Goal: Task Accomplishment & Management: Complete application form

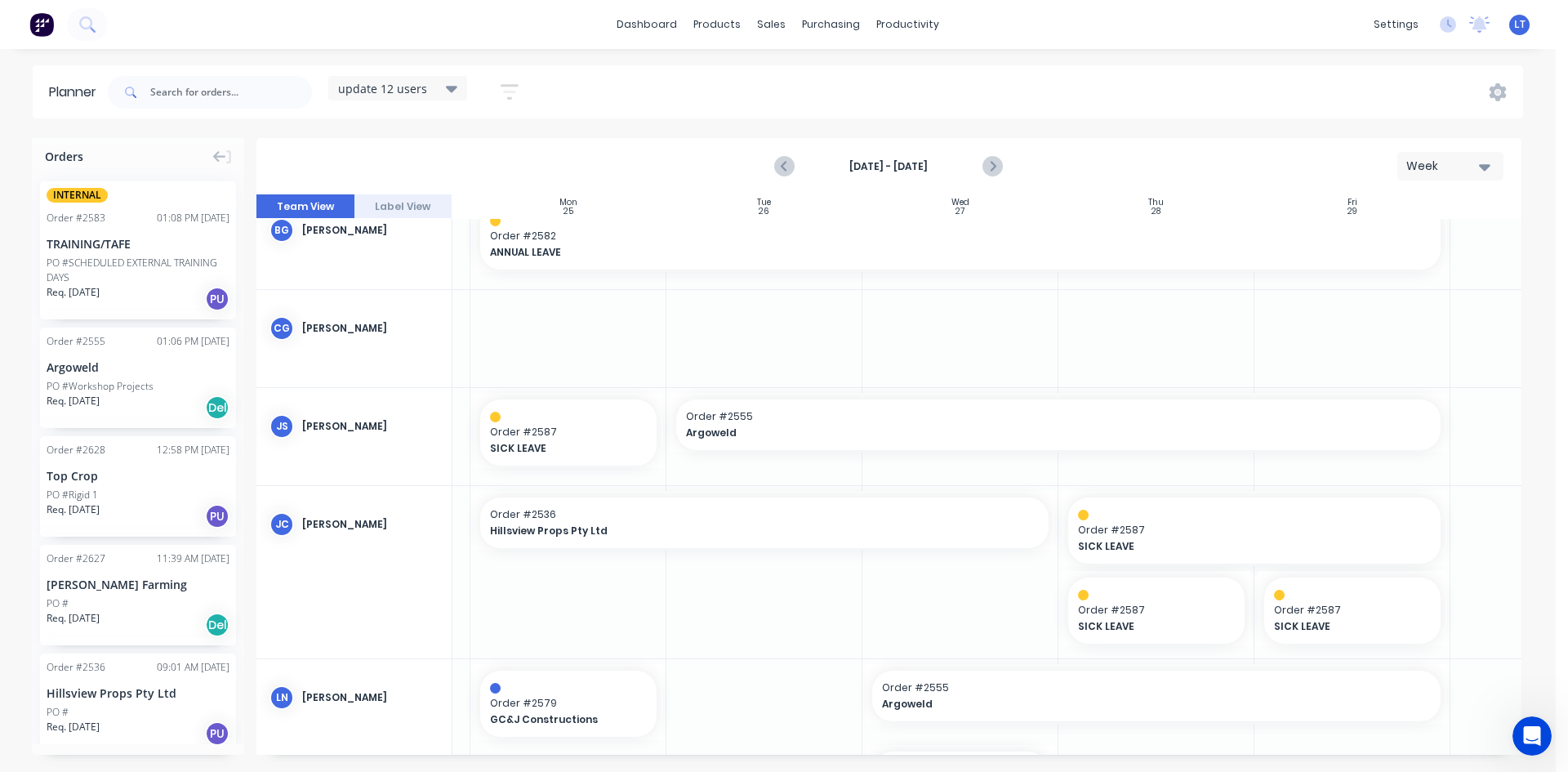
scroll to position [0, 178]
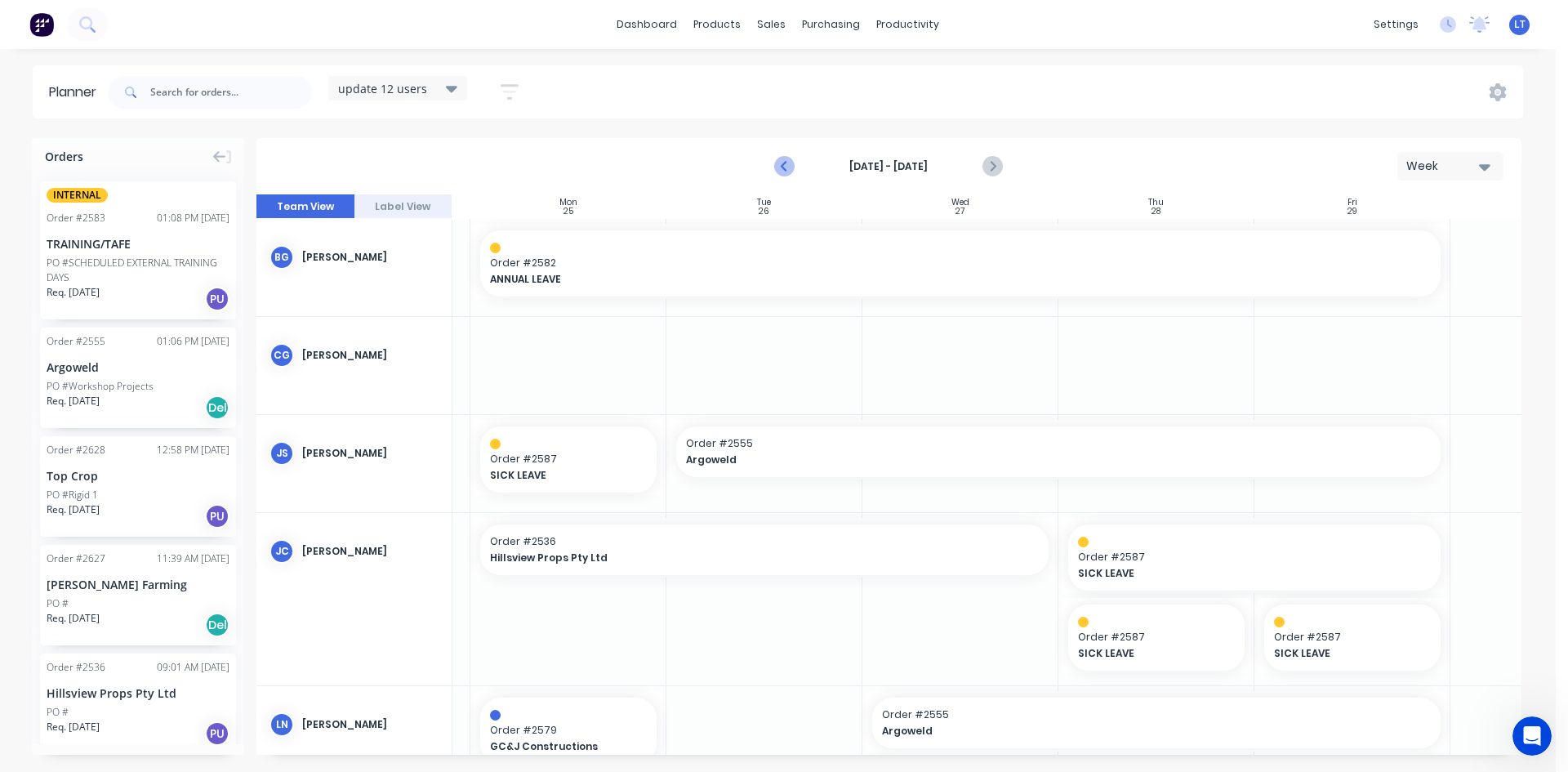
click at [783, 162] on icon "Previous page" at bounding box center [785, 166] width 19 height 19
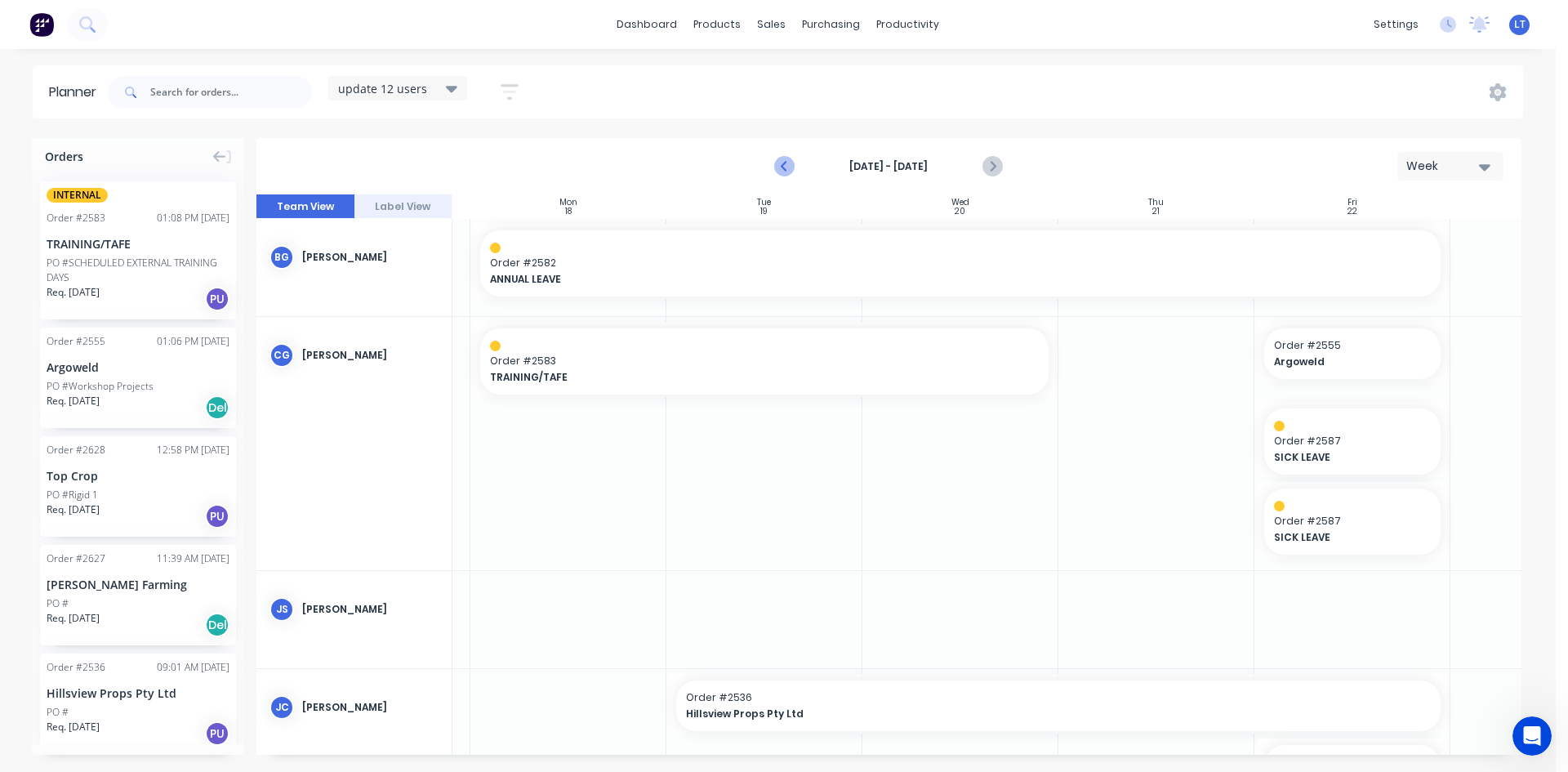
click at [783, 162] on icon "Previous page" at bounding box center [785, 166] width 19 height 19
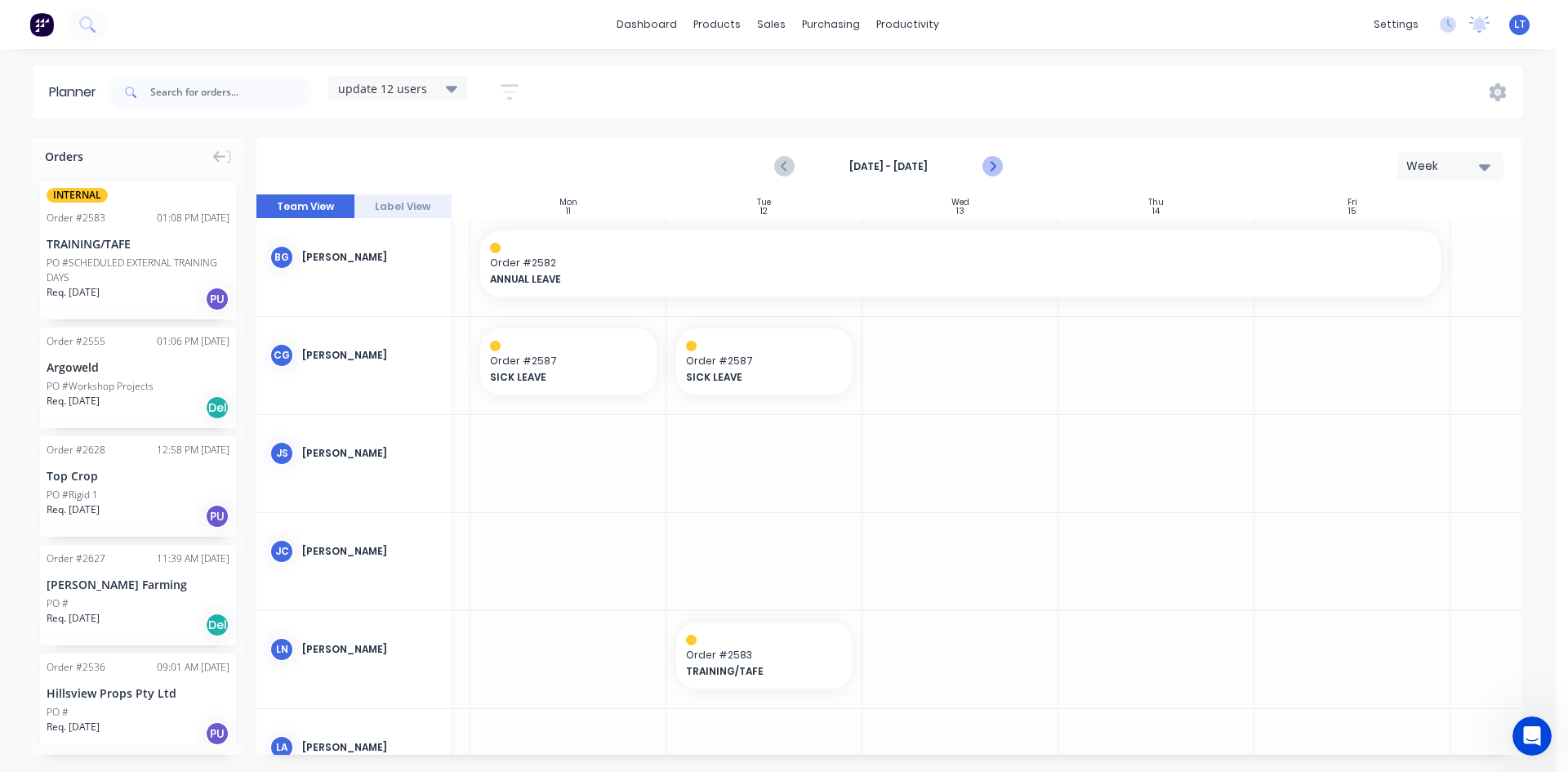
click at [990, 167] on icon "Next page" at bounding box center [992, 166] width 19 height 19
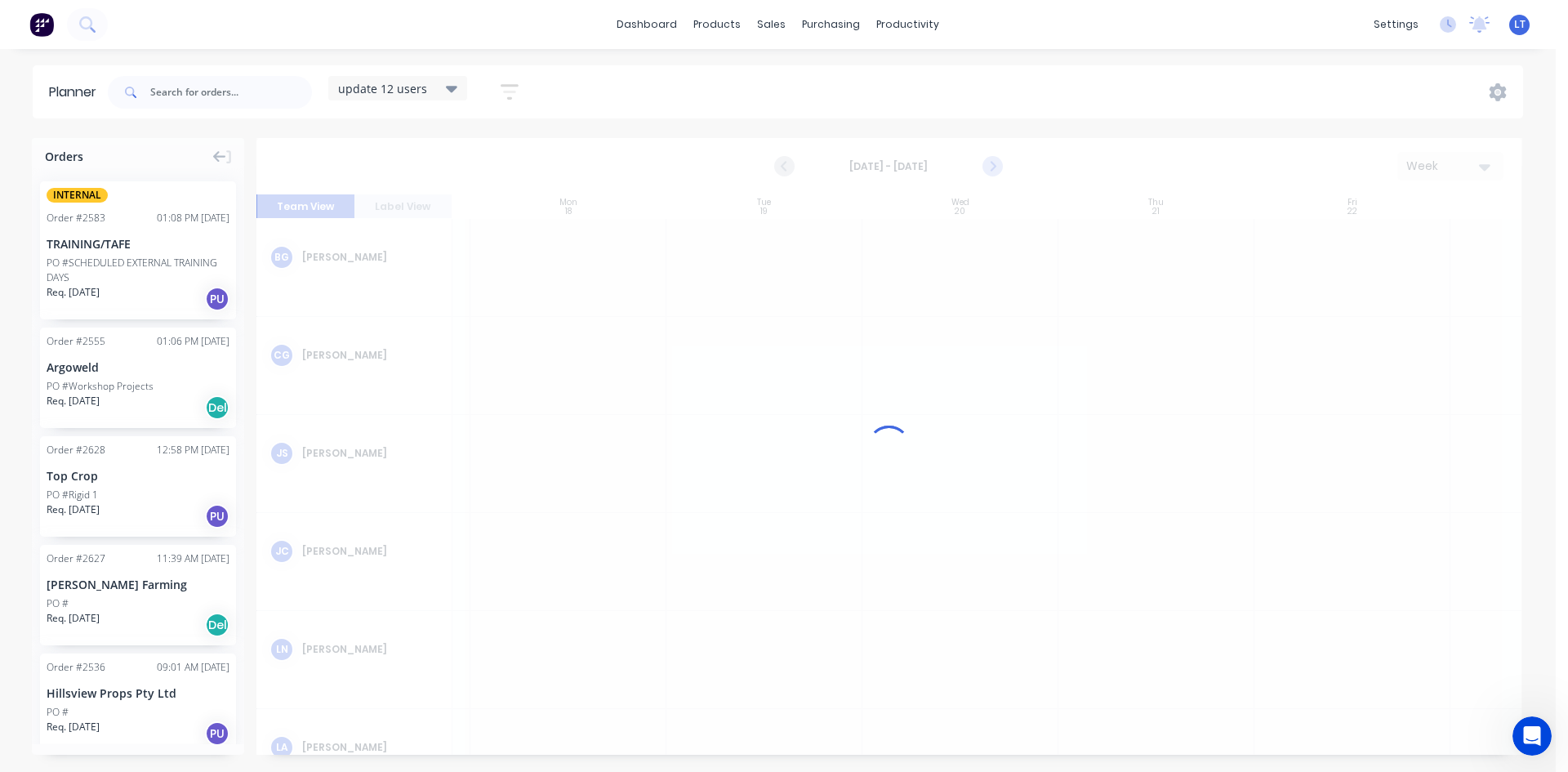
click at [990, 167] on div at bounding box center [889, 446] width 1265 height 617
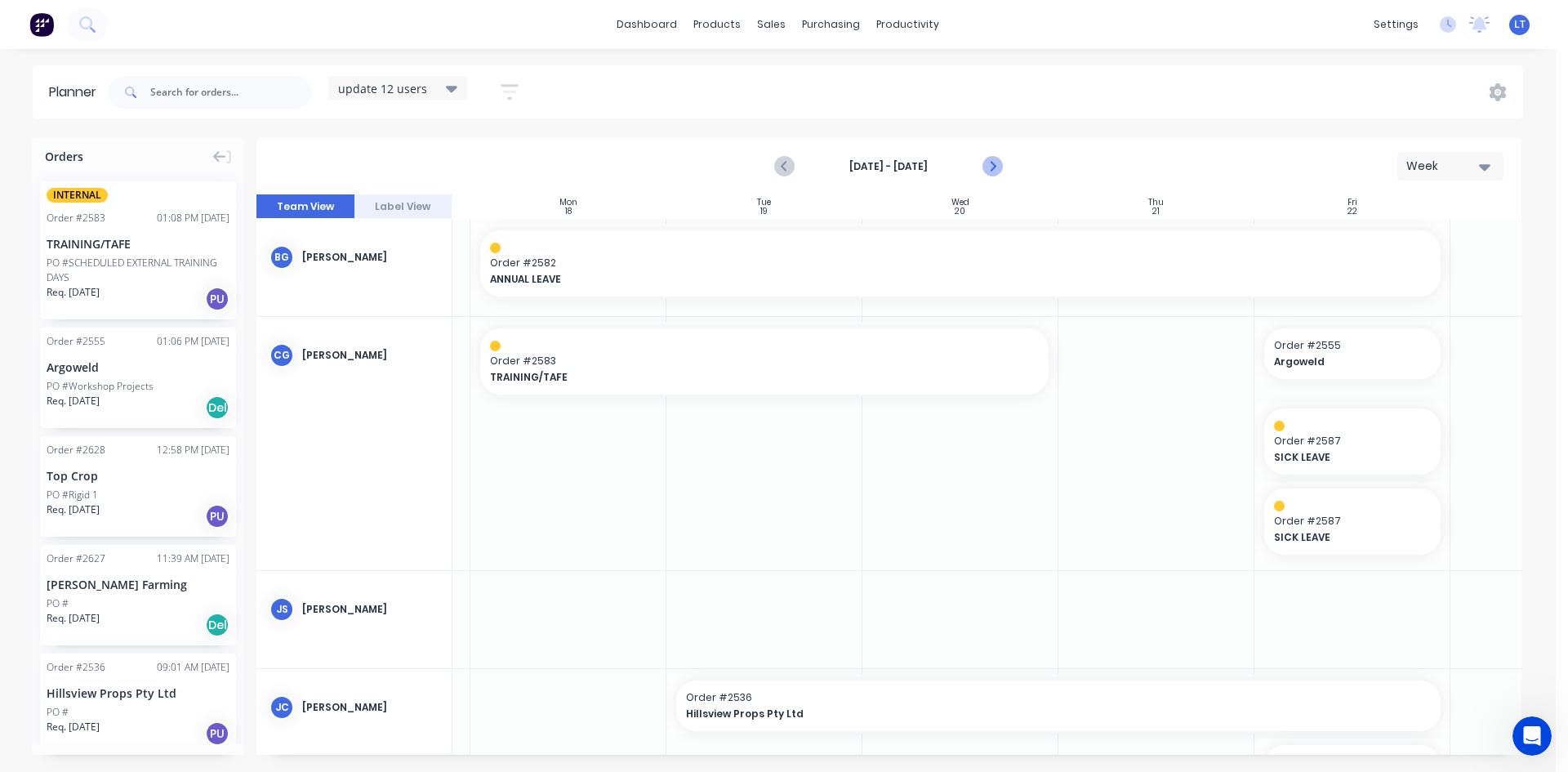
click at [990, 167] on icon "Next page" at bounding box center [992, 166] width 19 height 19
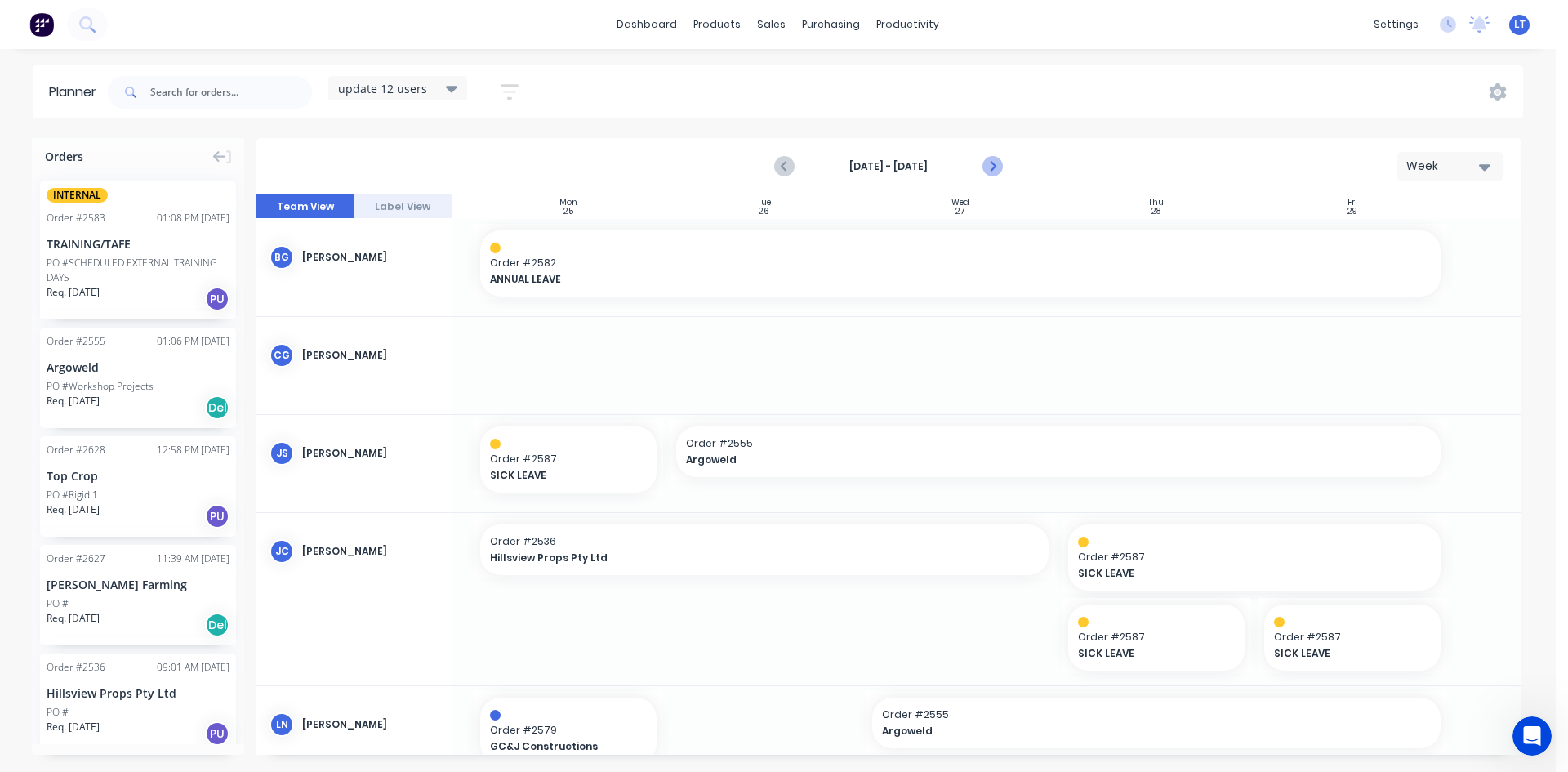
click at [989, 167] on icon "Next page" at bounding box center [992, 166] width 19 height 19
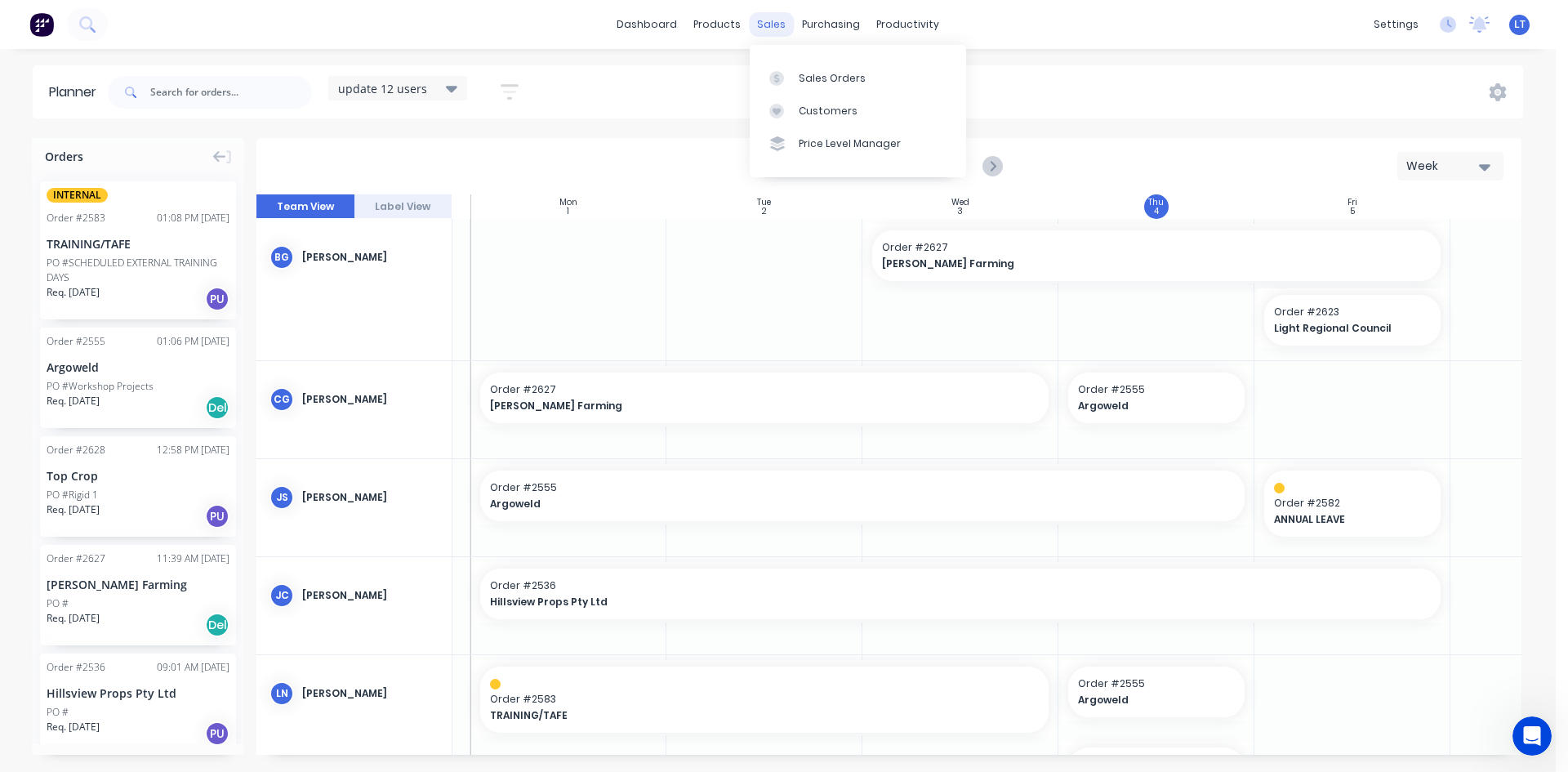
click at [765, 24] on div "sales" at bounding box center [771, 24] width 45 height 24
click at [843, 74] on div "Sales Orders" at bounding box center [832, 79] width 67 height 15
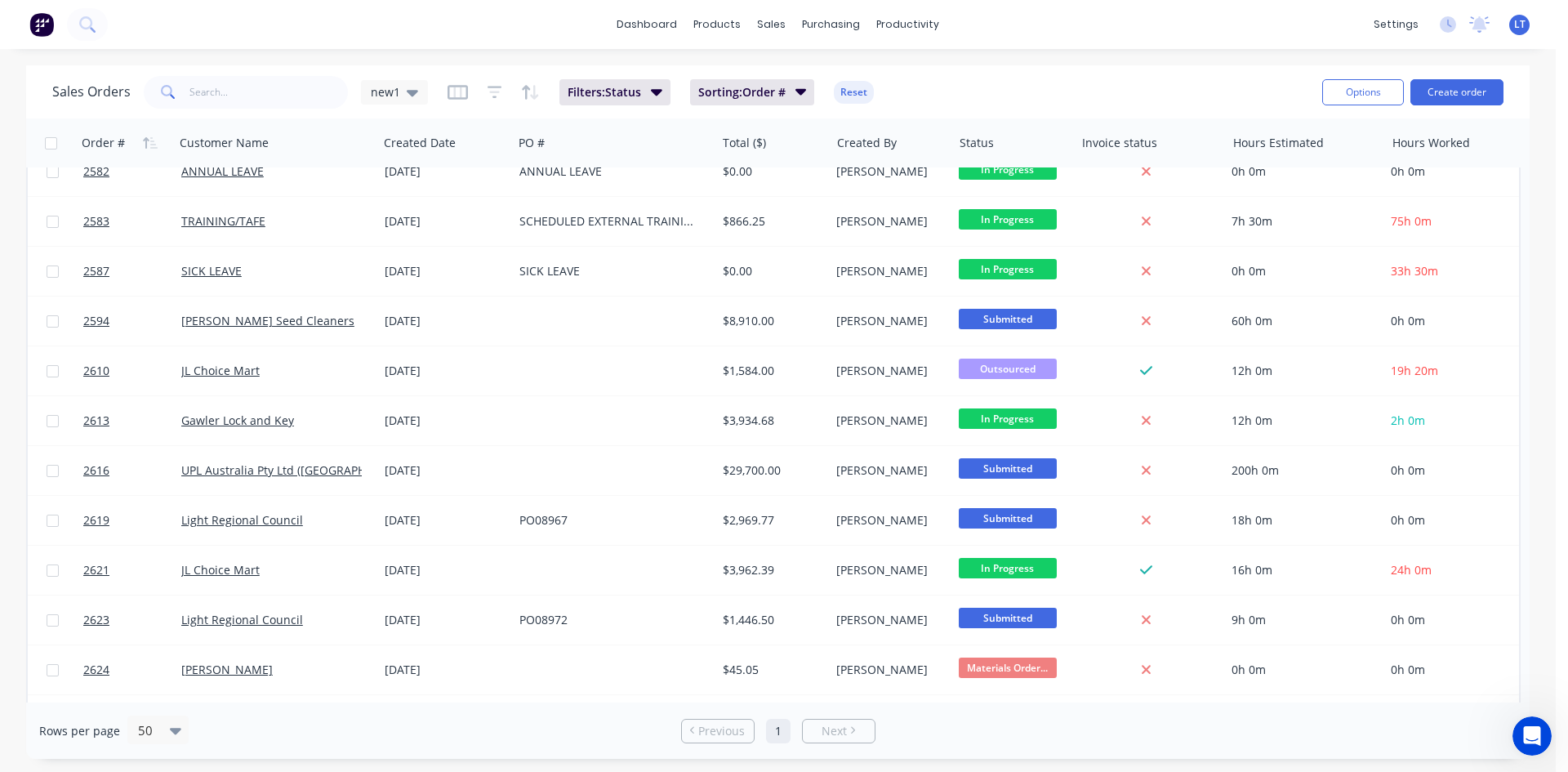
scroll to position [818, 0]
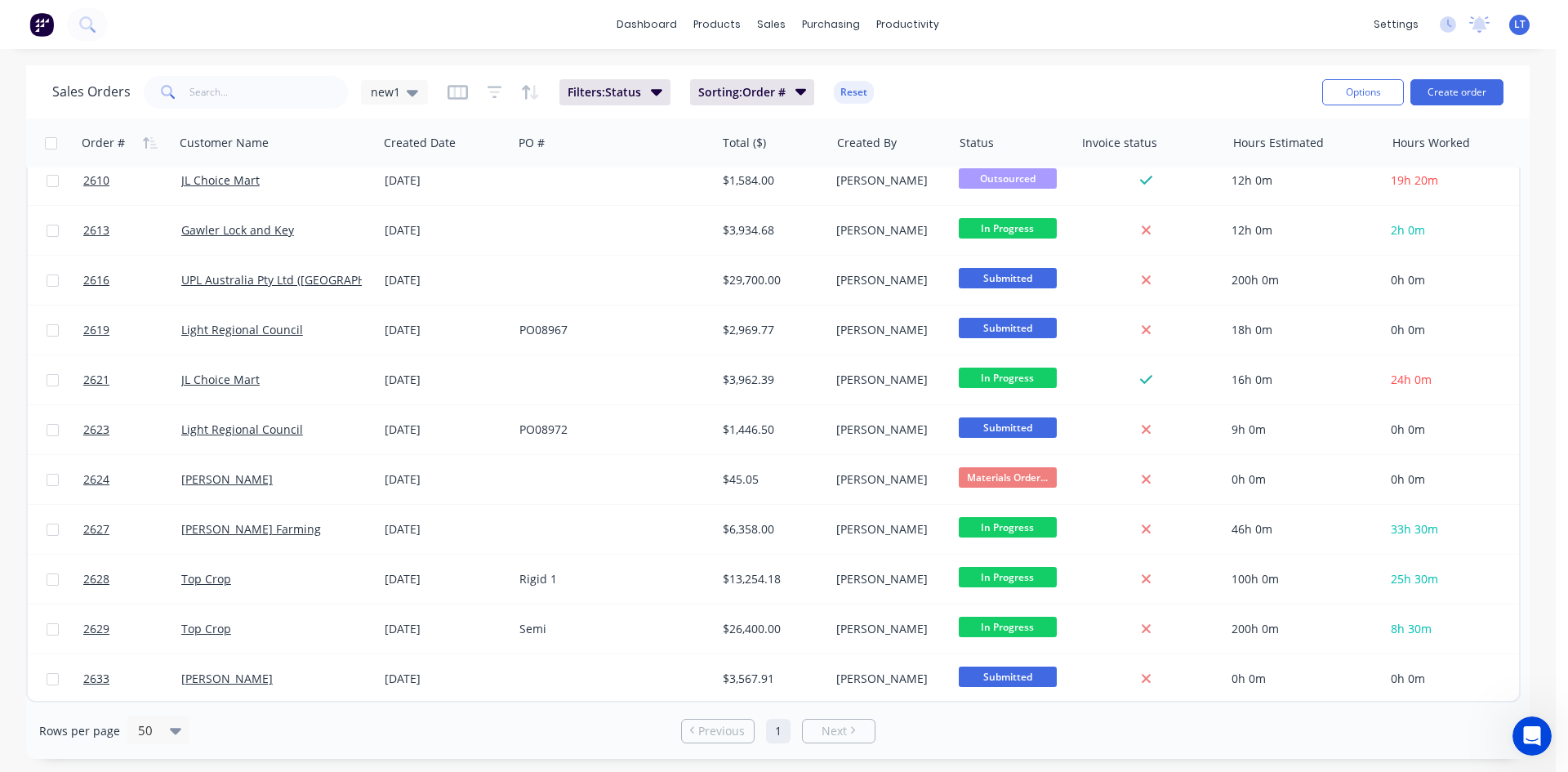
drag, startPoint x: 530, startPoint y: 51, endPoint x: 493, endPoint y: 75, distance: 44.1
click at [530, 51] on div "dashboard products sales purchasing productivity dashboard products Product Cat…" at bounding box center [778, 386] width 1556 height 772
click at [418, 96] on div "new1" at bounding box center [395, 92] width 67 height 24
click at [412, 329] on button "Quotes Only" at bounding box center [459, 329] width 186 height 18
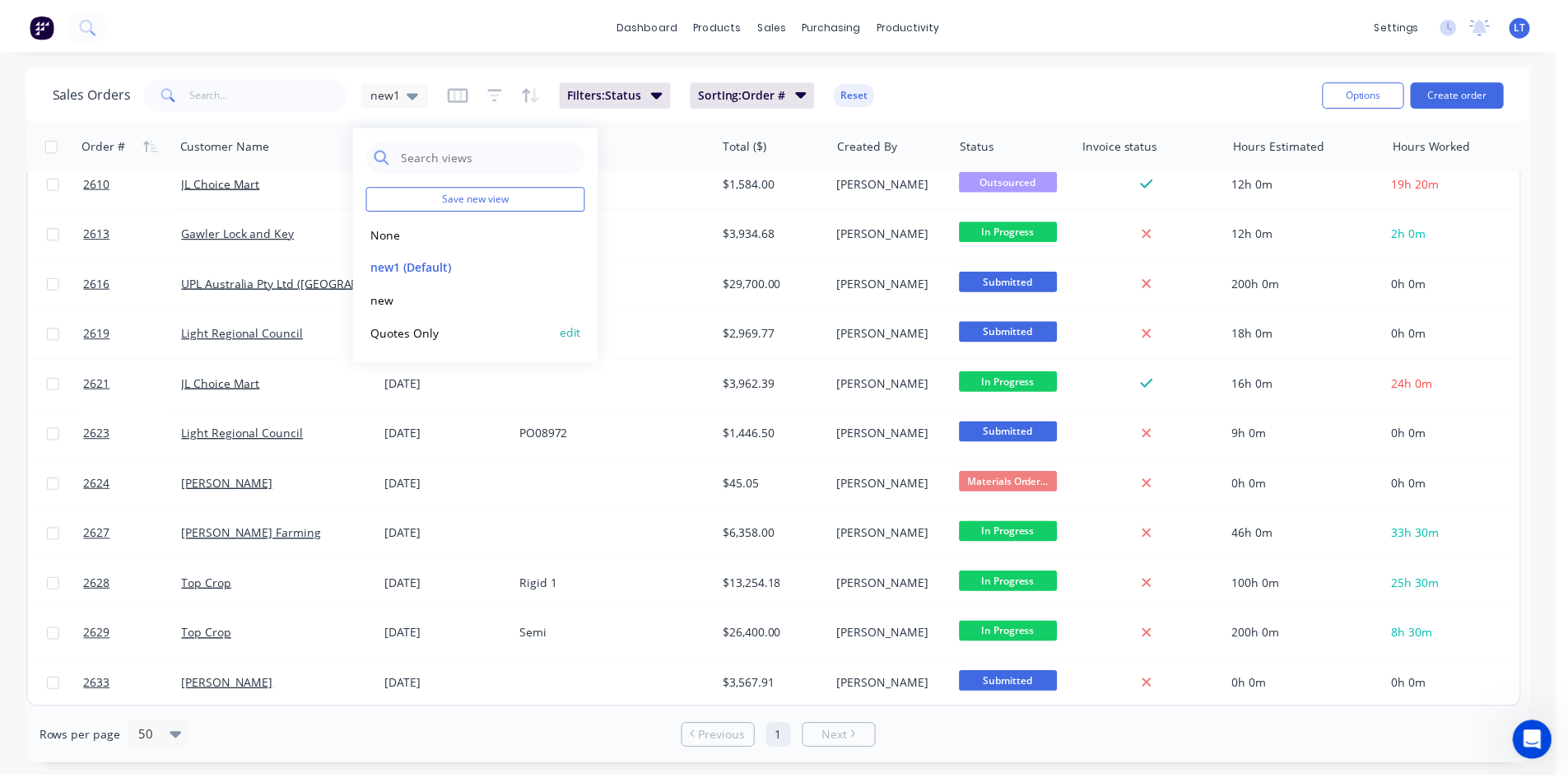
scroll to position [0, 0]
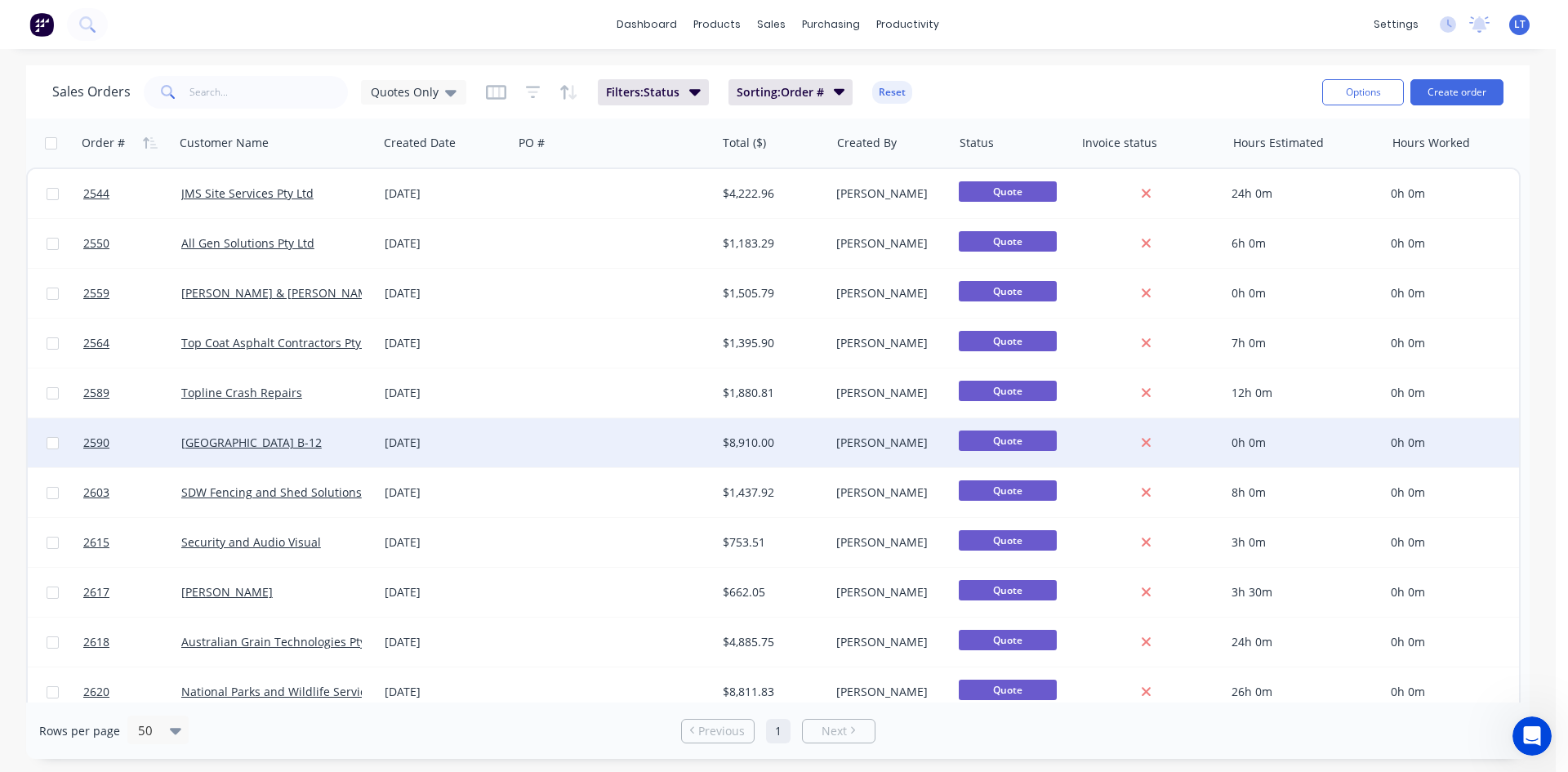
click at [359, 434] on div "[GEOGRAPHIC_DATA] B-12" at bounding box center [271, 442] width 181 height 16
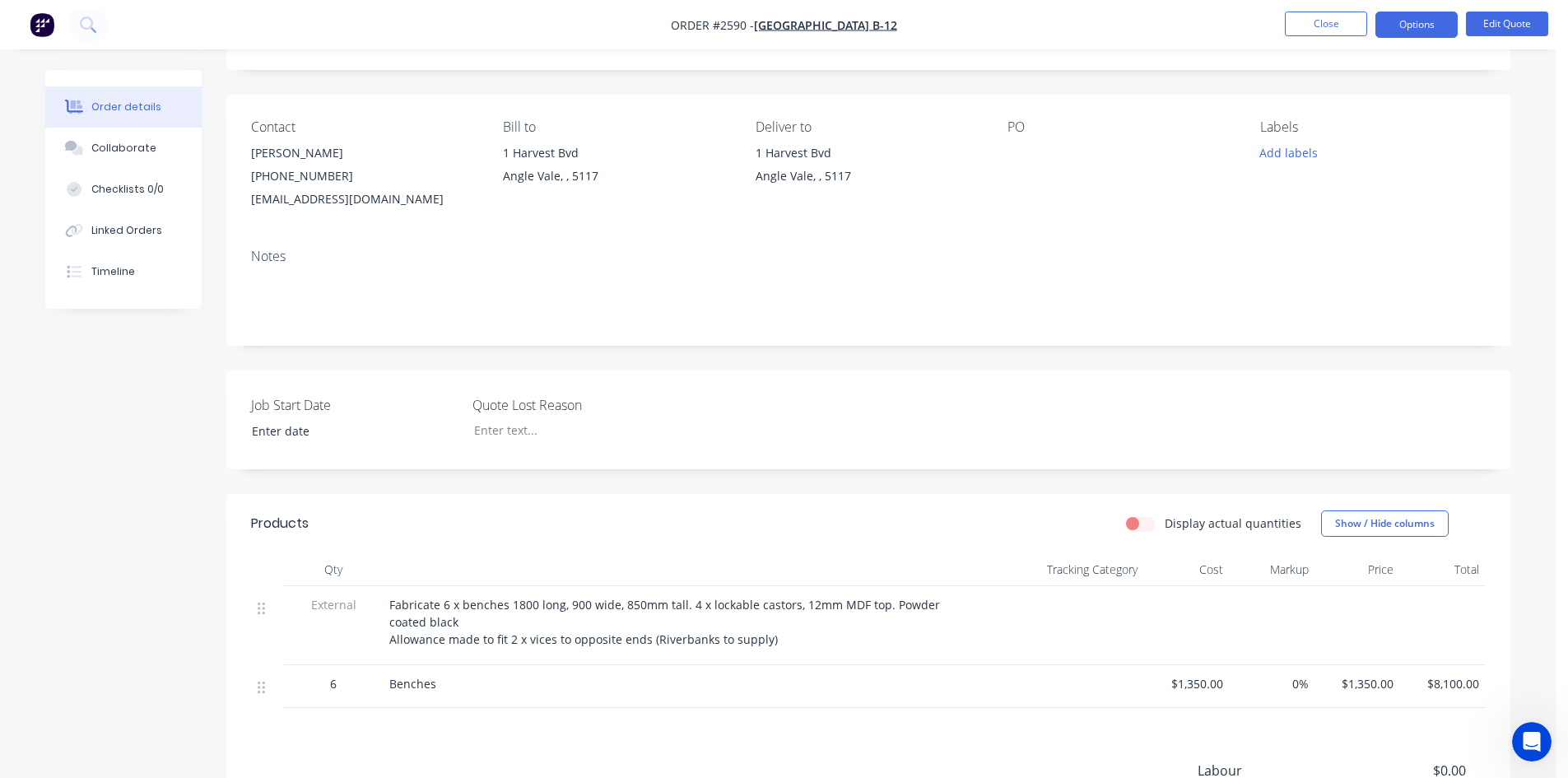
scroll to position [311, 0]
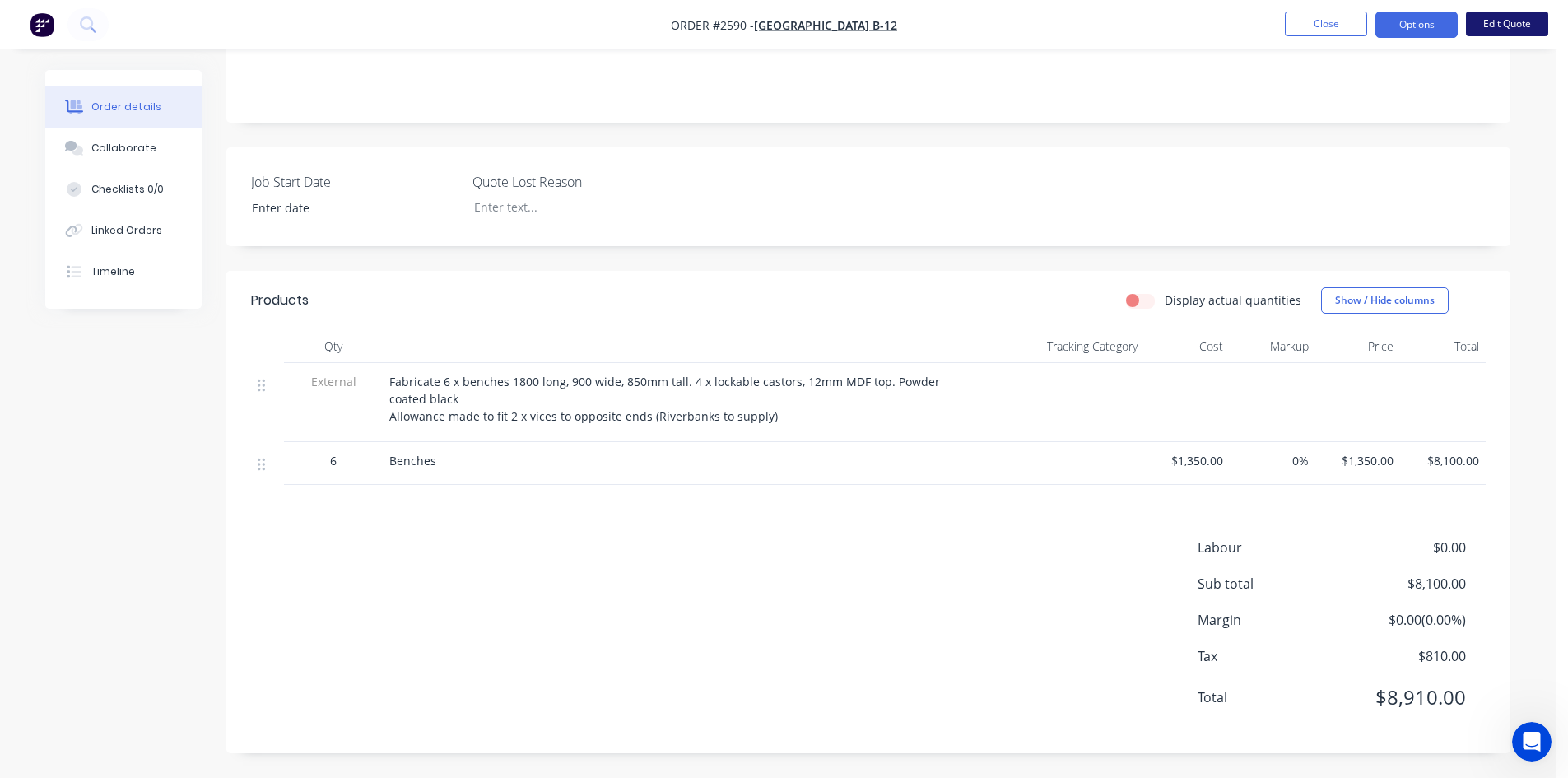
click at [1503, 20] on button "Edit Quote" at bounding box center [1506, 24] width 82 height 25
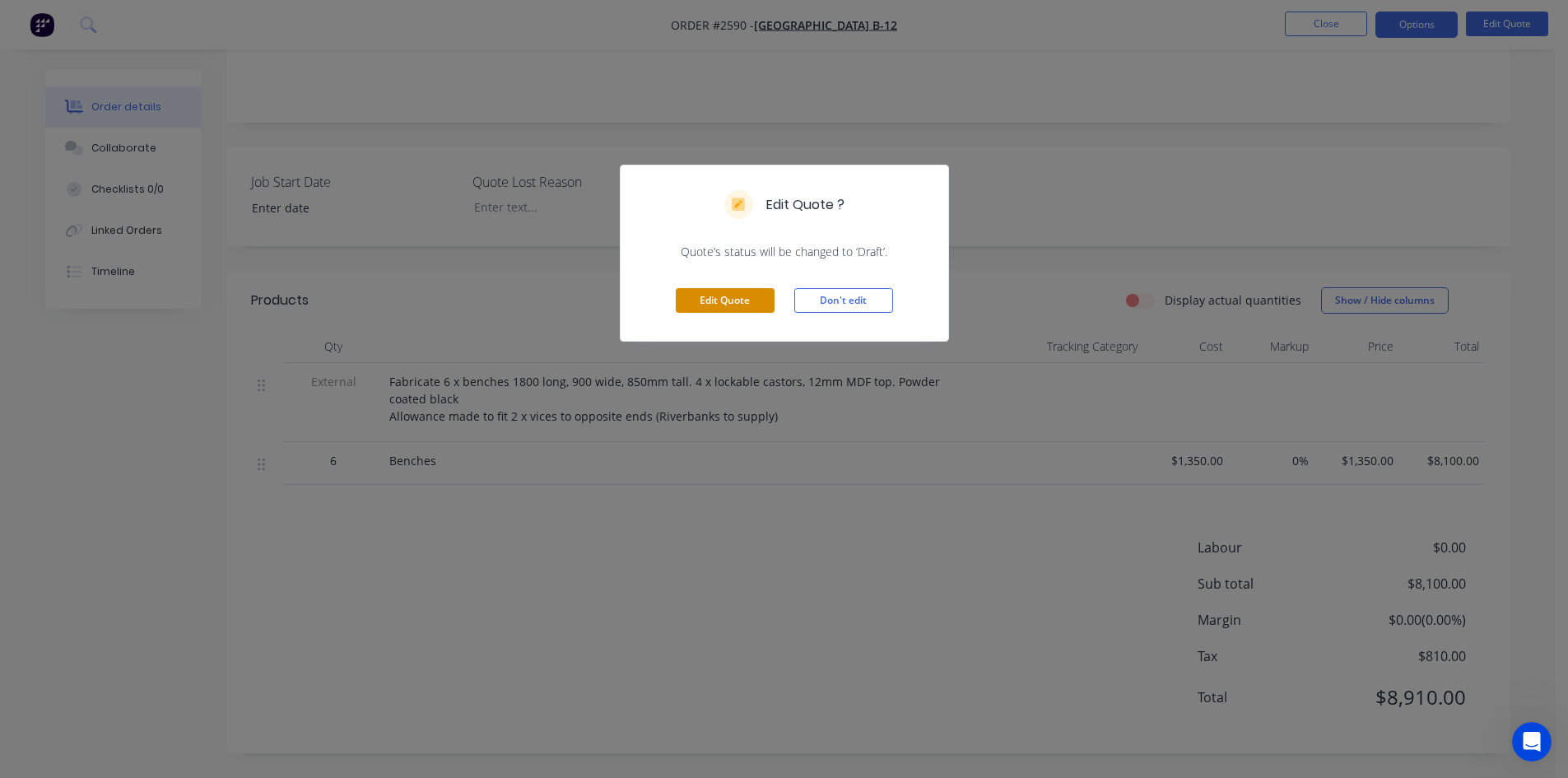
click at [736, 301] on button "Edit Quote" at bounding box center [724, 300] width 99 height 25
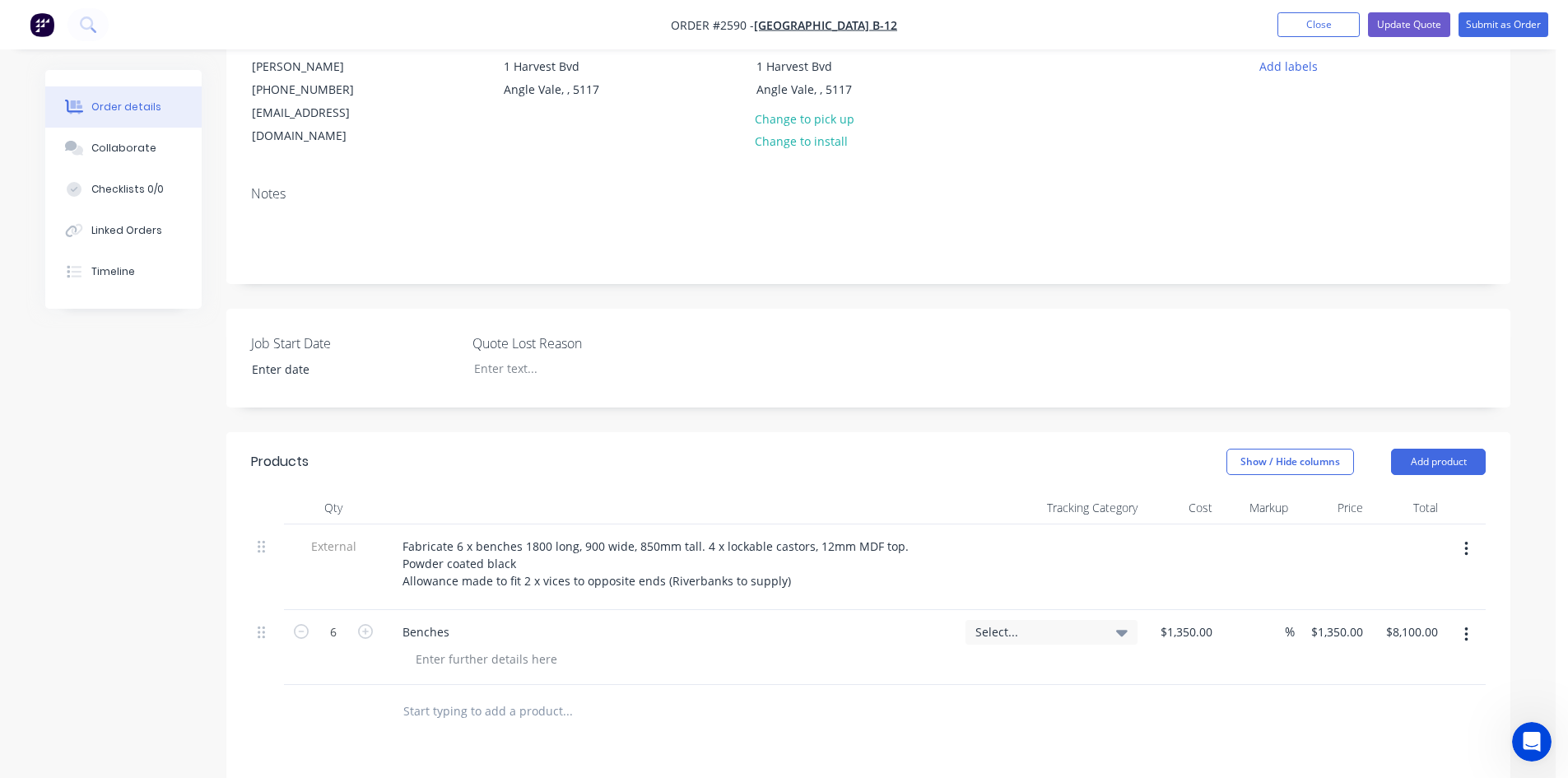
scroll to position [411, 0]
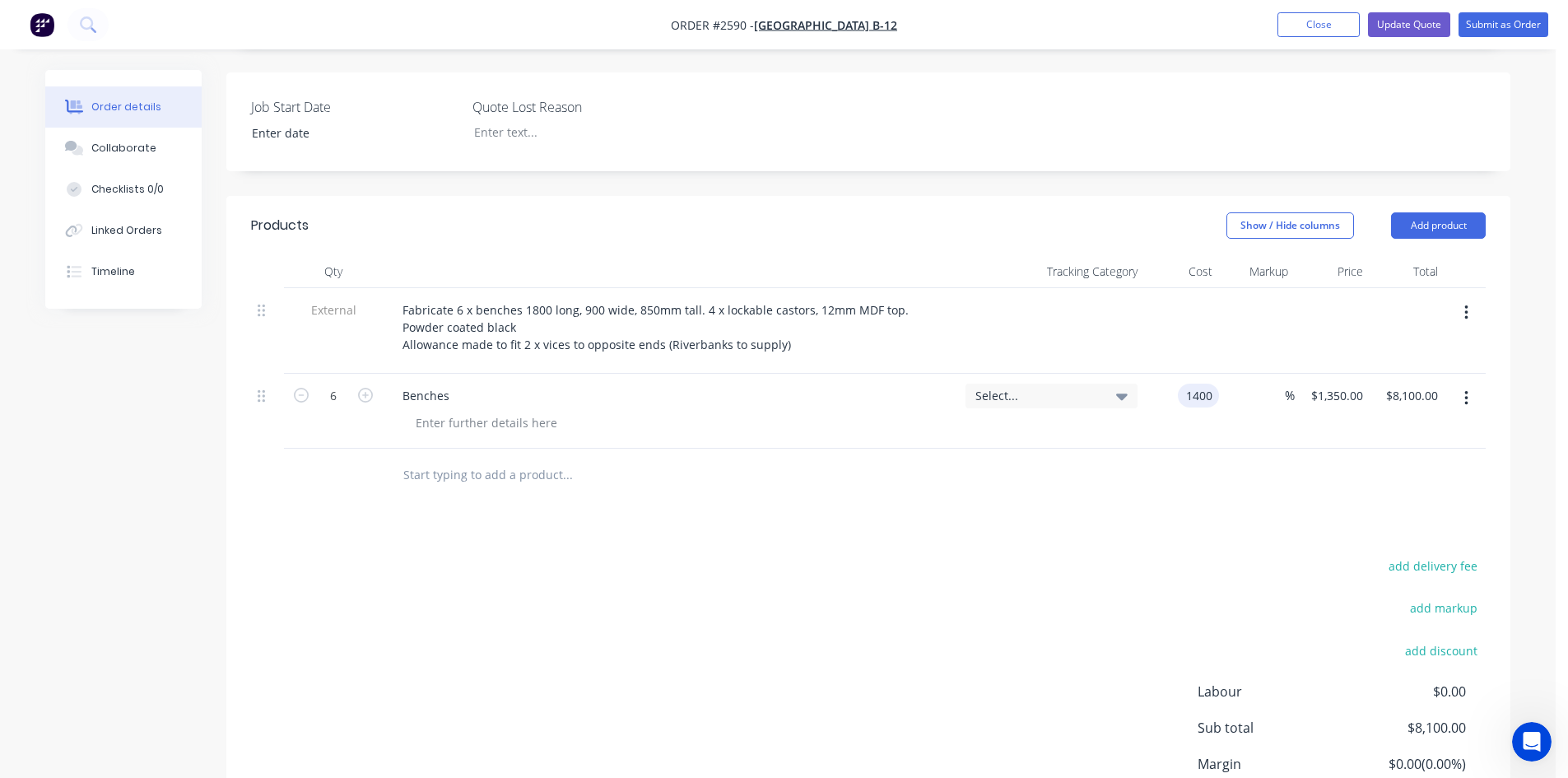
type input "$1,400.00"
type input "$8,400.00"
click at [1136, 555] on div "add delivery fee add markup add discount Labour $0.00 Sub total $8,400.00 Margi…" at bounding box center [868, 713] width 1235 height 317
click at [294, 388] on icon "button" at bounding box center [301, 395] width 15 height 15
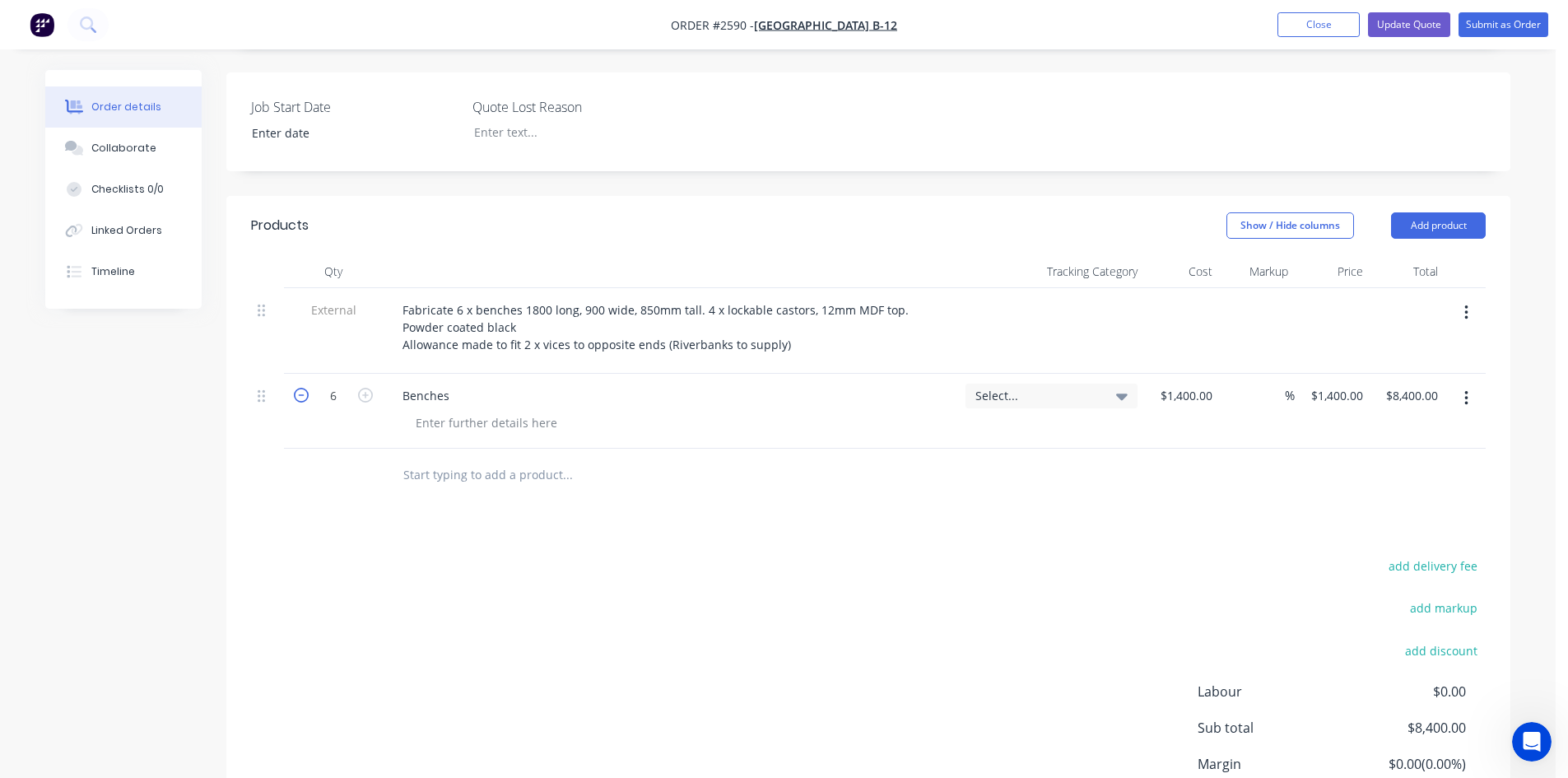
type input "5"
type input "$7,000.00"
click at [294, 388] on icon "button" at bounding box center [301, 395] width 15 height 15
type input "4"
type input "$5,600.00"
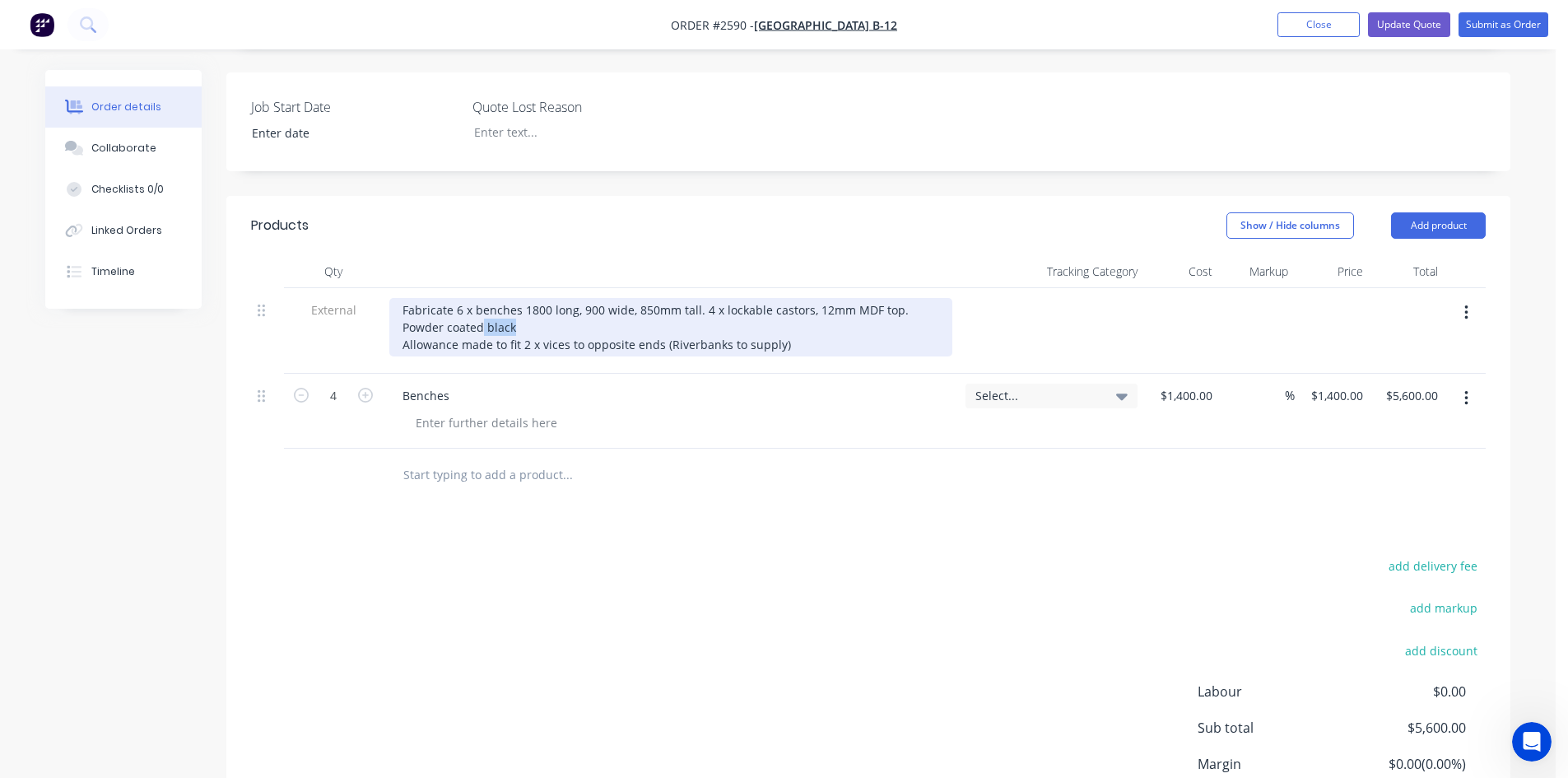
drag, startPoint x: 512, startPoint y: 304, endPoint x: 482, endPoint y: 301, distance: 30.1
click at [482, 301] on div "Fabricate 6 x benches 1800 long, 900 wide, 850mm tall. 4 x lockable castors, 12…" at bounding box center [670, 327] width 563 height 58
click at [483, 304] on div "Fabricate 6 x benches 1800 long, 900 wide, 850mm tall. 4 x lockable castors, 12…" at bounding box center [670, 327] width 563 height 58
click at [458, 298] on div "Fabricate 6 x benches 1800 long, 900 wide, 850mm tall. 4 x lockable castors, 12…" at bounding box center [670, 327] width 563 height 58
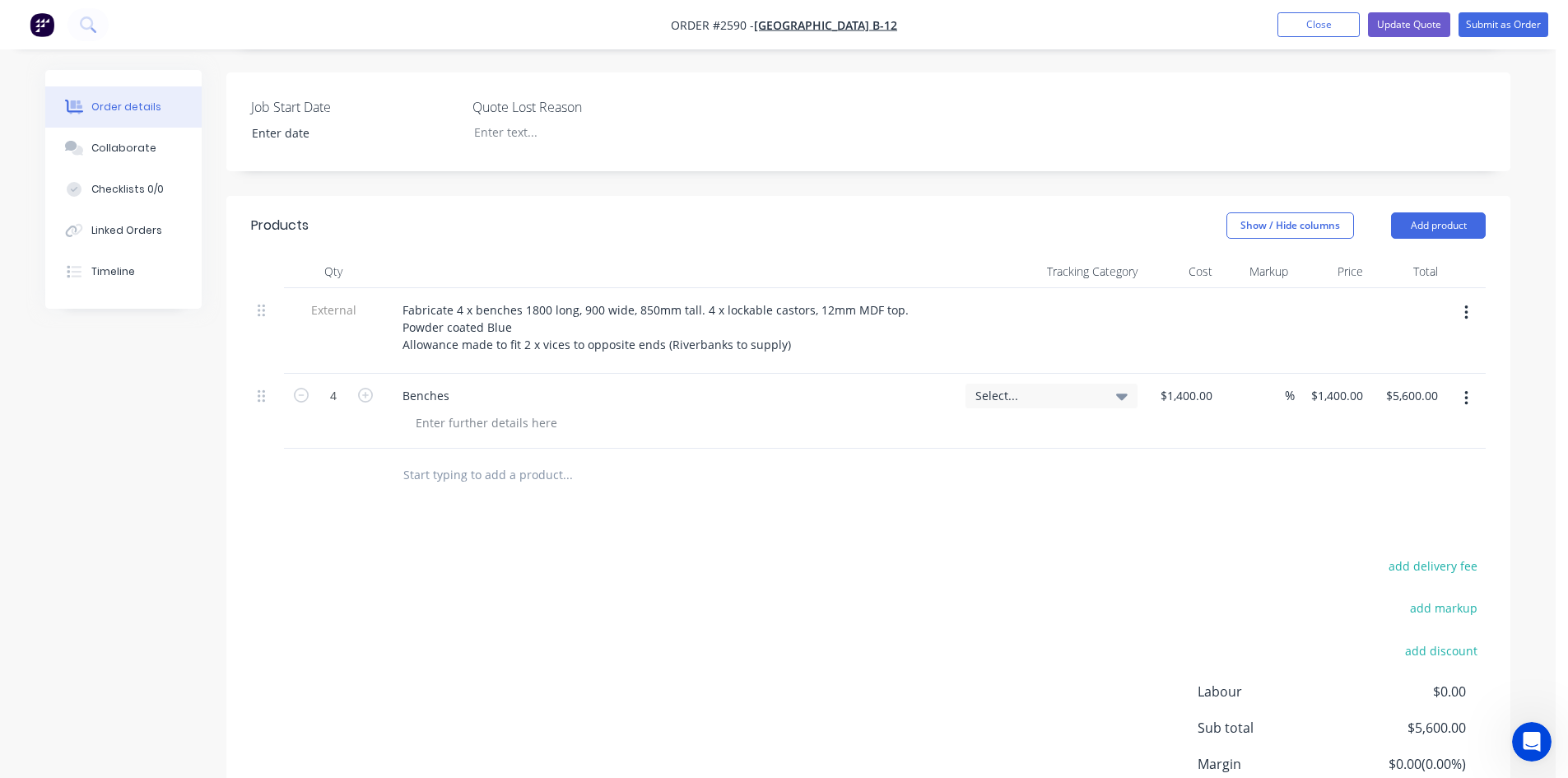
drag, startPoint x: 759, startPoint y: 517, endPoint x: 743, endPoint y: 508, distance: 18.4
click at [759, 518] on div "Products Show / Hide columns Add product Qty Tracking Category Cost Markup Pric…" at bounding box center [867, 546] width 1284 height 702
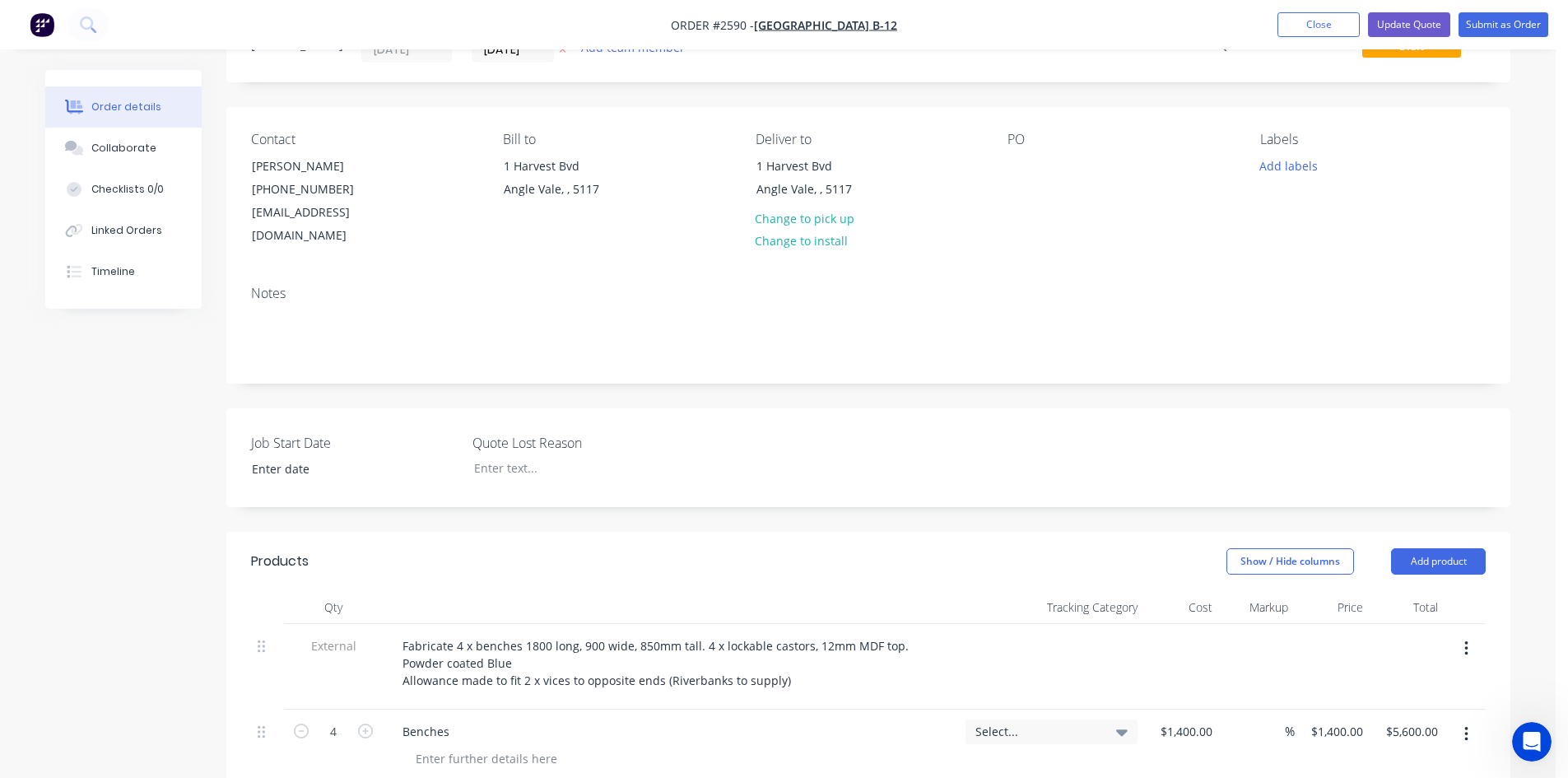
scroll to position [39, 0]
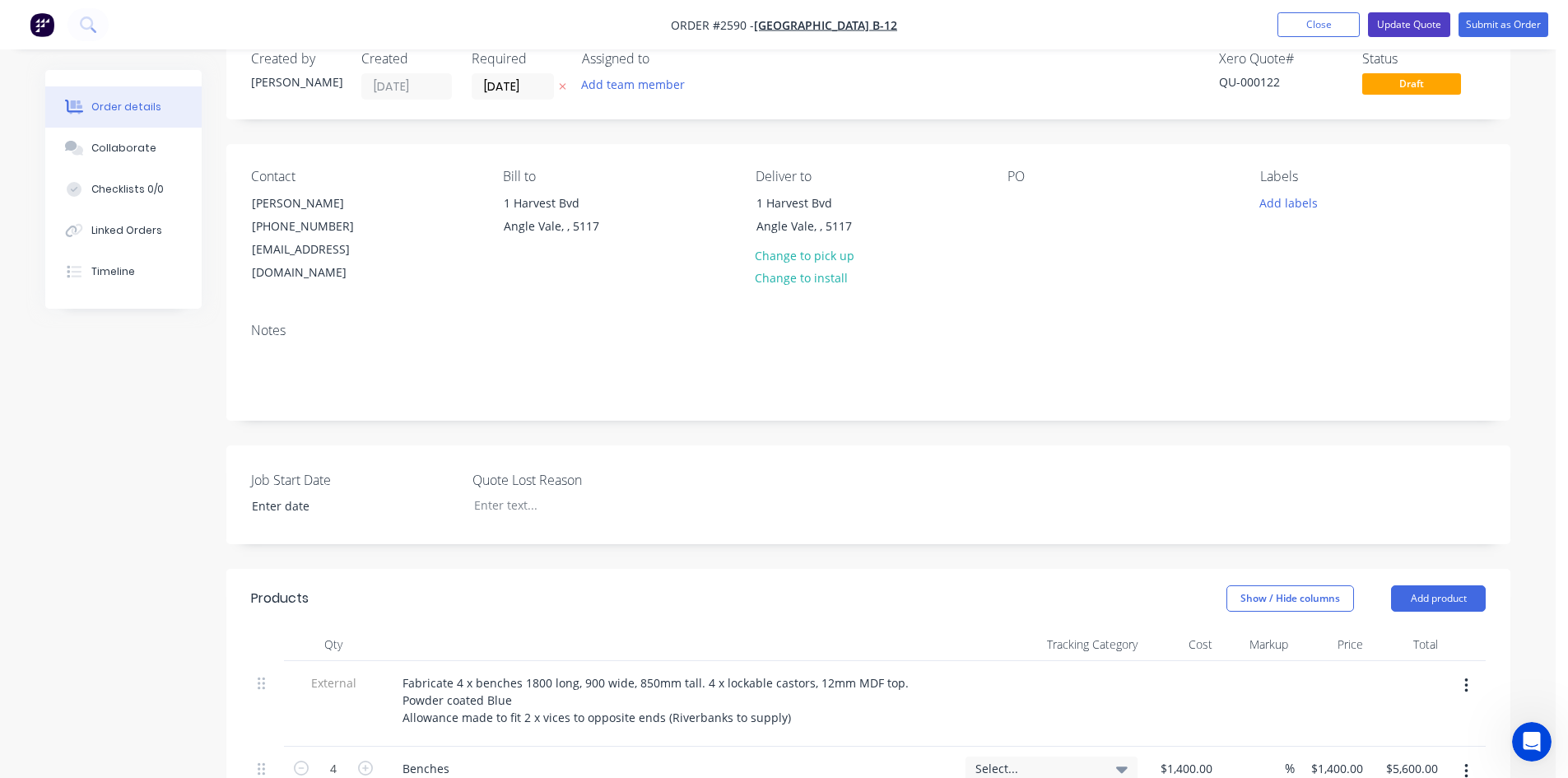
click at [1416, 20] on button "Update Quote" at bounding box center [1408, 25] width 82 height 25
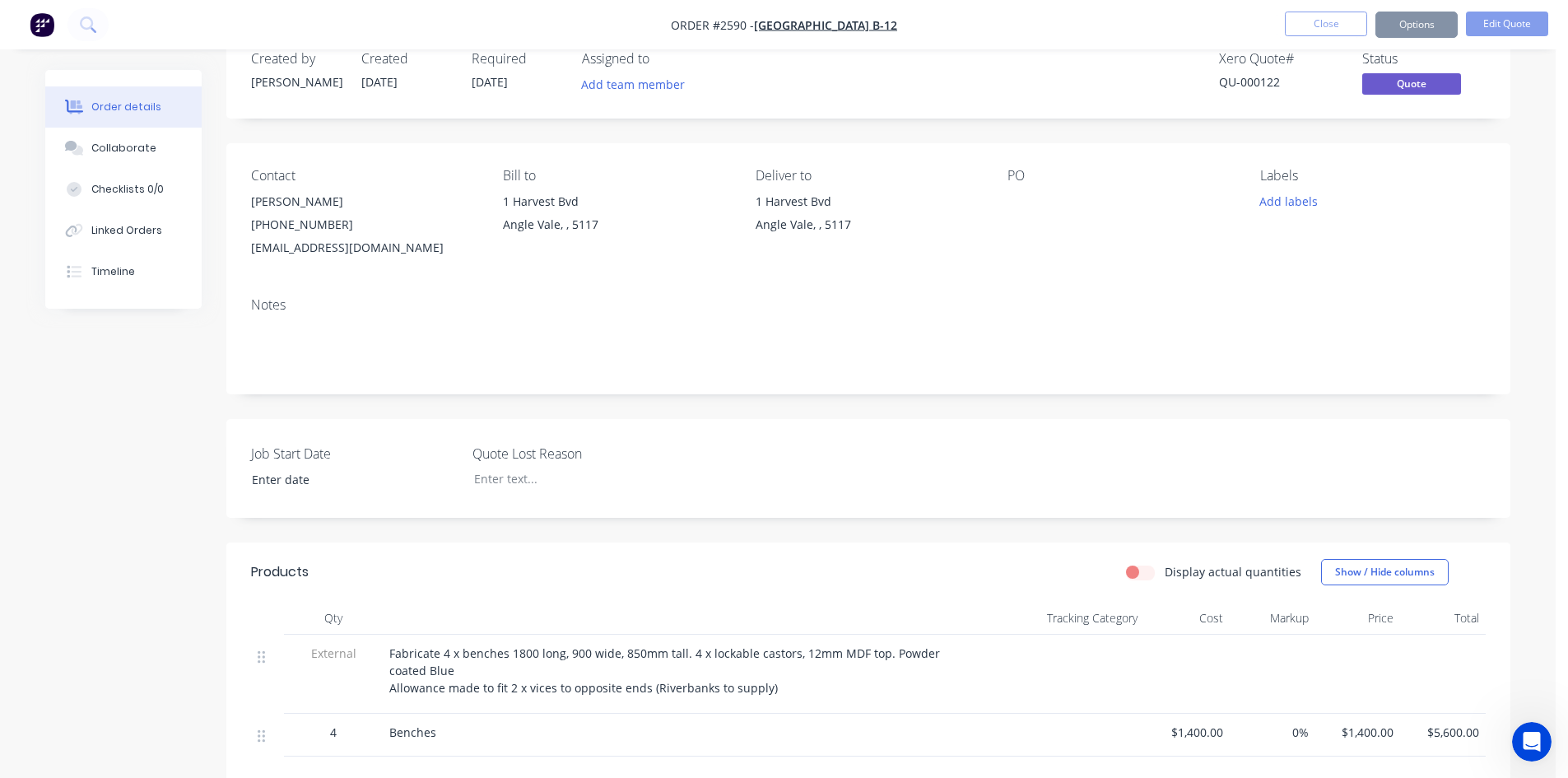
scroll to position [0, 0]
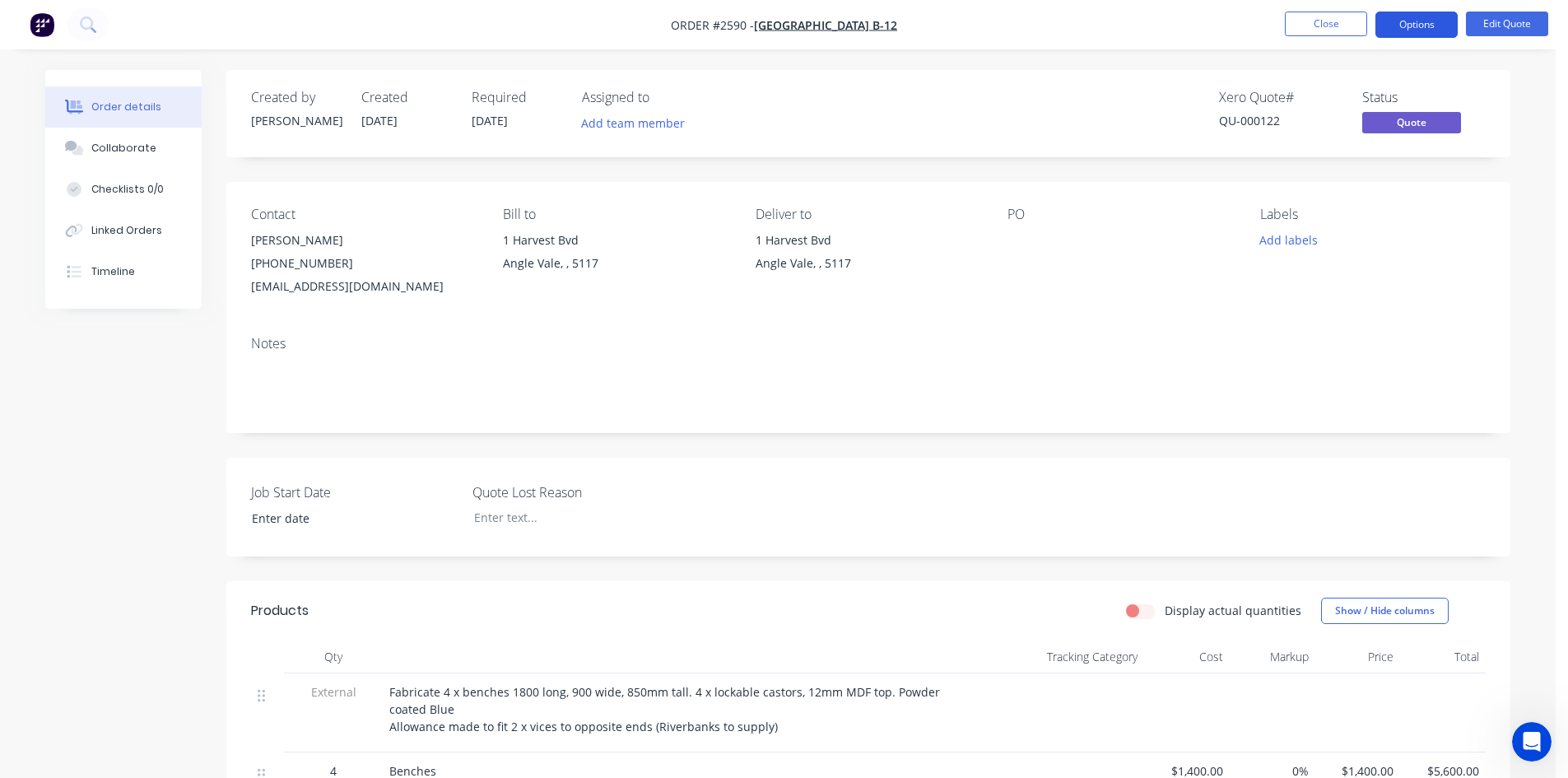
click at [1424, 25] on button "Options" at bounding box center [1416, 25] width 82 height 26
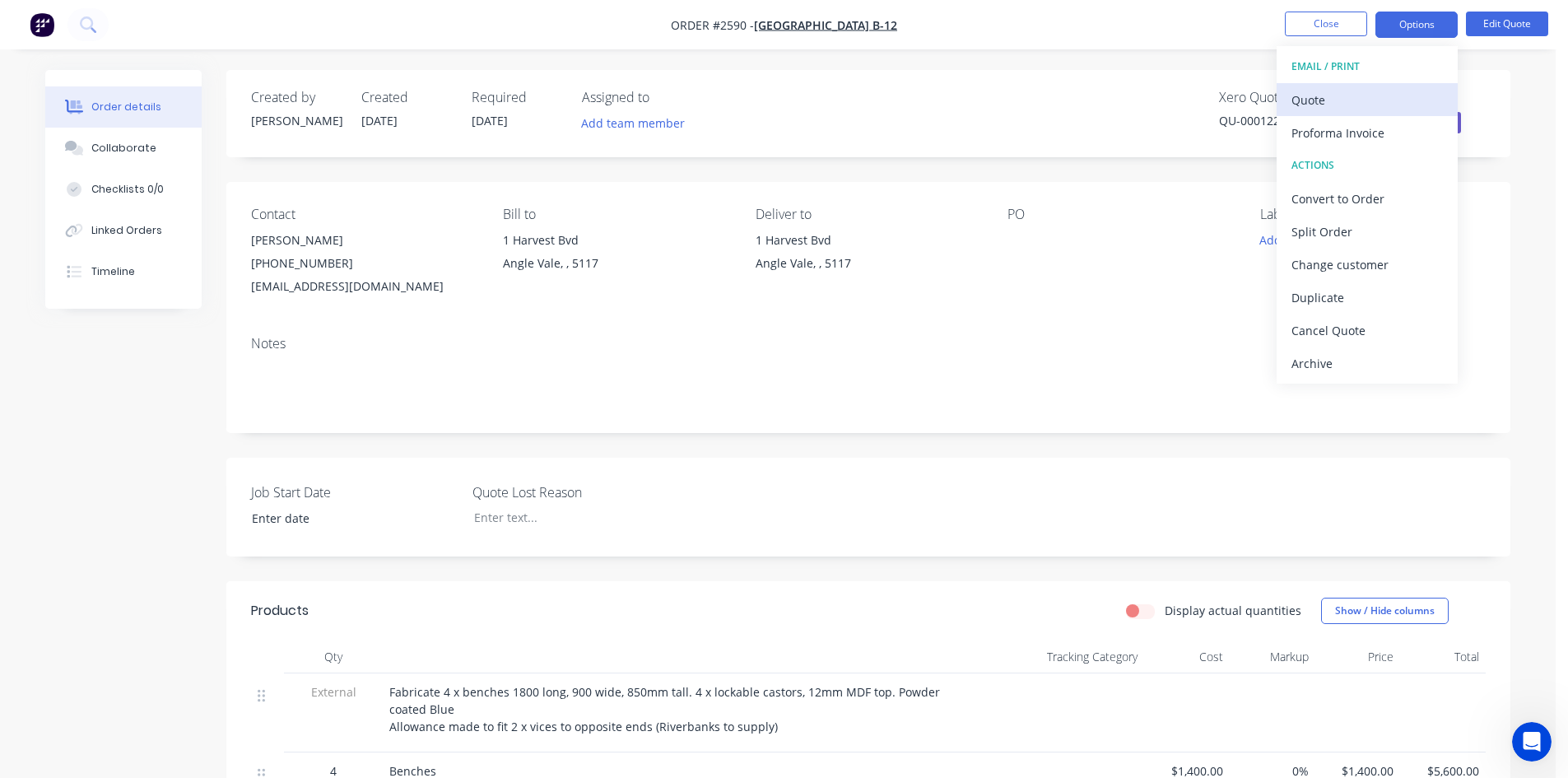
click at [1308, 100] on div "Quote" at bounding box center [1367, 100] width 151 height 24
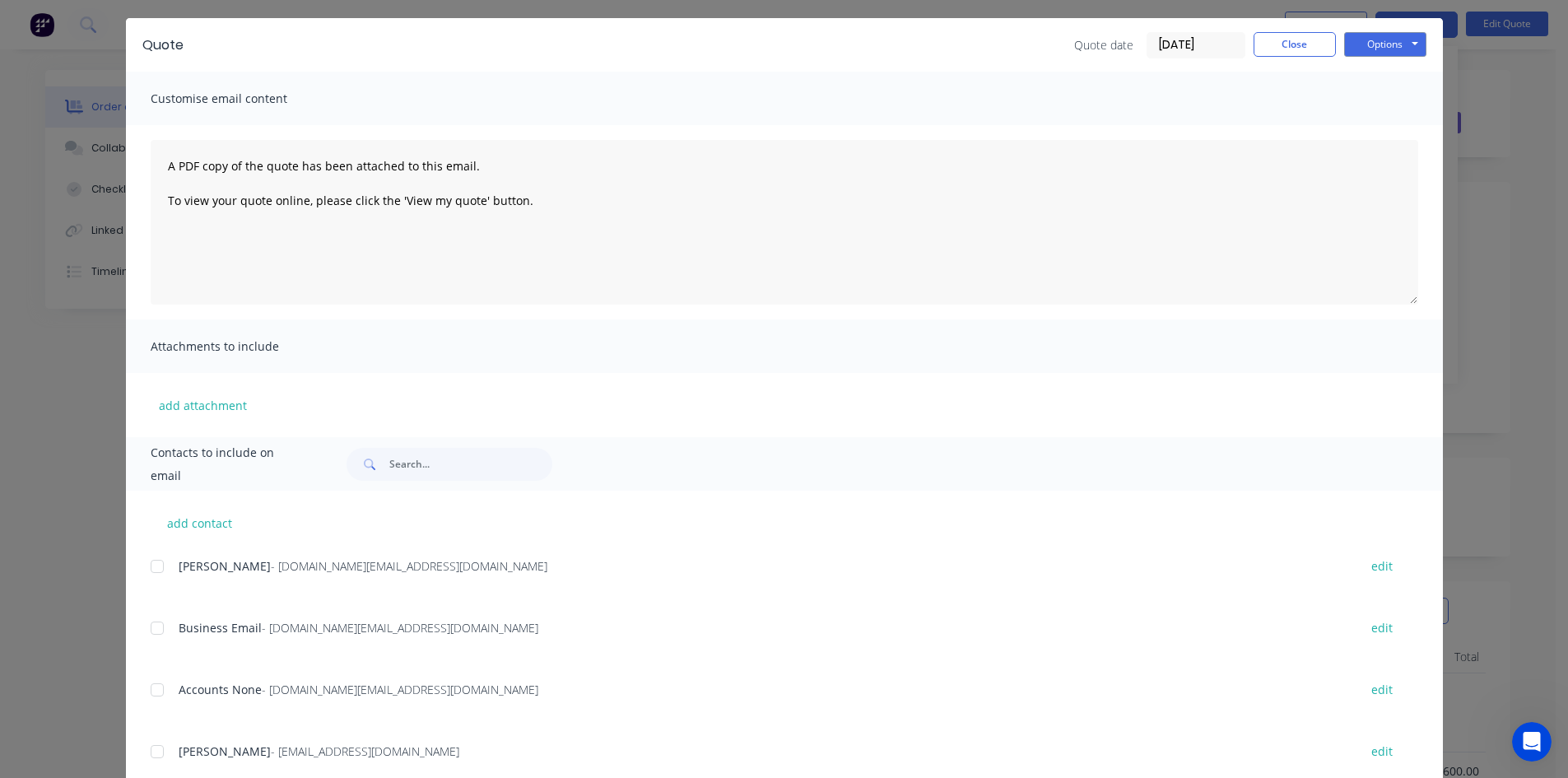
scroll to position [95, 0]
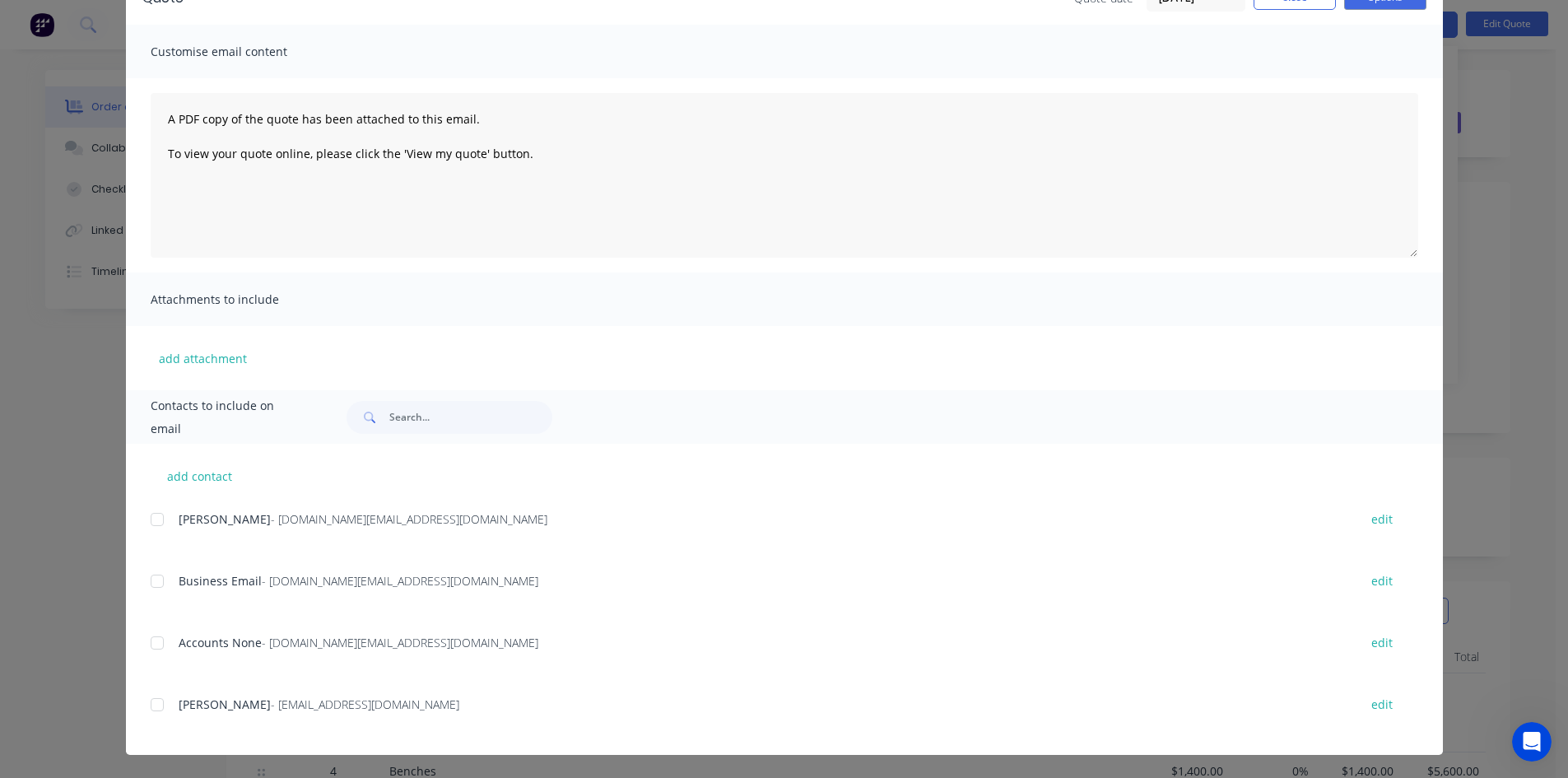
click at [157, 705] on div at bounding box center [157, 704] width 33 height 33
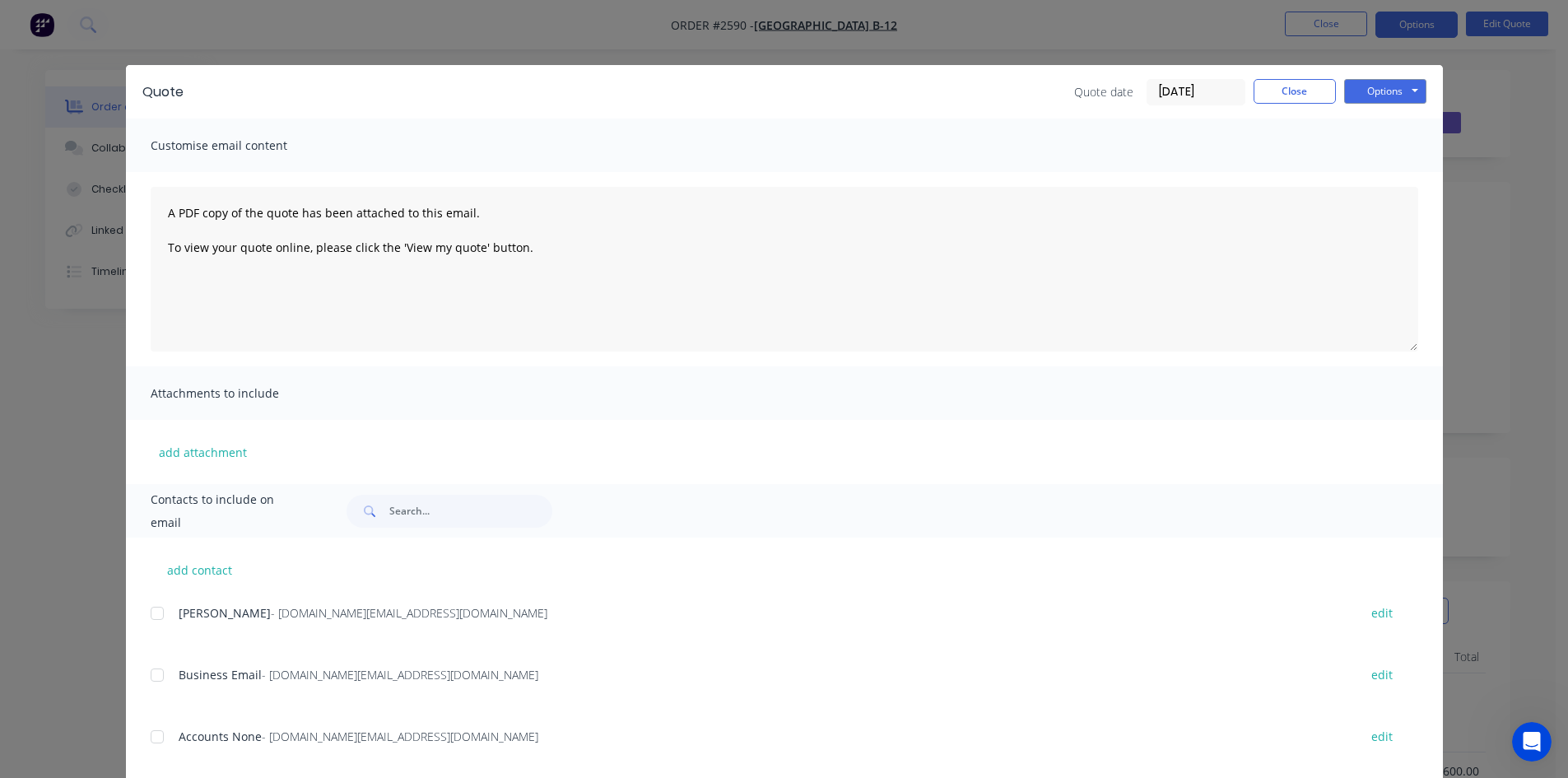
scroll to position [0, 0]
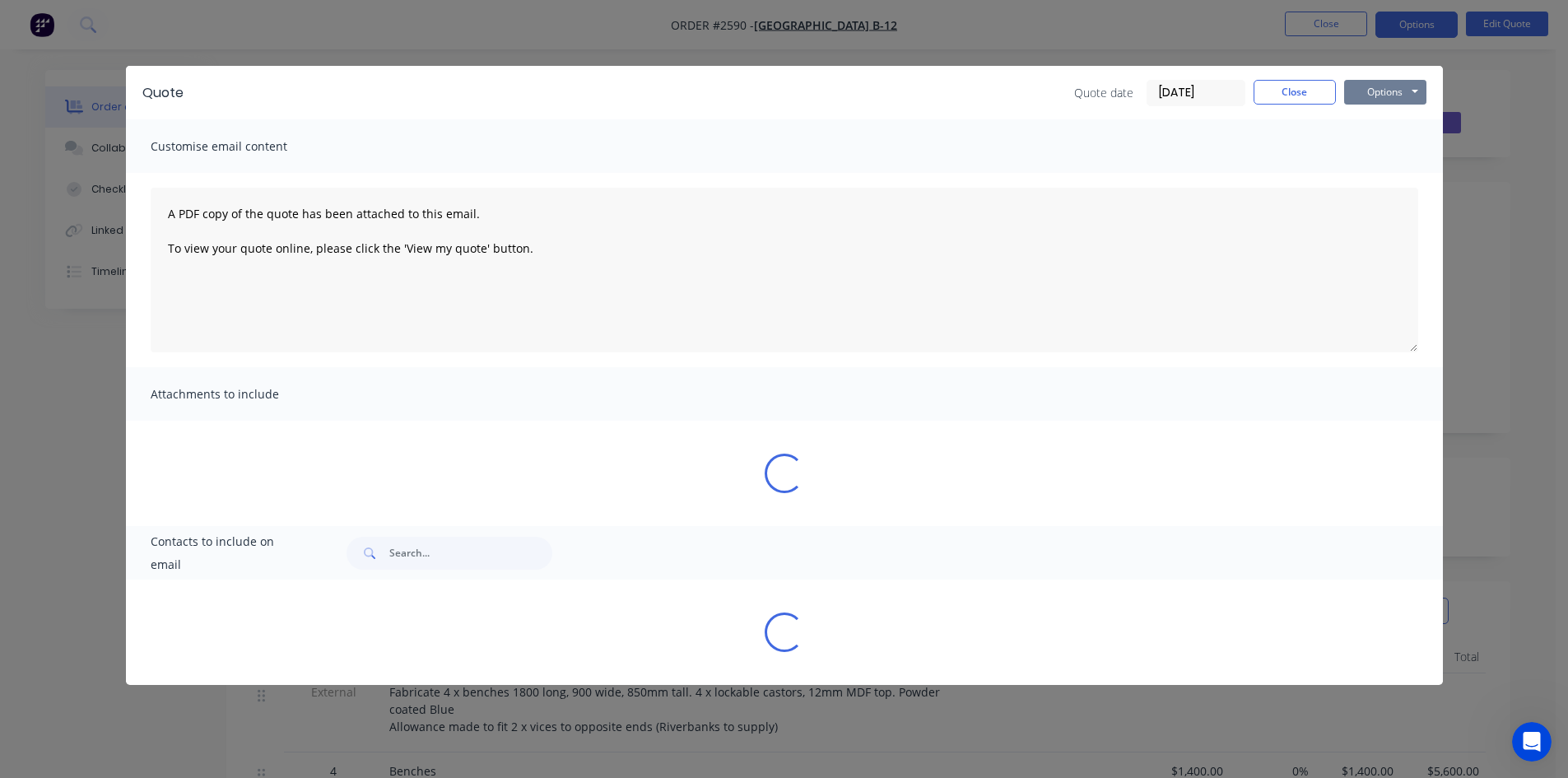
click at [1357, 94] on button "Options" at bounding box center [1384, 91] width 82 height 25
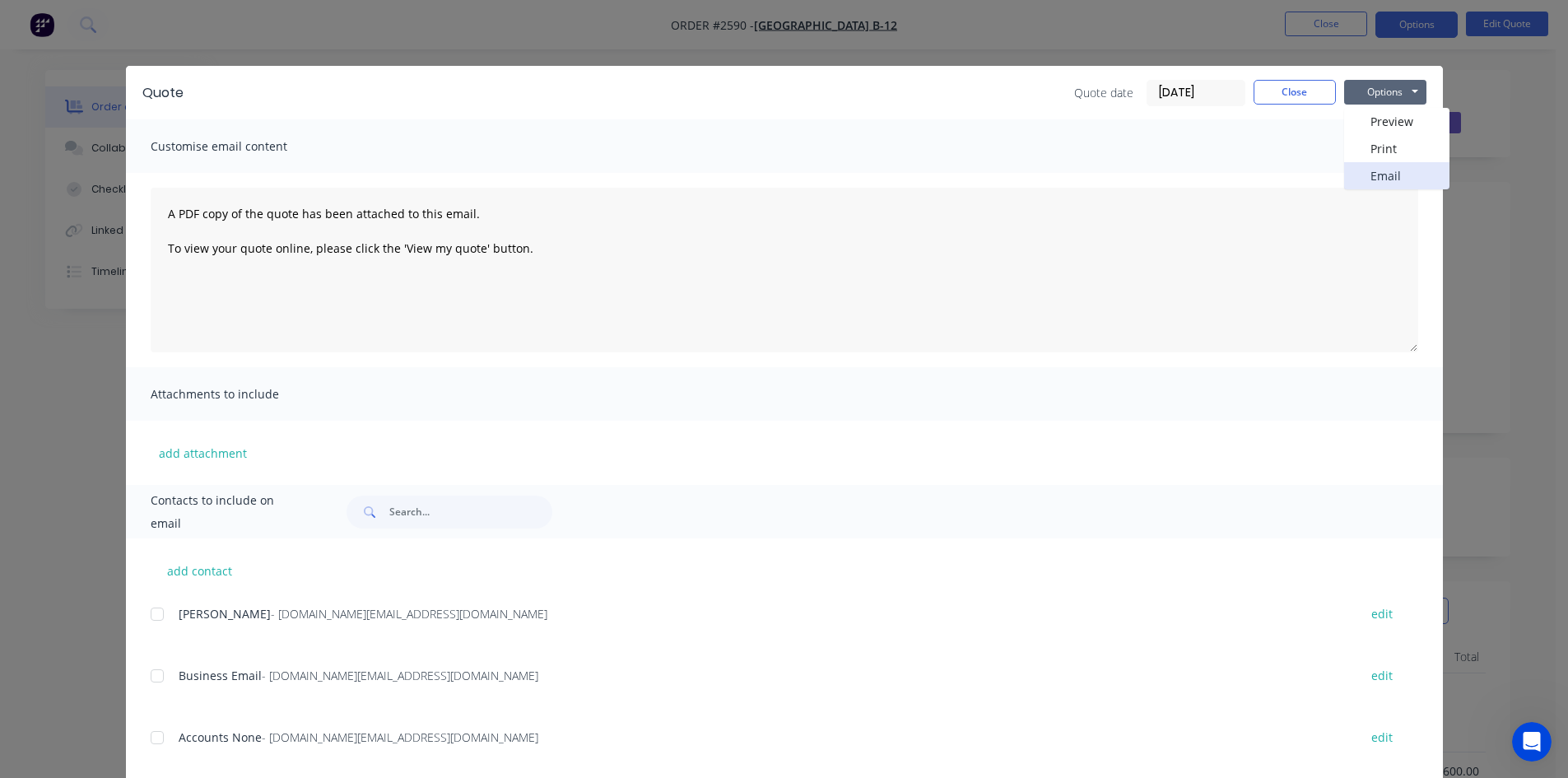
click at [1389, 174] on button "Email" at bounding box center [1396, 176] width 105 height 27
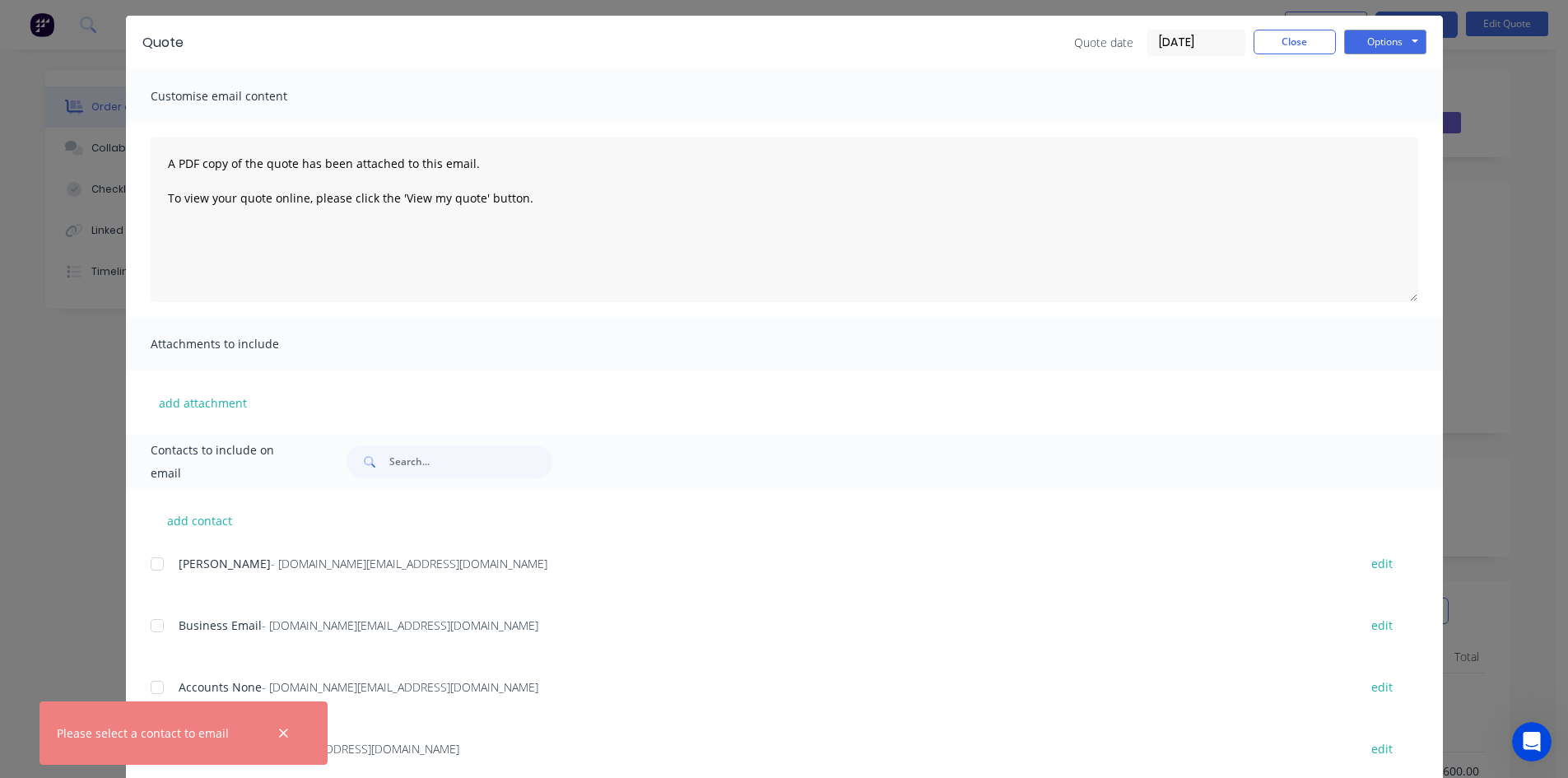
scroll to position [95, 0]
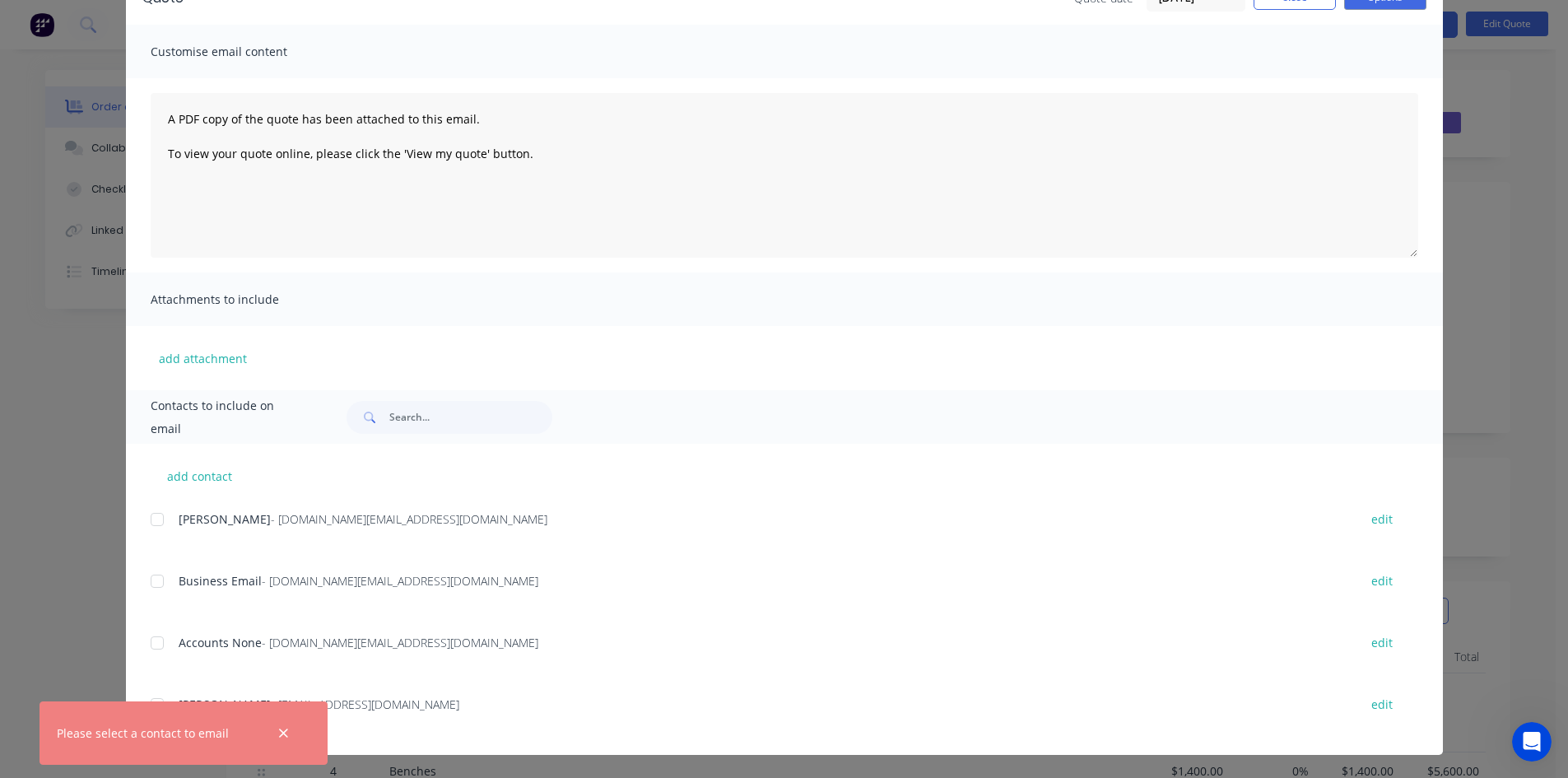
click at [154, 698] on div at bounding box center [157, 704] width 33 height 33
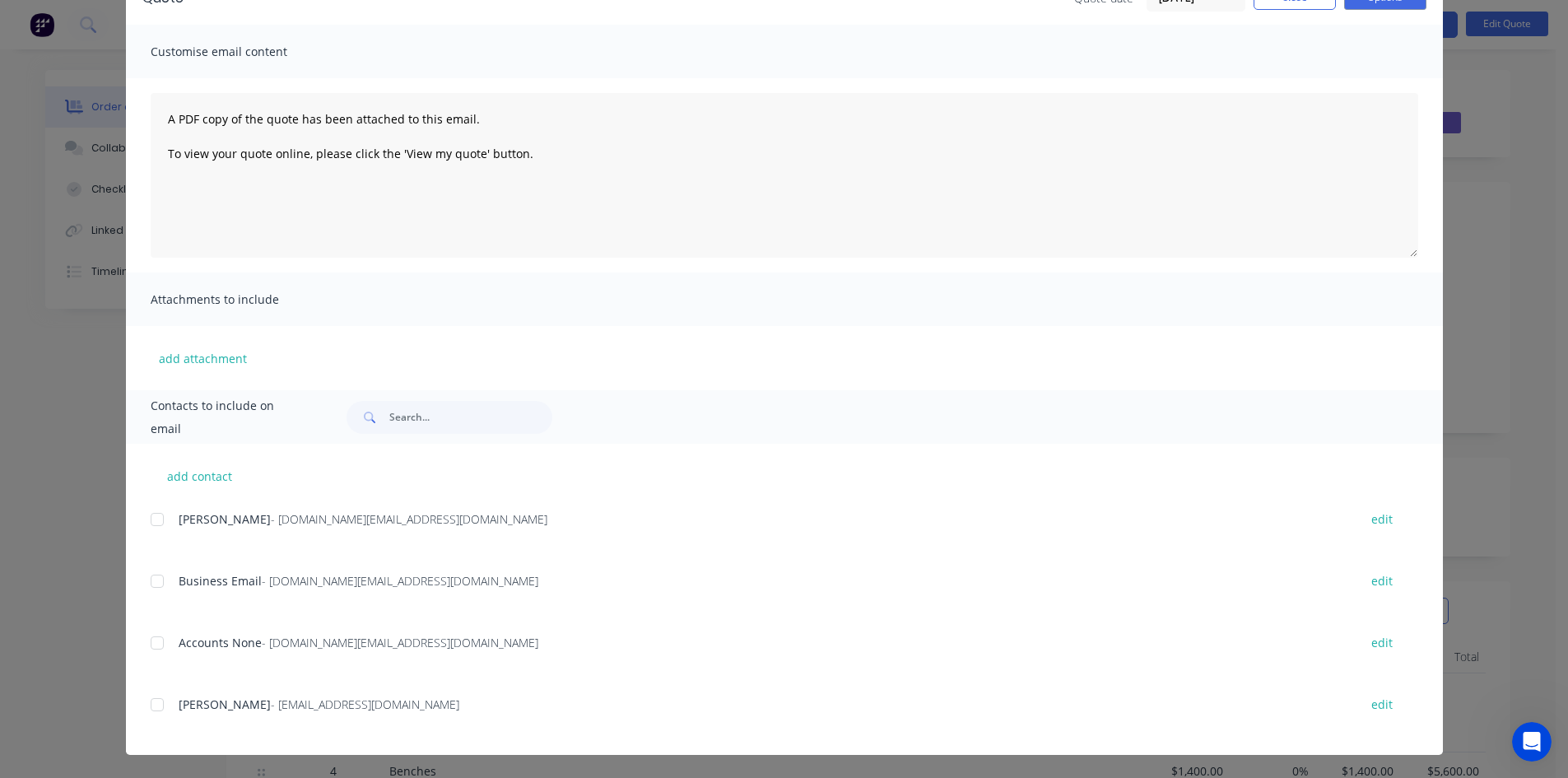
click at [152, 703] on div at bounding box center [157, 704] width 33 height 33
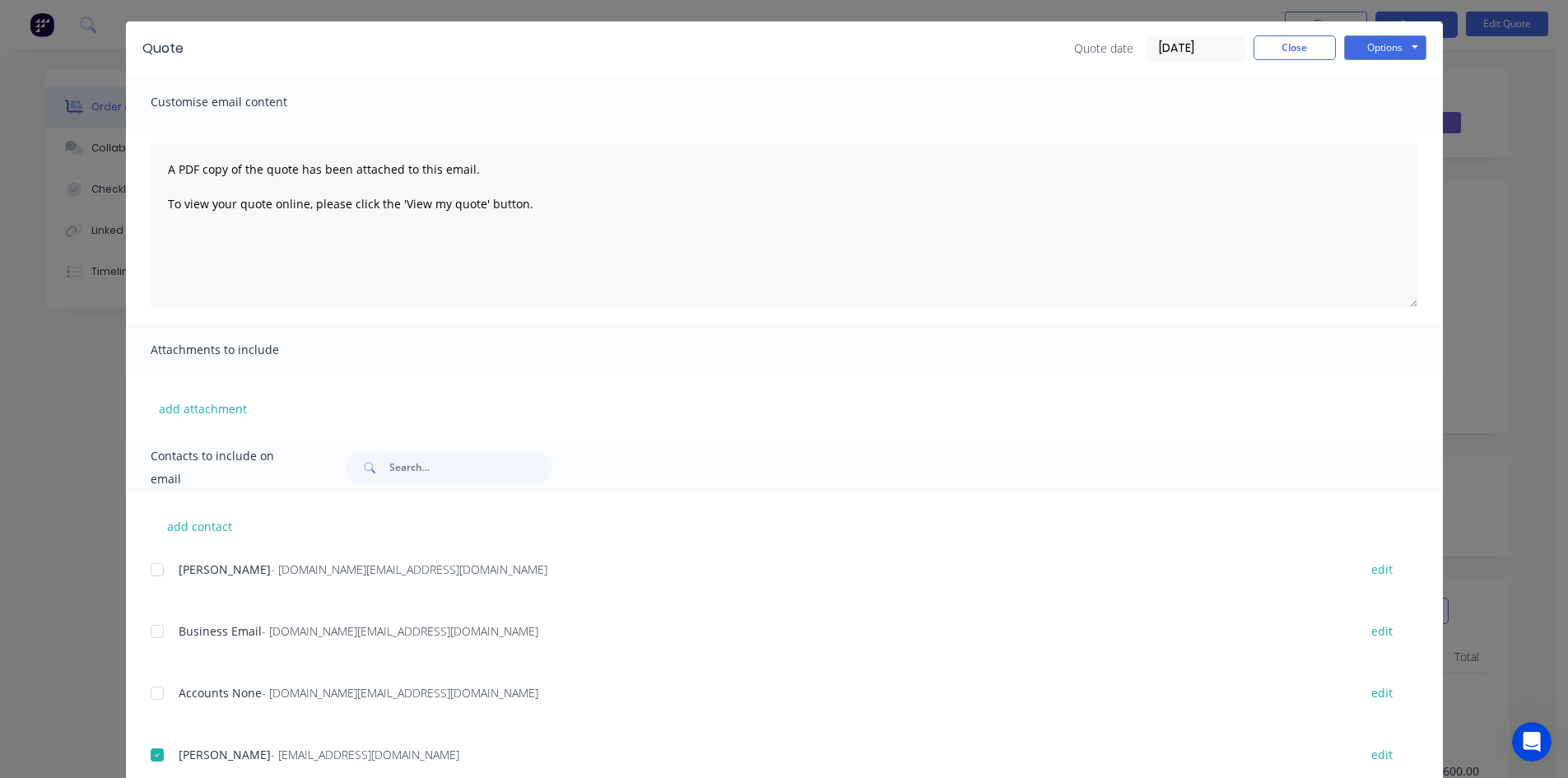
scroll to position [0, 0]
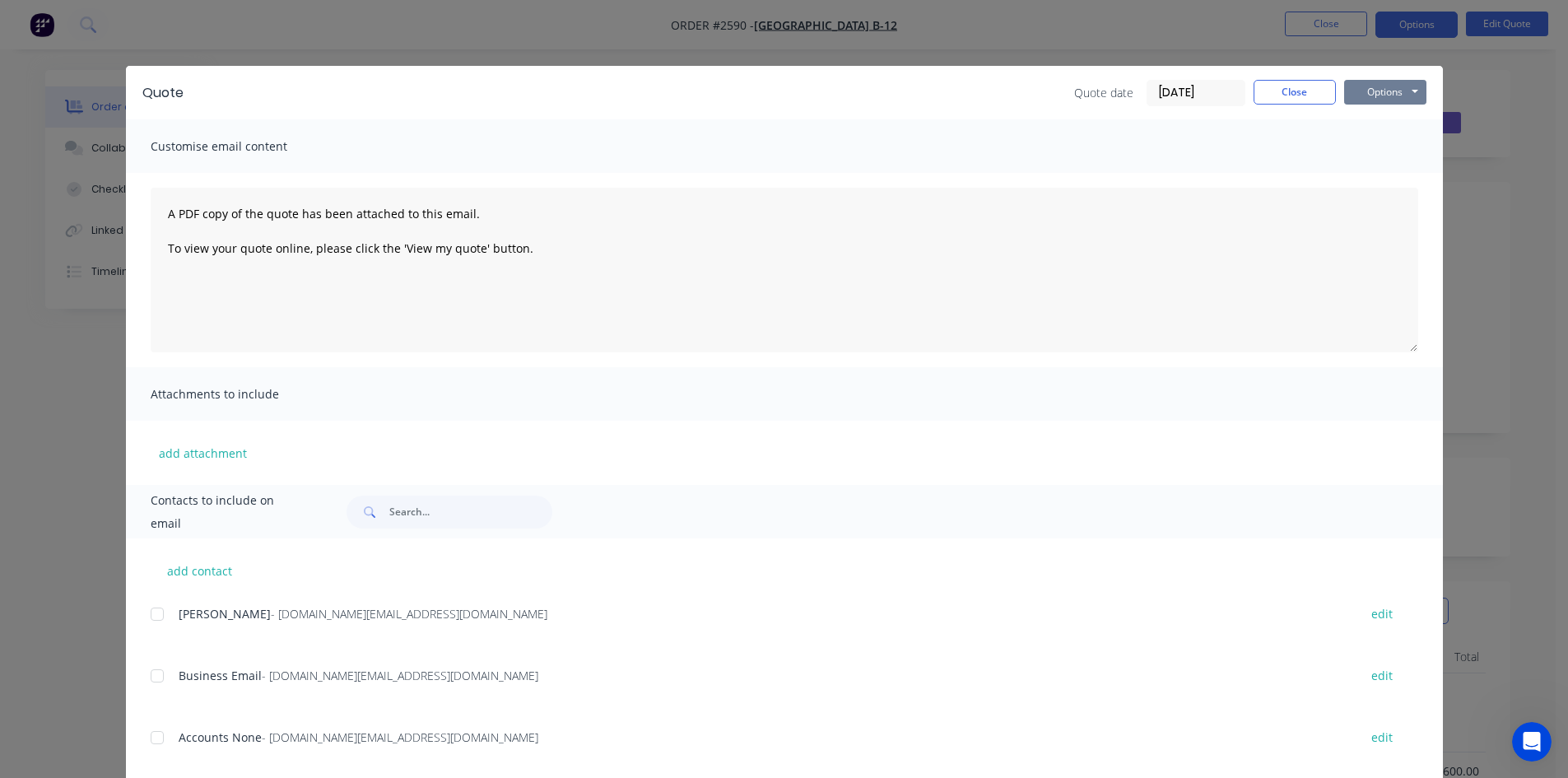
click at [1369, 102] on button "Options" at bounding box center [1384, 91] width 82 height 25
click at [1315, 96] on button "Close" at bounding box center [1294, 91] width 82 height 25
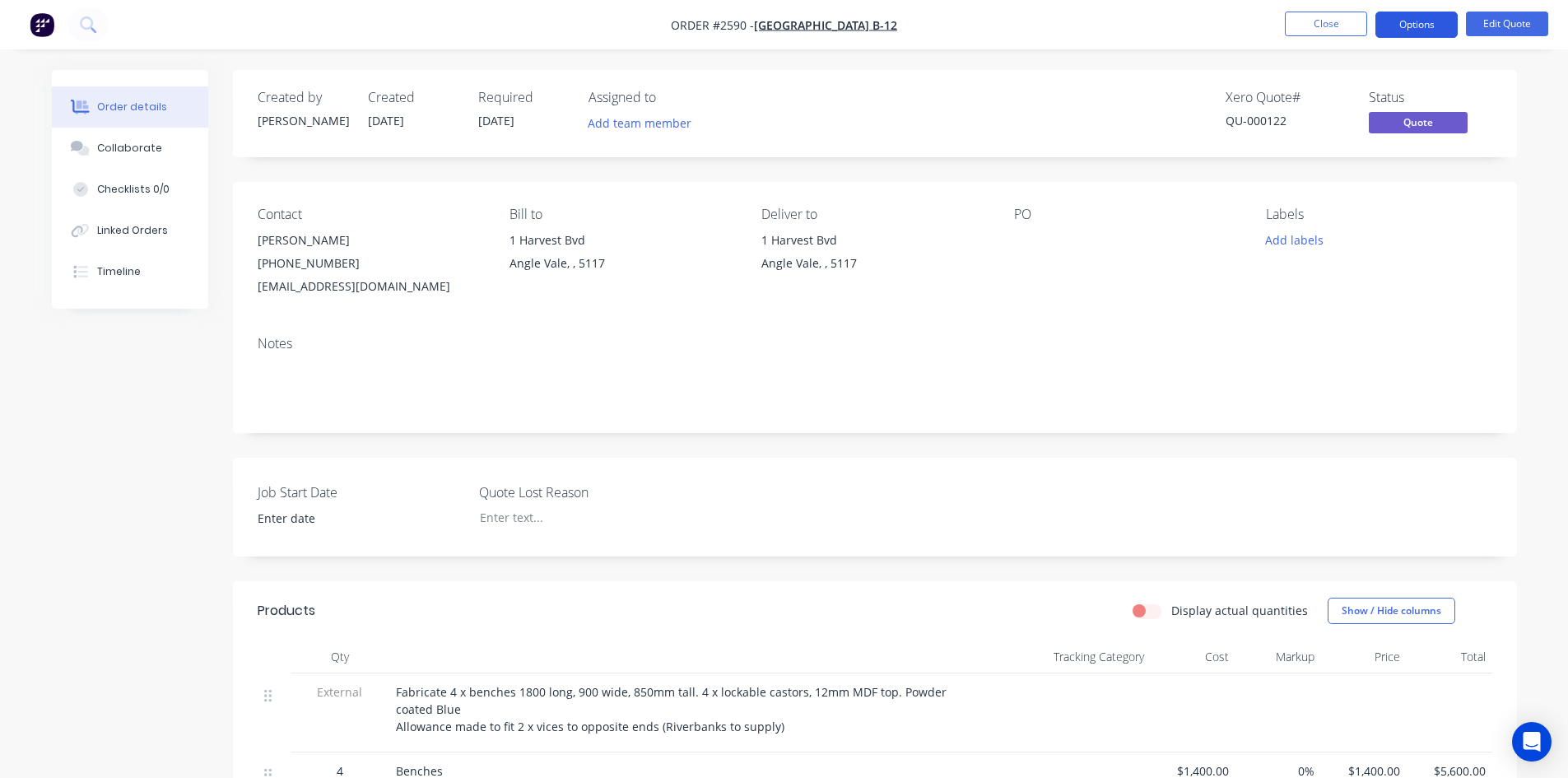
click at [1403, 30] on button "Options" at bounding box center [1416, 25] width 82 height 26
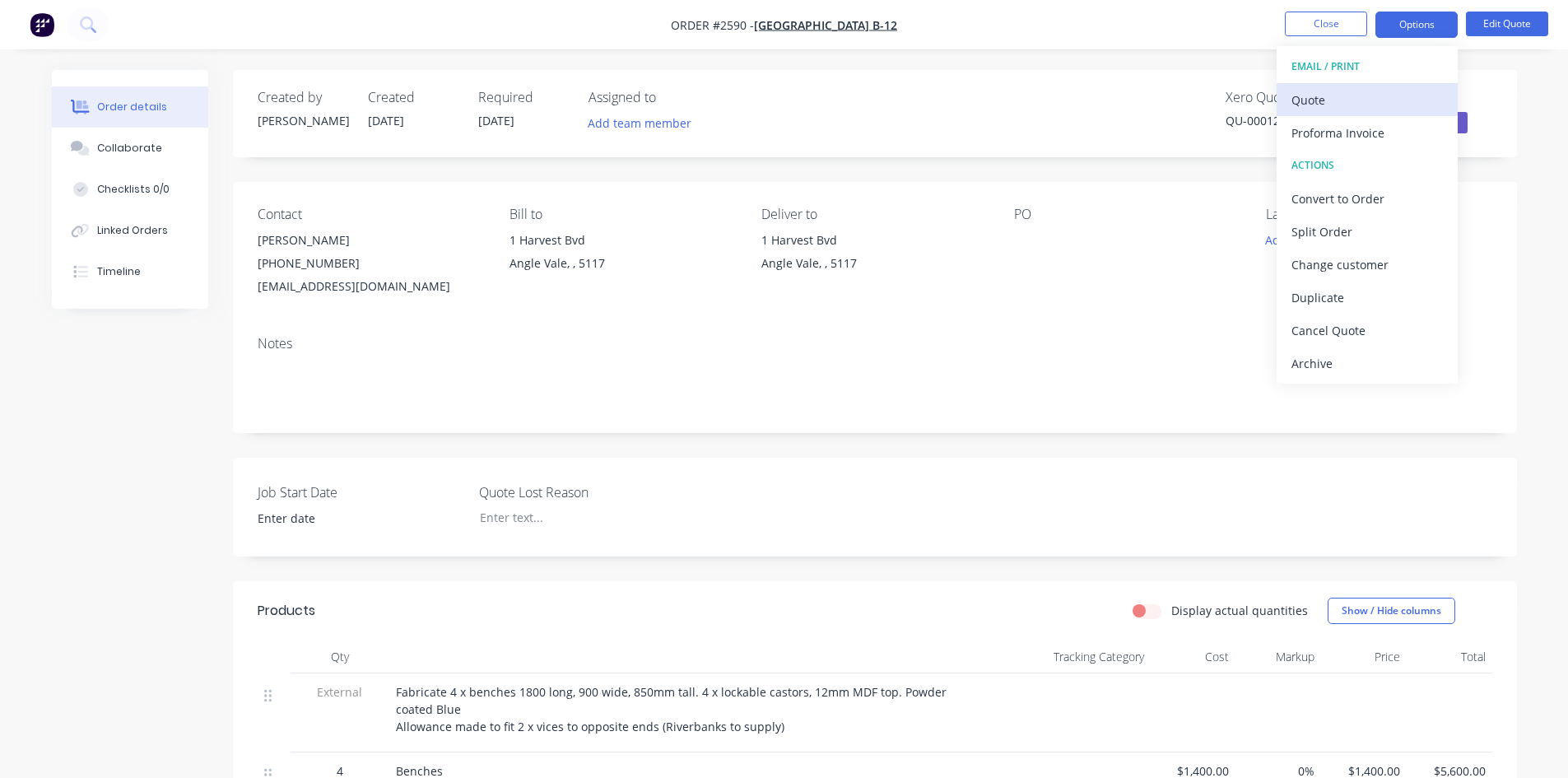
click at [1339, 92] on div "Quote" at bounding box center [1367, 100] width 151 height 24
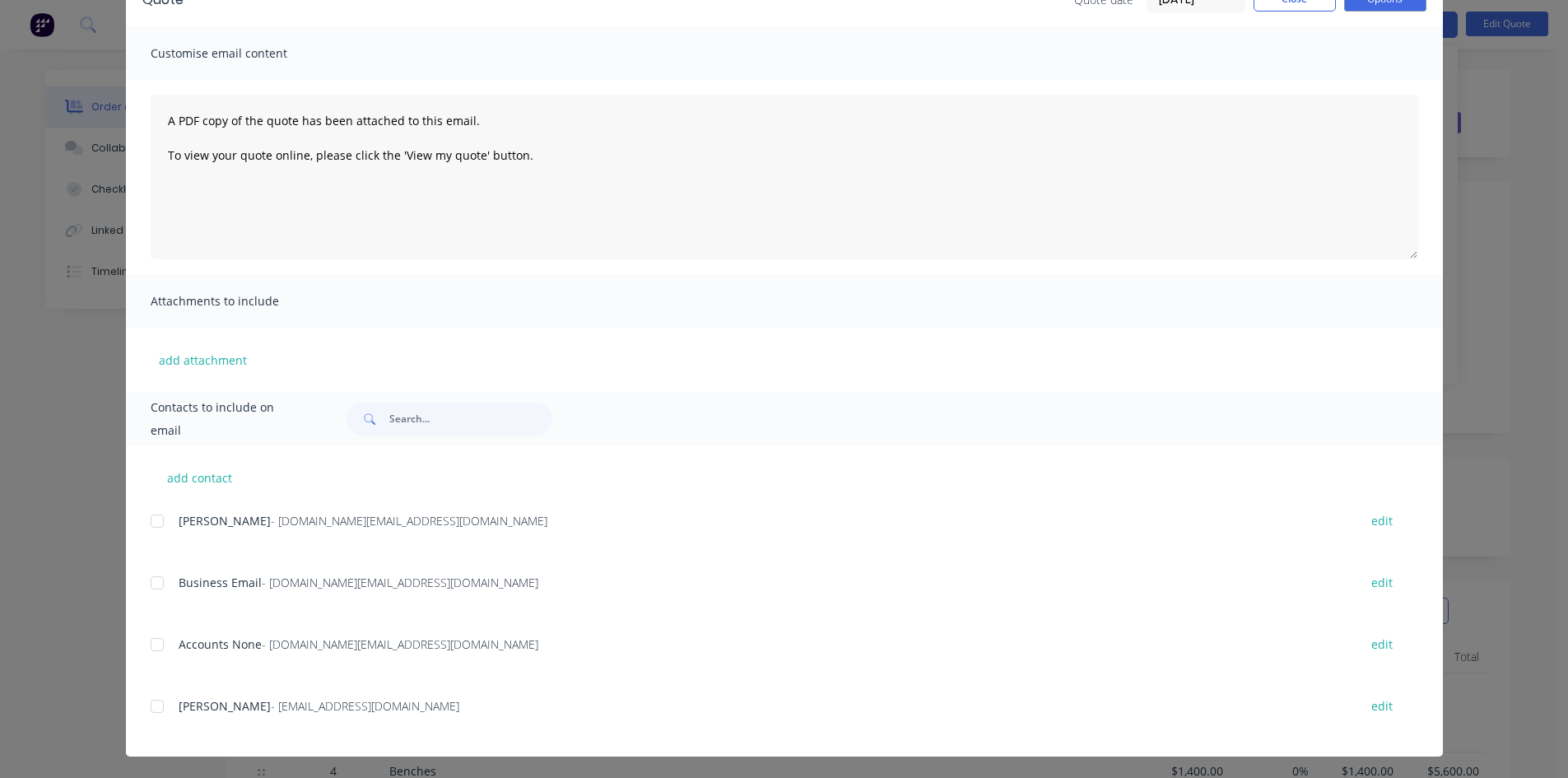
scroll to position [95, 0]
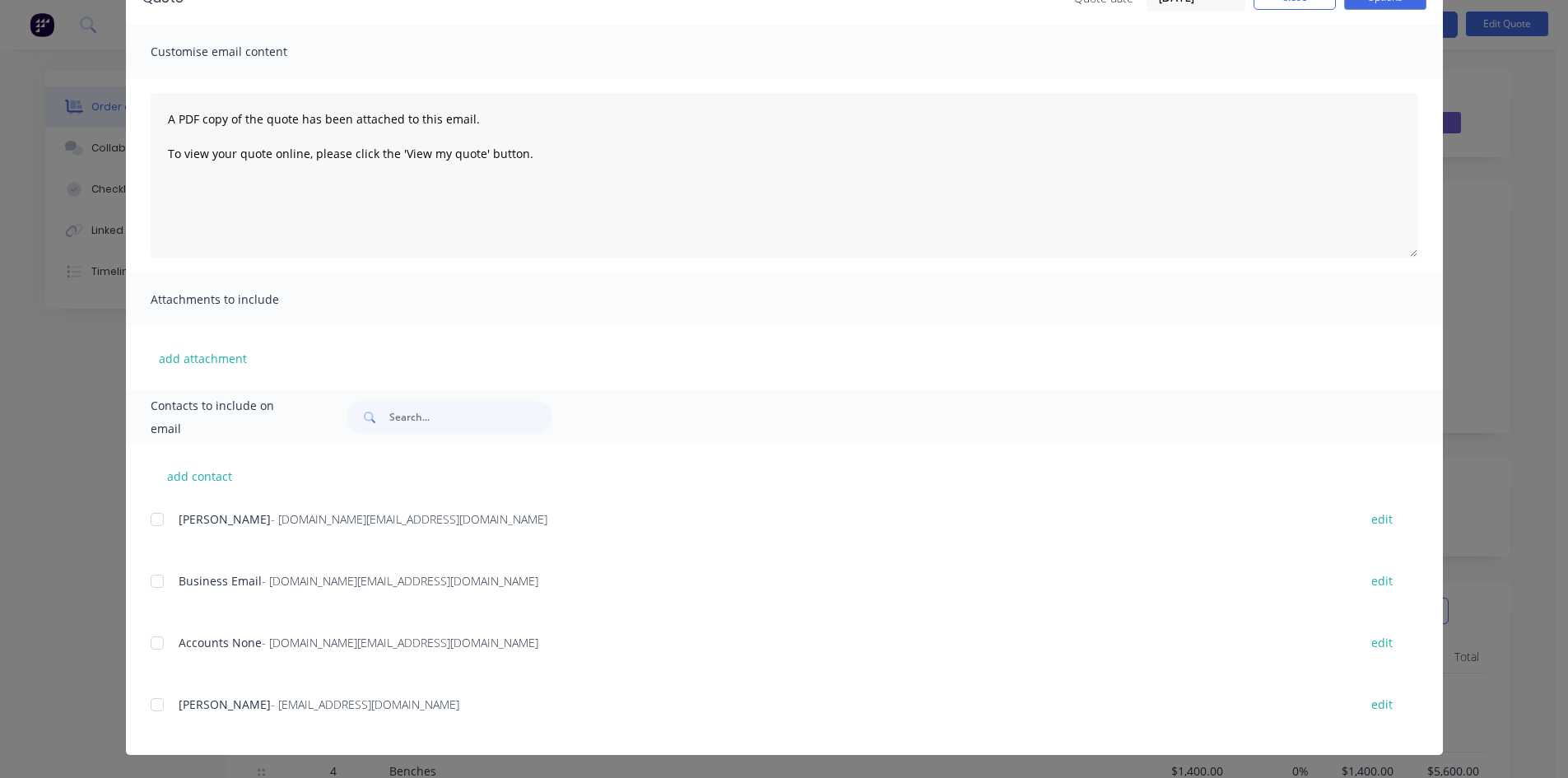
click at [151, 704] on div at bounding box center [157, 704] width 33 height 33
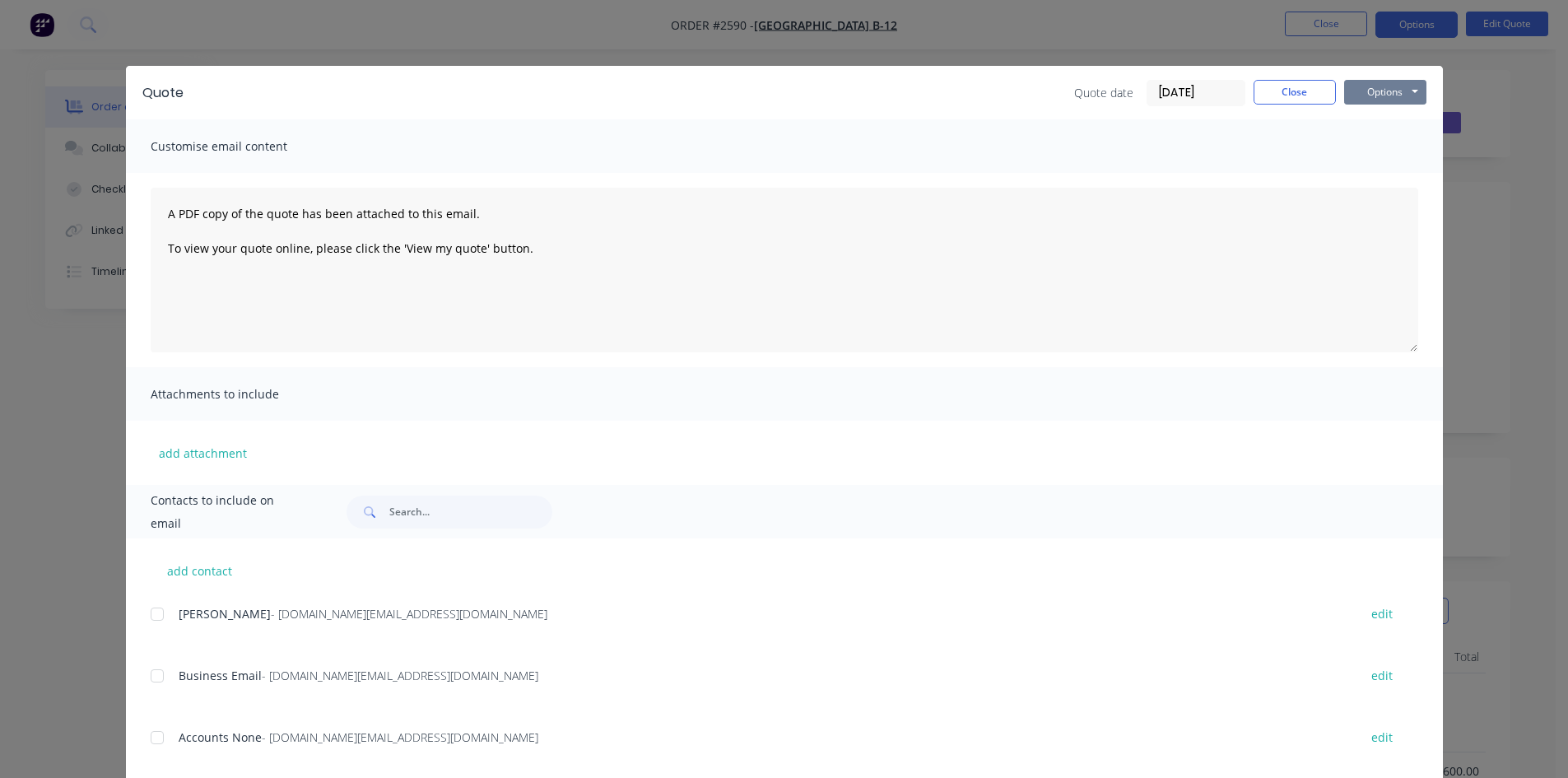
click at [1375, 99] on button "Options" at bounding box center [1384, 91] width 82 height 25
click at [1377, 173] on button "Email" at bounding box center [1396, 176] width 105 height 27
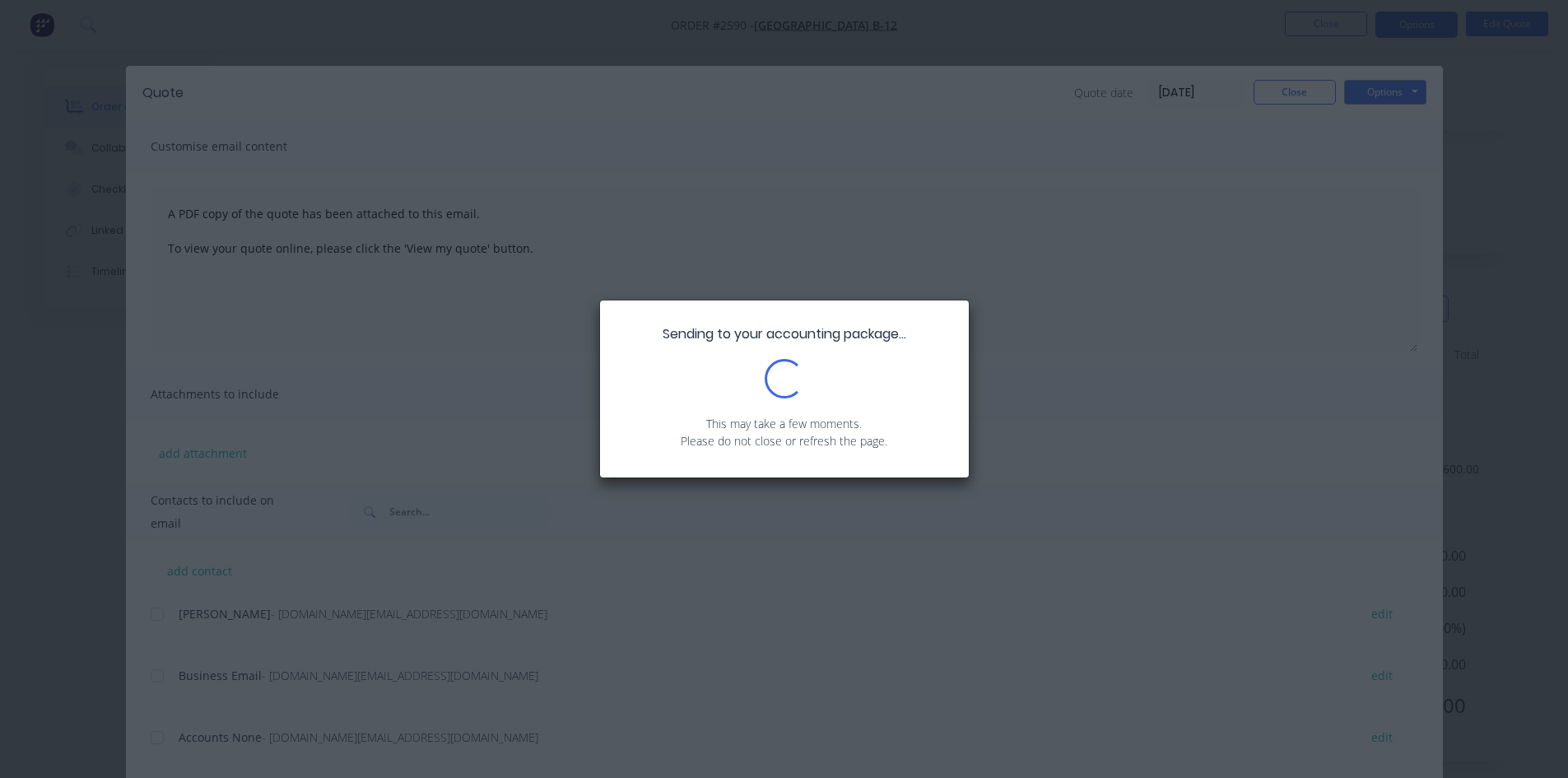
scroll to position [311, 0]
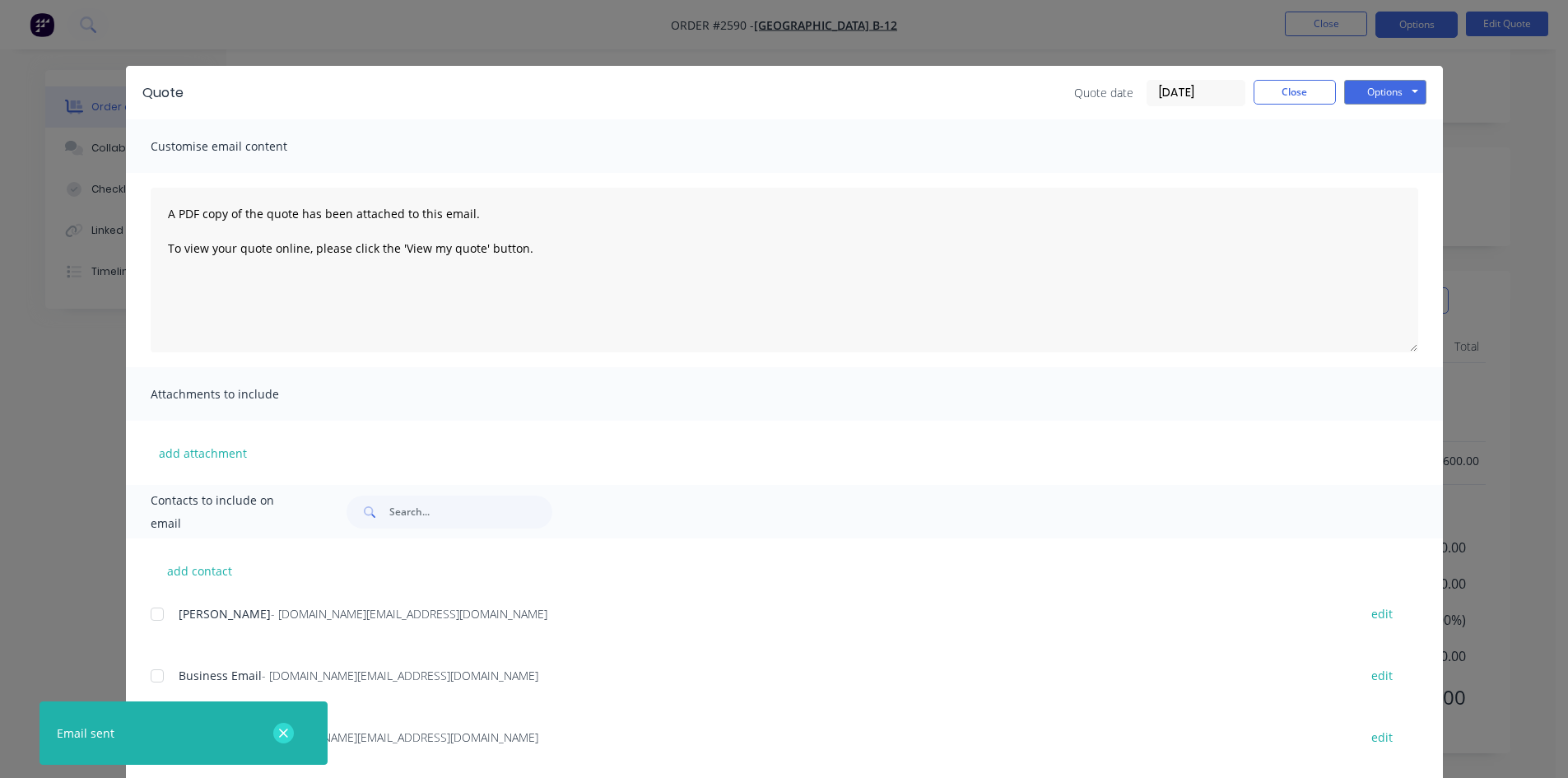
click at [284, 736] on icon "button" at bounding box center [283, 734] width 11 height 15
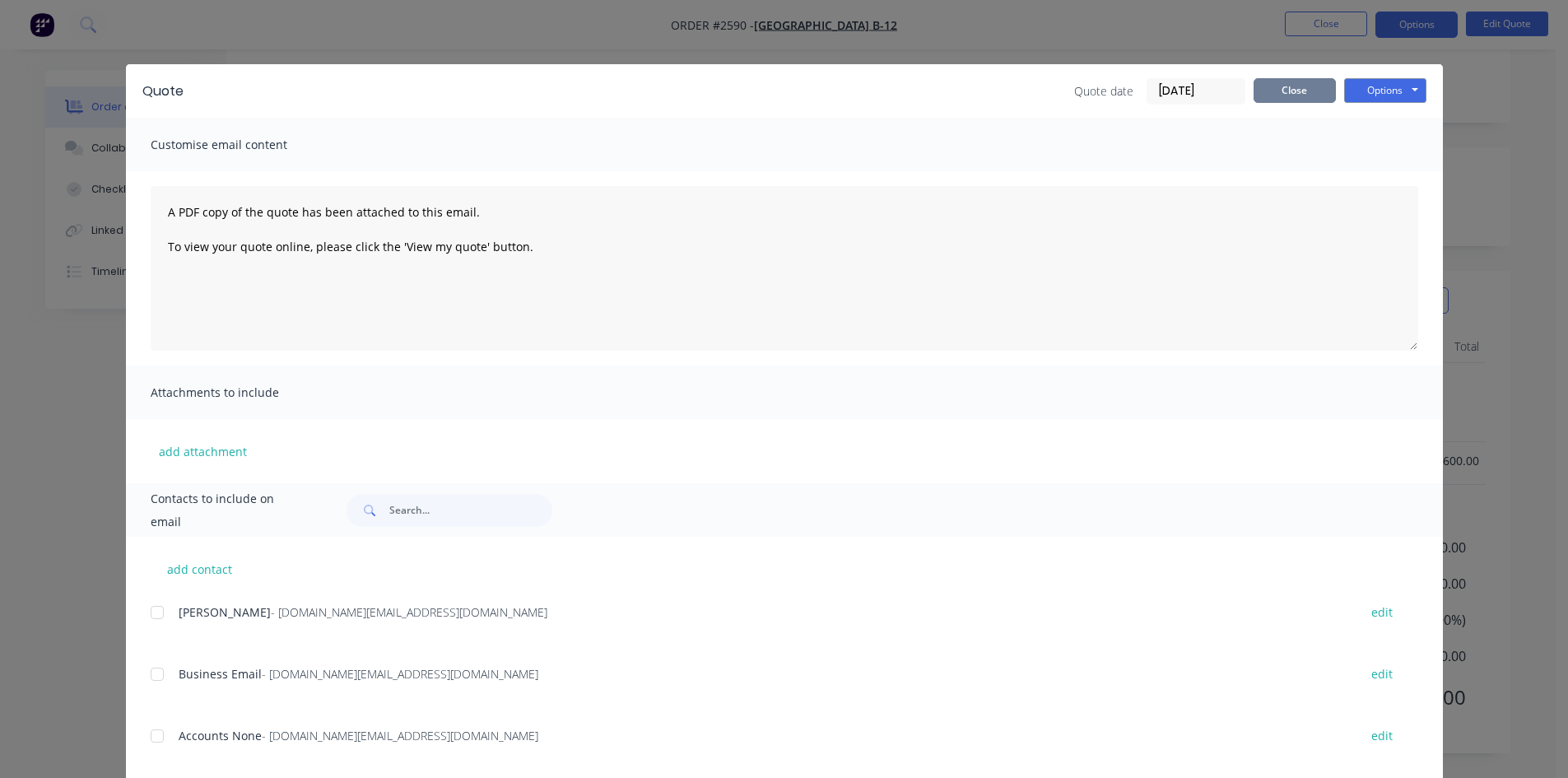
scroll to position [0, 0]
click at [1278, 89] on button "Close" at bounding box center [1294, 91] width 82 height 25
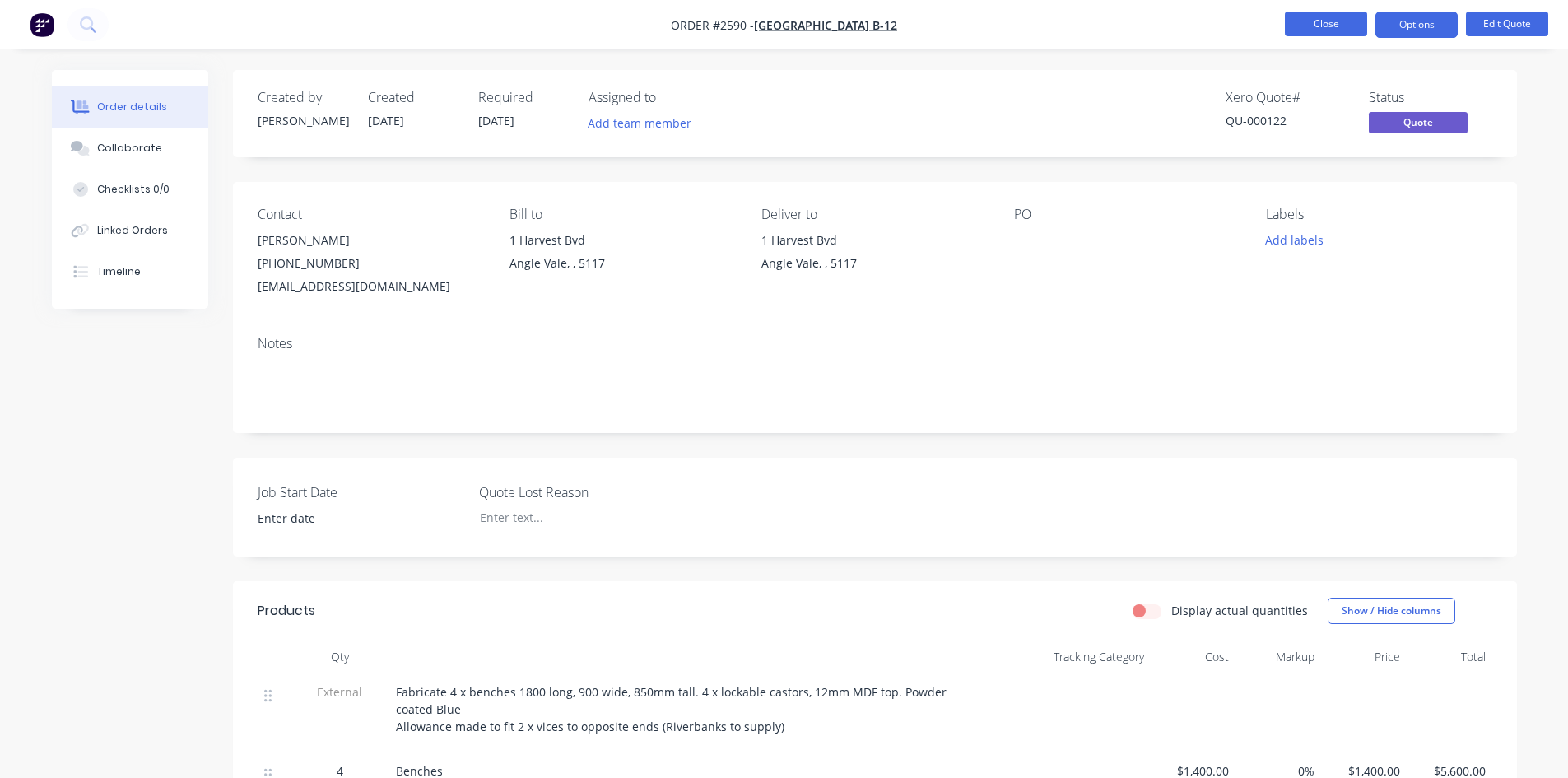
click at [1305, 19] on button "Close" at bounding box center [1325, 24] width 82 height 25
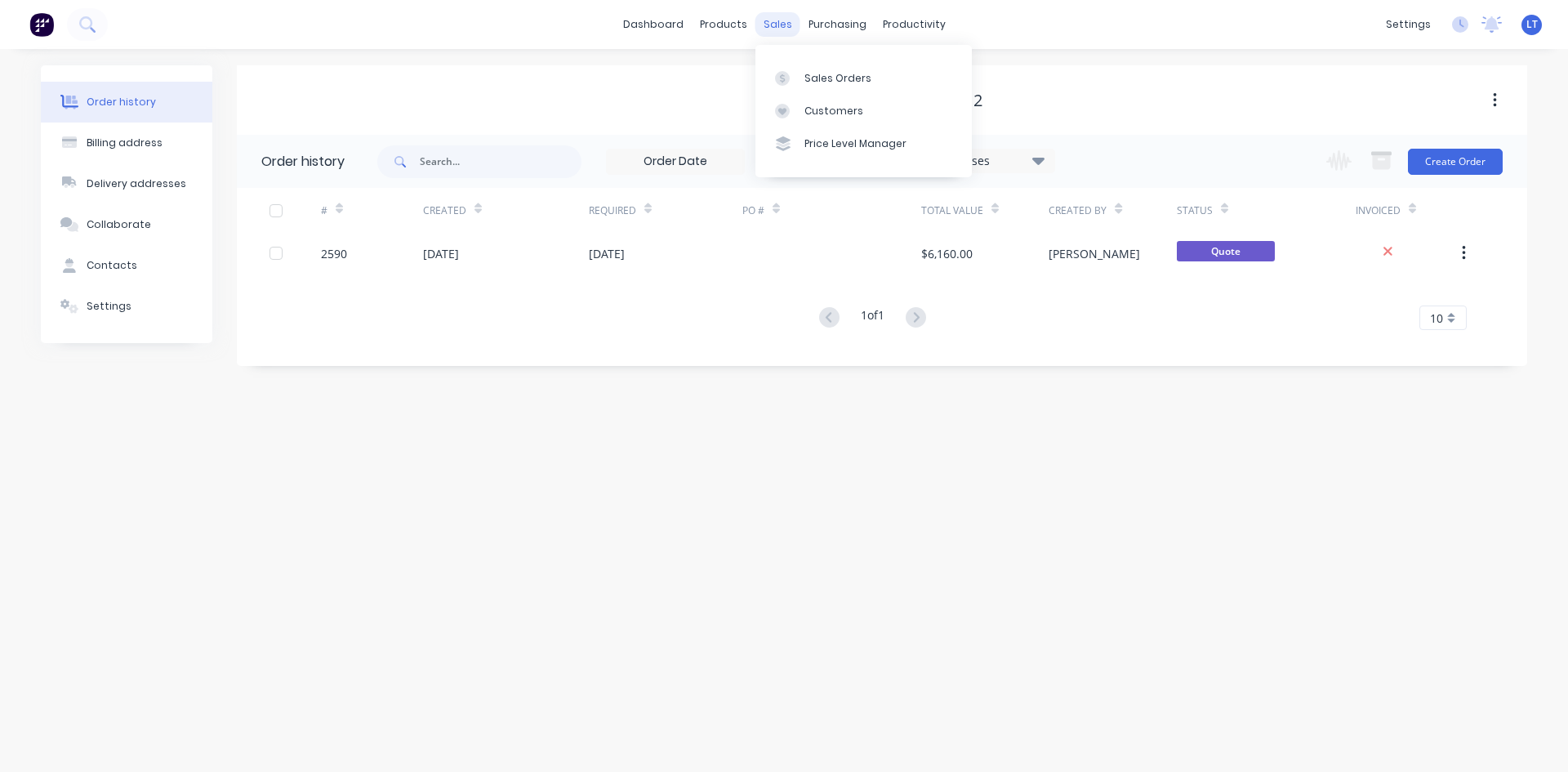
click at [781, 35] on div "sales" at bounding box center [778, 24] width 45 height 24
click at [811, 69] on link "Sales Orders" at bounding box center [864, 77] width 217 height 33
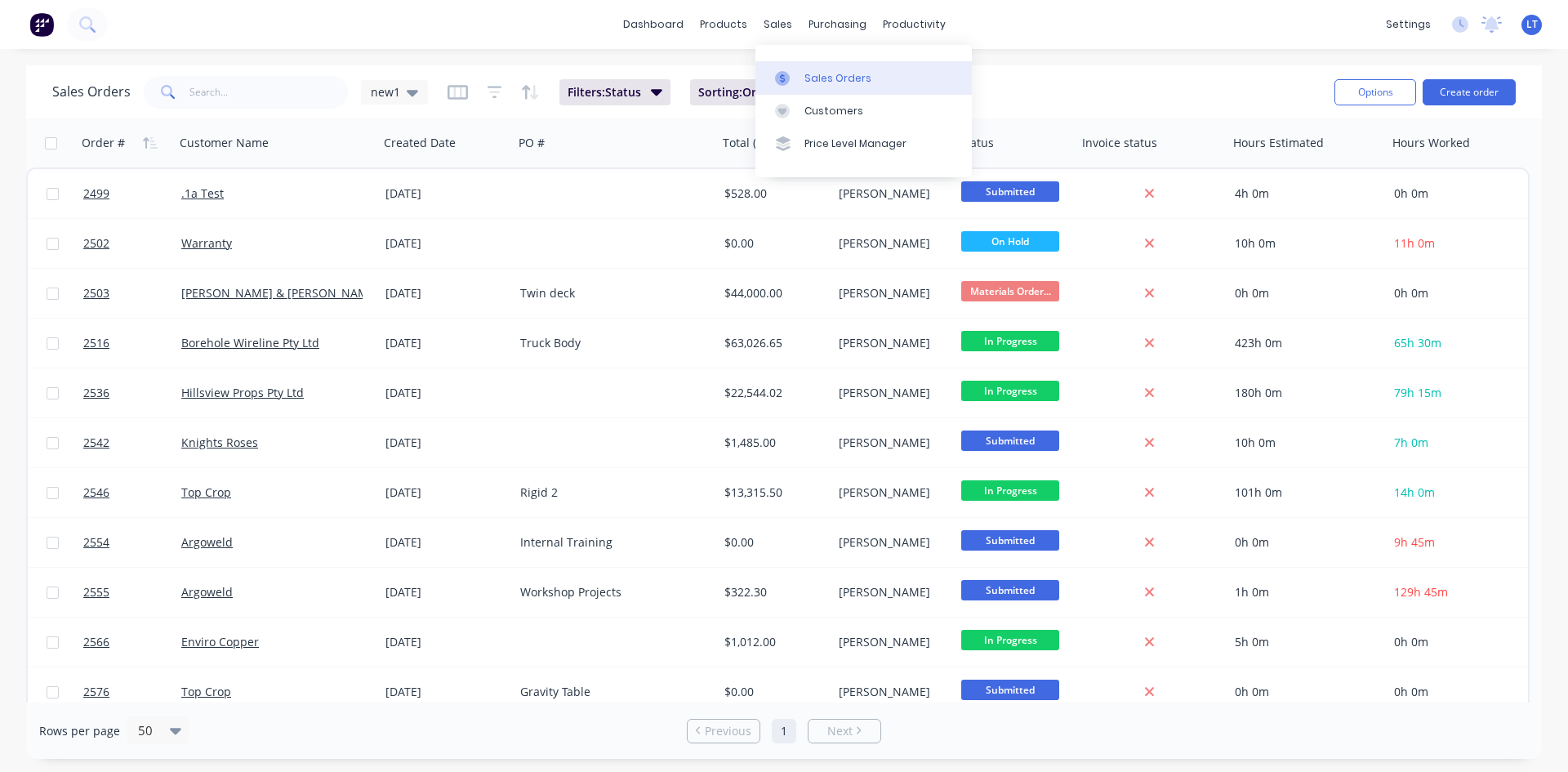
click at [802, 71] on link "Sales Orders" at bounding box center [864, 77] width 217 height 33
click at [830, 31] on div "purchasing" at bounding box center [837, 24] width 74 height 24
click at [866, 75] on div "Purchase Orders" at bounding box center [889, 79] width 87 height 15
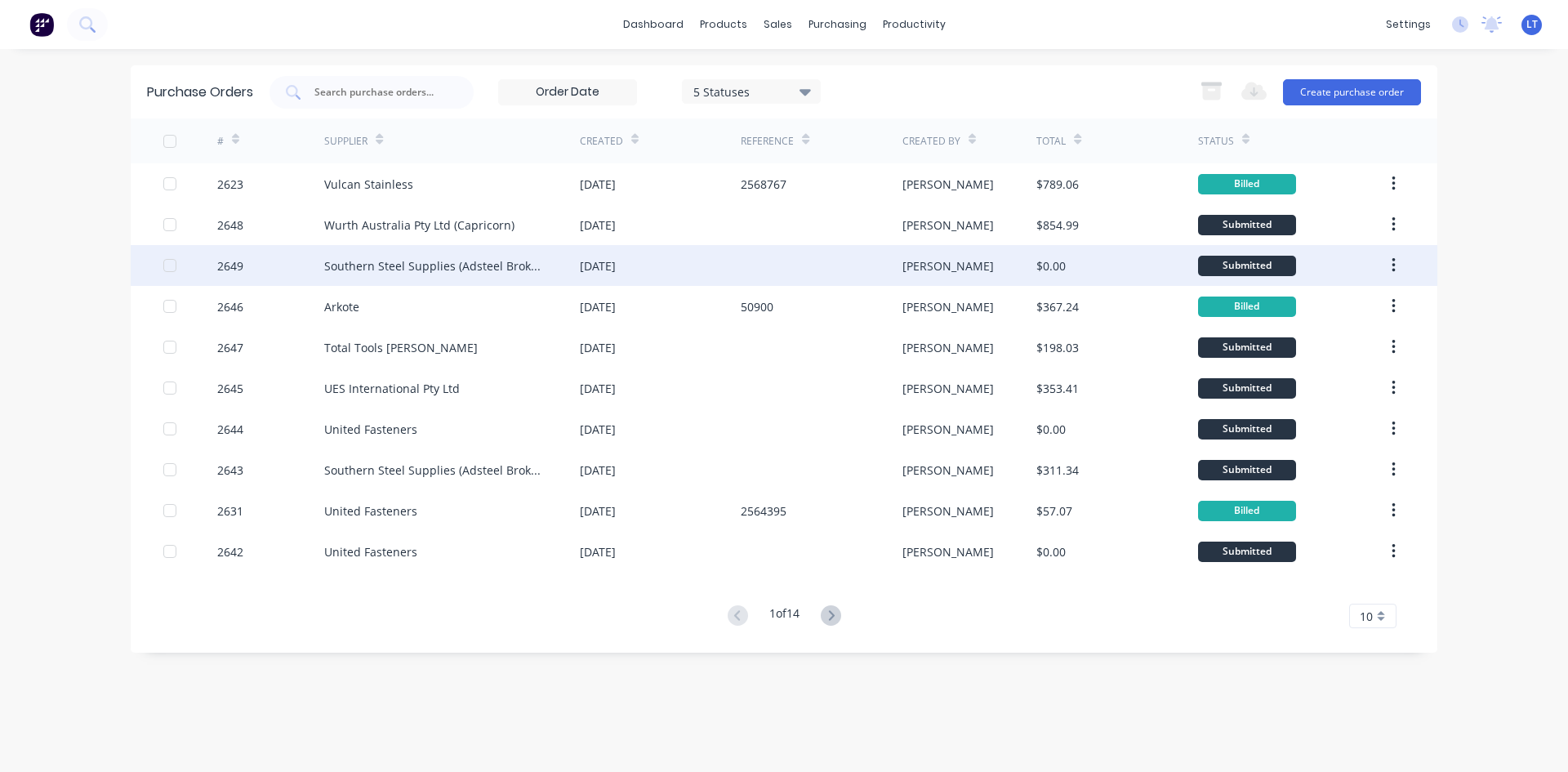
click at [426, 271] on div "Southern Steel Supplies (Adsteel Brokers T/as)" at bounding box center [435, 265] width 223 height 17
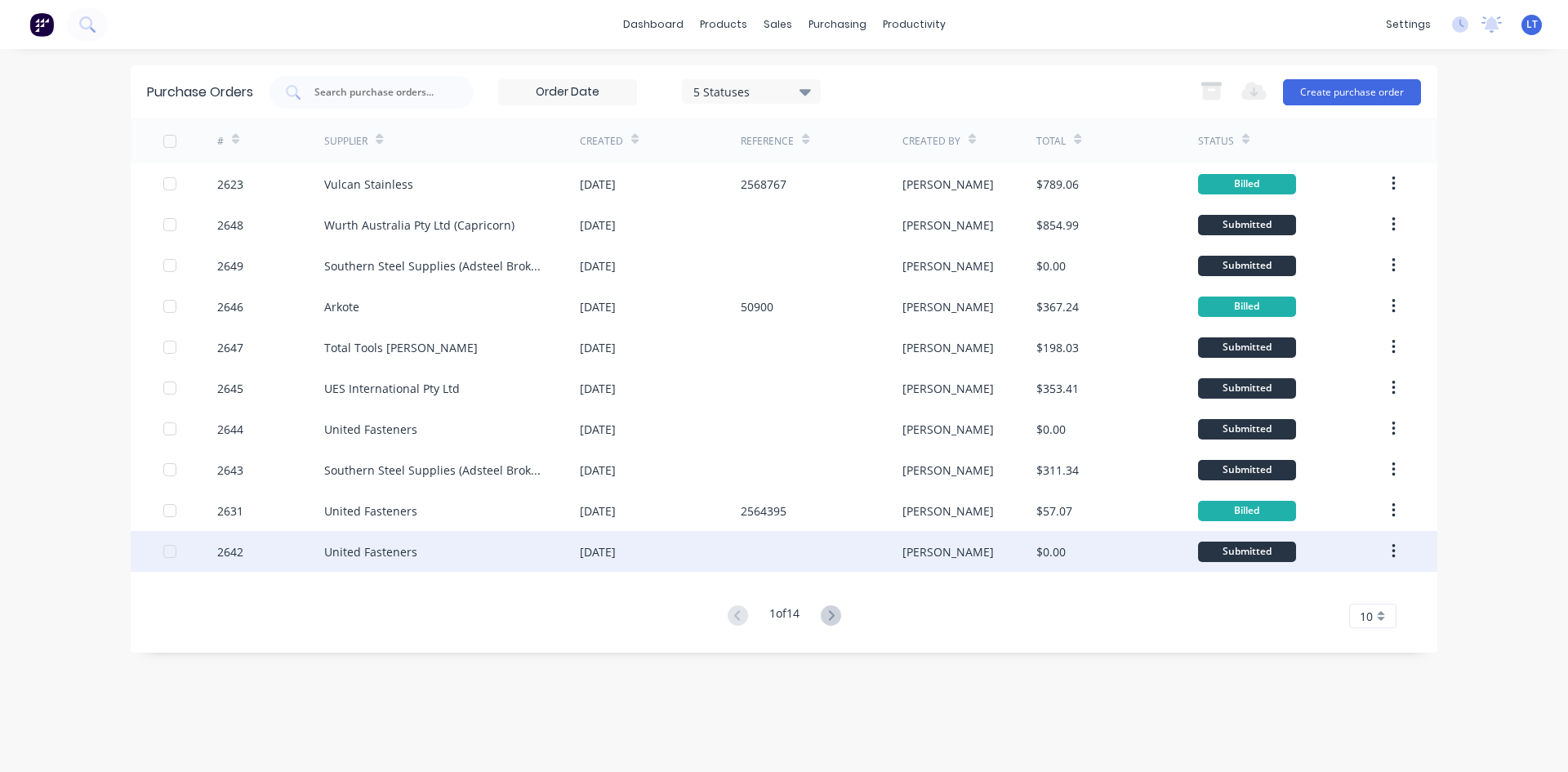
click at [380, 554] on div "United Fasteners" at bounding box center [370, 552] width 93 height 17
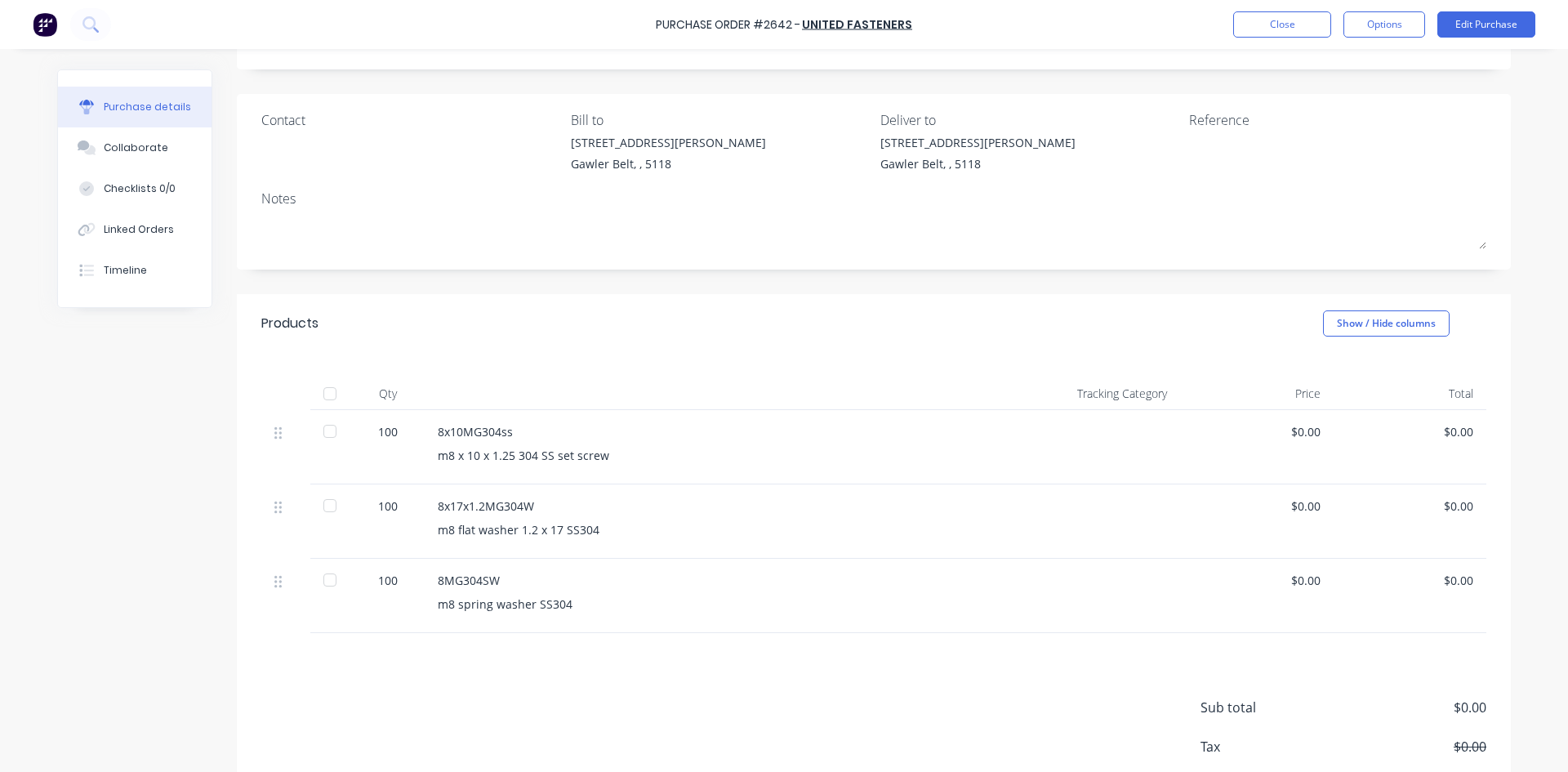
scroll to position [181, 0]
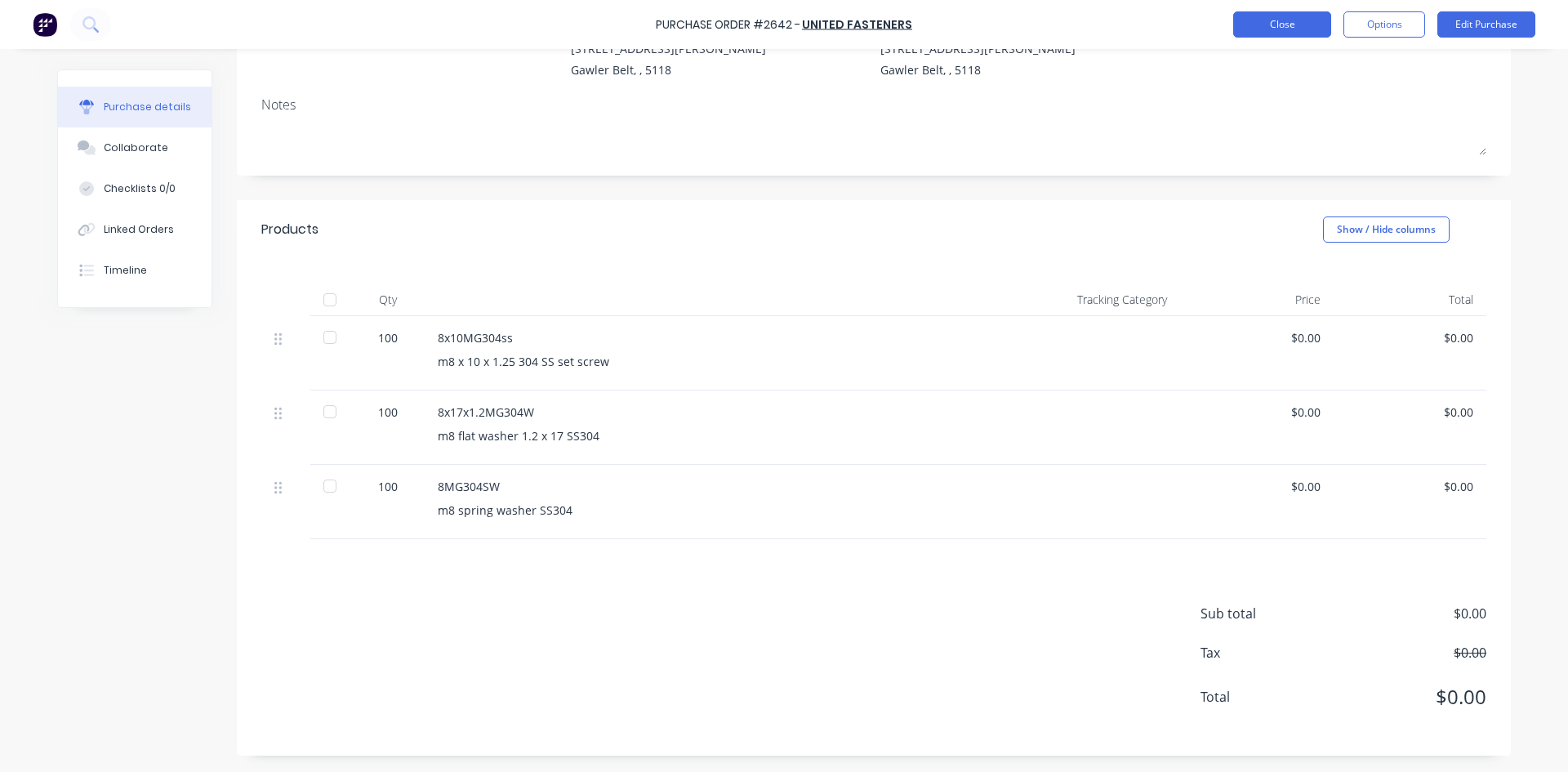
click at [1292, 25] on button "Close" at bounding box center [1282, 24] width 98 height 26
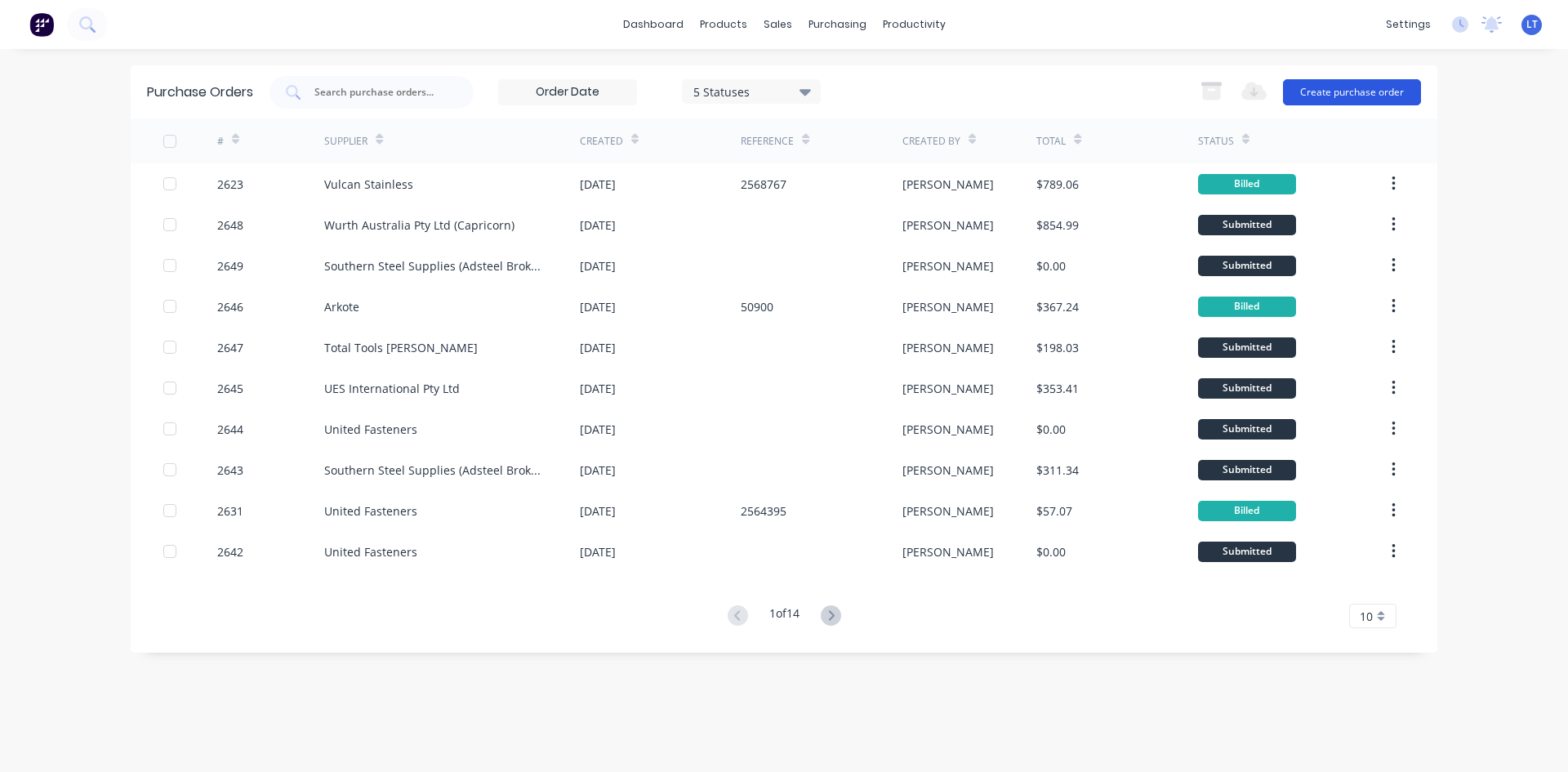
click at [1370, 92] on button "Create purchase order" at bounding box center [1352, 92] width 138 height 26
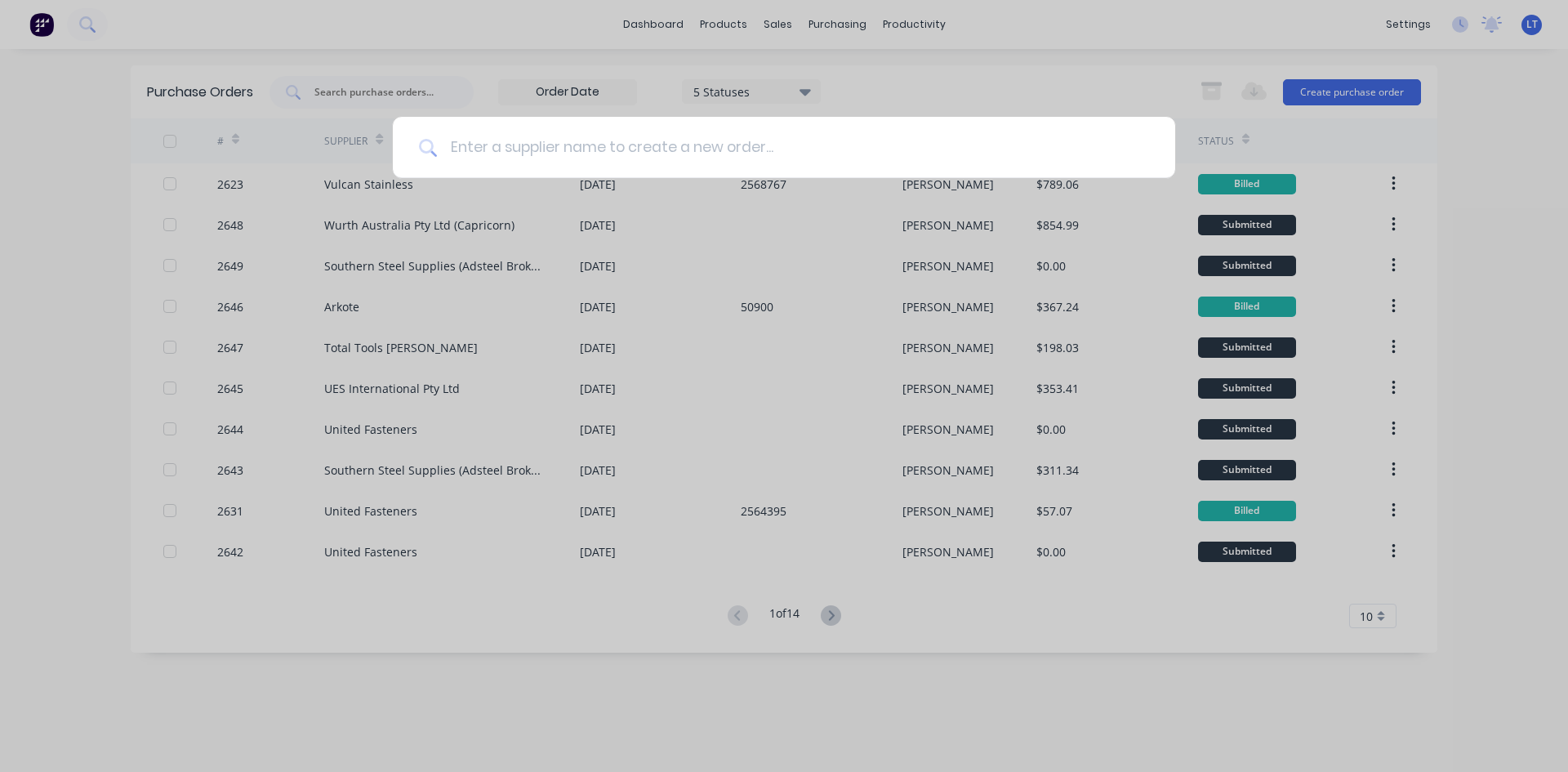
click at [702, 136] on input at bounding box center [793, 147] width 712 height 61
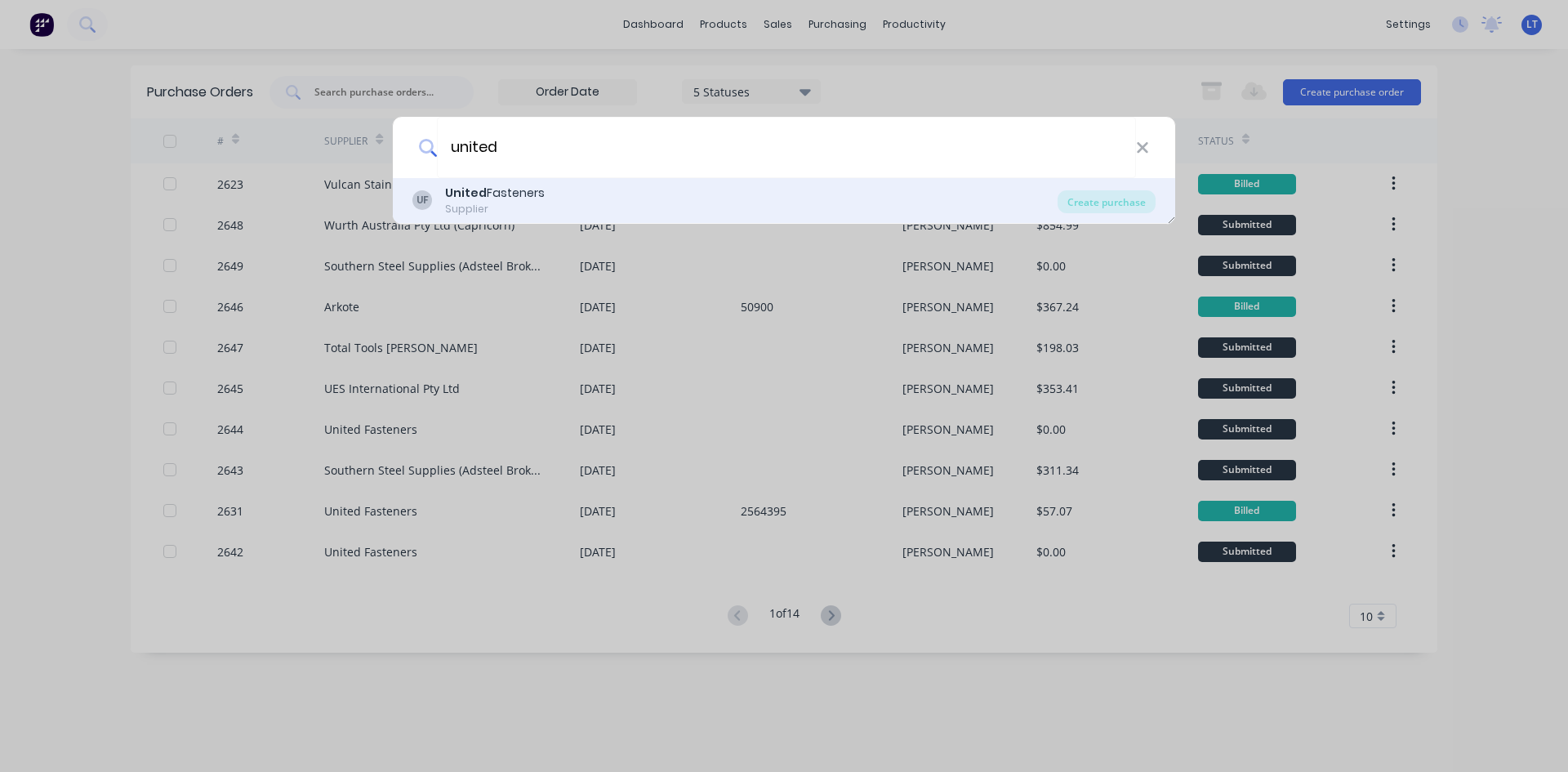
type input "united"
click at [567, 206] on div "UF United Fasteners Supplier" at bounding box center [735, 201] width 645 height 32
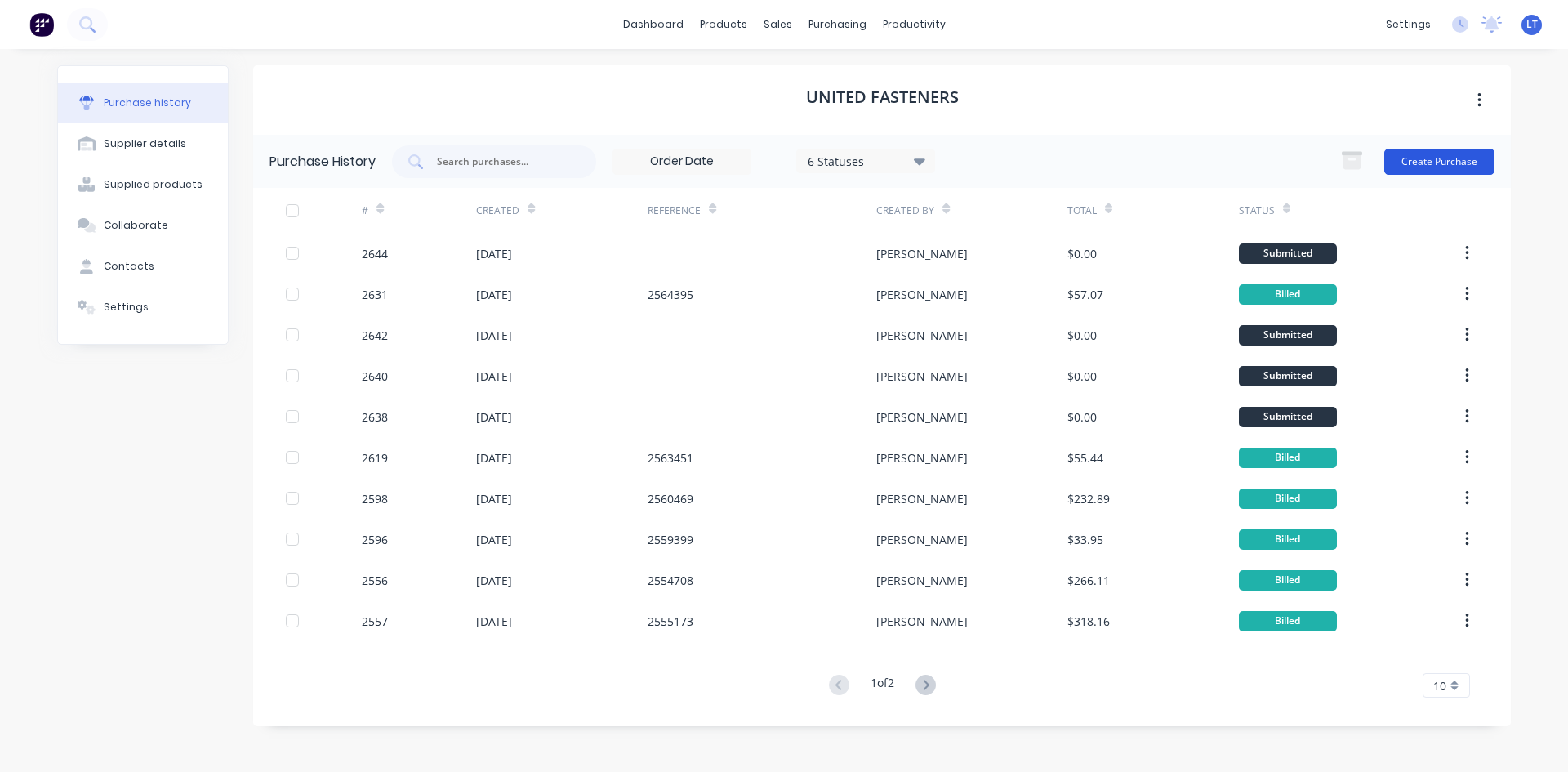
click at [1420, 156] on button "Create Purchase" at bounding box center [1439, 161] width 110 height 26
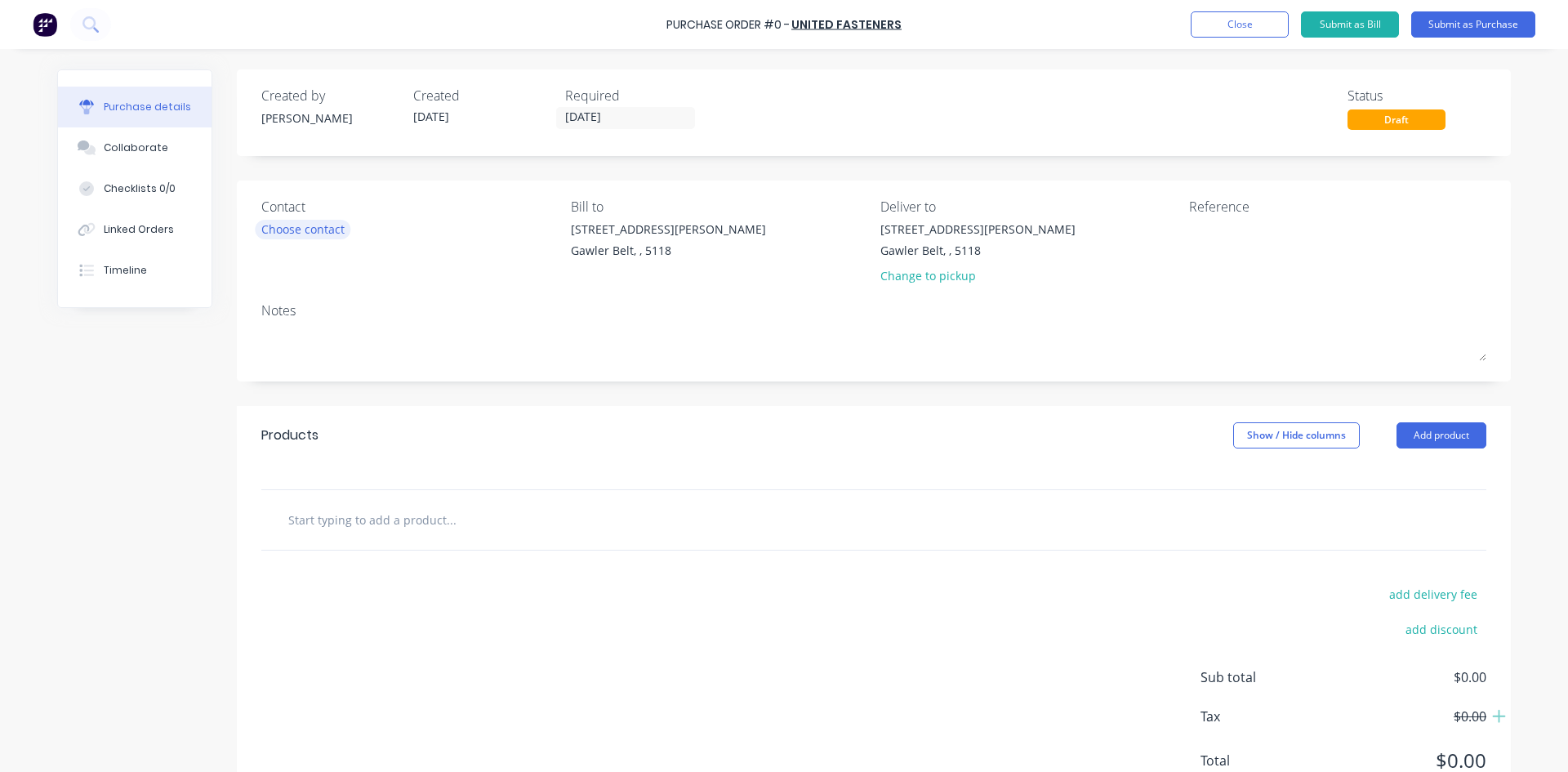
click at [338, 227] on div "Choose contact" at bounding box center [302, 229] width 83 height 17
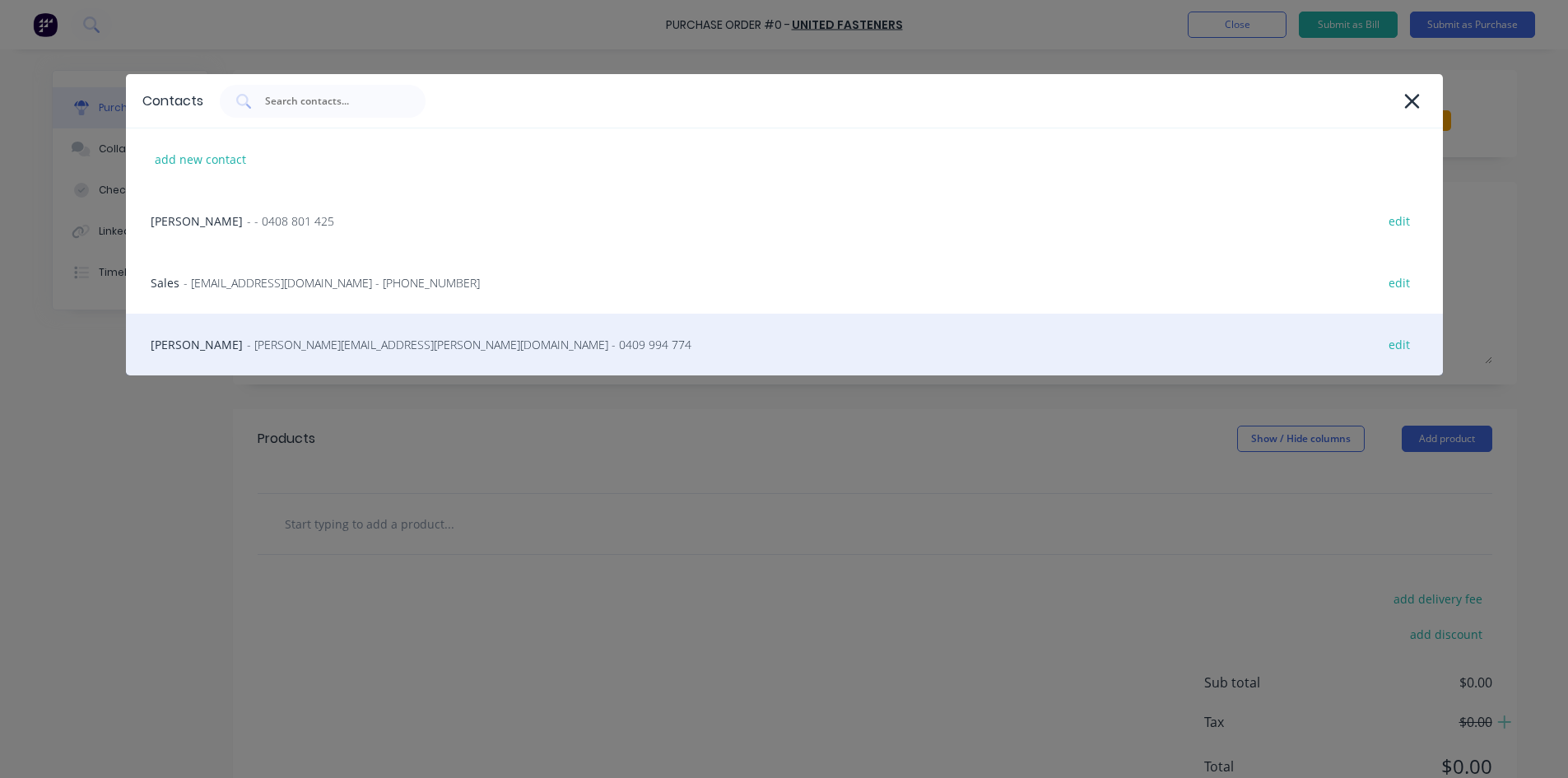
click at [366, 356] on div "[PERSON_NAME] - [PERSON_NAME][EMAIL_ADDRESS][PERSON_NAME][DOMAIN_NAME] - 0409 9…" at bounding box center [784, 345] width 1317 height 62
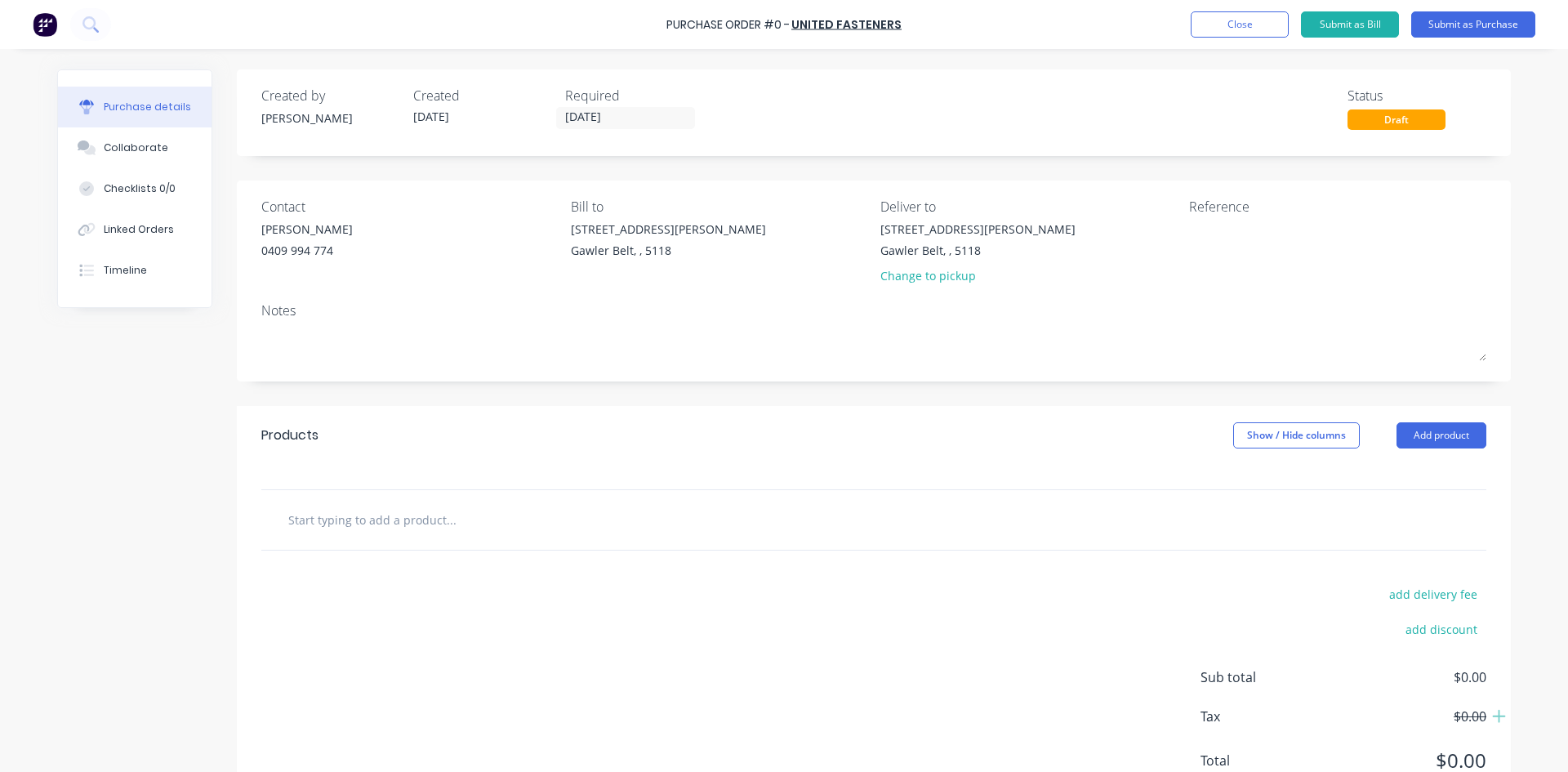
click at [370, 515] on input "text" at bounding box center [450, 519] width 327 height 33
paste input "6X16M8.8ZPB Zinc Hex Set Screw"
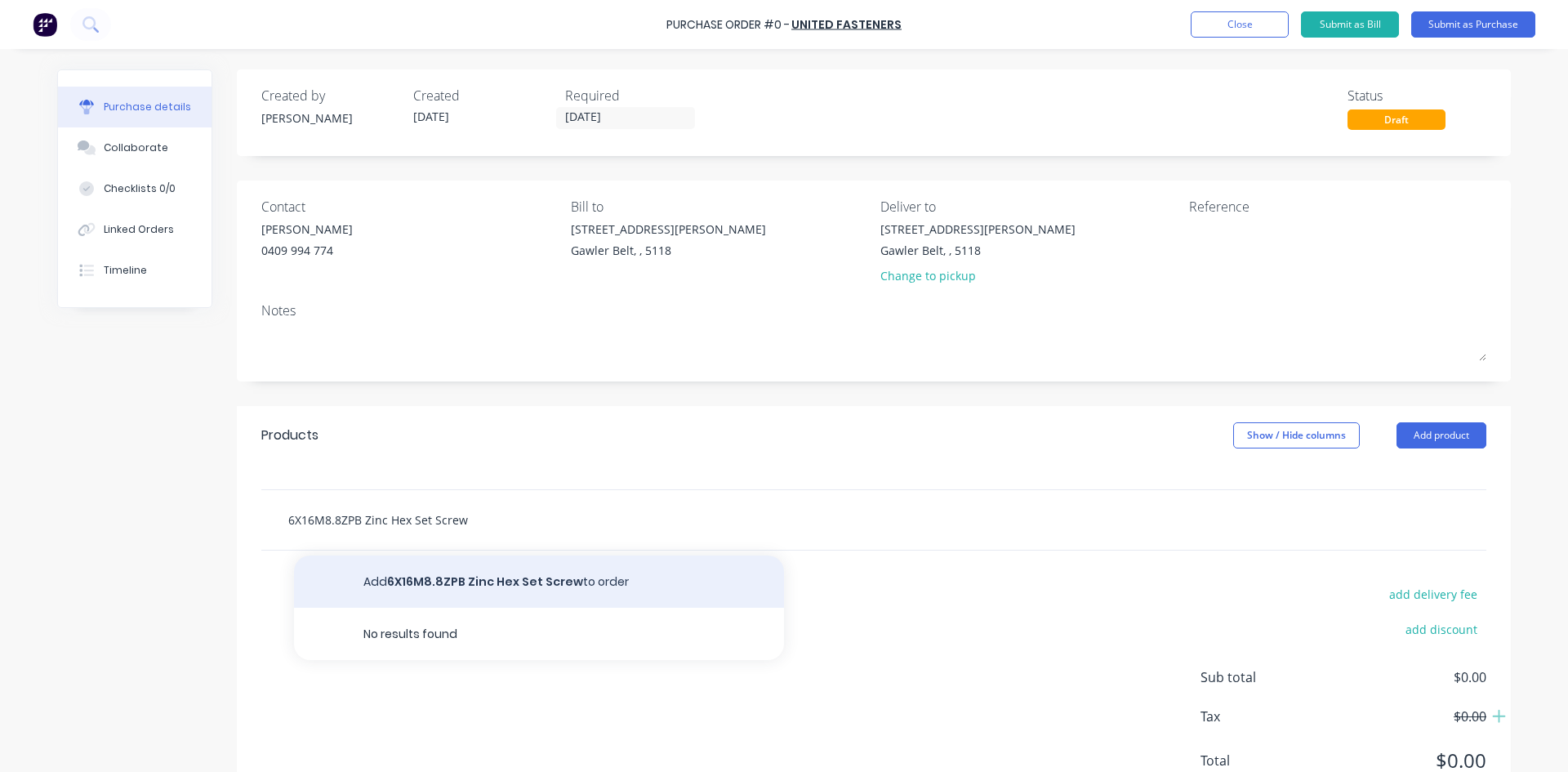
type input "6X16M8.8ZPB Zinc Hex Set Screw"
click at [459, 583] on button "Add 6X16M8.8ZPB Zinc Hex Set Screw to order" at bounding box center [538, 581] width 490 height 52
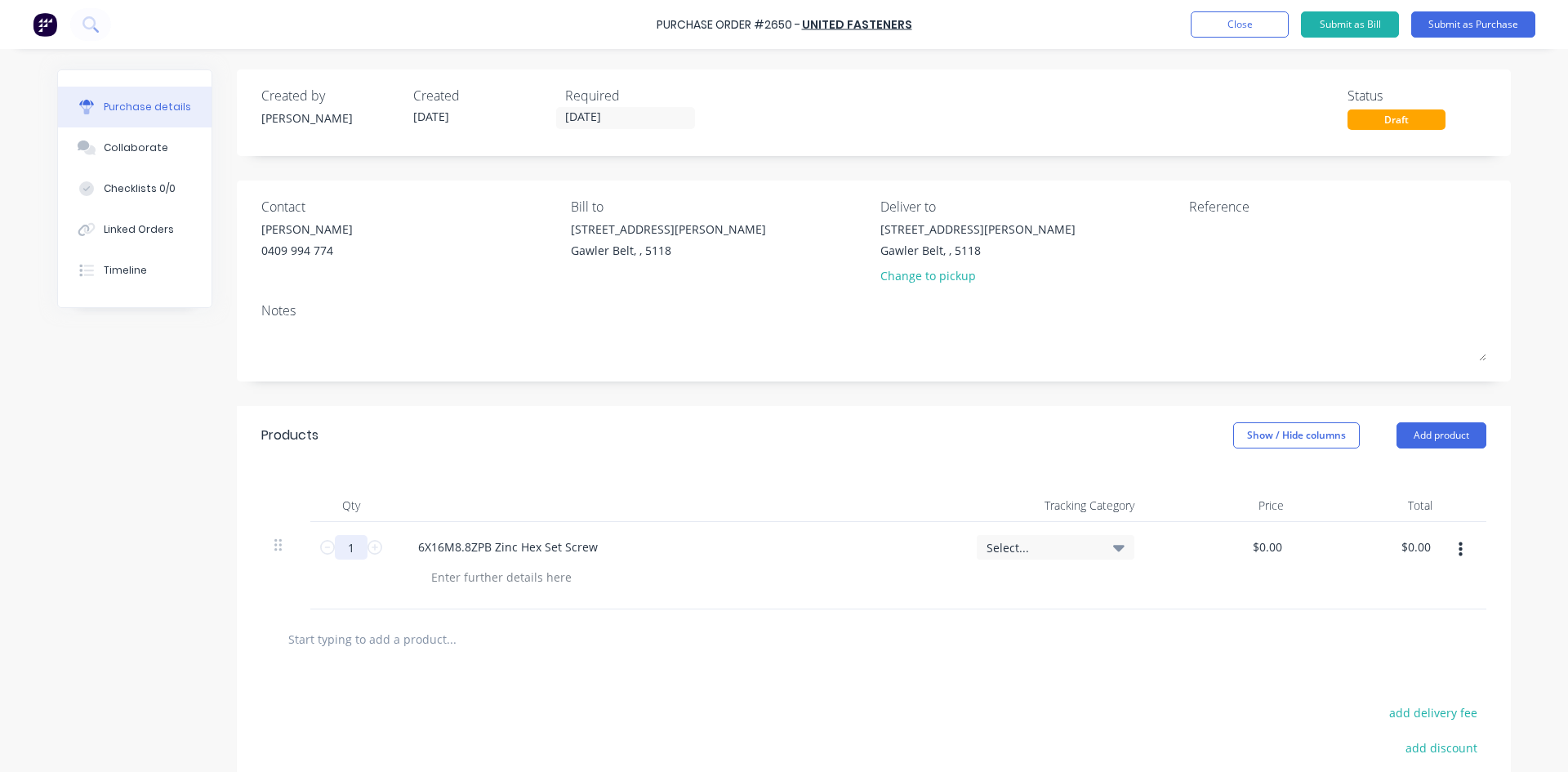
click at [339, 546] on input "1" at bounding box center [351, 547] width 33 height 24
type input "100"
click at [350, 644] on input "text" at bounding box center [450, 638] width 327 height 33
paste input "8X20M8.8ZPB Zinc Hex Set Screw"
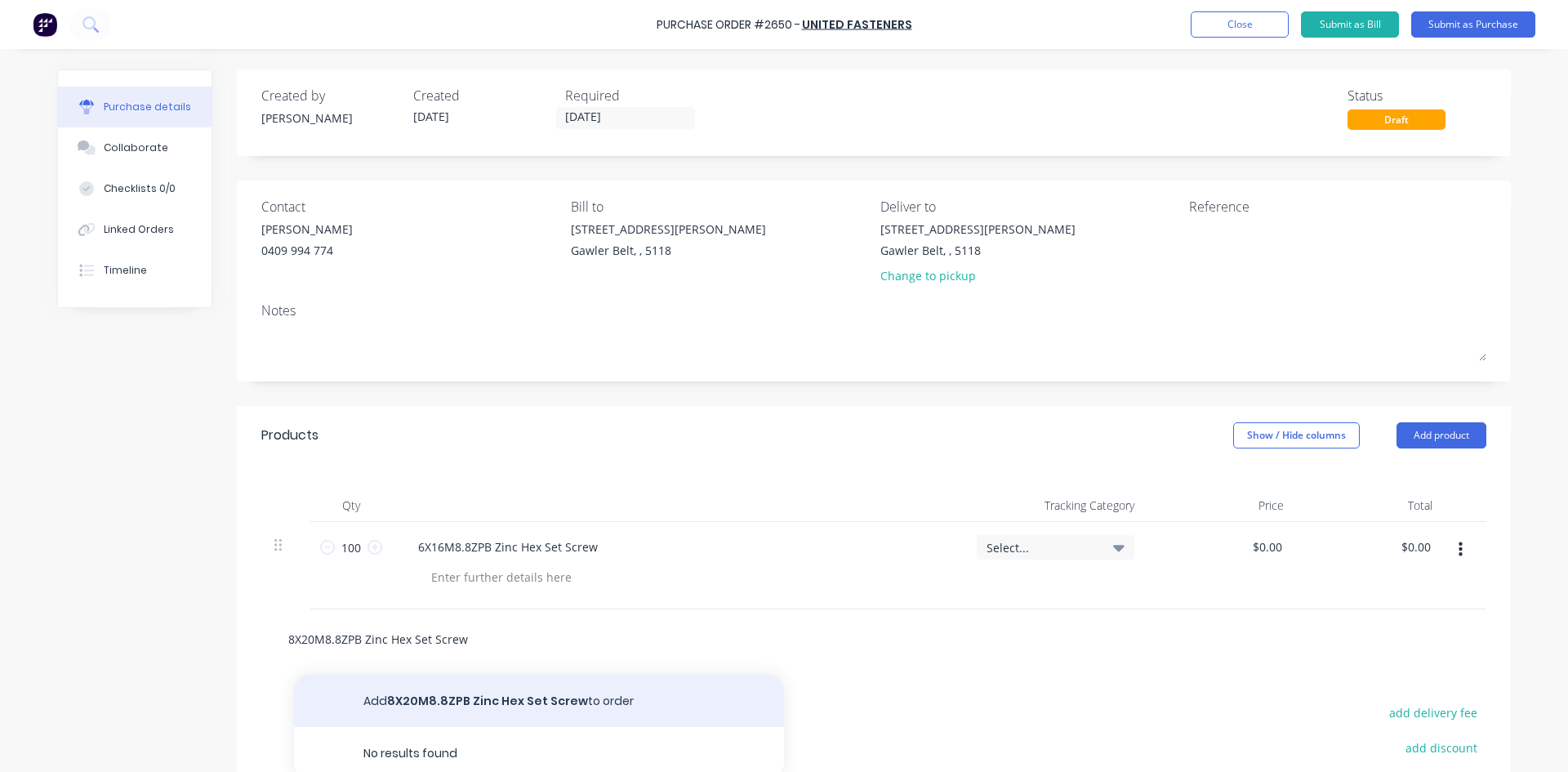
type input "8X20M8.8ZPB Zinc Hex Set Screw"
click at [551, 697] on button "Add 8X20M8.8ZPB Zinc Hex Set Screw to order" at bounding box center [538, 701] width 490 height 52
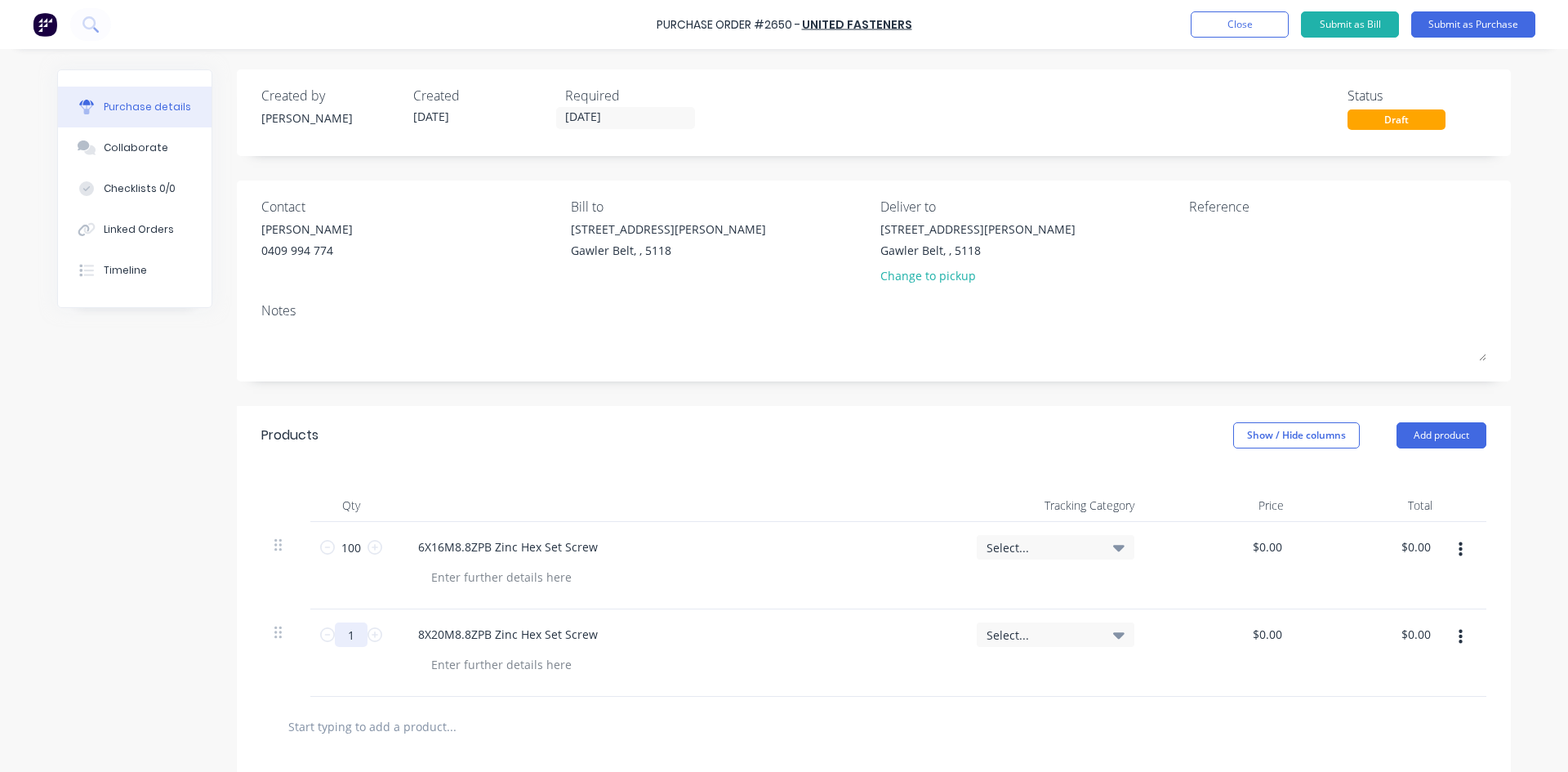
drag, startPoint x: 341, startPoint y: 638, endPoint x: 354, endPoint y: 636, distance: 13.2
click at [354, 636] on input "1" at bounding box center [351, 634] width 33 height 24
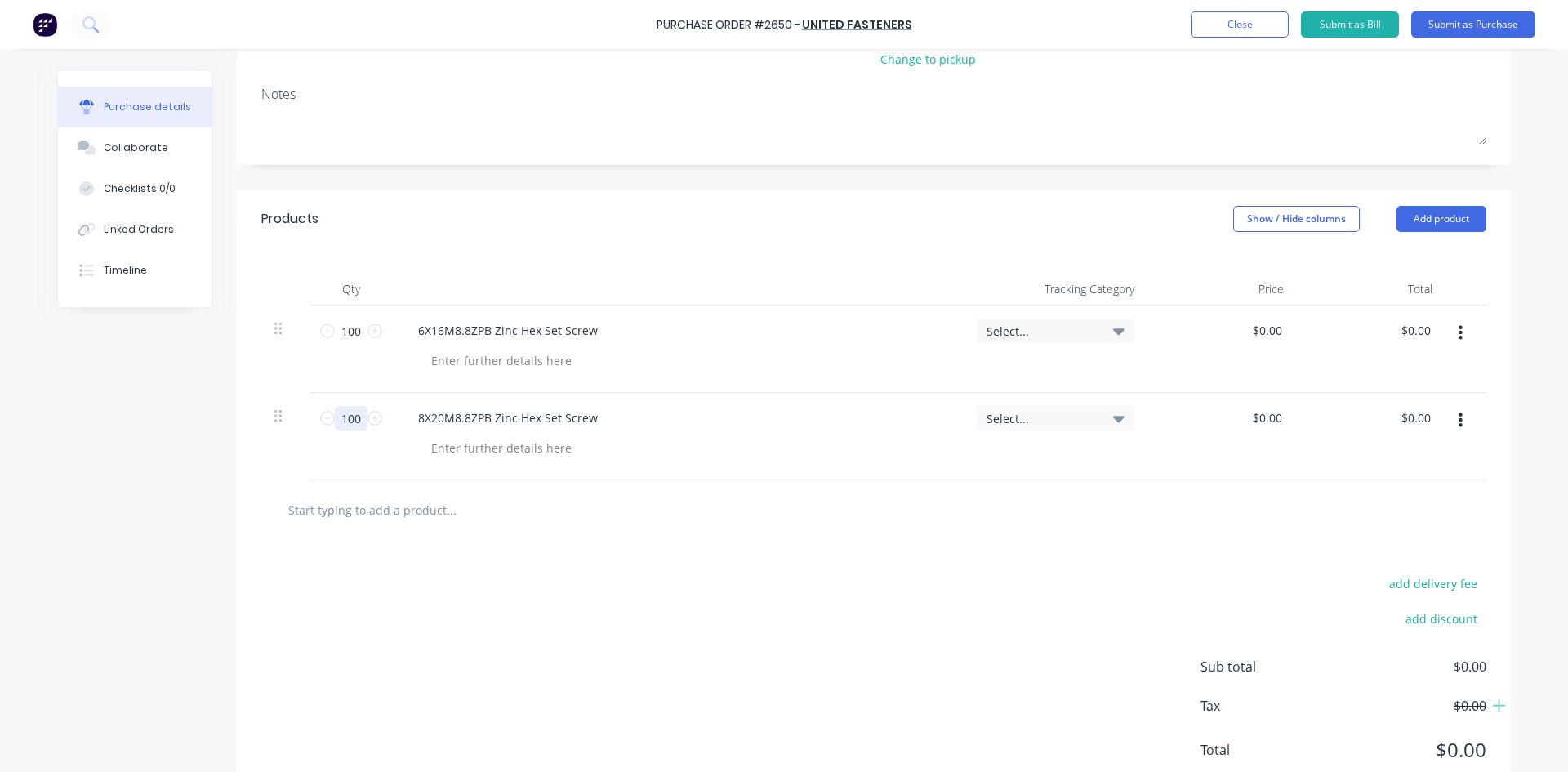
scroll to position [245, 0]
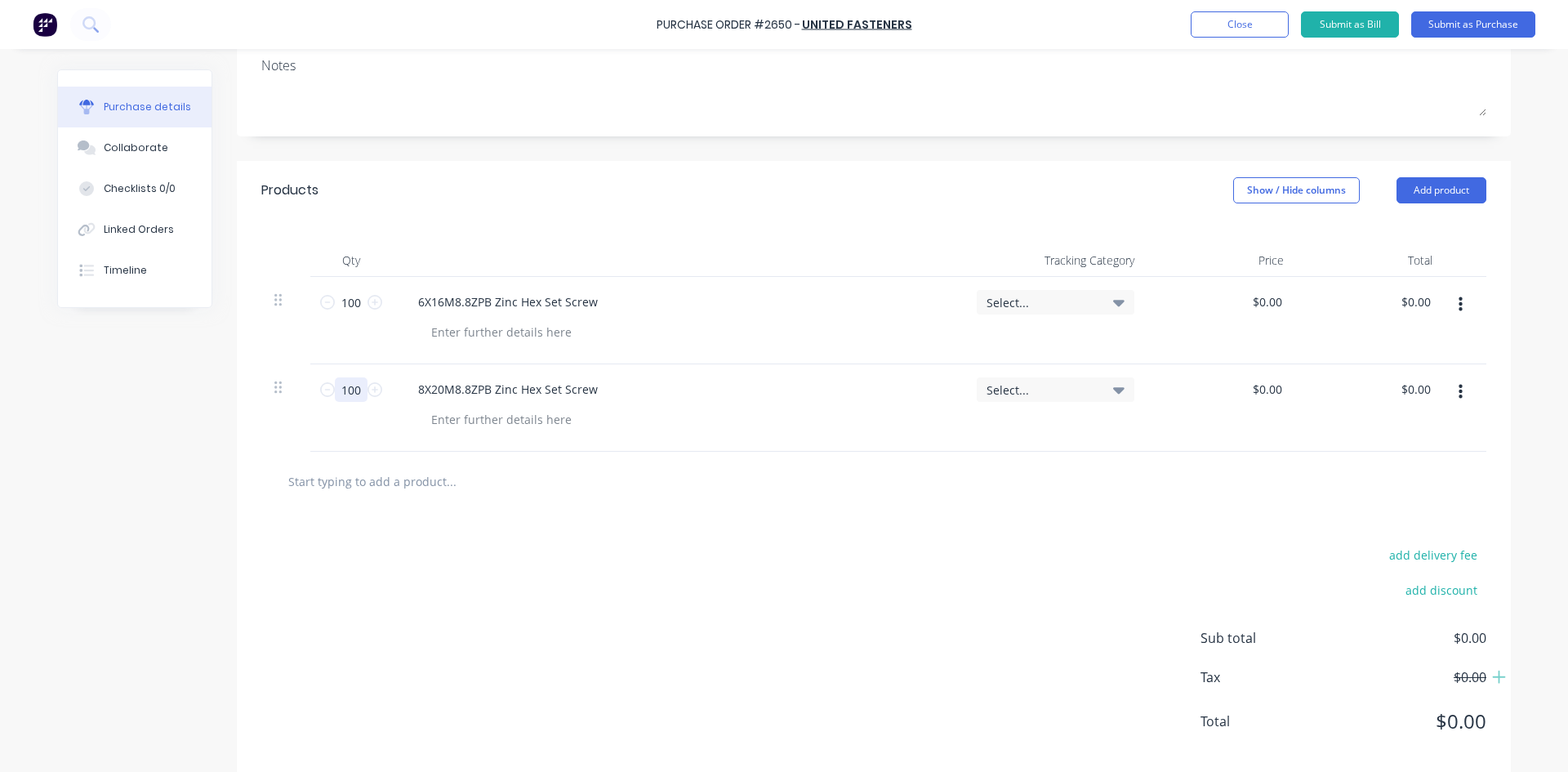
type input "100"
click at [418, 490] on input "text" at bounding box center [450, 481] width 327 height 33
click at [418, 486] on input "text" at bounding box center [450, 481] width 327 height 33
paste input "6X20M10.9ZPFSS Zinc CSK (Flat) Socket Cap Screw"
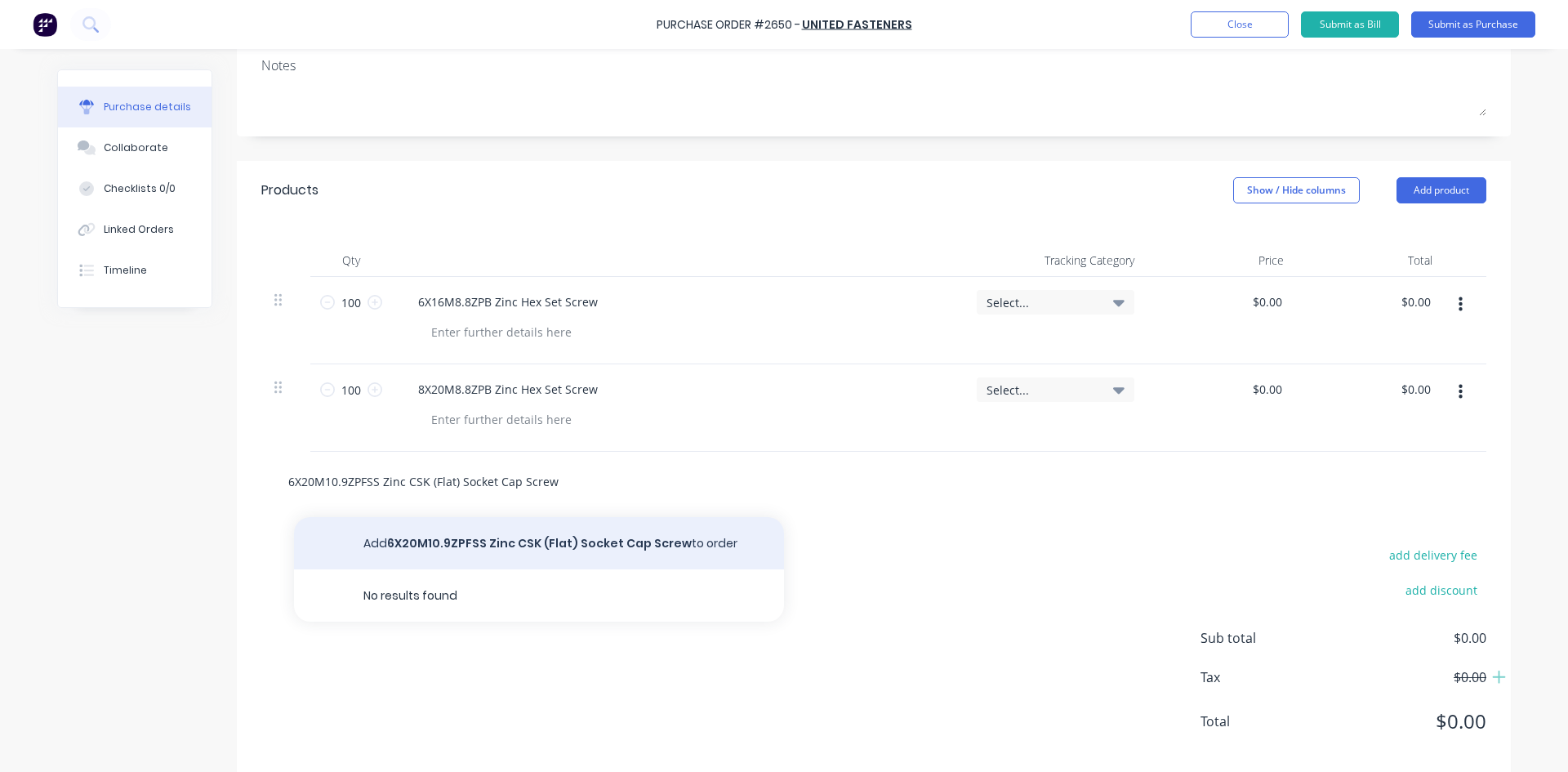
type input "6X20M10.9ZPFSS Zinc CSK (Flat) Socket Cap Screw"
click at [518, 550] on button "Add 6X20M10.9ZPFSS Zinc CSK (Flat) Socket Cap Screw to order" at bounding box center [538, 544] width 490 height 52
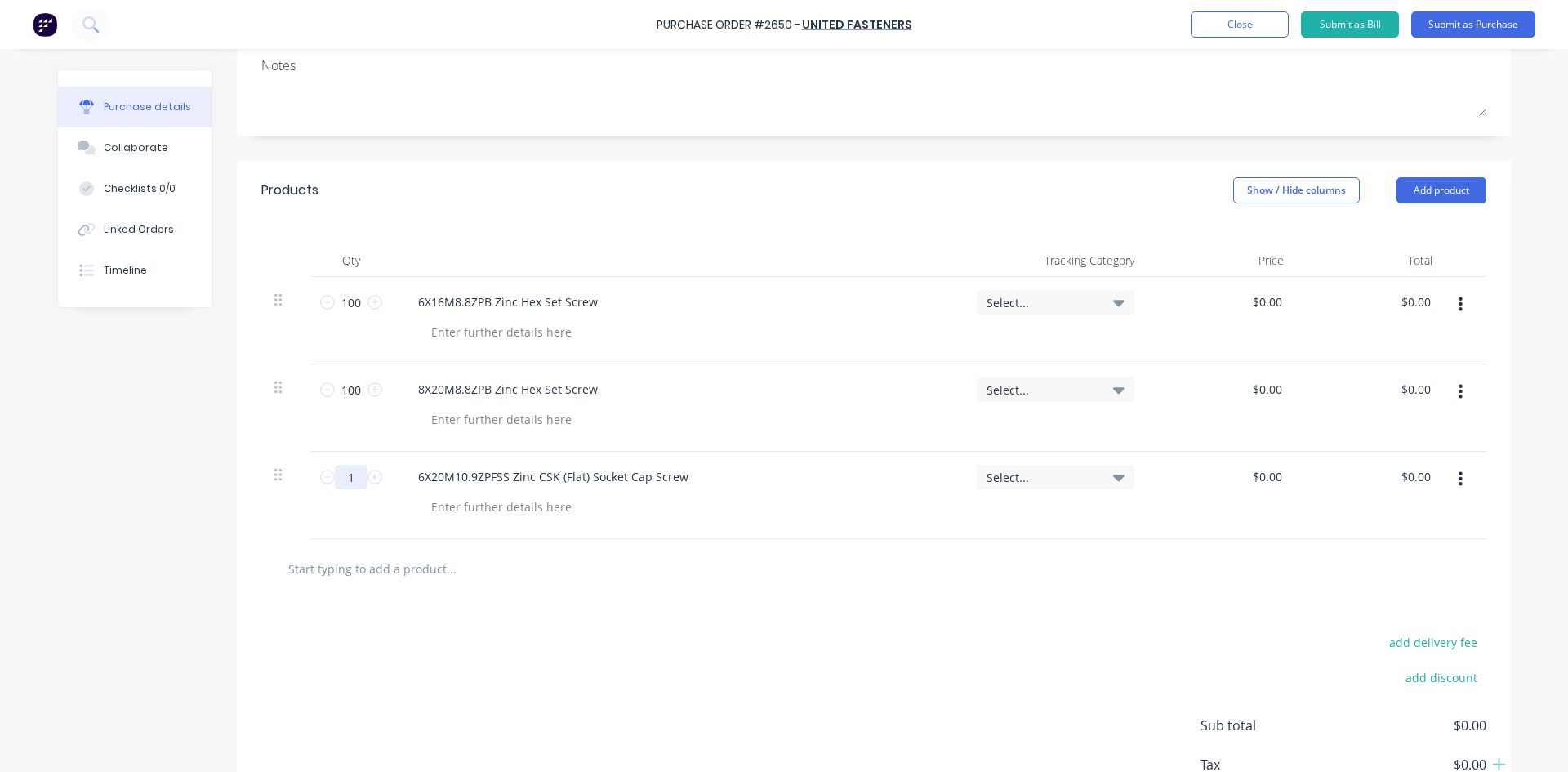
drag, startPoint x: 352, startPoint y: 482, endPoint x: 339, endPoint y: 479, distance: 13.3
click at [339, 479] on input "1" at bounding box center [351, 476] width 33 height 24
type input "100"
click at [663, 704] on div "add delivery fee add discount Sub total $0.00 Tax $0.00 Total $0.00" at bounding box center [873, 733] width 1274 height 269
click at [379, 570] on input "text" at bounding box center [450, 568] width 327 height 33
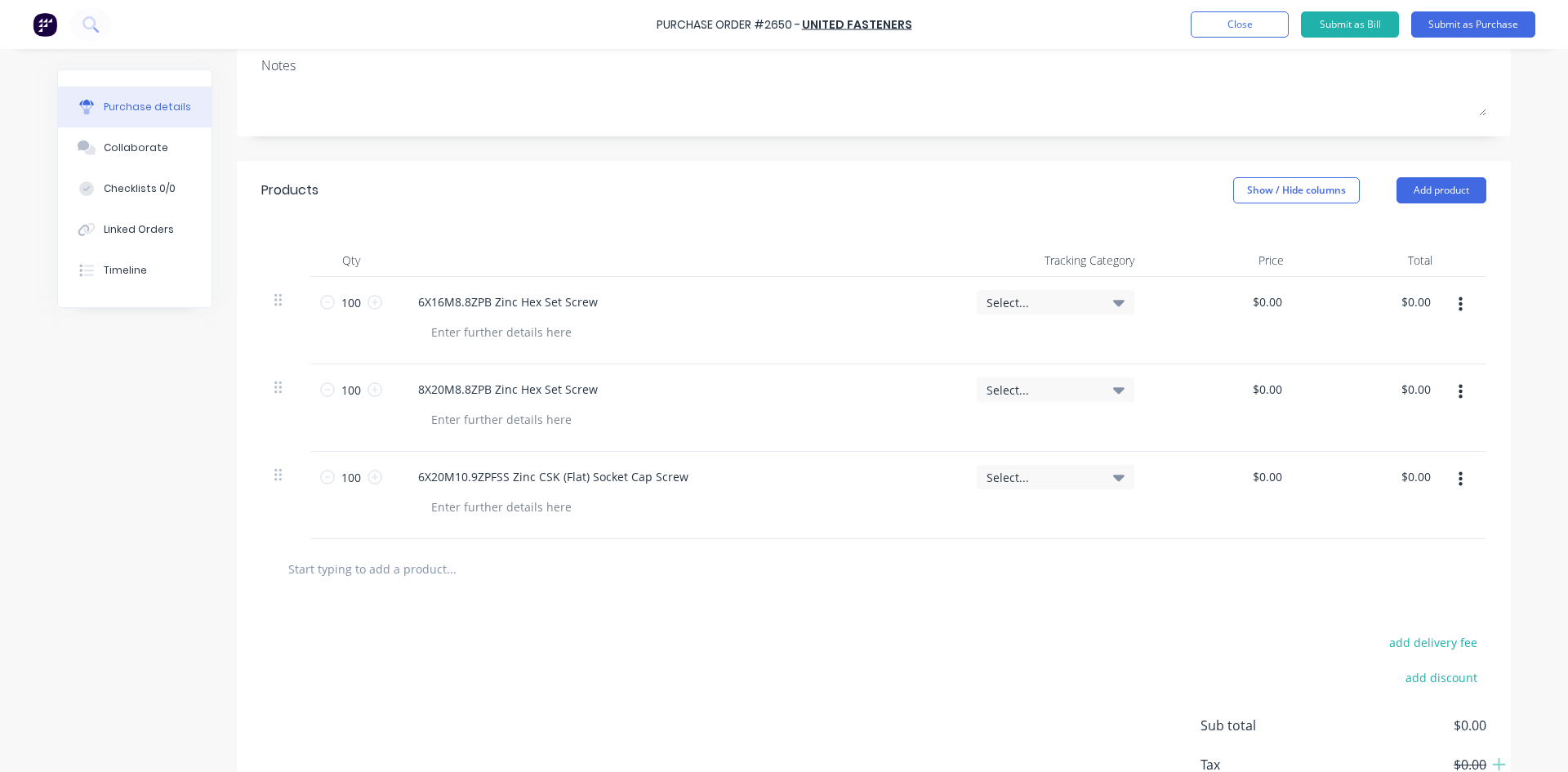
paste input "4X12M10.9ZPFSS Zinc CSK (Flat) Socket Cap Screw"
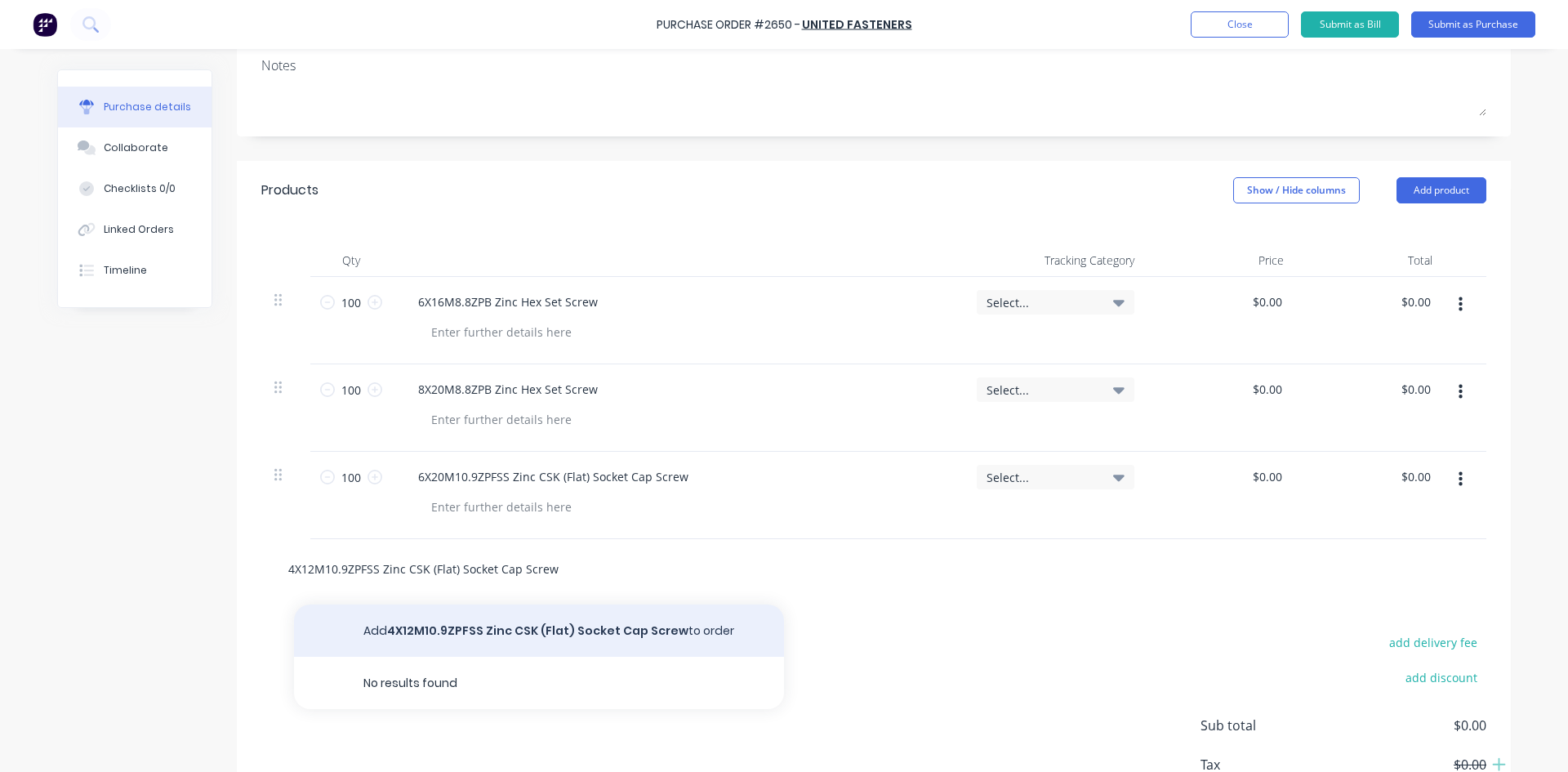
type input "4X12M10.9ZPFSS Zinc CSK (Flat) Socket Cap Screw"
click at [481, 617] on button "Add 4X12M10.9ZPFSS Zinc CSK (Flat) Socket Cap Screw to order" at bounding box center [538, 631] width 490 height 52
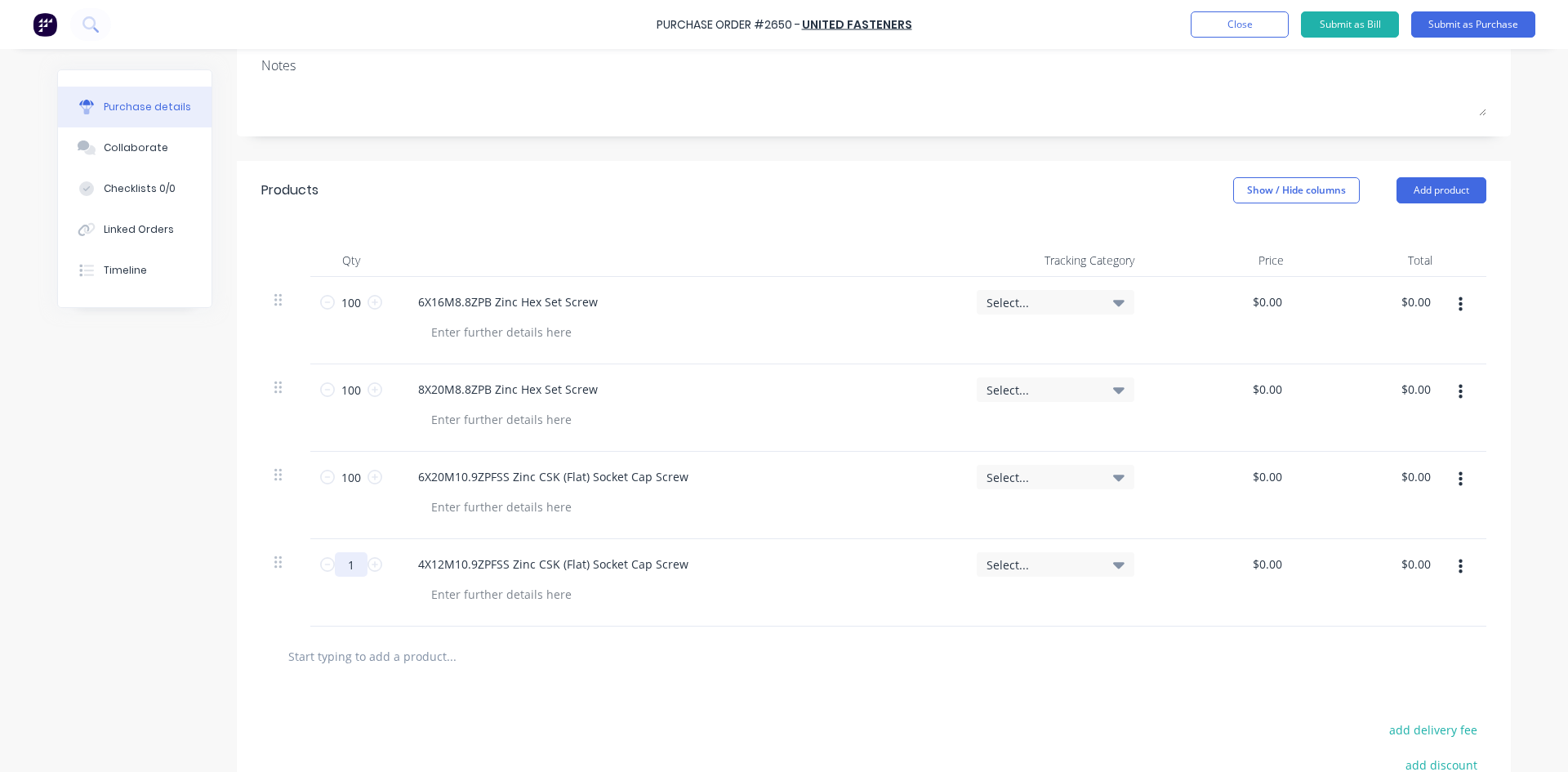
click at [354, 561] on input "1" at bounding box center [351, 564] width 33 height 24
type input "200"
click at [674, 669] on div at bounding box center [519, 655] width 490 height 33
click at [324, 658] on input "text" at bounding box center [450, 655] width 327 height 33
paste input "5X8M10.9ZPFSS Zinc CSK (Flat) Socket Cap Screw"
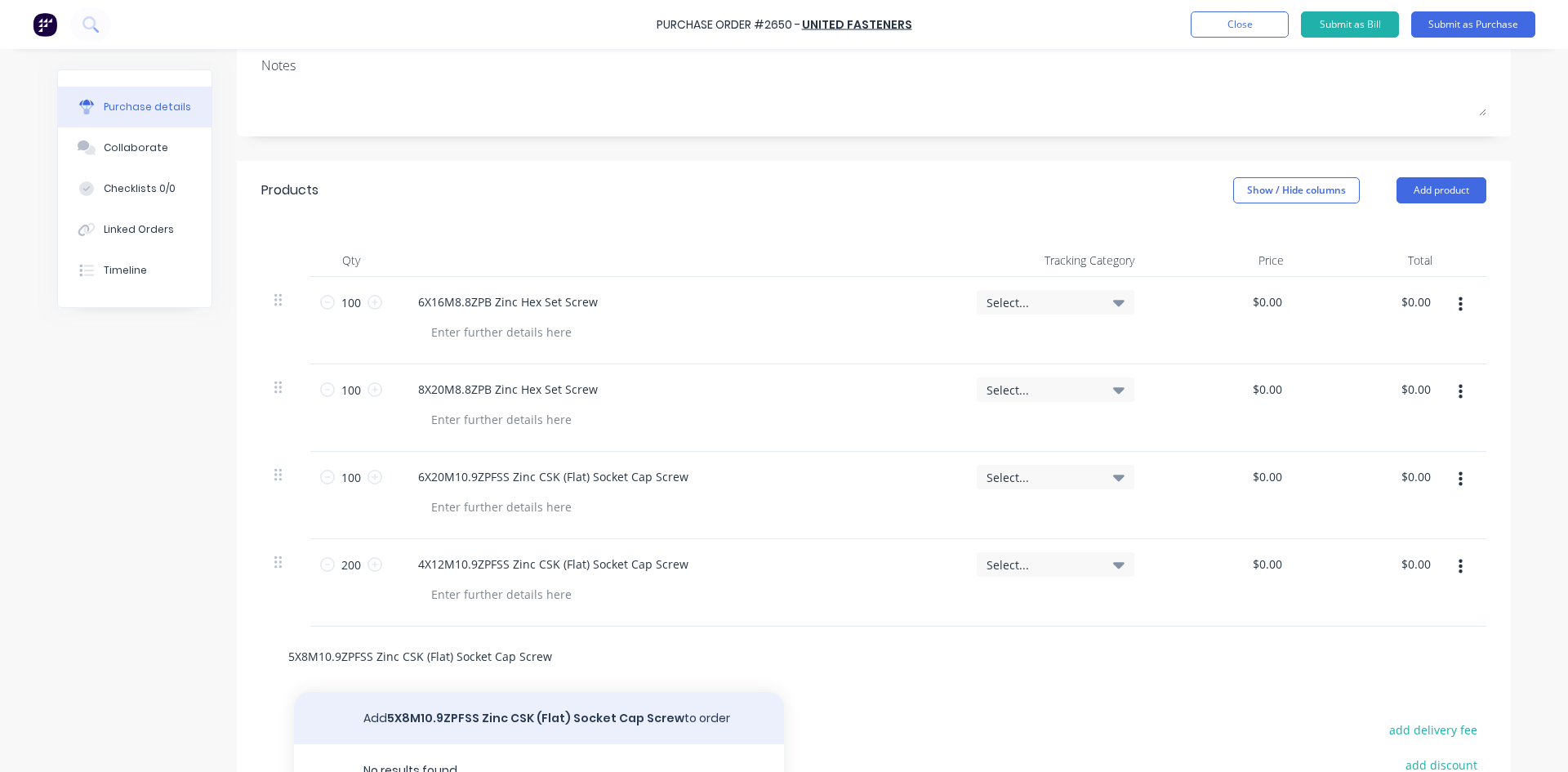
type input "5X8M10.9ZPFSS Zinc CSK (Flat) Socket Cap Screw"
click at [488, 720] on button "Add 5X8M10.9ZPFSS Zinc CSK (Flat) Socket Cap Screw to order" at bounding box center [538, 718] width 490 height 52
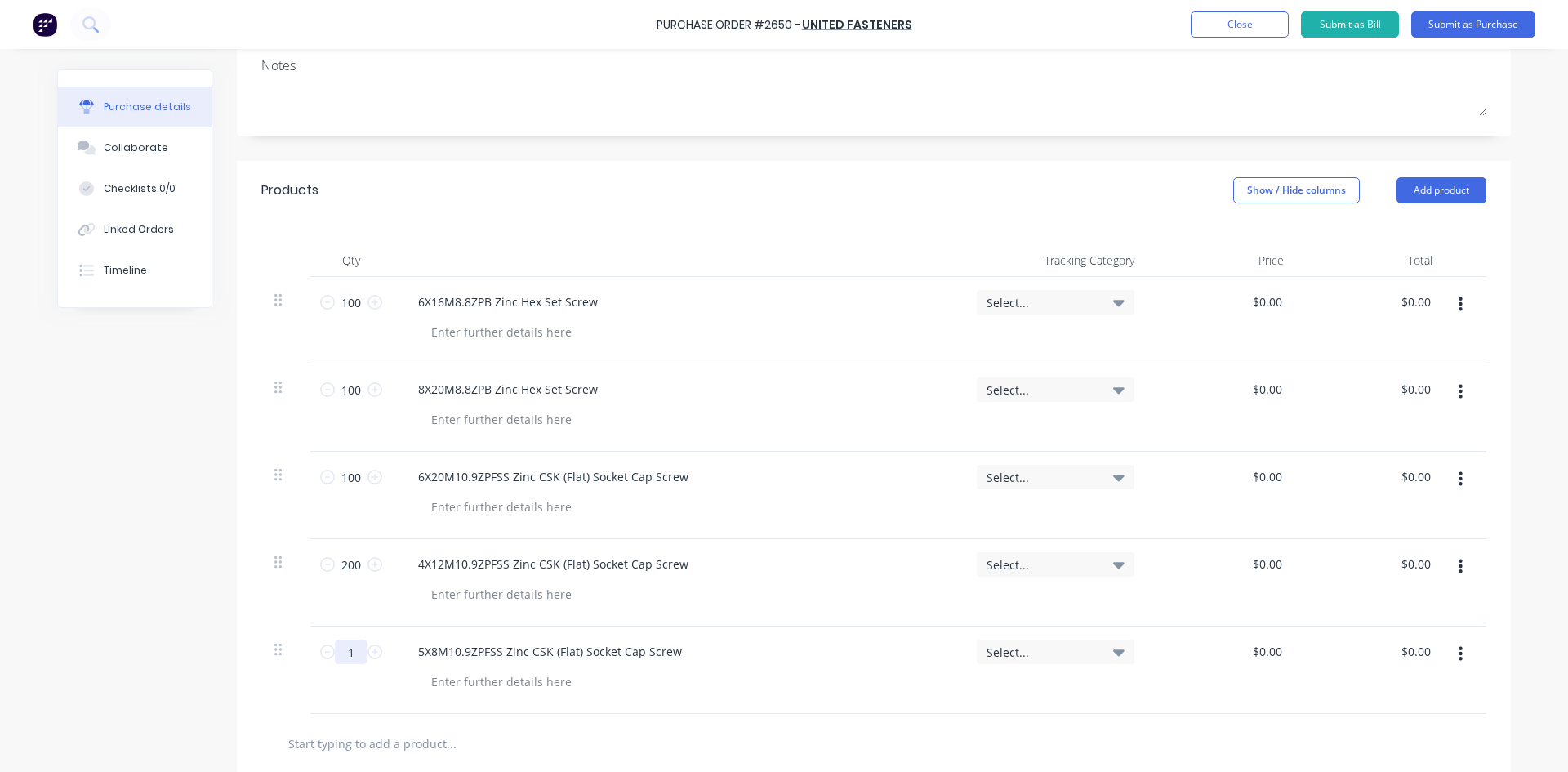
click at [349, 658] on input "1" at bounding box center [351, 651] width 33 height 24
type input "200"
click at [613, 731] on div at bounding box center [519, 743] width 490 height 33
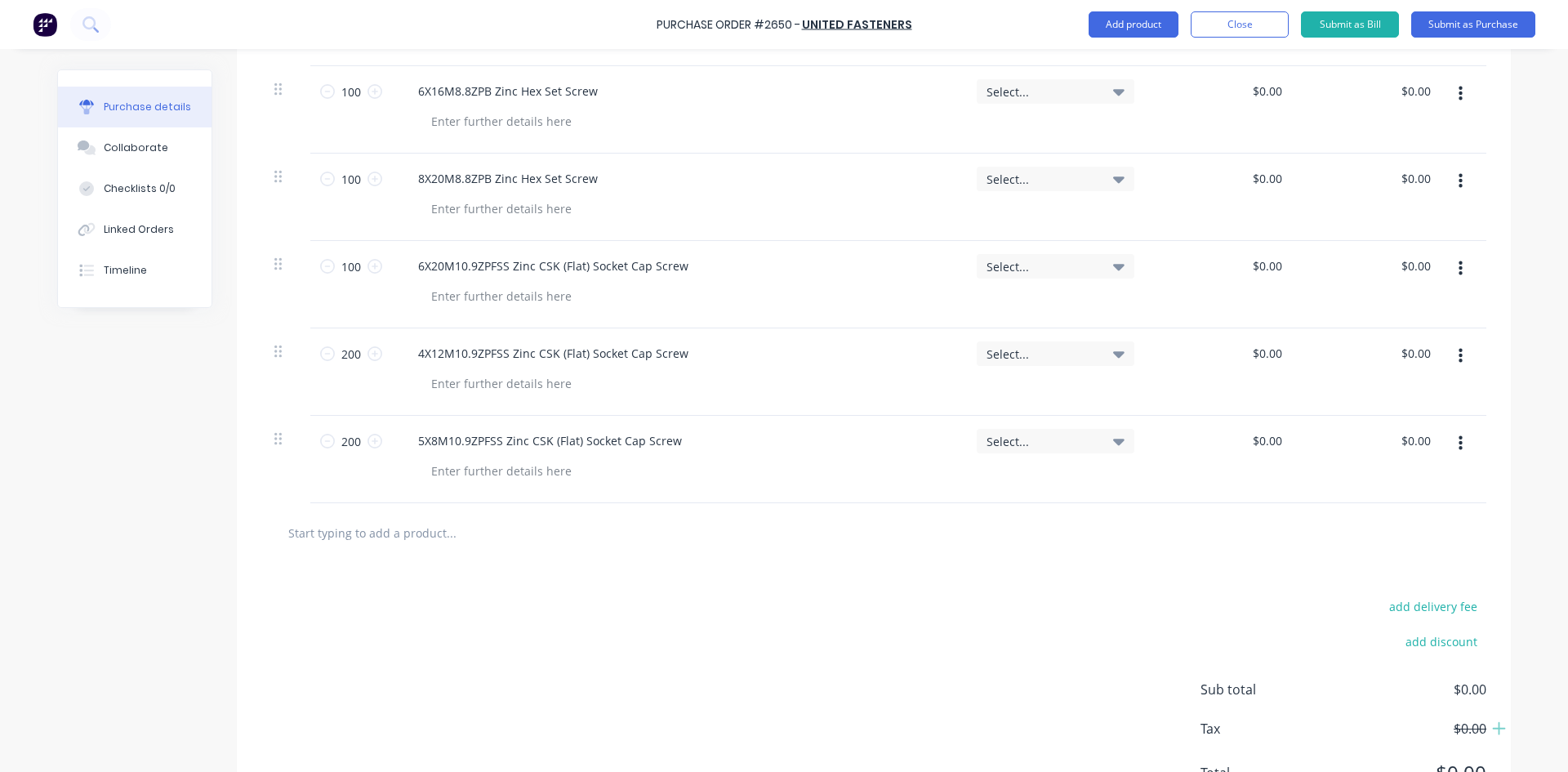
scroll to position [490, 0]
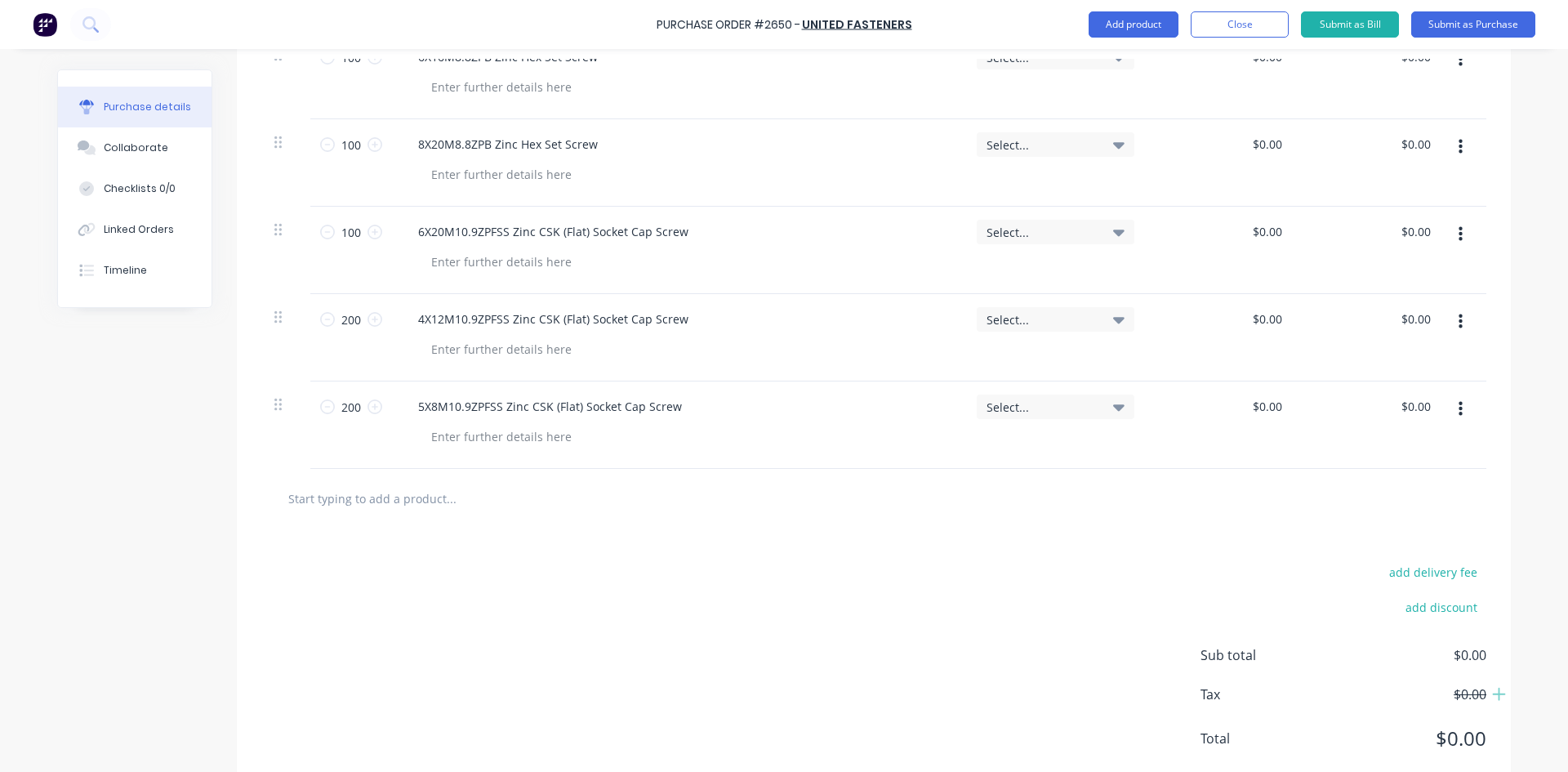
click at [338, 499] on input "text" at bounding box center [450, 498] width 327 height 33
paste input "5X16M10.9ZPFSS Zinc CSK (Flat) Socket Cap Screw"
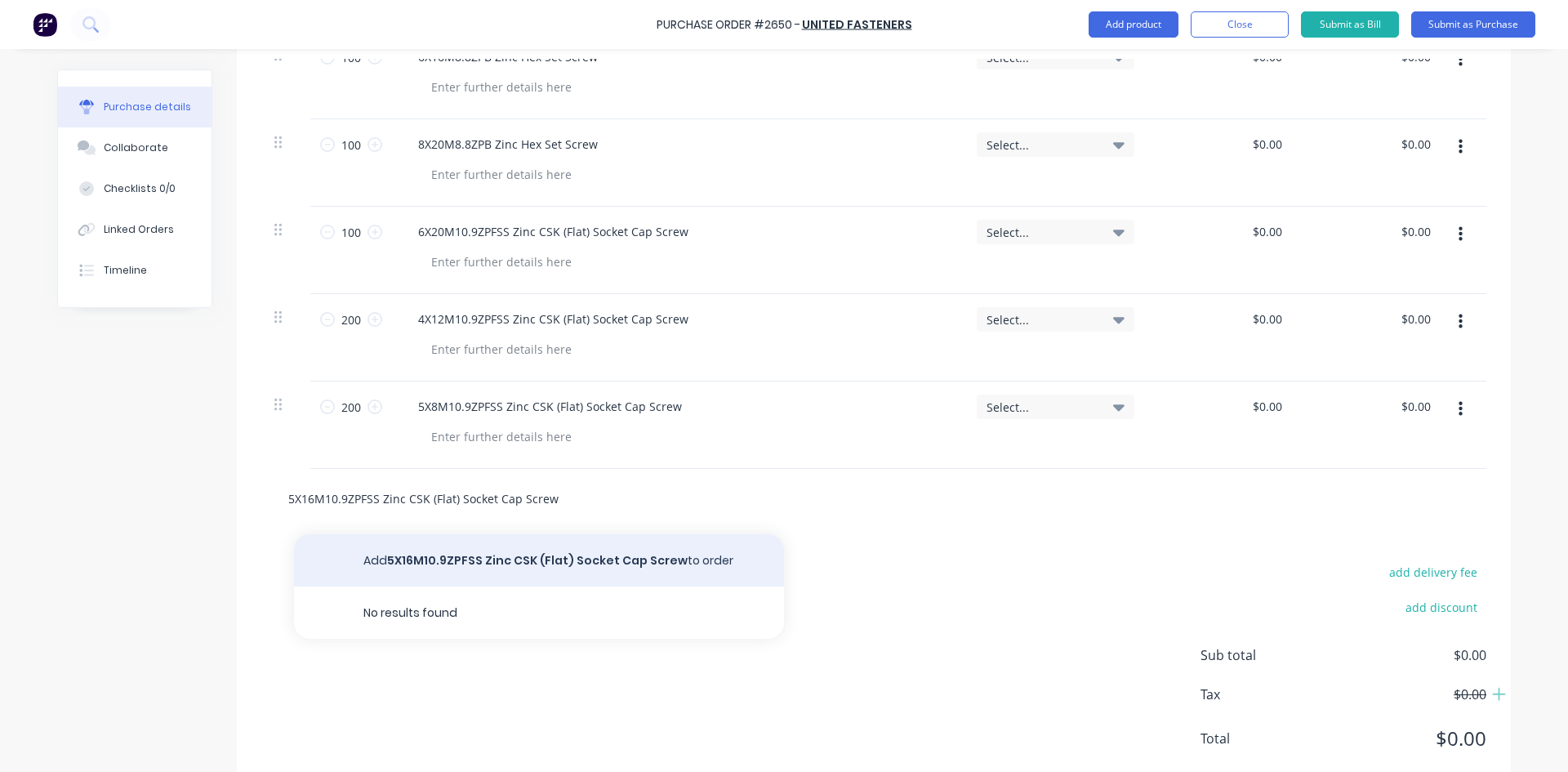
type input "5X16M10.9ZPFSS Zinc CSK (Flat) Socket Cap Screw"
click at [490, 565] on button "Add 5X16M10.9ZPFSS Zinc CSK (Flat) Socket Cap Screw to order" at bounding box center [538, 560] width 490 height 52
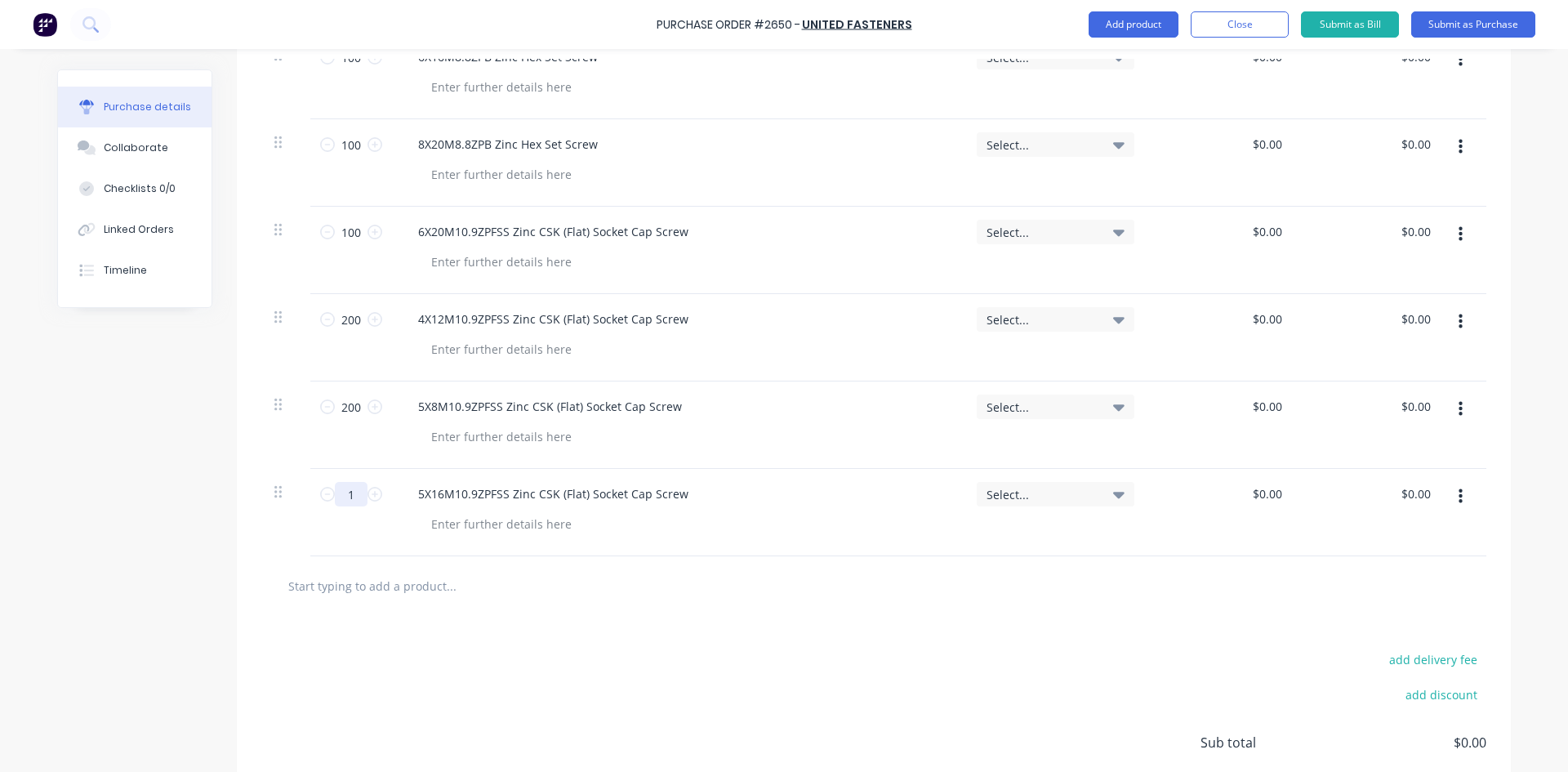
drag, startPoint x: 339, startPoint y: 501, endPoint x: 353, endPoint y: 498, distance: 14.3
click at [345, 499] on input "1" at bounding box center [351, 494] width 33 height 24
type input "100"
click at [695, 709] on div "add delivery fee add discount Sub total $0.00 Tax $0.00 Total $0.00" at bounding box center [873, 750] width 1274 height 269
click at [387, 579] on input "text" at bounding box center [450, 586] width 327 height 33
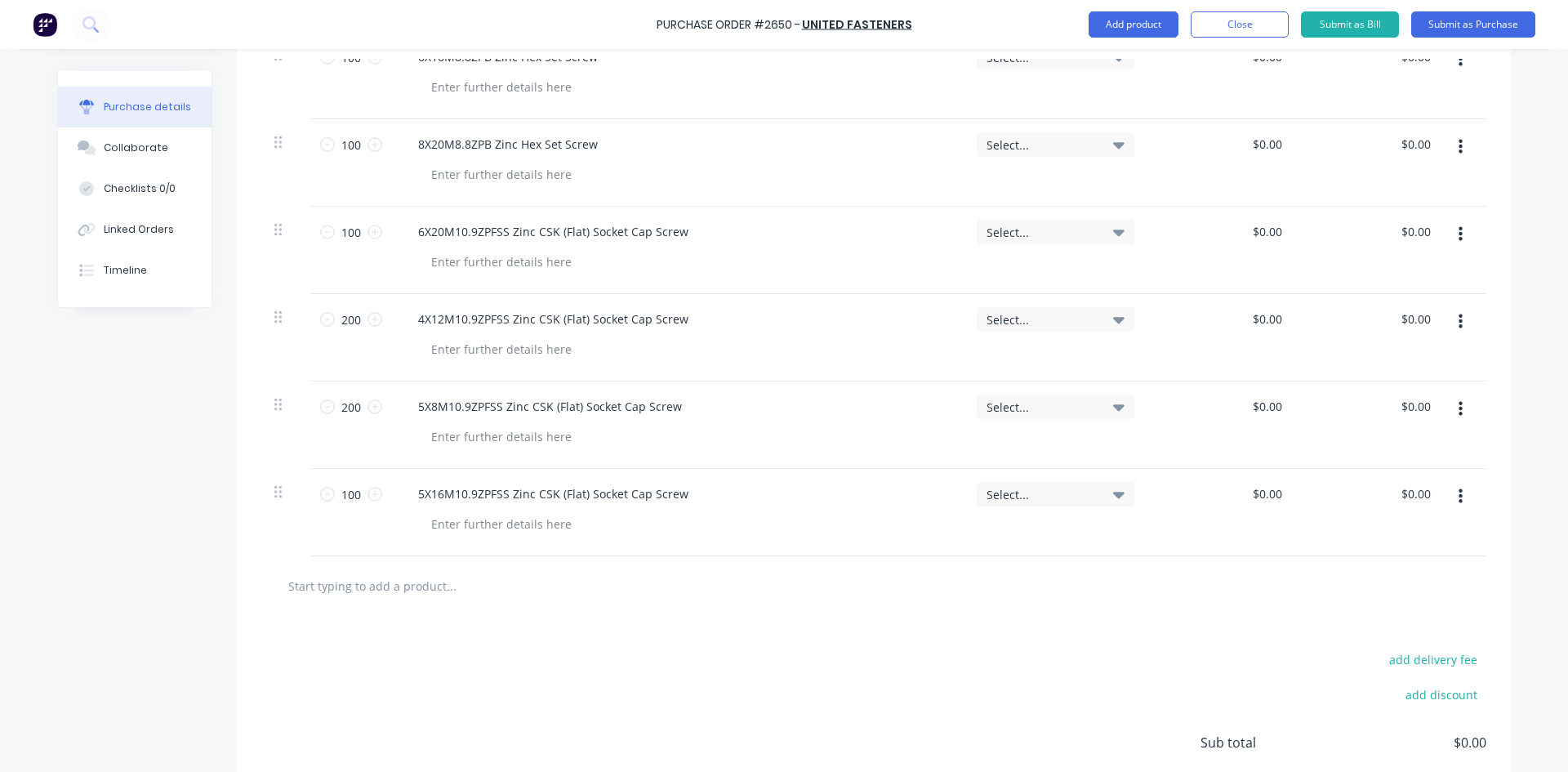
paste input "6X16M10.9ZPBSS Zinc Button Socket Cap Screw"
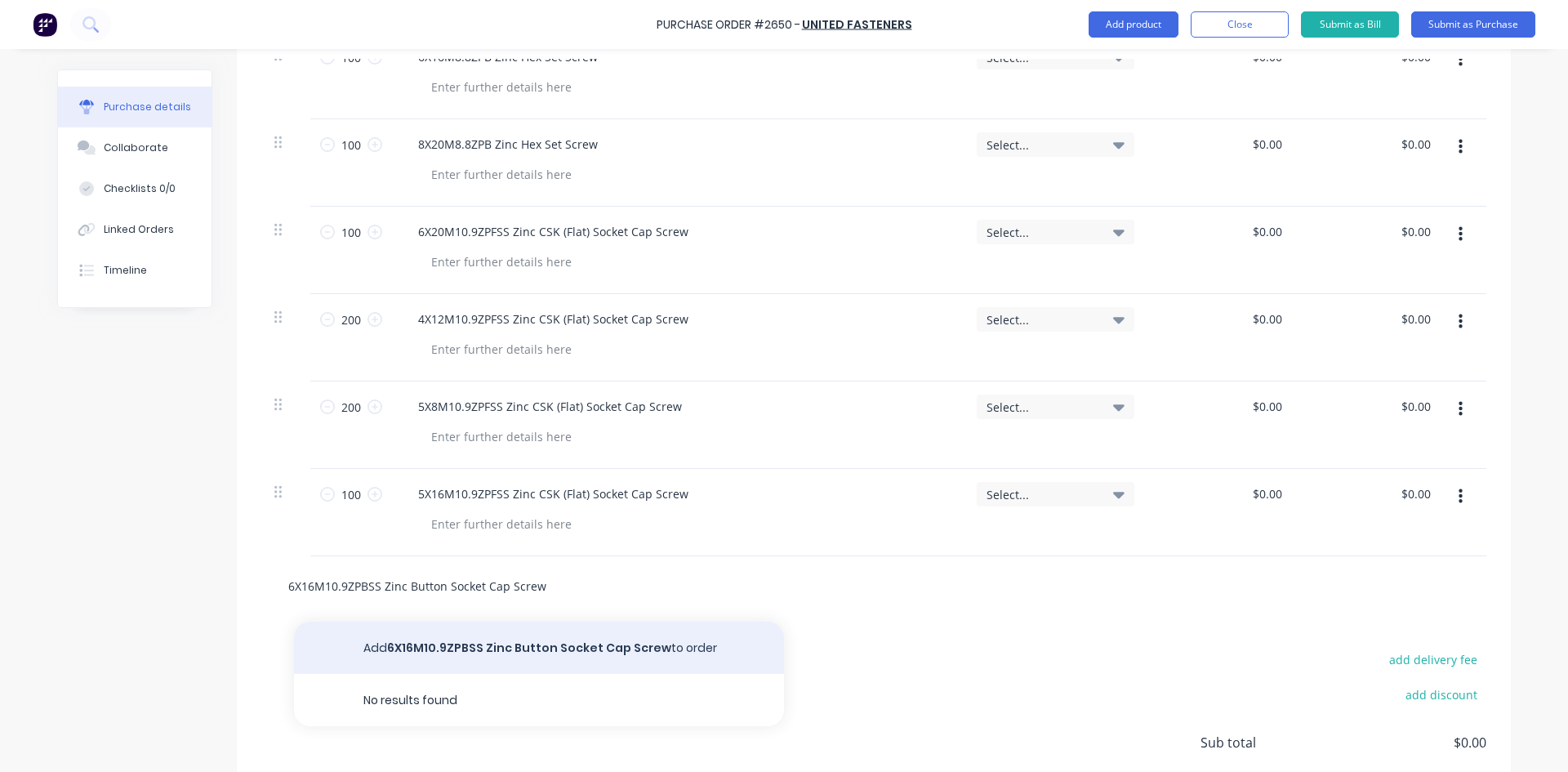
type input "6X16M10.9ZPBSS Zinc Button Socket Cap Screw"
click at [520, 654] on button "Add 6X16M10.9ZPBSS Zinc Button Socket Cap Screw to order" at bounding box center [538, 648] width 490 height 52
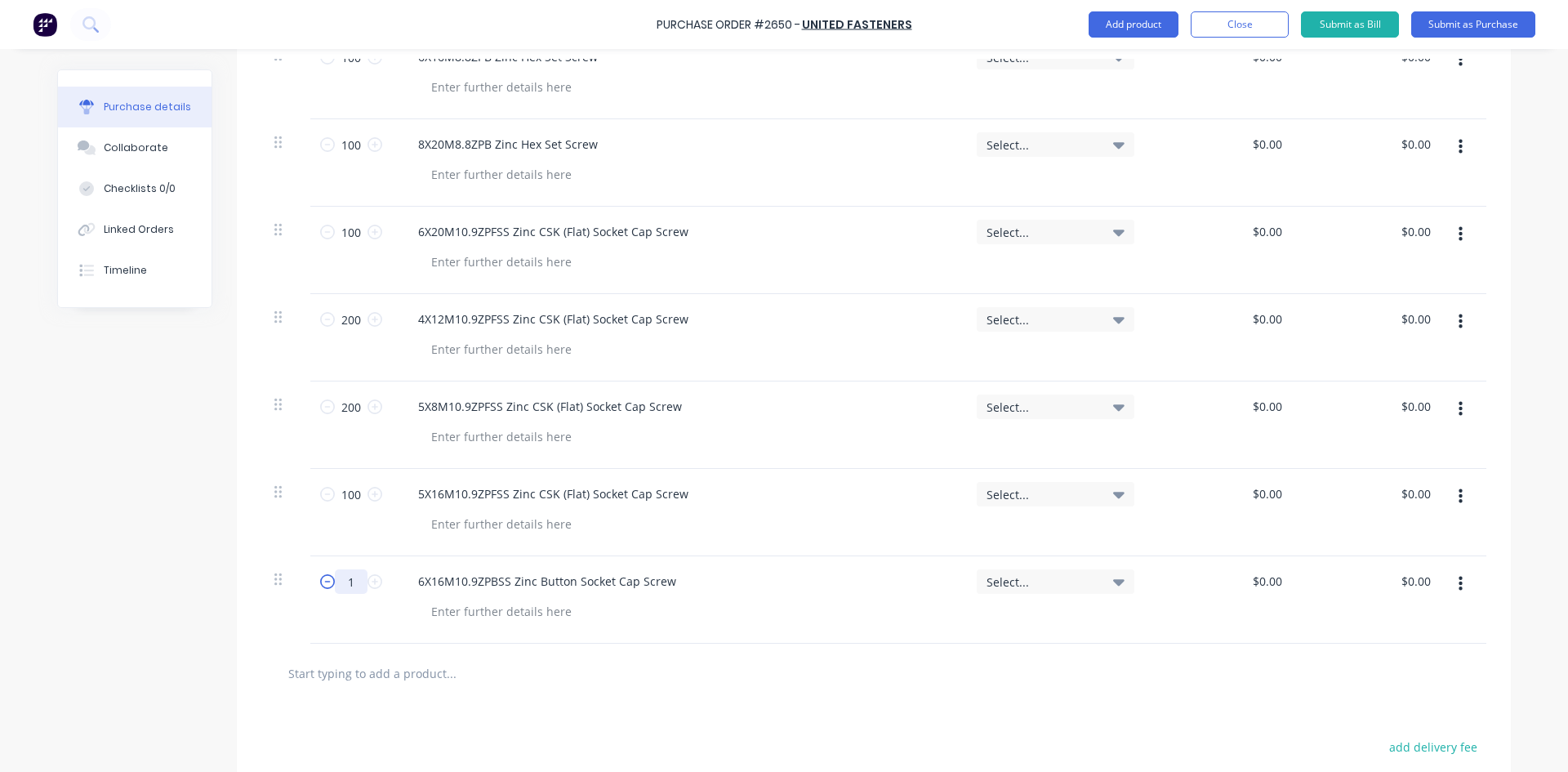
drag, startPoint x: 349, startPoint y: 585, endPoint x: 324, endPoint y: 580, distance: 25.5
click at [324, 580] on div "1 1" at bounding box center [351, 581] width 55 height 24
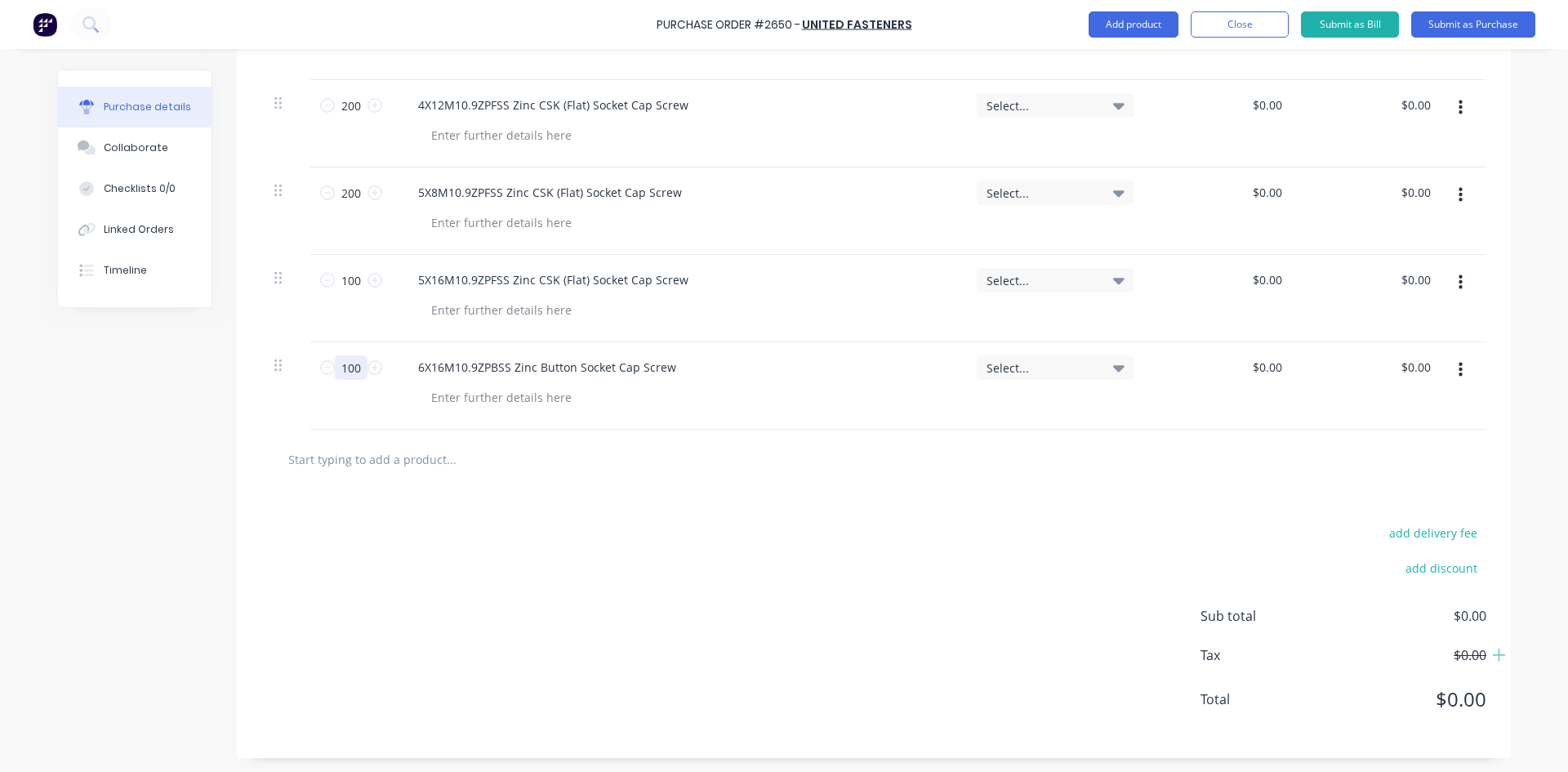
scroll to position [706, 0]
type input "100"
click at [336, 463] on input "text" at bounding box center [450, 456] width 327 height 33
paste input "8X35M8.8ZPB Zinc Hex Bolt"
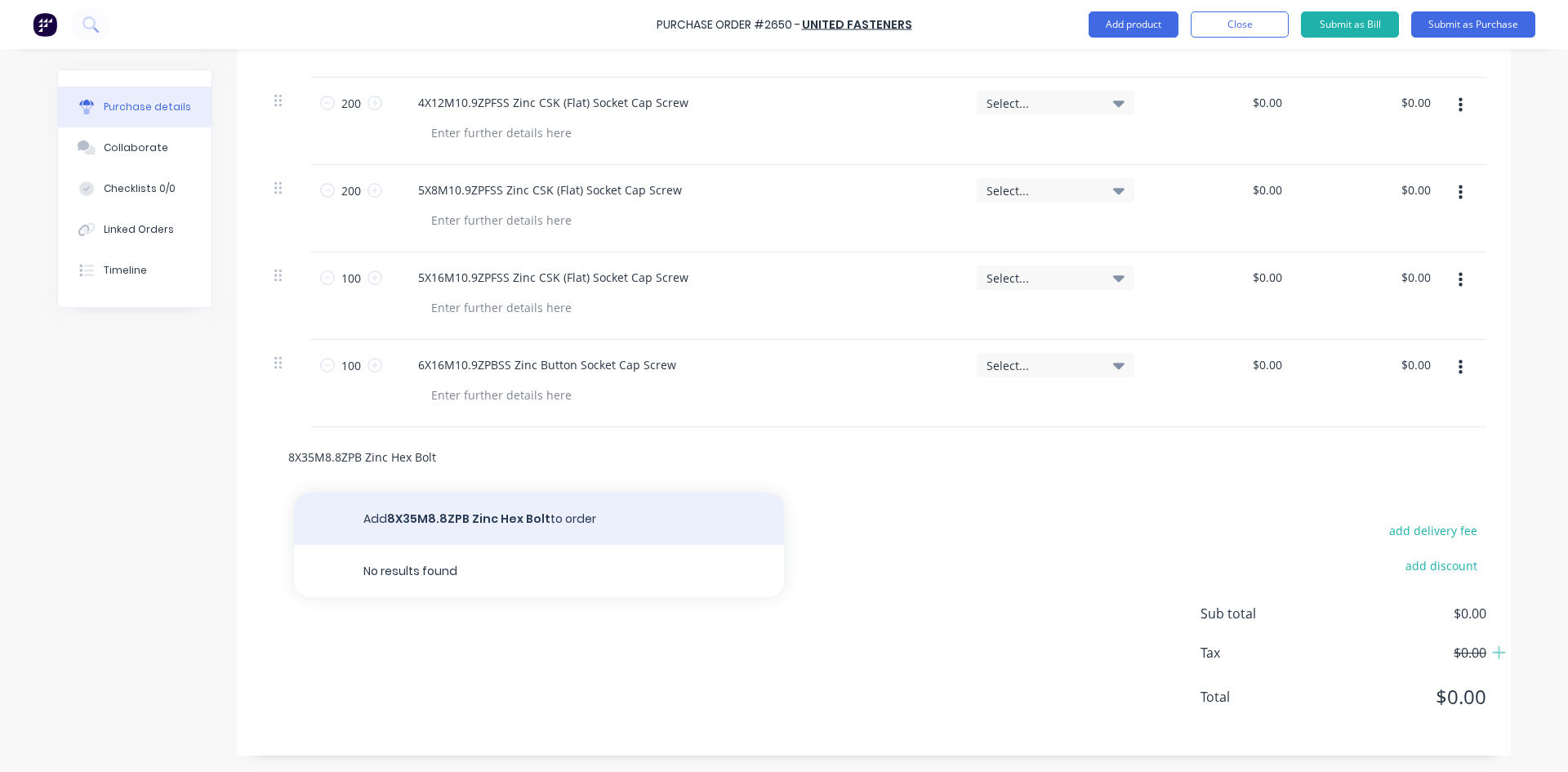
type input "8X35M8.8ZPB Zinc Hex Bolt"
click at [512, 520] on button "Add 8X35M8.8ZPB Zinc Hex Bolt to order" at bounding box center [538, 518] width 490 height 52
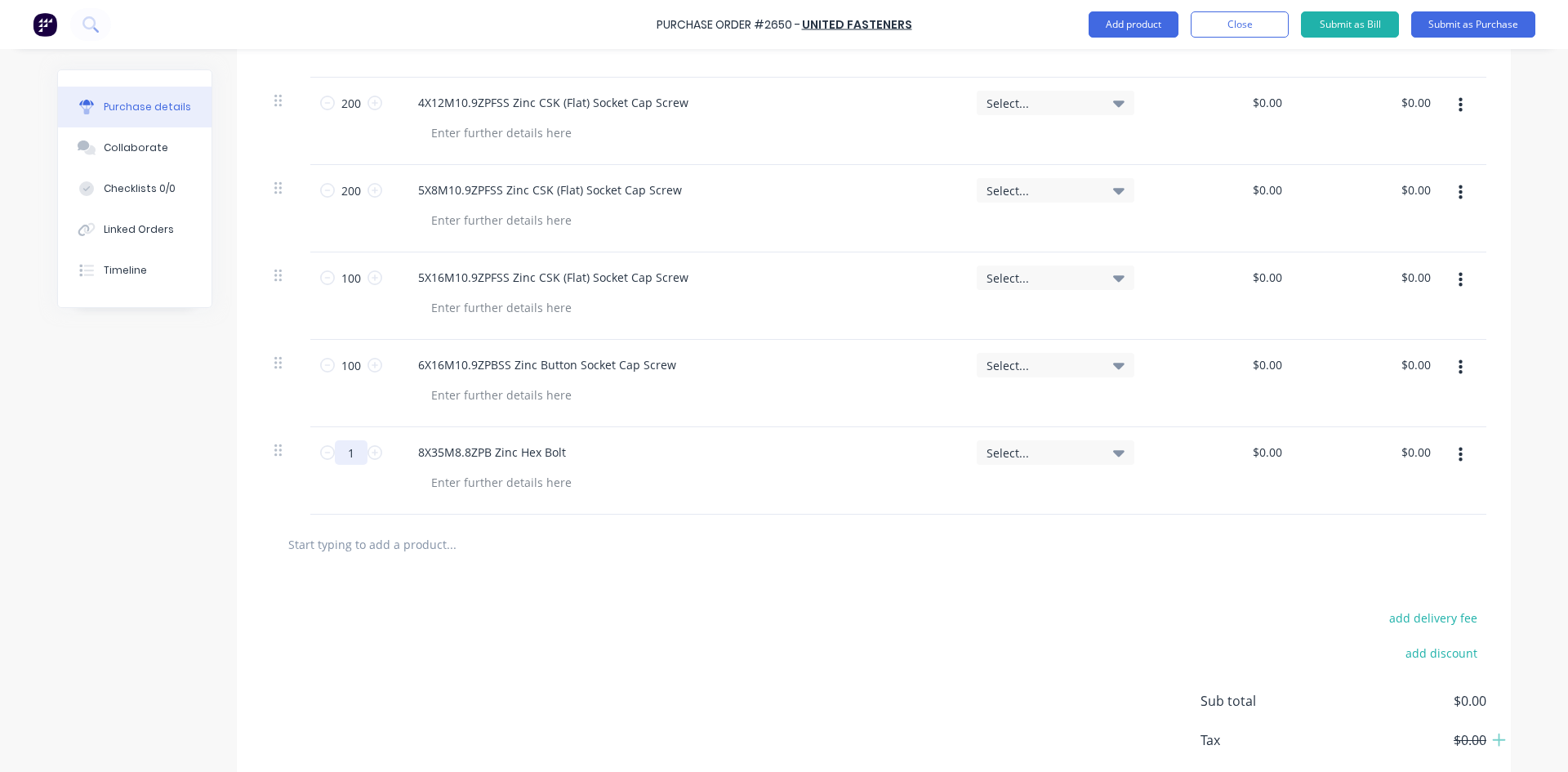
drag, startPoint x: 347, startPoint y: 455, endPoint x: 337, endPoint y: 452, distance: 10.4
click at [337, 452] on input "1" at bounding box center [351, 452] width 33 height 24
type input "100"
click at [385, 545] on input "text" at bounding box center [450, 544] width 327 height 33
paste input "8X40M8.8ZPB Zinc Hex Bolt"
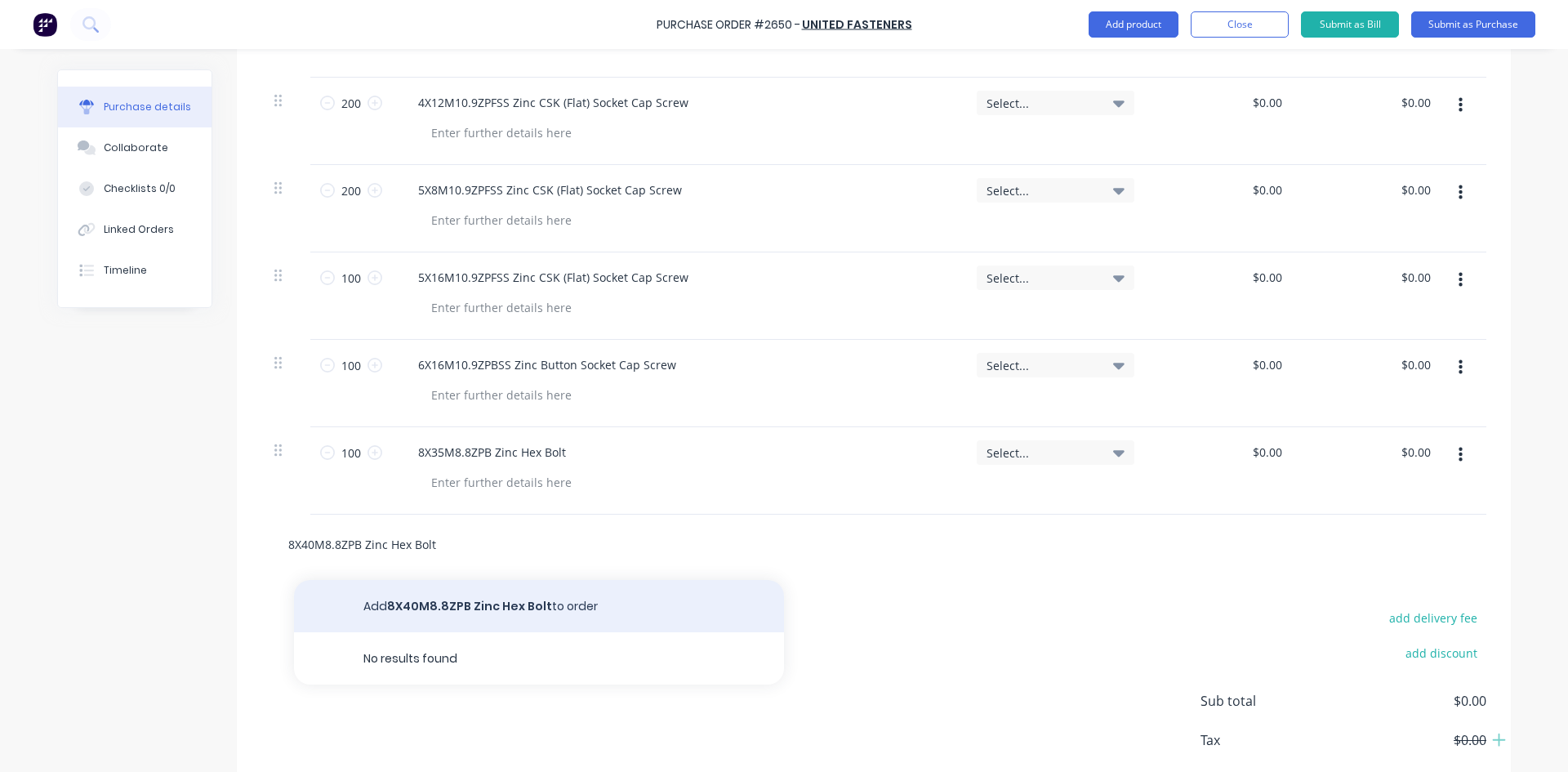
type input "8X40M8.8ZPB Zinc Hex Bolt"
click at [491, 601] on button "Add 8X40M8.8ZPB Zinc Hex Bolt to order" at bounding box center [538, 606] width 490 height 52
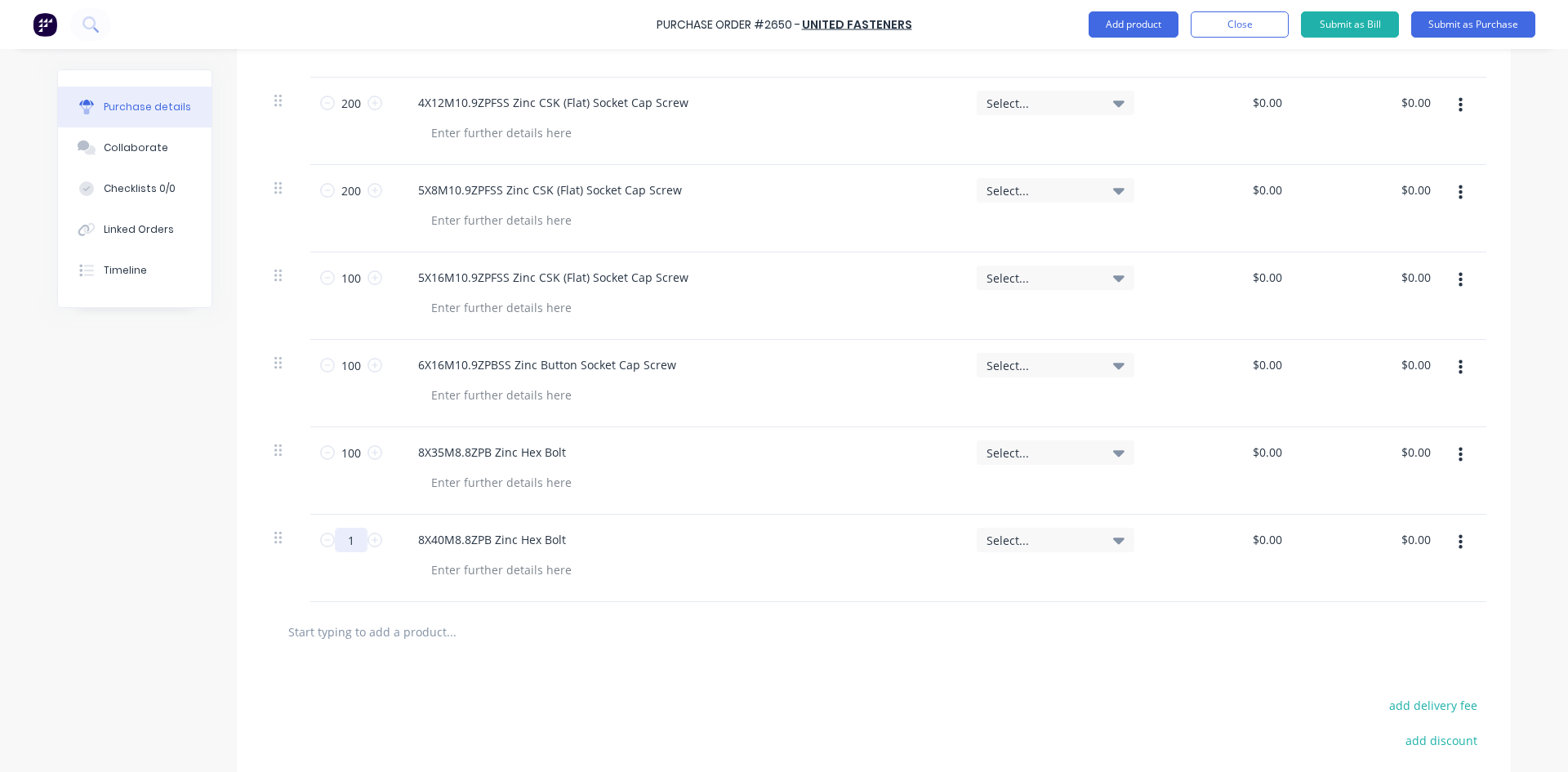
drag, startPoint x: 354, startPoint y: 545, endPoint x: 332, endPoint y: 544, distance: 22.0
click at [335, 544] on input "1" at bounding box center [351, 539] width 33 height 24
type input "100"
drag, startPoint x: 778, startPoint y: 675, endPoint x: 768, endPoint y: 659, distance: 18.9
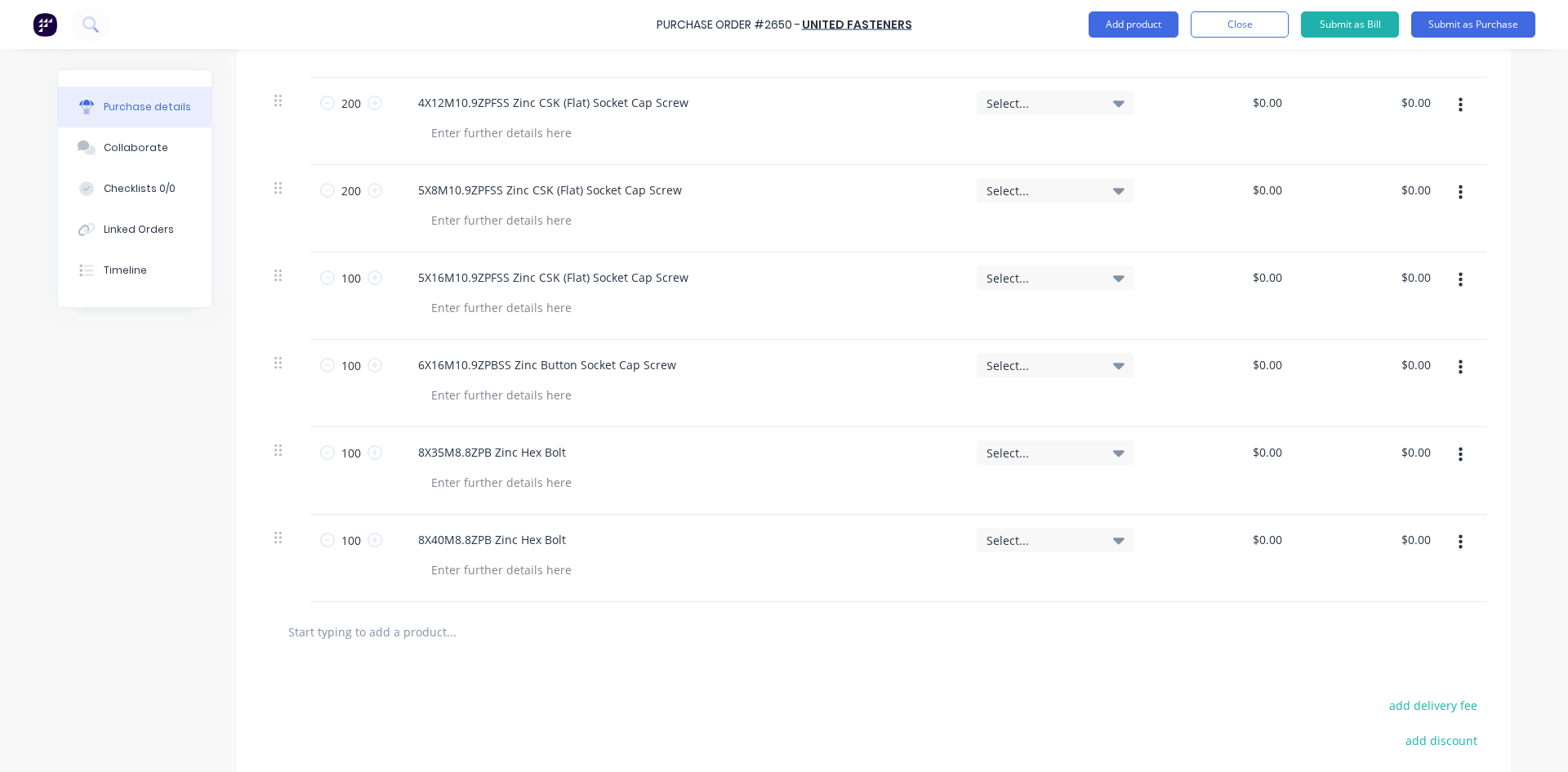
click at [412, 639] on input "text" at bounding box center [450, 631] width 327 height 33
paste input "8X60M8.8ZPB Zinc Hex Bolt"
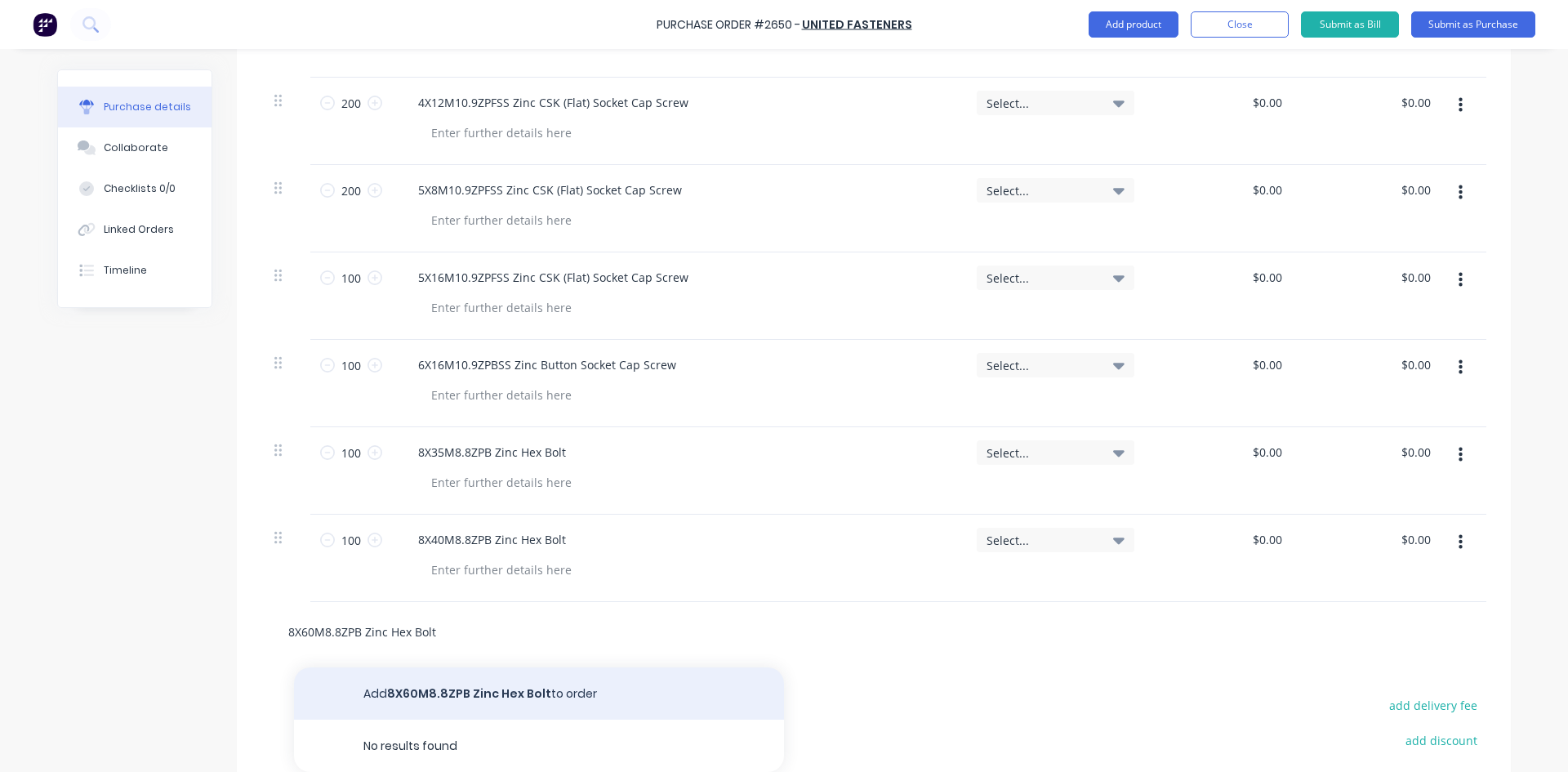
type input "8X60M8.8ZPB Zinc Hex Bolt"
click at [464, 691] on button "Add 8X60M8.8ZPB Zinc Hex Bolt to order" at bounding box center [538, 694] width 490 height 52
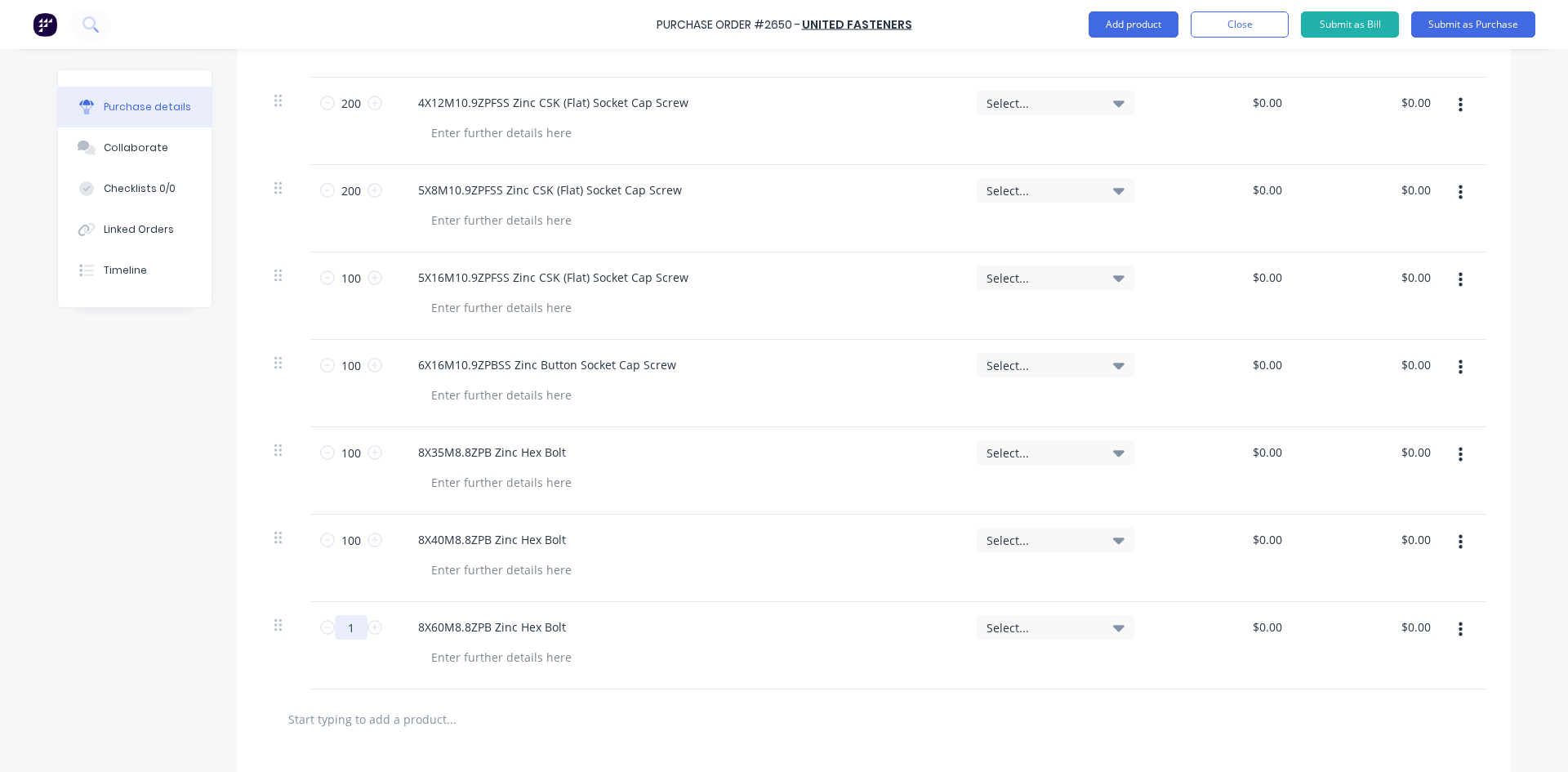
click at [346, 635] on input "1" at bounding box center [351, 627] width 33 height 24
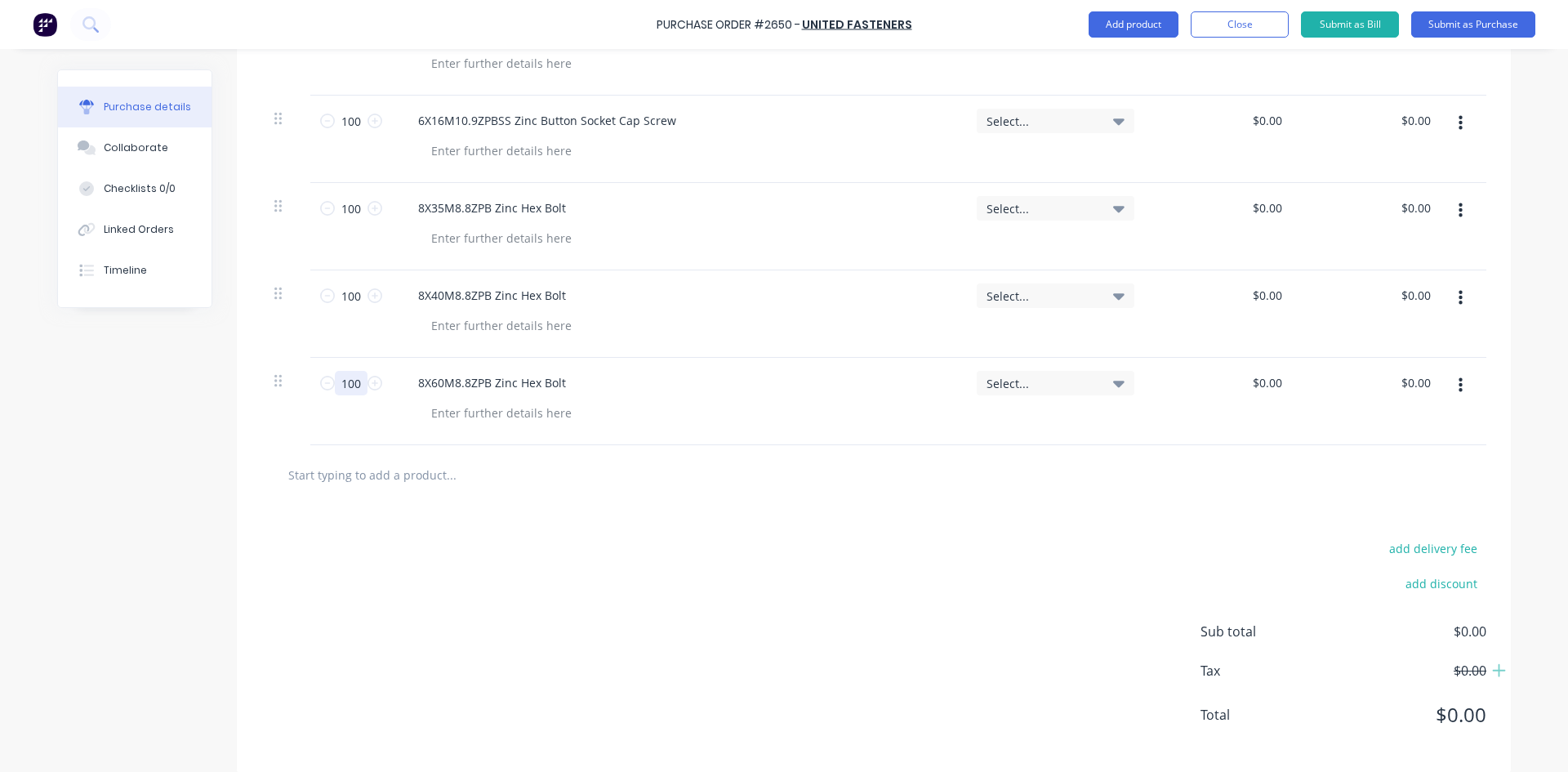
scroll to position [952, 0]
type input "100"
click at [484, 561] on div "add delivery fee add discount Sub total $0.00 Tax $0.00 Total $0.00" at bounding box center [873, 638] width 1274 height 269
click at [394, 480] on input "text" at bounding box center [450, 474] width 327 height 33
paste input "8X50M8.8ZPB Zinc Hex Bolt"
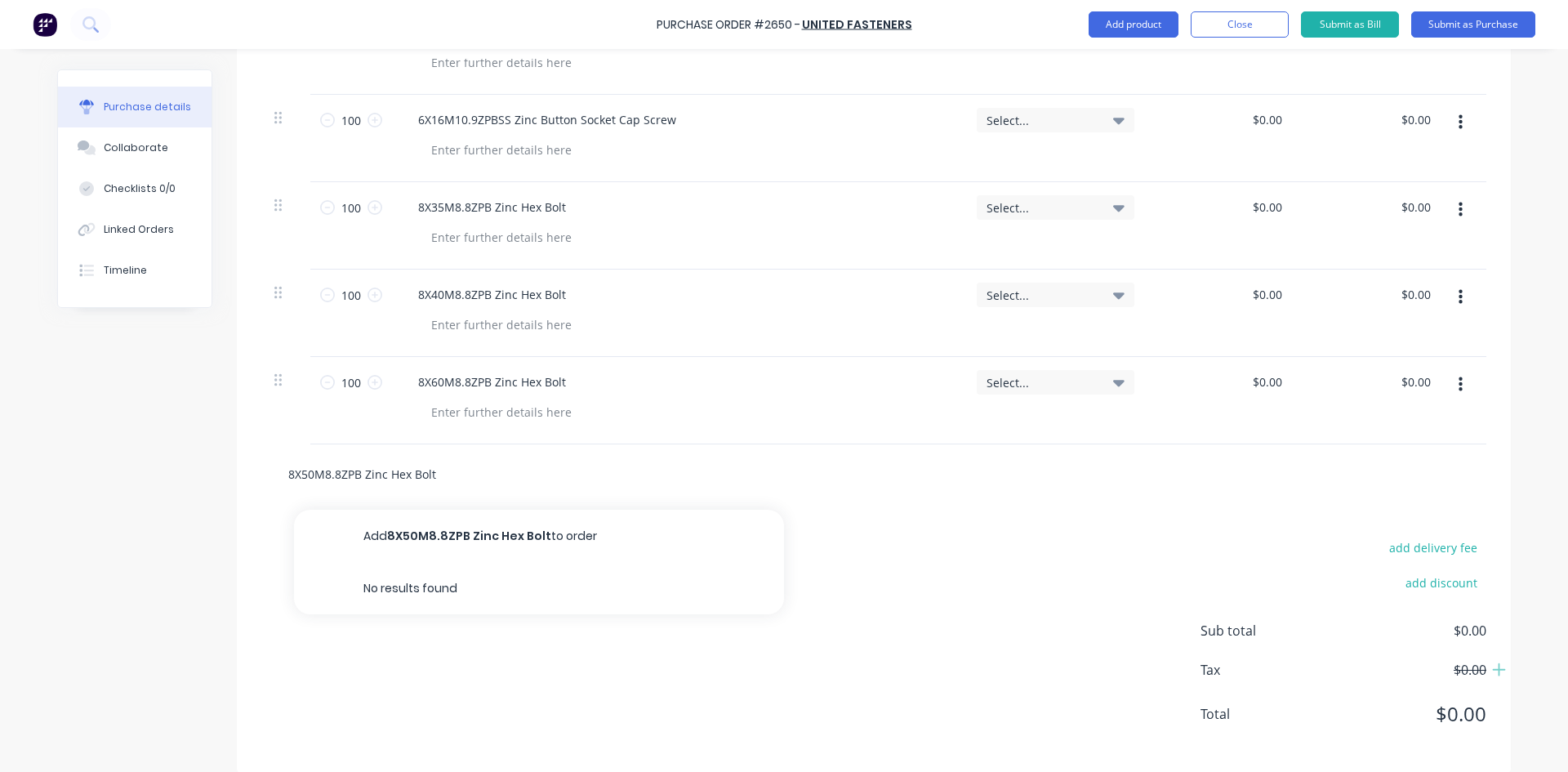
type input "8X50M8.8ZPB Zinc Hex Bolt"
click at [505, 535] on div "add delivery fee add discount Sub total $0.00 Tax $0.00 Total $0.00" at bounding box center [873, 638] width 1274 height 269
click at [459, 467] on input "8X50M8.8ZPB Zinc Hex Bolt" at bounding box center [450, 474] width 327 height 33
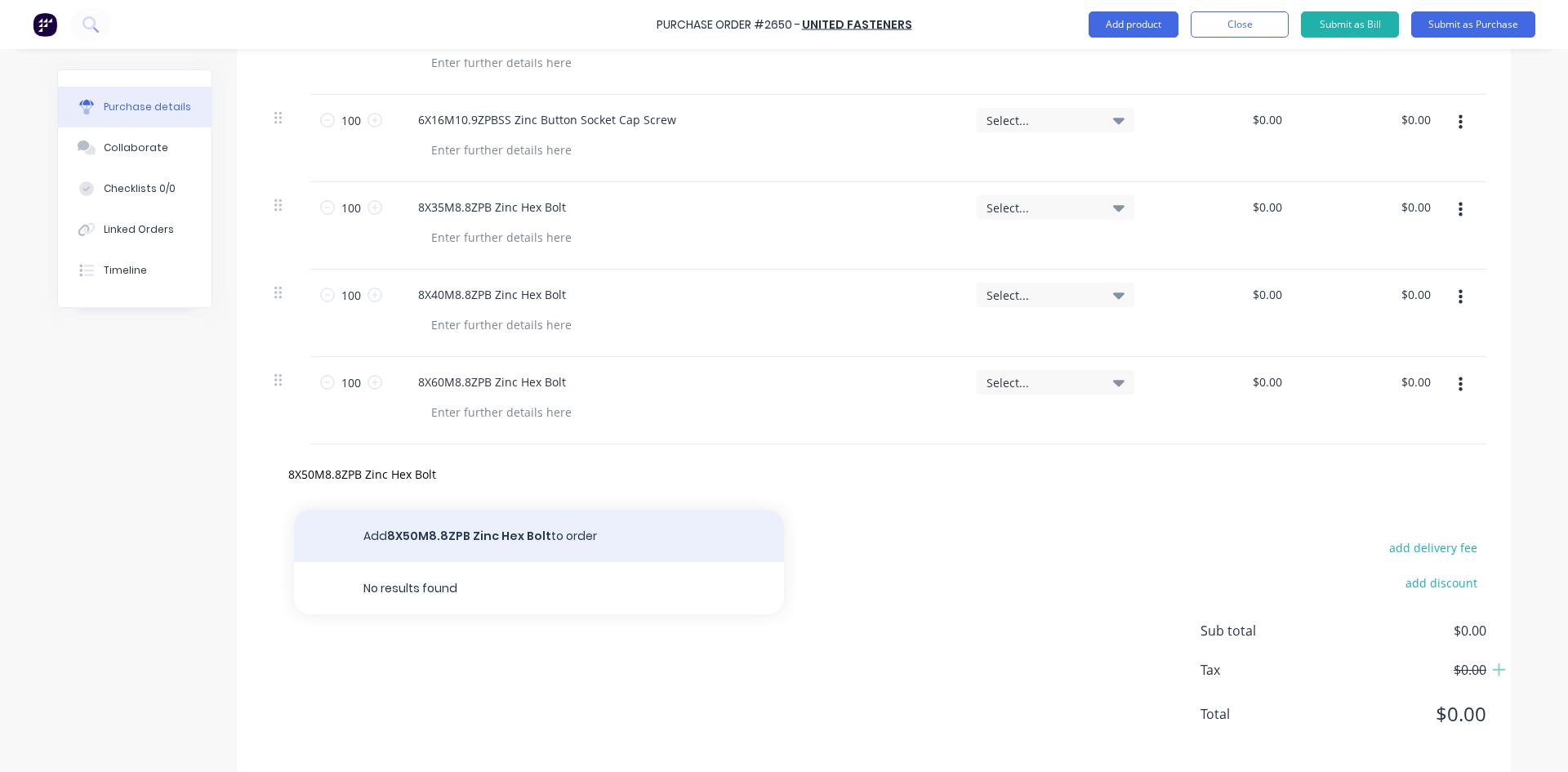
click at [460, 530] on button "Add 8X50M8.8ZPB Zinc Hex Bolt to order" at bounding box center [538, 536] width 490 height 52
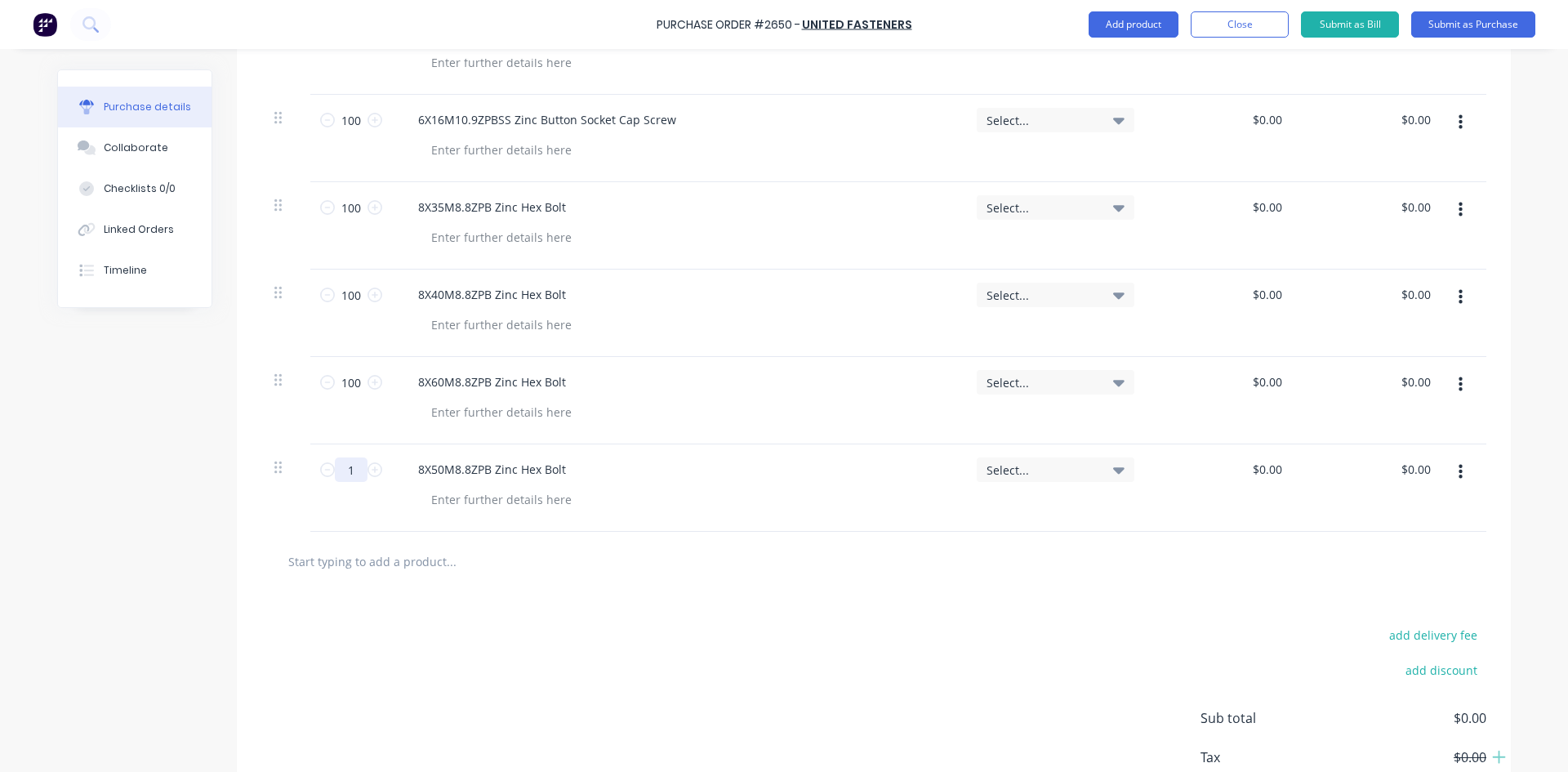
click at [349, 473] on input "1" at bounding box center [351, 470] width 33 height 24
type input "100"
click at [658, 700] on div "add delivery fee add discount Sub total $0.00 Tax $0.00 Total $0.00" at bounding box center [873, 726] width 1274 height 269
click at [417, 555] on input "text" at bounding box center [450, 561] width 327 height 33
click at [396, 561] on input "text" at bounding box center [450, 561] width 327 height 33
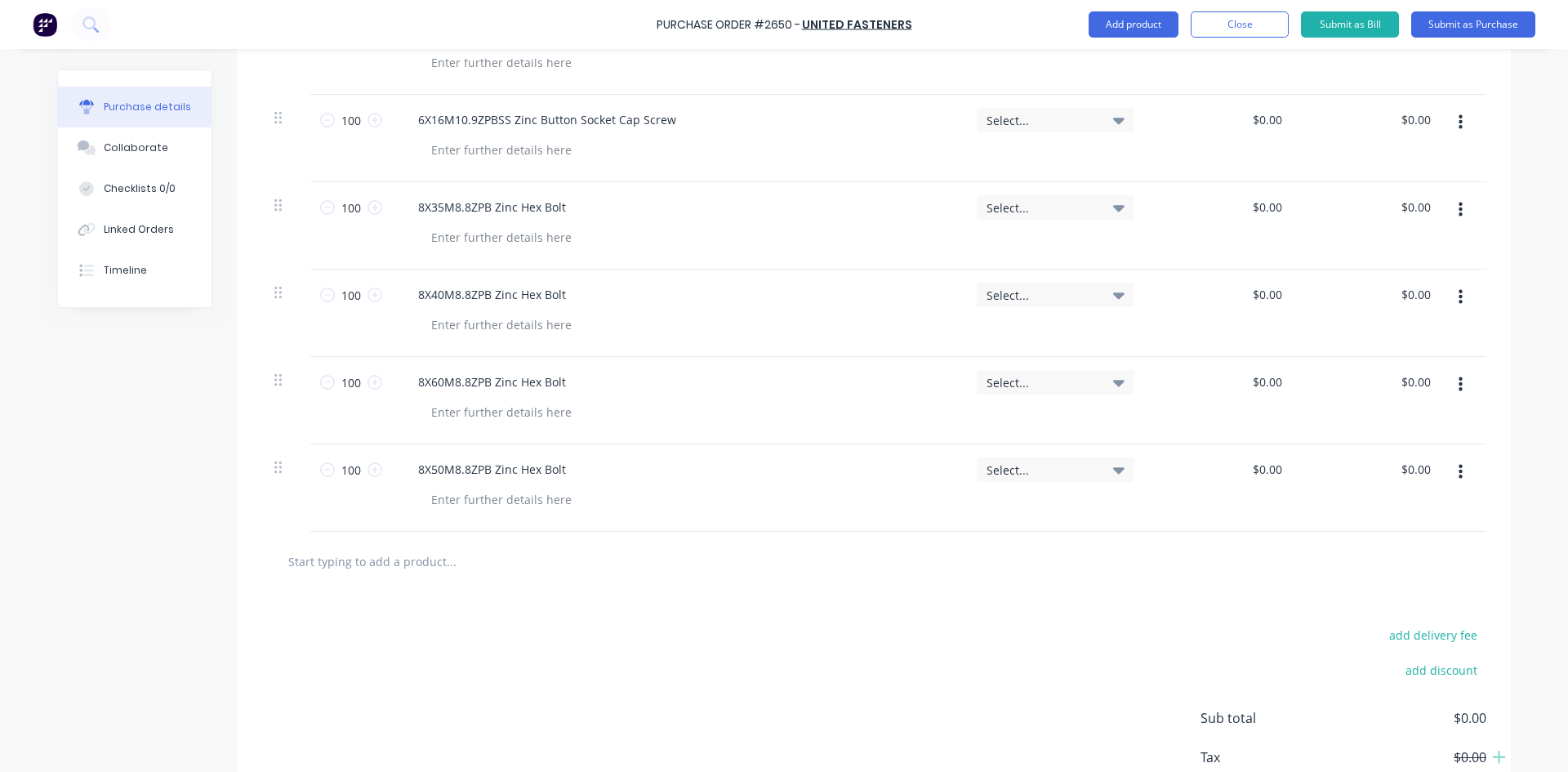
paste input "8MZPW Zinc Commercial Flat Washer"
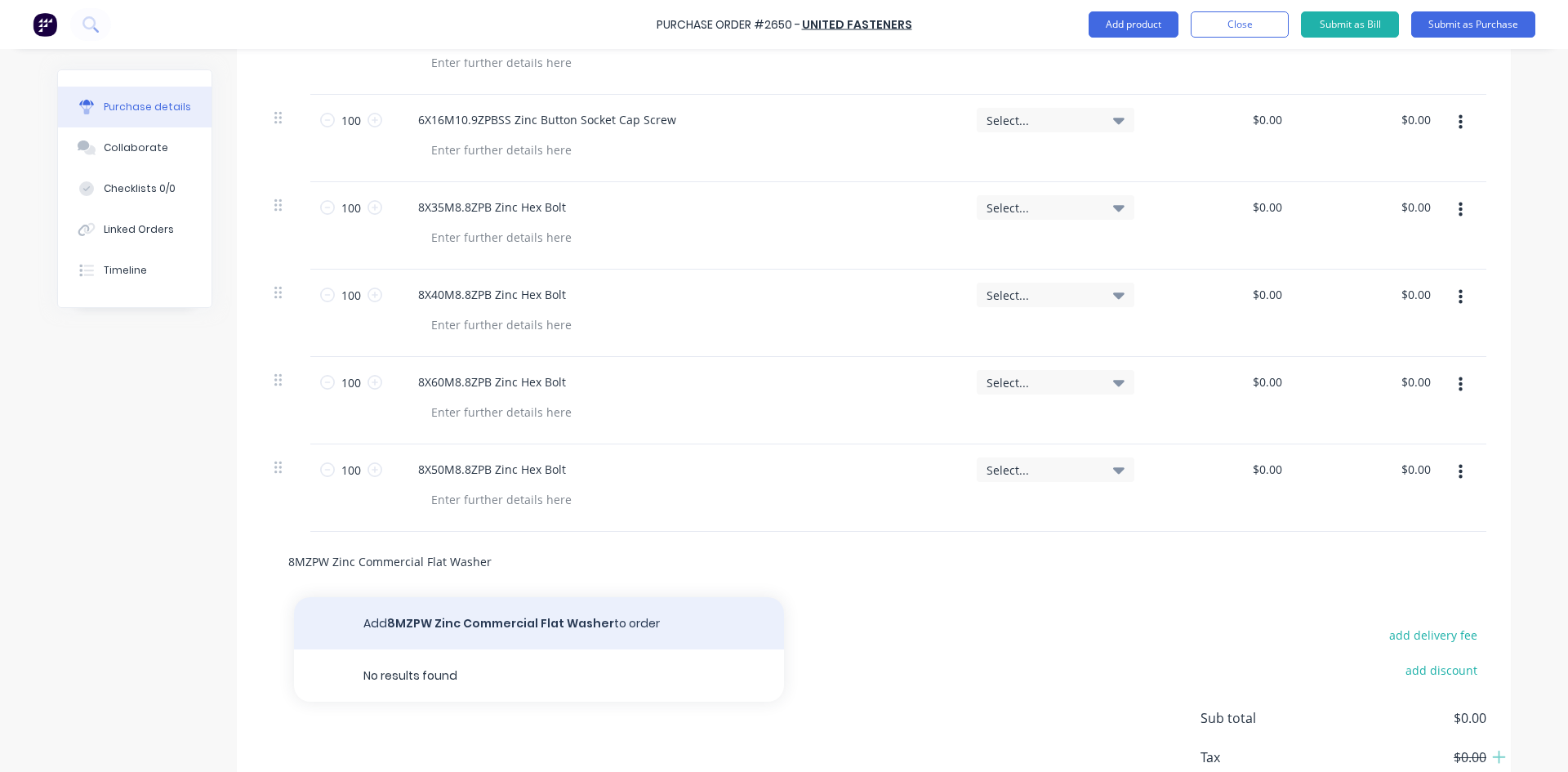
type input "8MZPW Zinc Commercial Flat Washer"
click at [485, 625] on button "Add 8MZPW Zinc Commercial Flat Washer to order" at bounding box center [538, 623] width 490 height 52
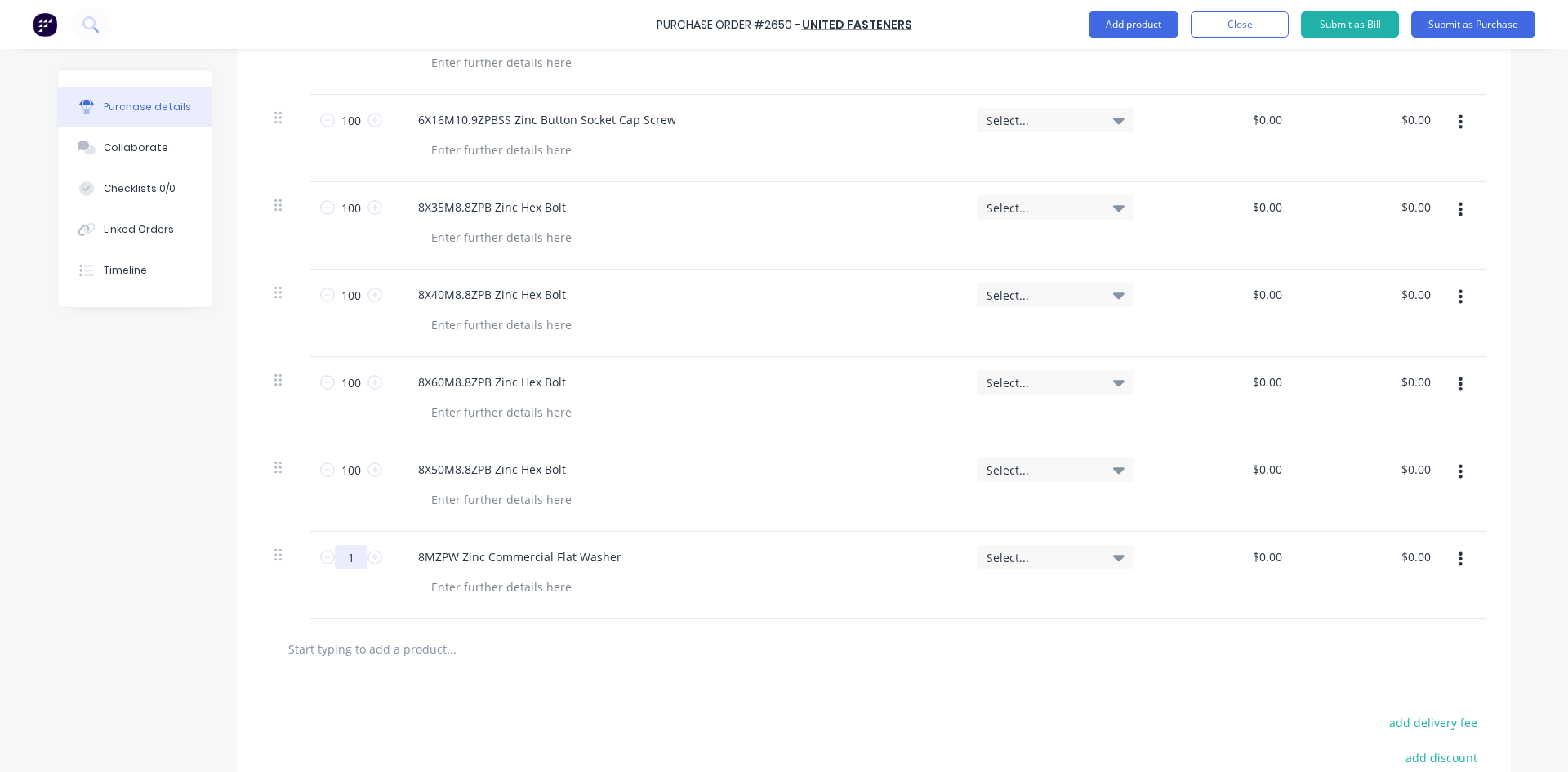
drag, startPoint x: 339, startPoint y: 555, endPoint x: 328, endPoint y: 555, distance: 11.0
click at [335, 555] on input "1" at bounding box center [351, 557] width 33 height 24
type input "300"
click at [345, 646] on input "text" at bounding box center [450, 649] width 327 height 33
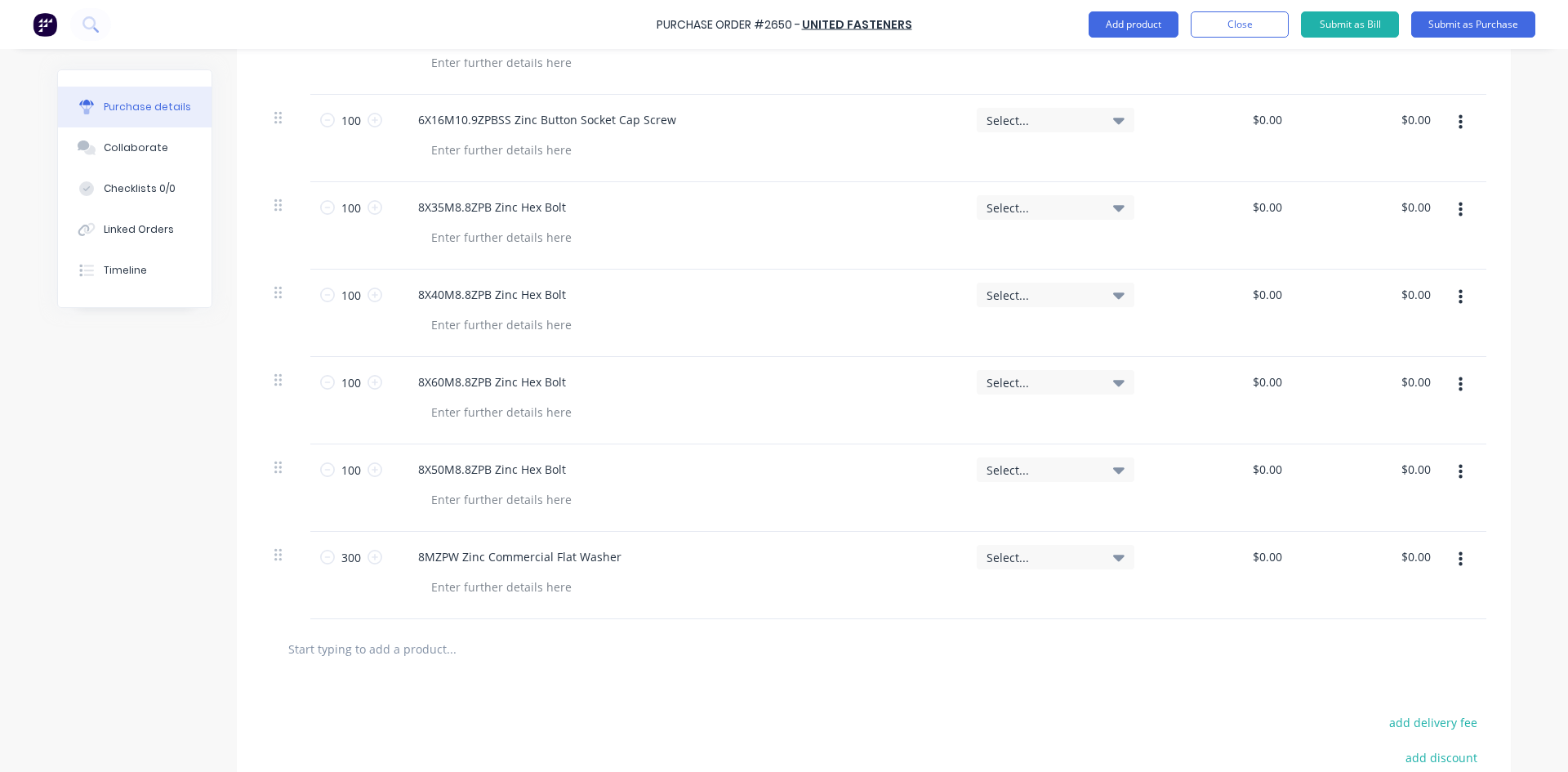
paste input "6MZPW Zinc Commercial Flat Washer"
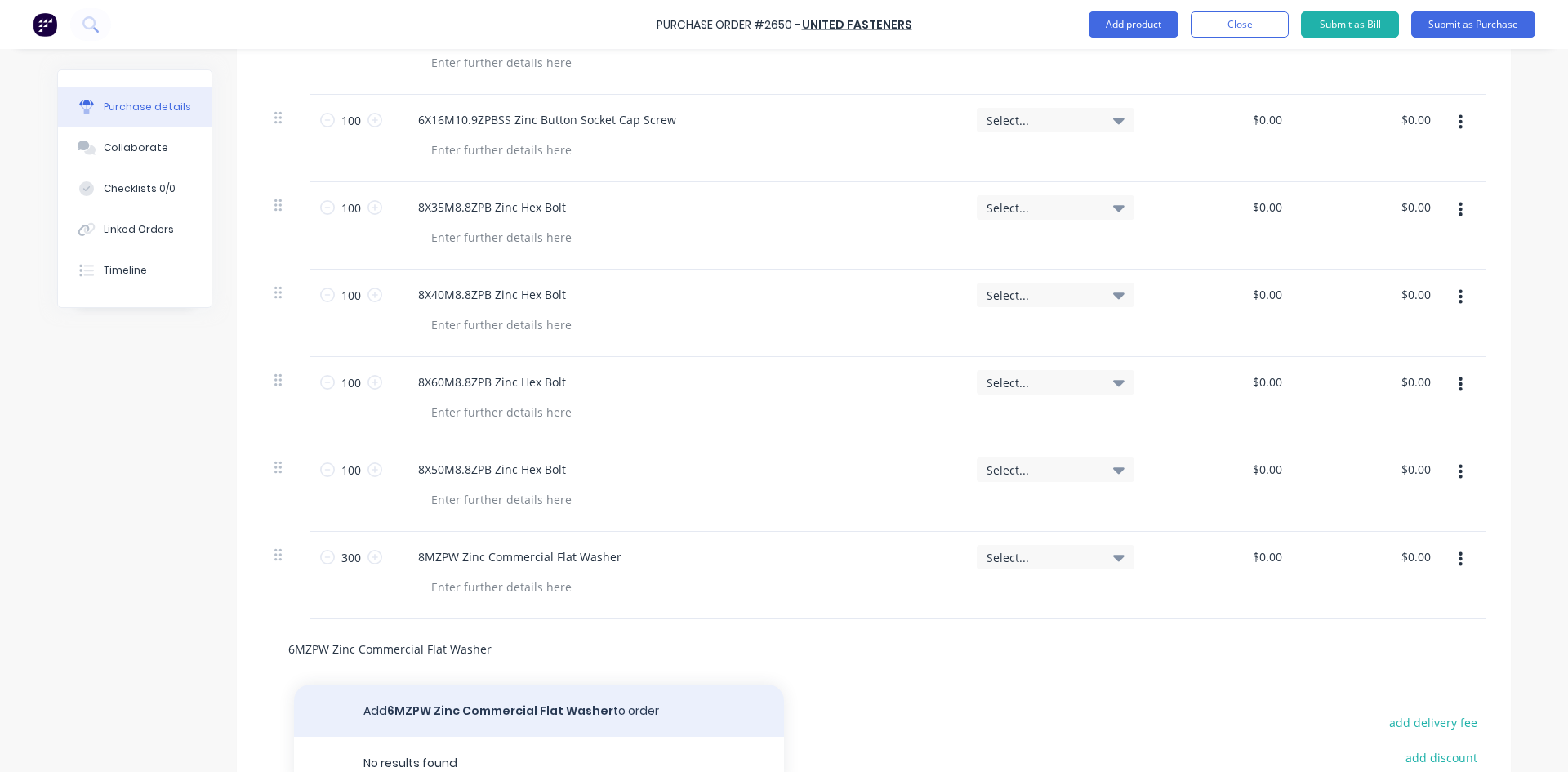
type input "6MZPW Zinc Commercial Flat Washer"
click at [456, 710] on button "Add 6MZPW Zinc Commercial Flat Washer to order" at bounding box center [538, 711] width 490 height 52
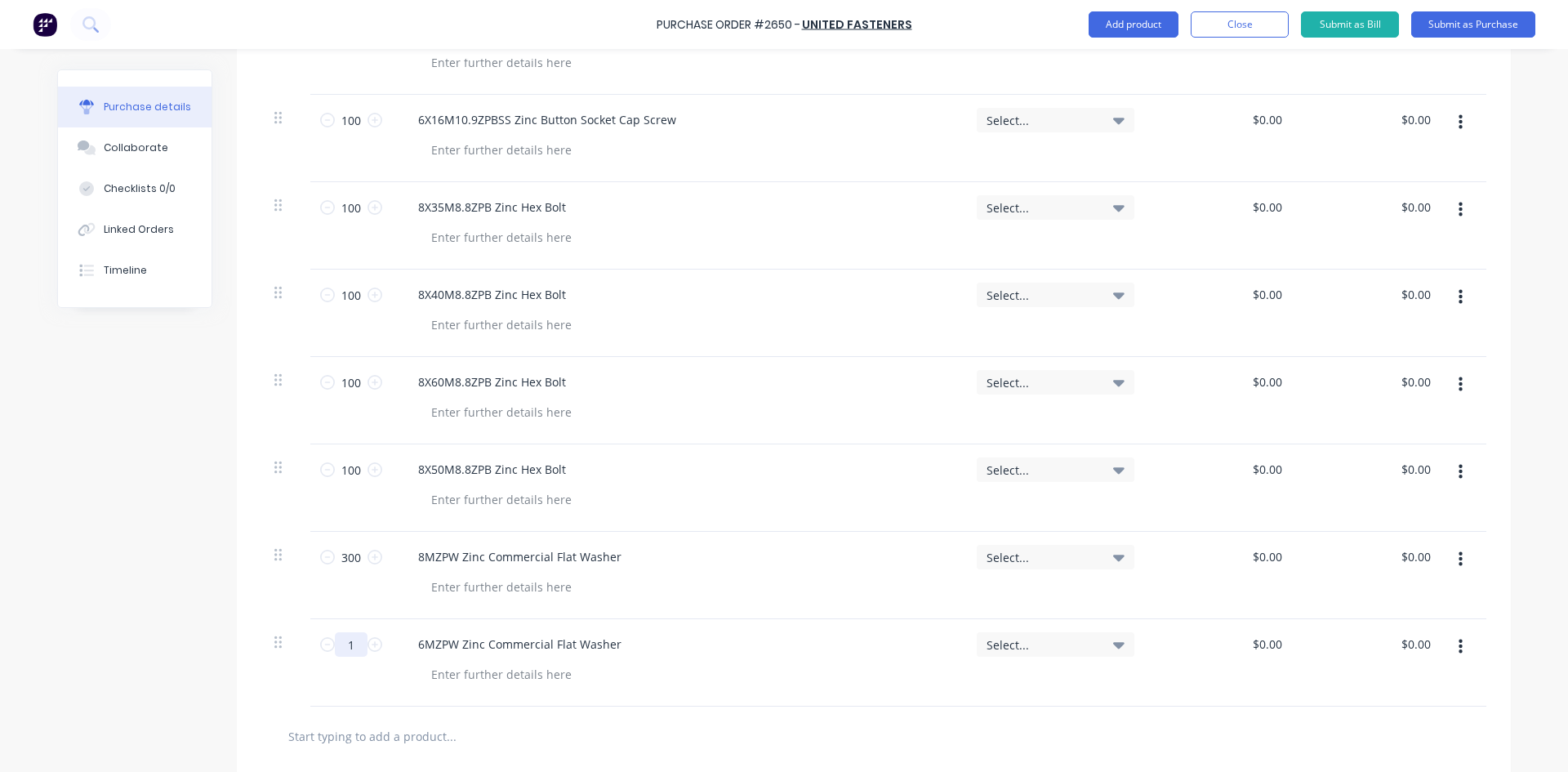
drag, startPoint x: 349, startPoint y: 645, endPoint x: 332, endPoint y: 645, distance: 17.0
click at [335, 645] on input "1" at bounding box center [351, 644] width 33 height 24
type input "200"
click at [715, 715] on div at bounding box center [873, 736] width 1225 height 60
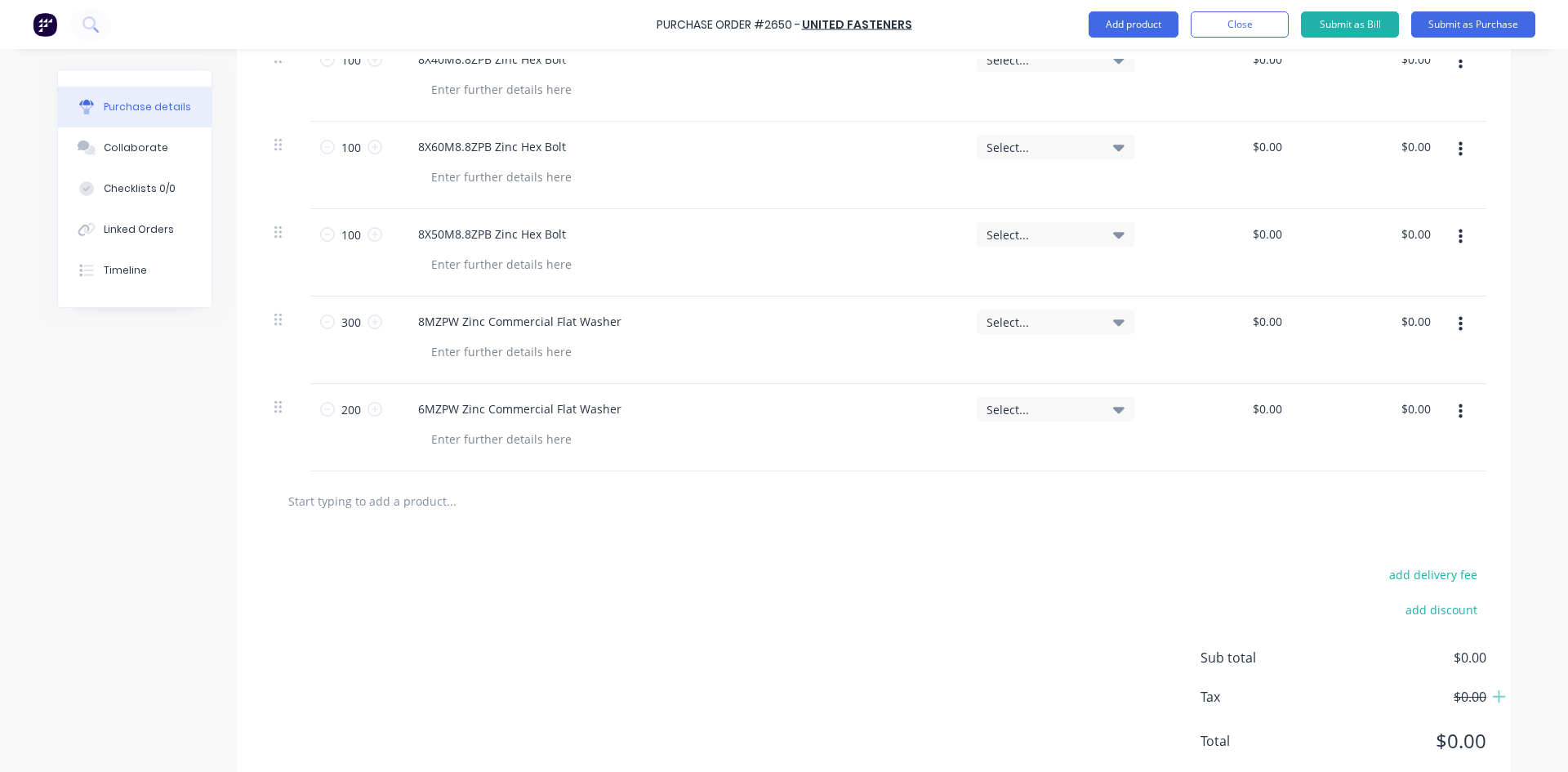
scroll to position [1197, 0]
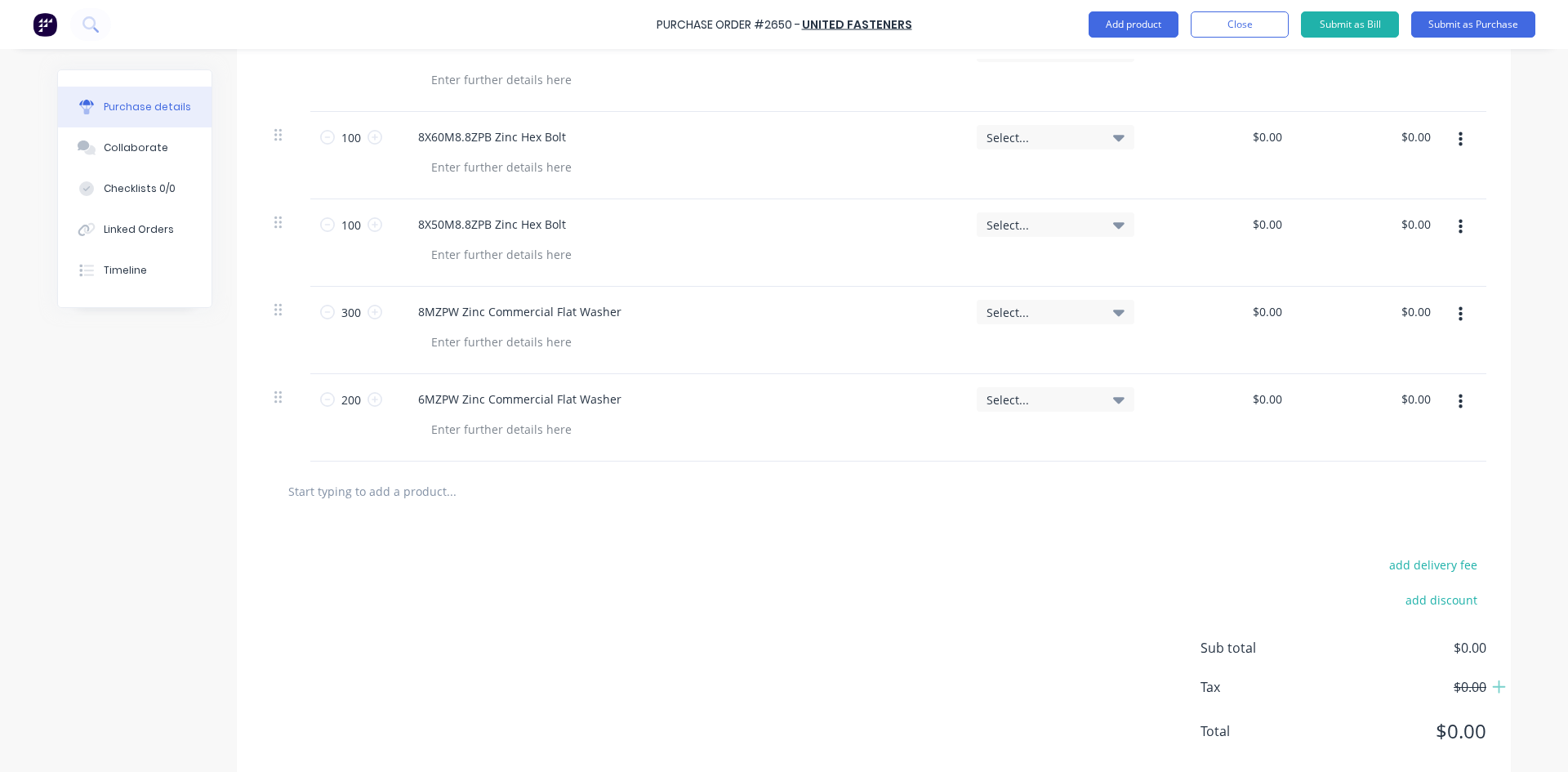
click at [410, 501] on input "text" at bounding box center [450, 491] width 327 height 33
click at [346, 490] on input "text" at bounding box center [450, 491] width 327 height 33
paste input "12MZPW Zinc Commercial Flat Washer"
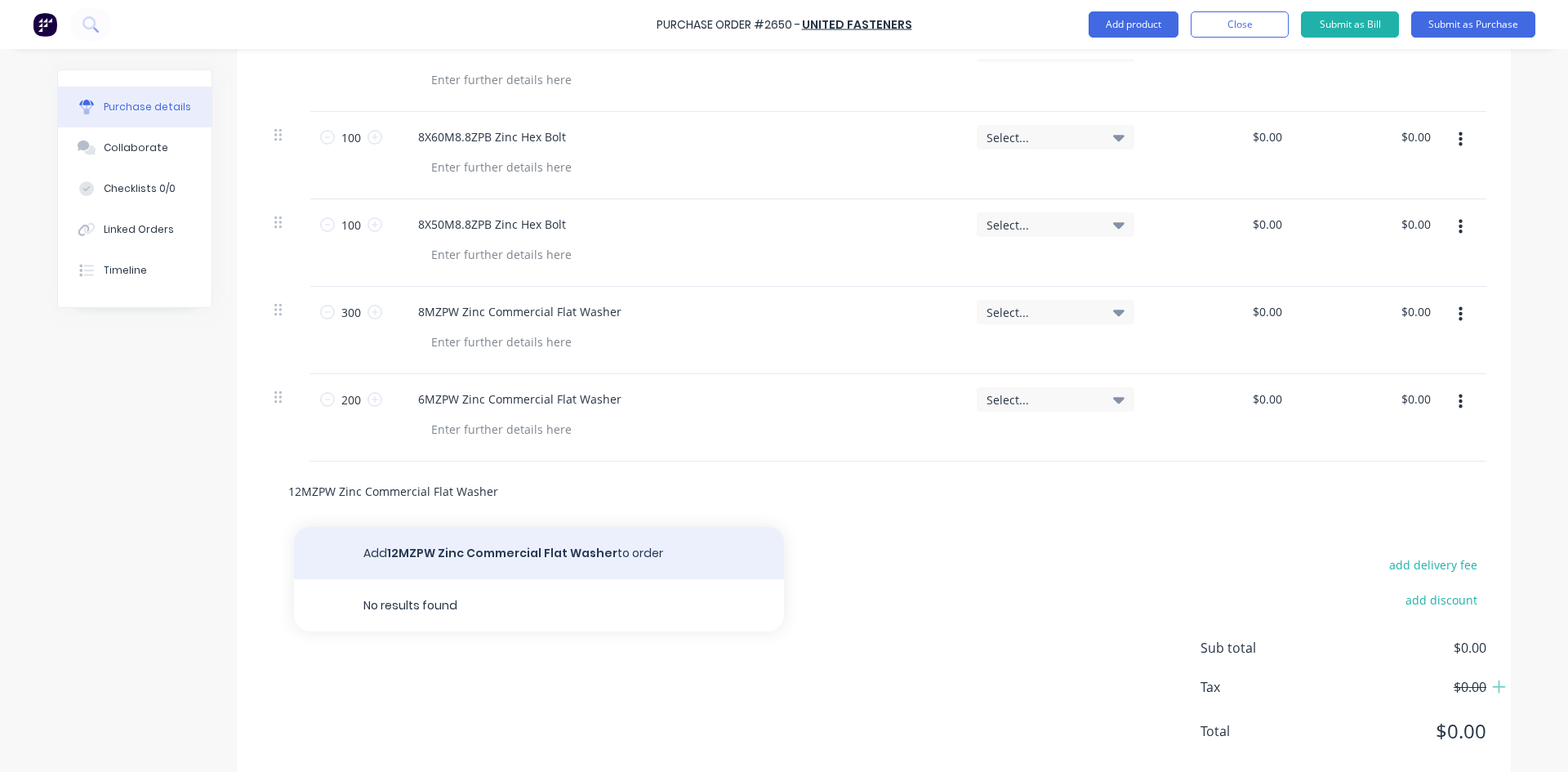
type input "12MZPW Zinc Commercial Flat Washer"
click at [524, 561] on button "Add 12MZPW Zinc Commercial Flat Washer to order" at bounding box center [538, 553] width 490 height 52
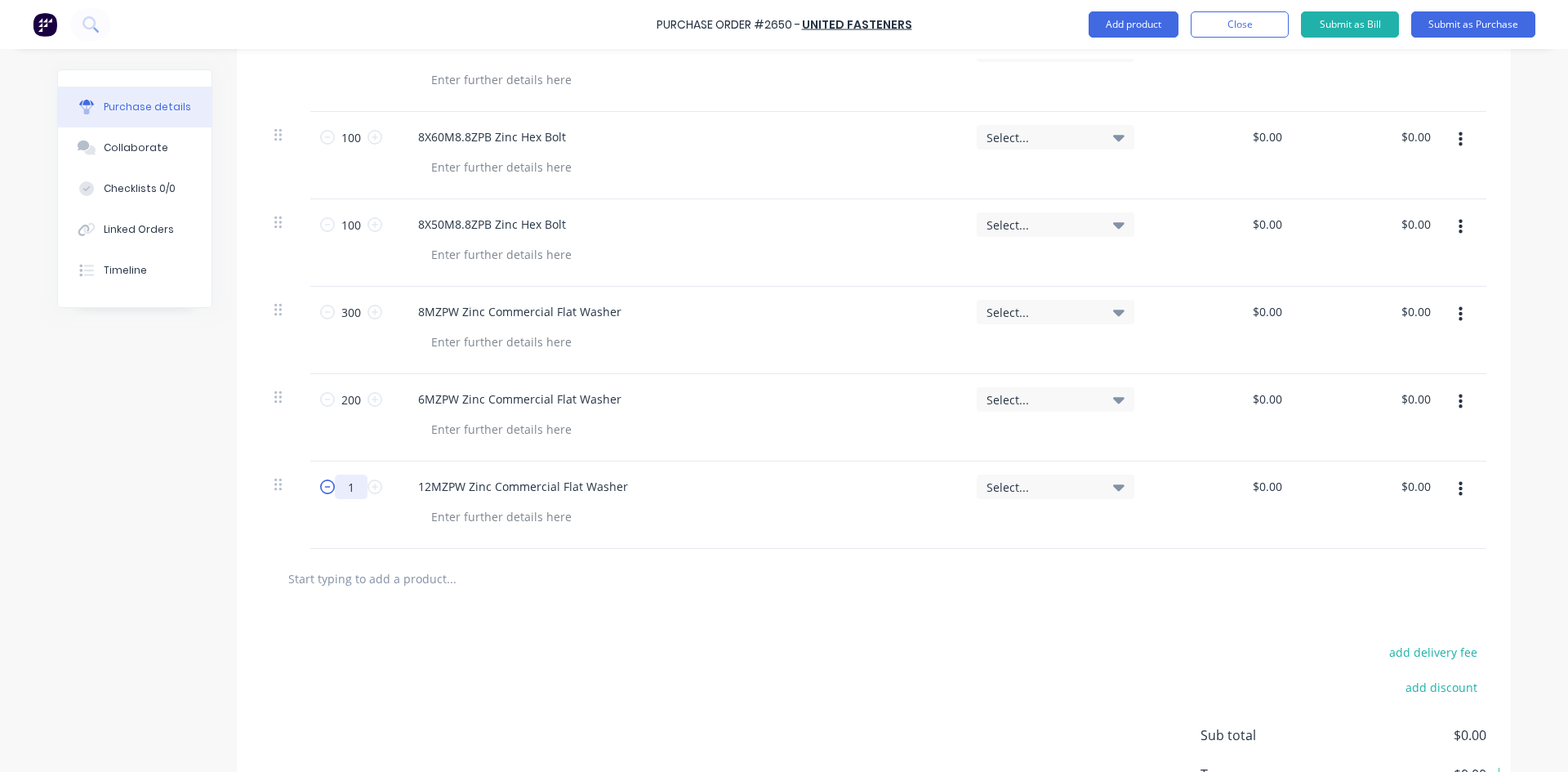
drag, startPoint x: 349, startPoint y: 487, endPoint x: 313, endPoint y: 487, distance: 36.0
click at [323, 487] on div "1 1" at bounding box center [351, 486] width 55 height 24
type input "100"
click at [463, 641] on div "add delivery fee add discount Sub total $0.00 Tax $0.00 Total $0.00" at bounding box center [873, 743] width 1274 height 269
drag, startPoint x: 396, startPoint y: 574, endPoint x: 389, endPoint y: 584, distance: 12.2
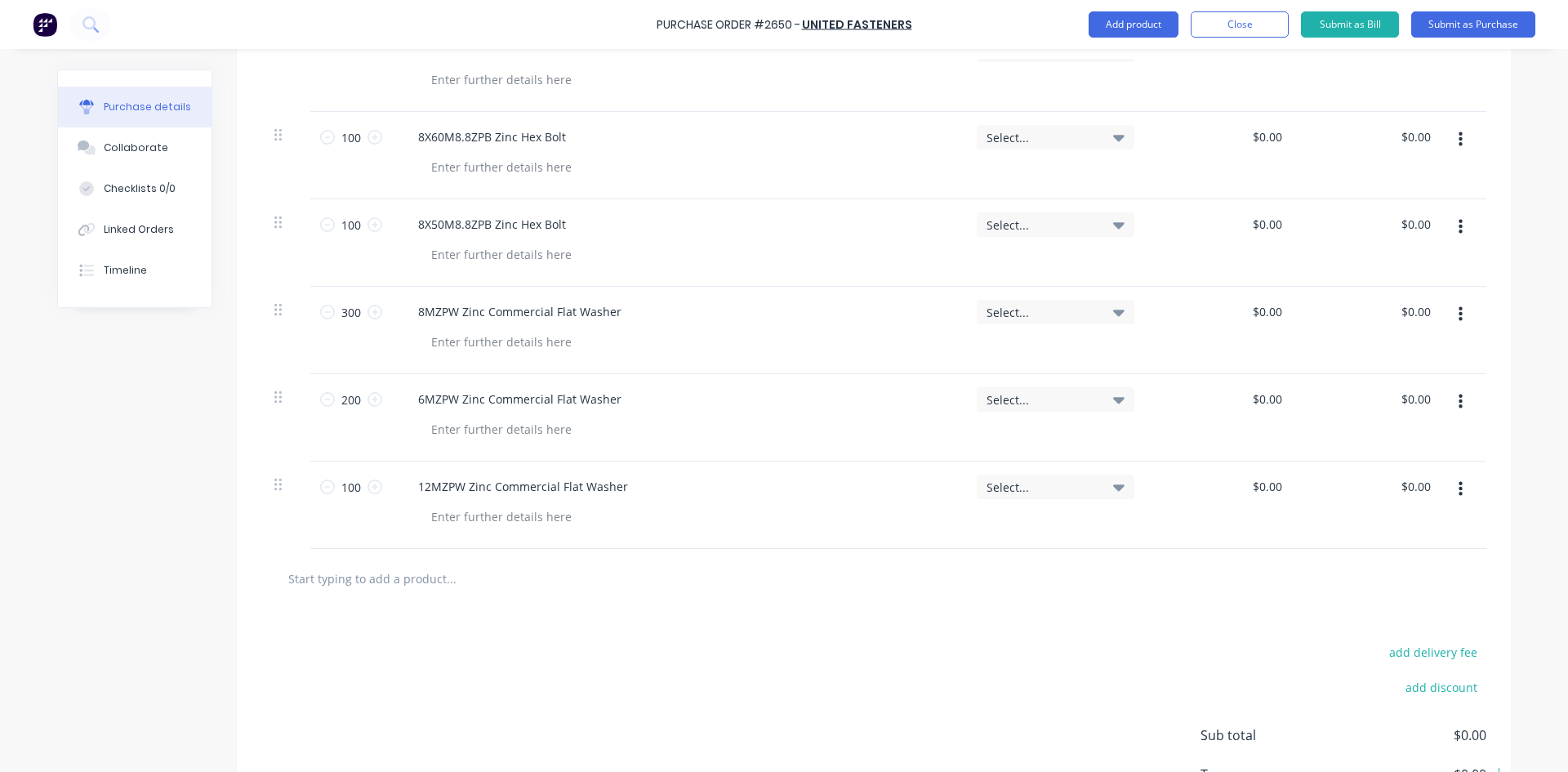
click at [391, 580] on input "text" at bounding box center [450, 578] width 327 height 33
paste input "8M8ZPNYLN Zinc Nyloc Nut"
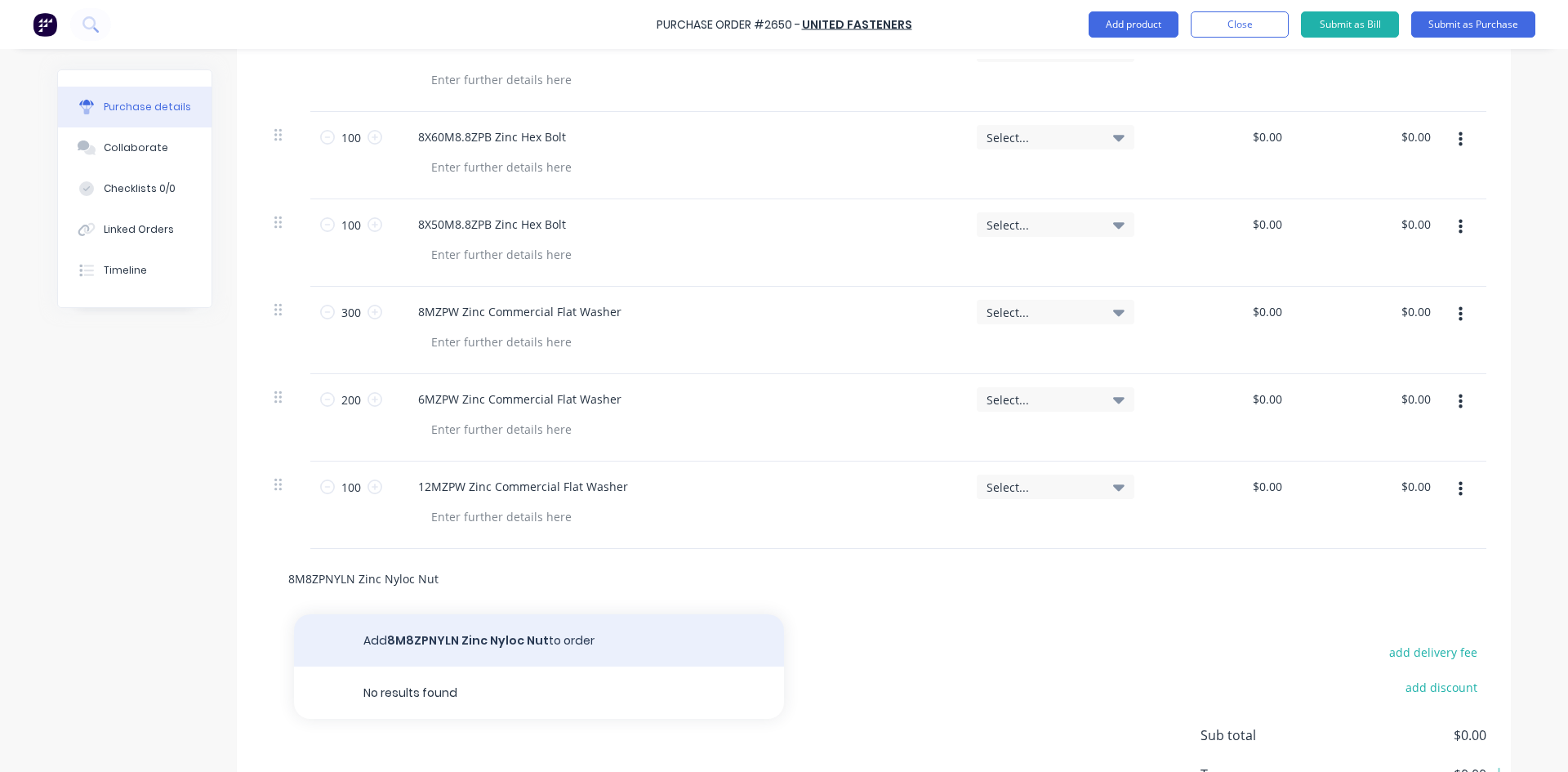
type input "8M8ZPNYLN Zinc Nyloc Nut"
click at [460, 651] on button "Add 8M8ZPNYLN Zinc Nyloc Nut to order" at bounding box center [538, 640] width 490 height 52
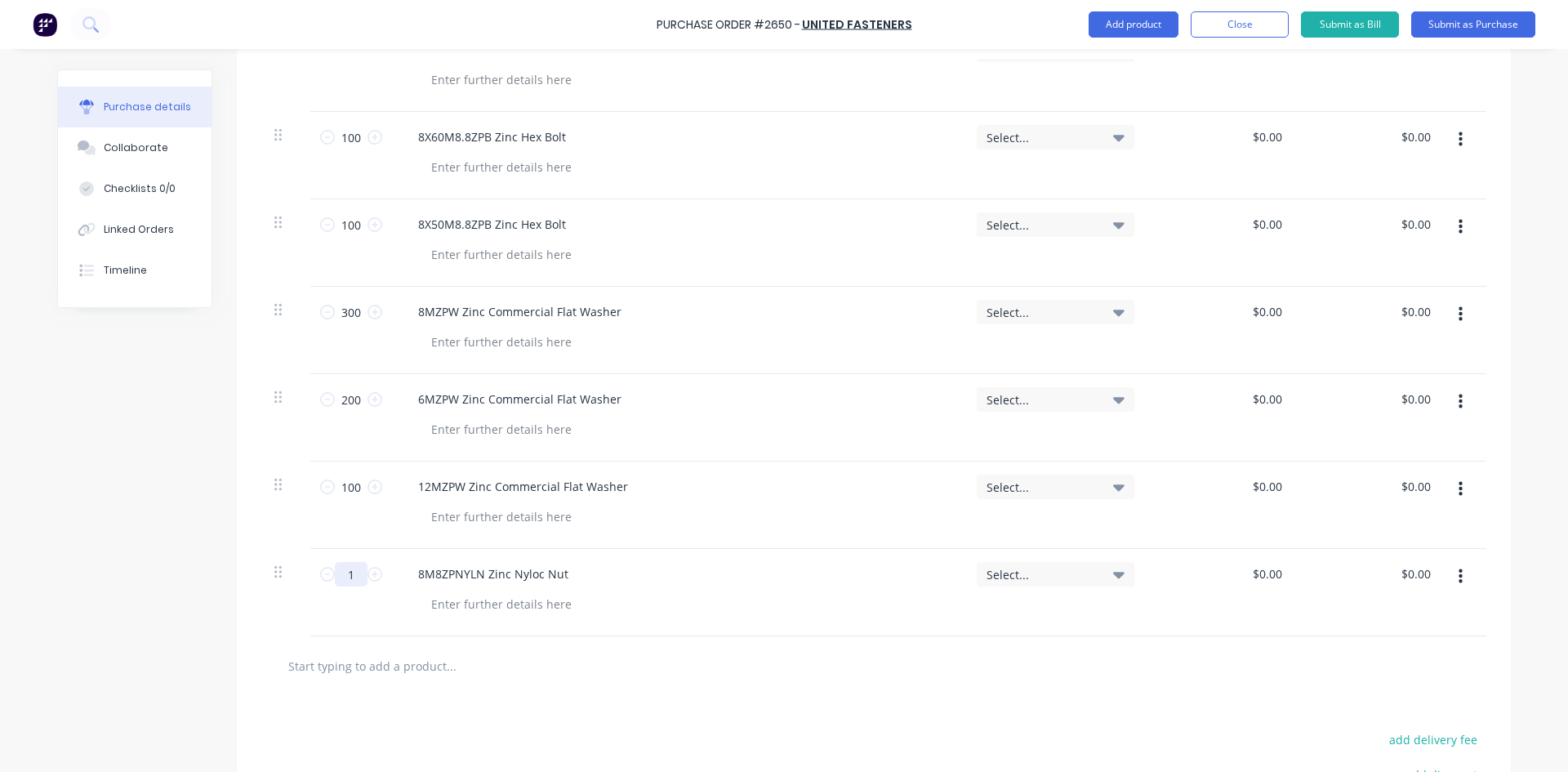
click at [347, 579] on input "1" at bounding box center [351, 574] width 33 height 24
type input "300"
click at [447, 694] on div at bounding box center [873, 666] width 1225 height 60
click at [386, 658] on input "text" at bounding box center [450, 665] width 327 height 33
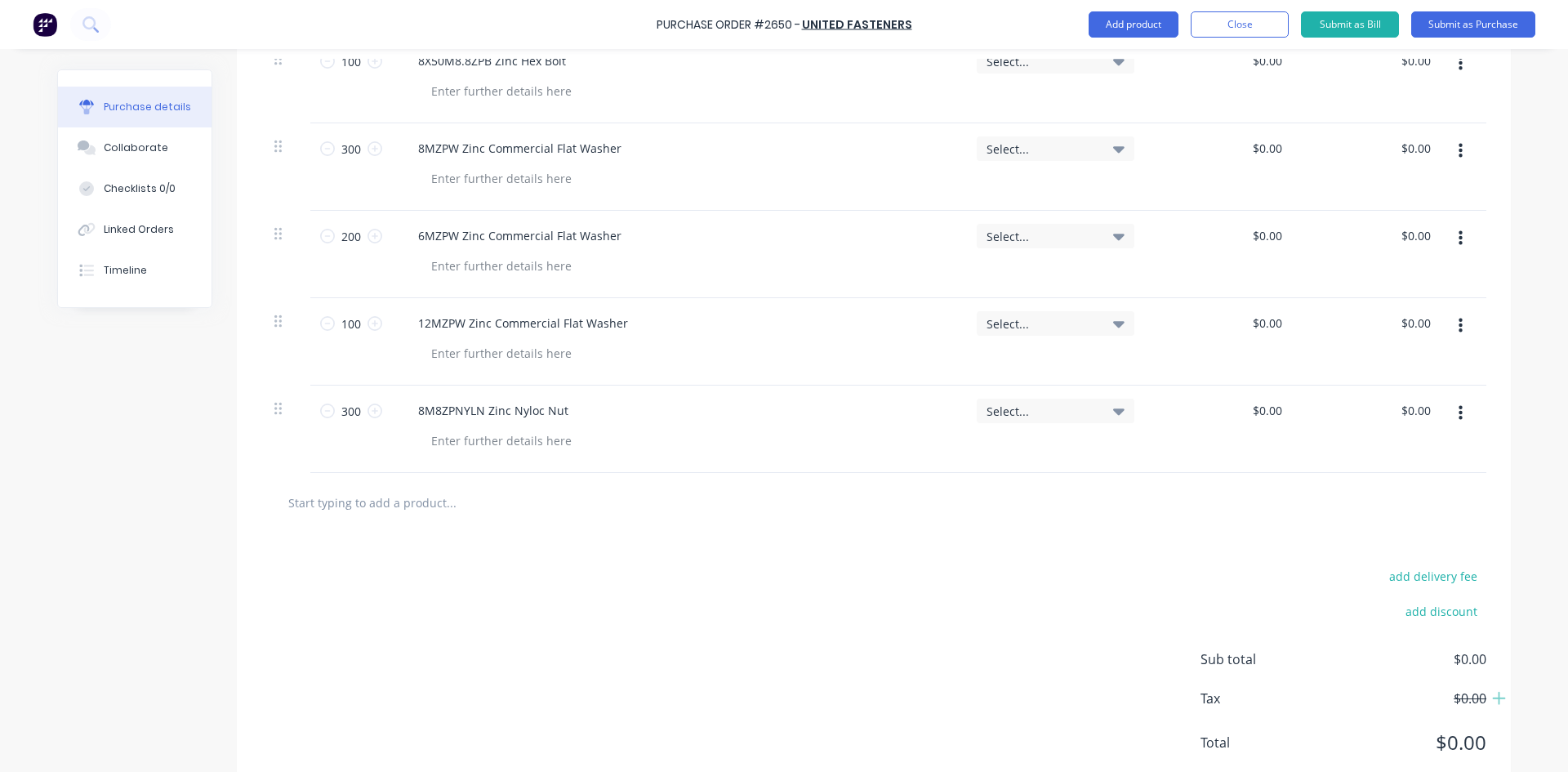
click at [340, 504] on input "text" at bounding box center [450, 502] width 327 height 33
paste input "12MSQWEN"
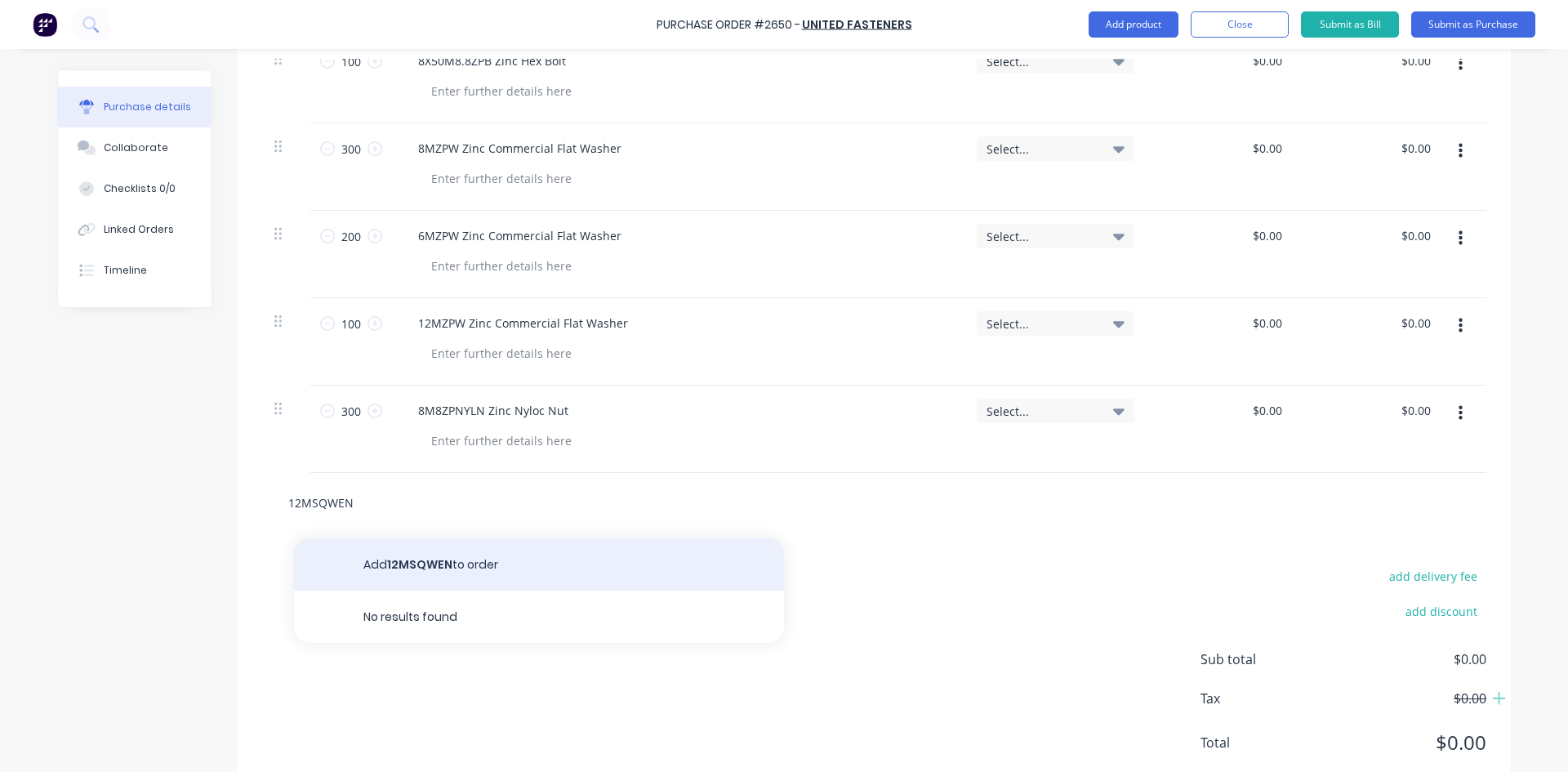
type input "12MSQWEN"
click at [417, 562] on button "Add 12MSQWEN to order" at bounding box center [538, 565] width 490 height 52
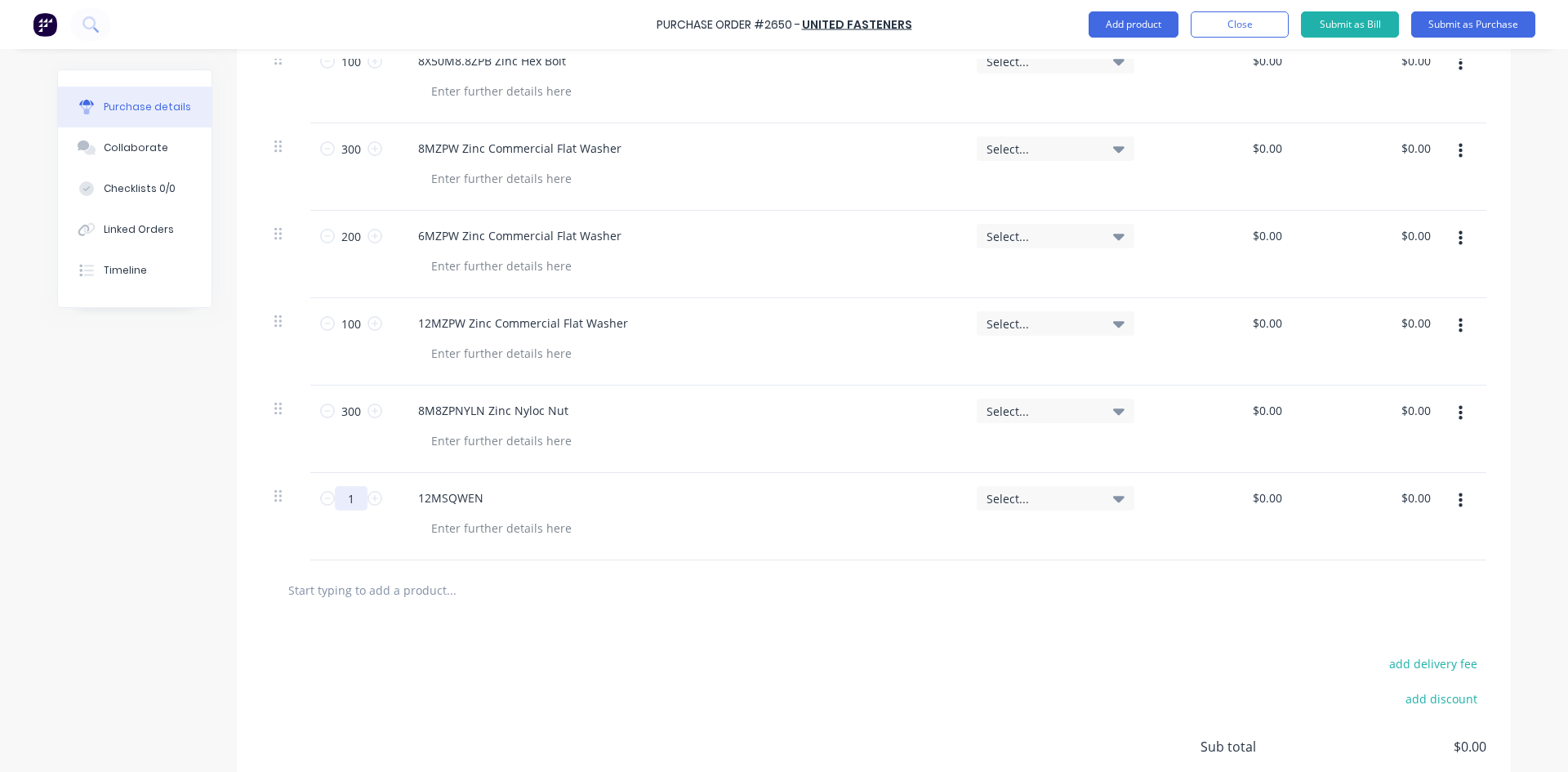
click at [341, 502] on input "1" at bounding box center [351, 498] width 33 height 24
type input "100"
click at [488, 612] on div at bounding box center [873, 590] width 1225 height 60
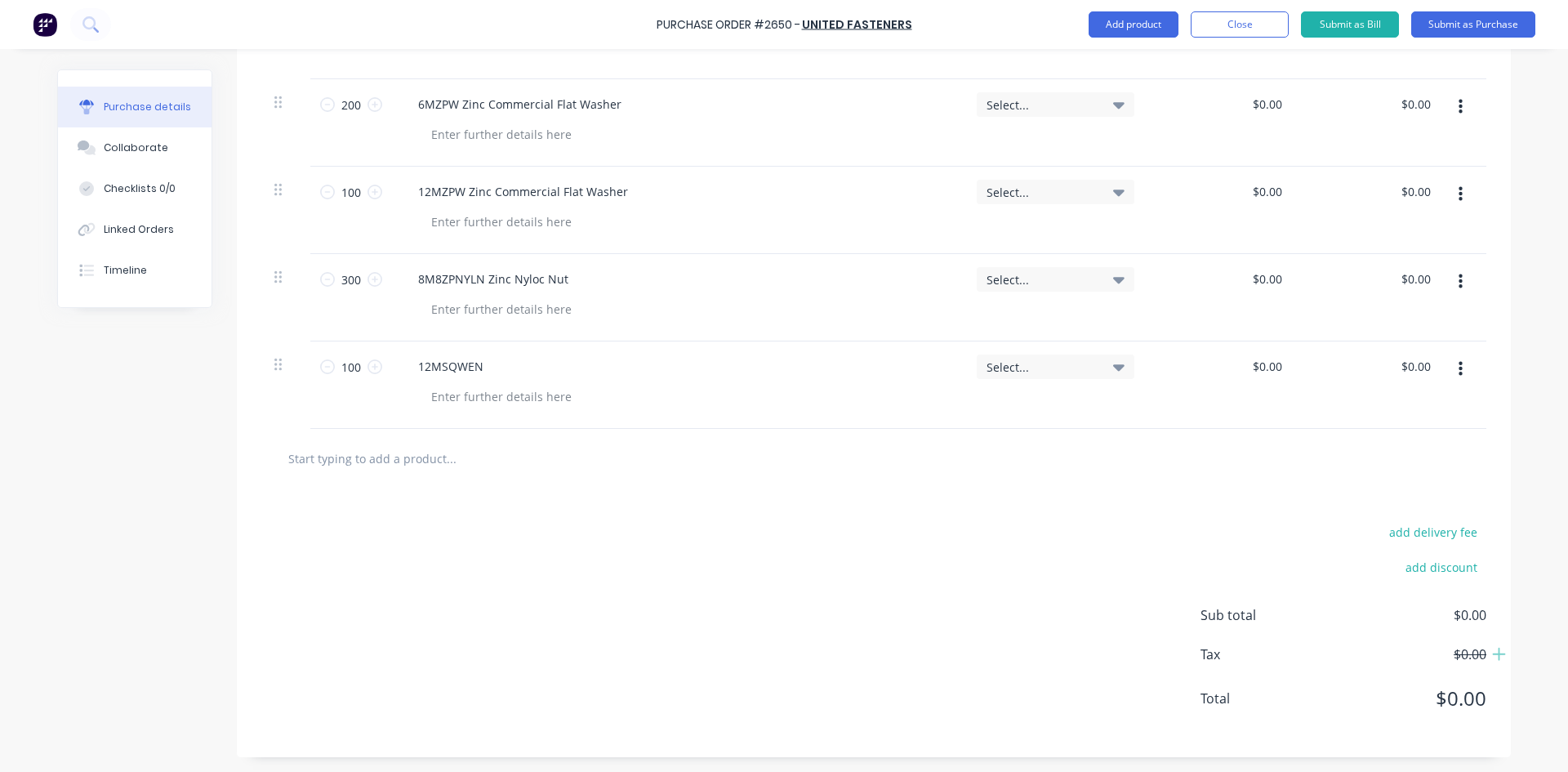
scroll to position [1494, 0]
click at [389, 459] on input "text" at bounding box center [450, 456] width 327 height 33
paste input "39006-74020 Eurosert 39006 M4 (0.25-2.00) Zinc Low Profile Splined Nutsert"
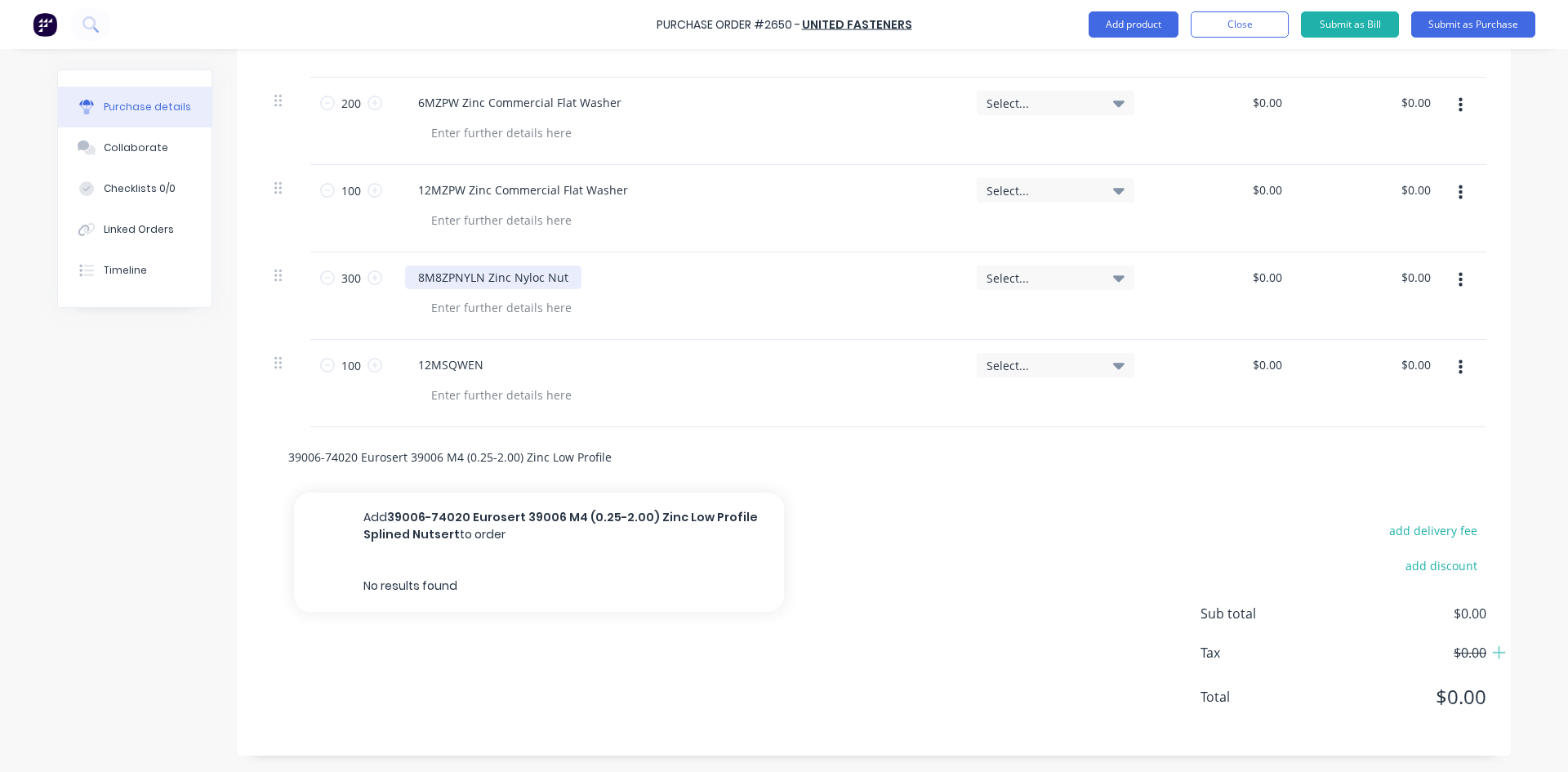
scroll to position [0, 78]
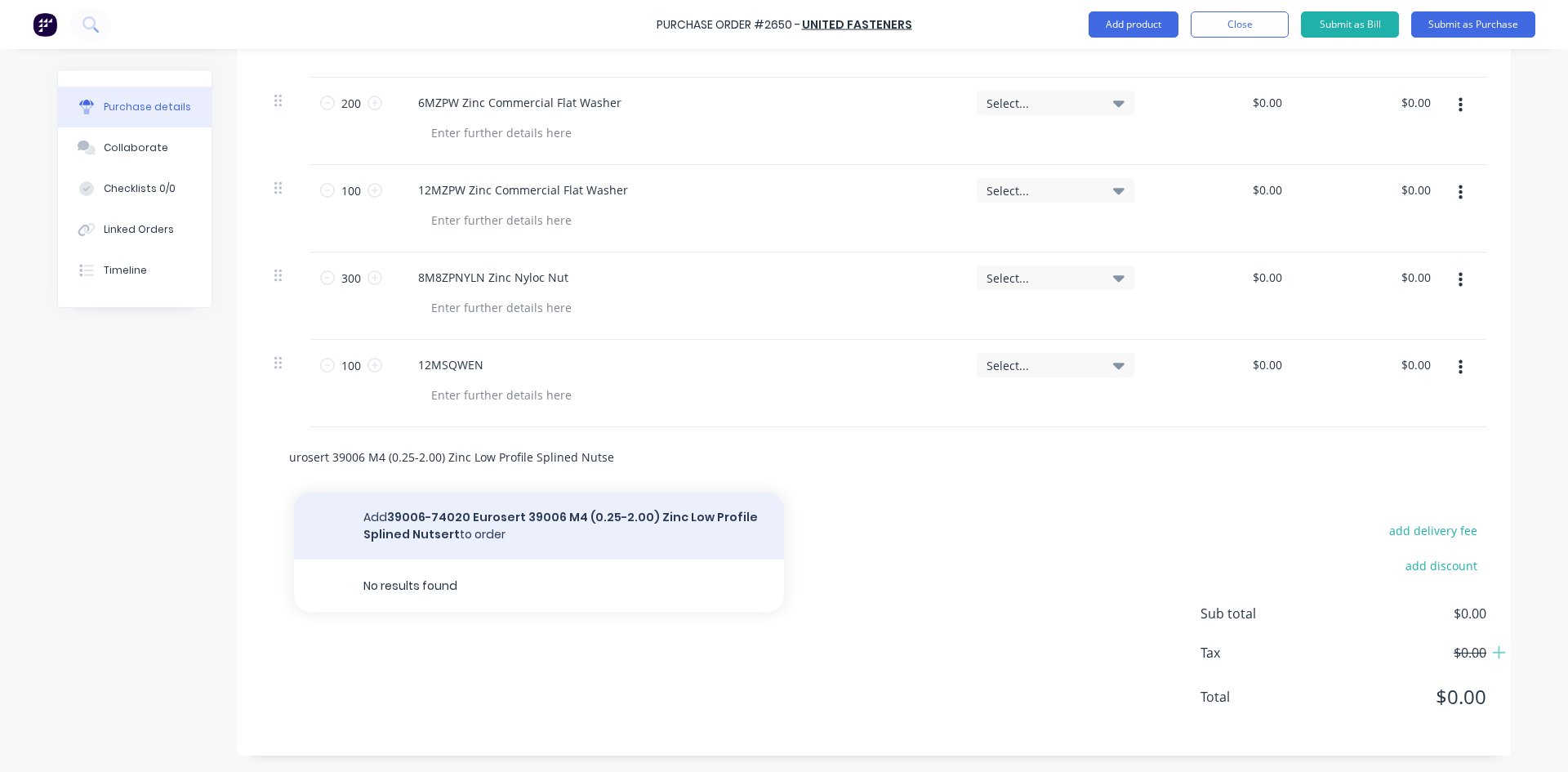
type input "39006-74020 Eurosert 39006 M4 (0.25-2.00) Zinc Low Profile Splined Nutsert"
click at [526, 513] on button "Add 39006-74020 Eurosert 39006 M4 (0.25-2.00) Zinc Low Profile Splined Nutsert …" at bounding box center [538, 526] width 490 height 67
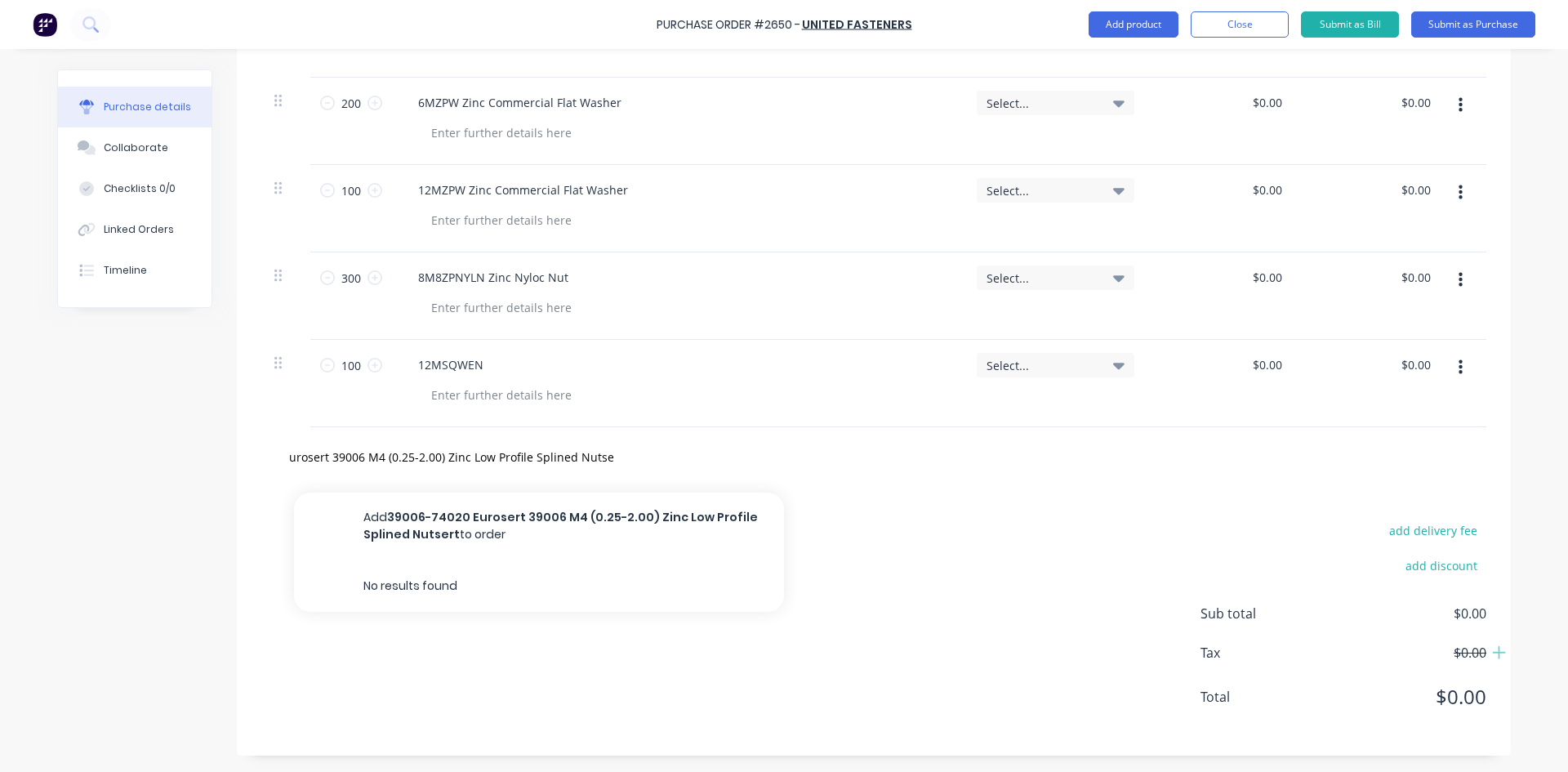
scroll to position [0, 0]
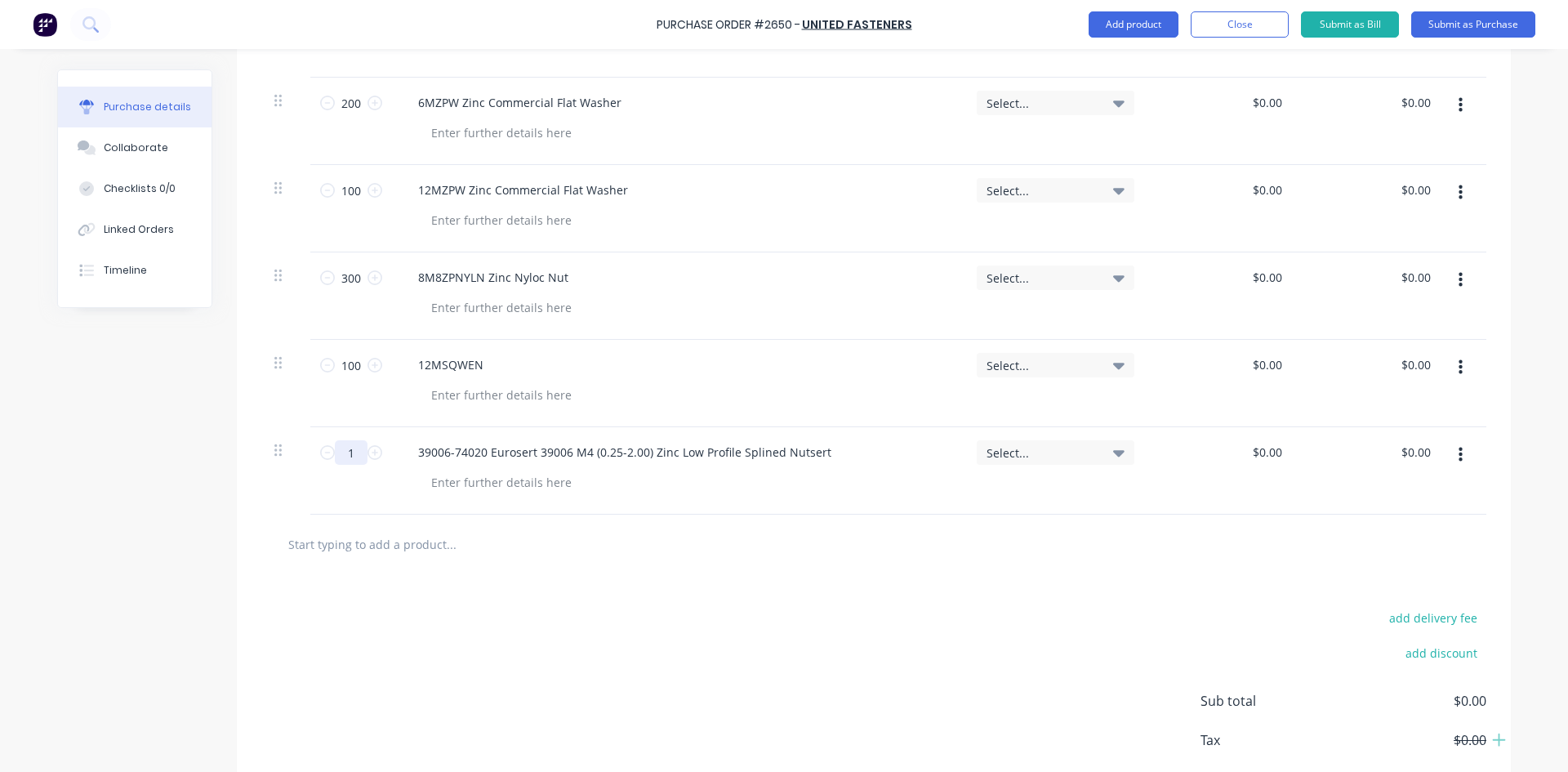
drag, startPoint x: 349, startPoint y: 457, endPoint x: 334, endPoint y: 452, distance: 15.8
click at [335, 452] on input "1" at bounding box center [351, 452] width 33 height 24
type input "200"
click at [839, 642] on div "add delivery fee add discount Sub total $0.00 Tax $0.00 Total $0.00" at bounding box center [873, 709] width 1274 height 269
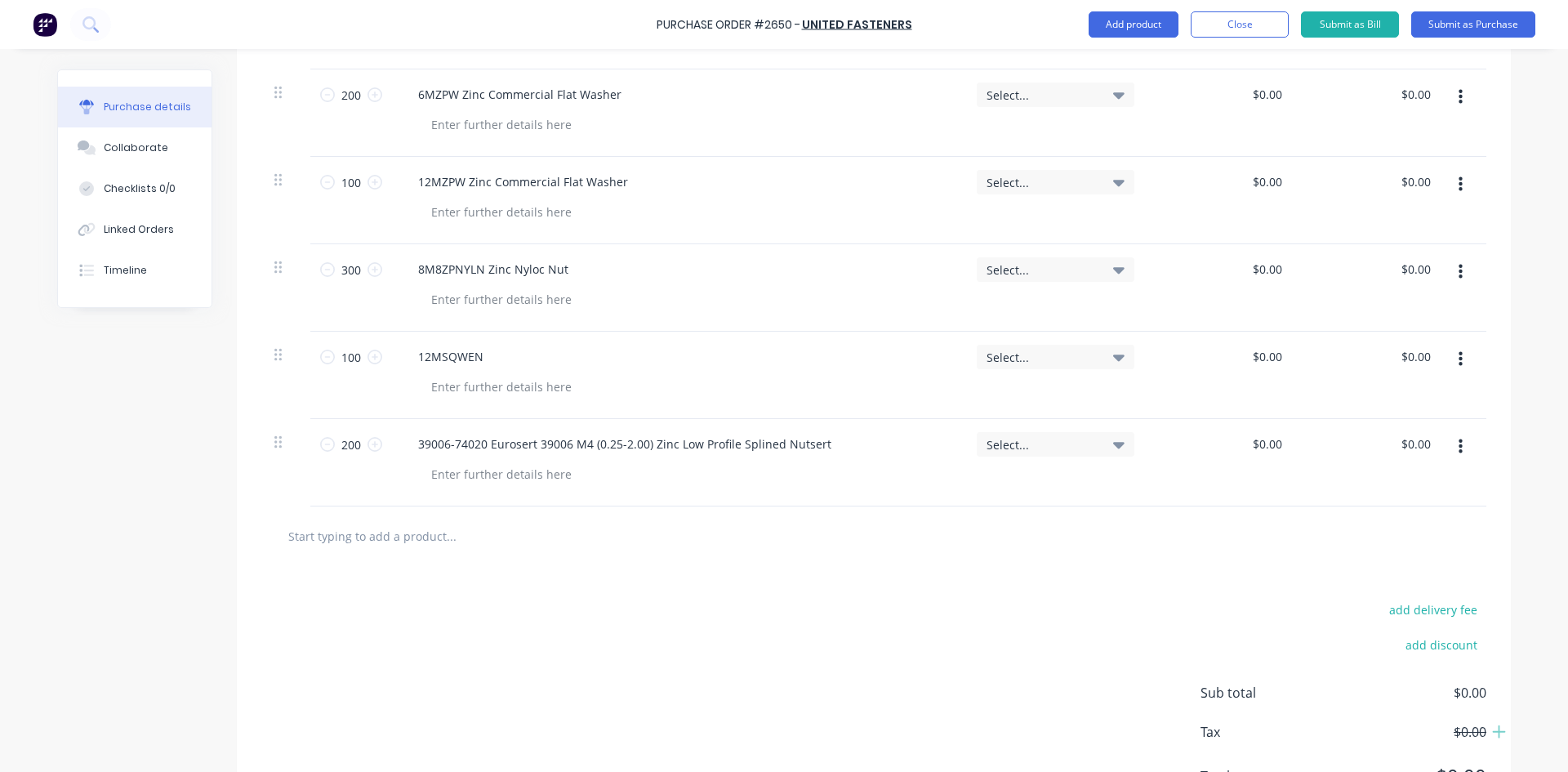
scroll to position [1581, 0]
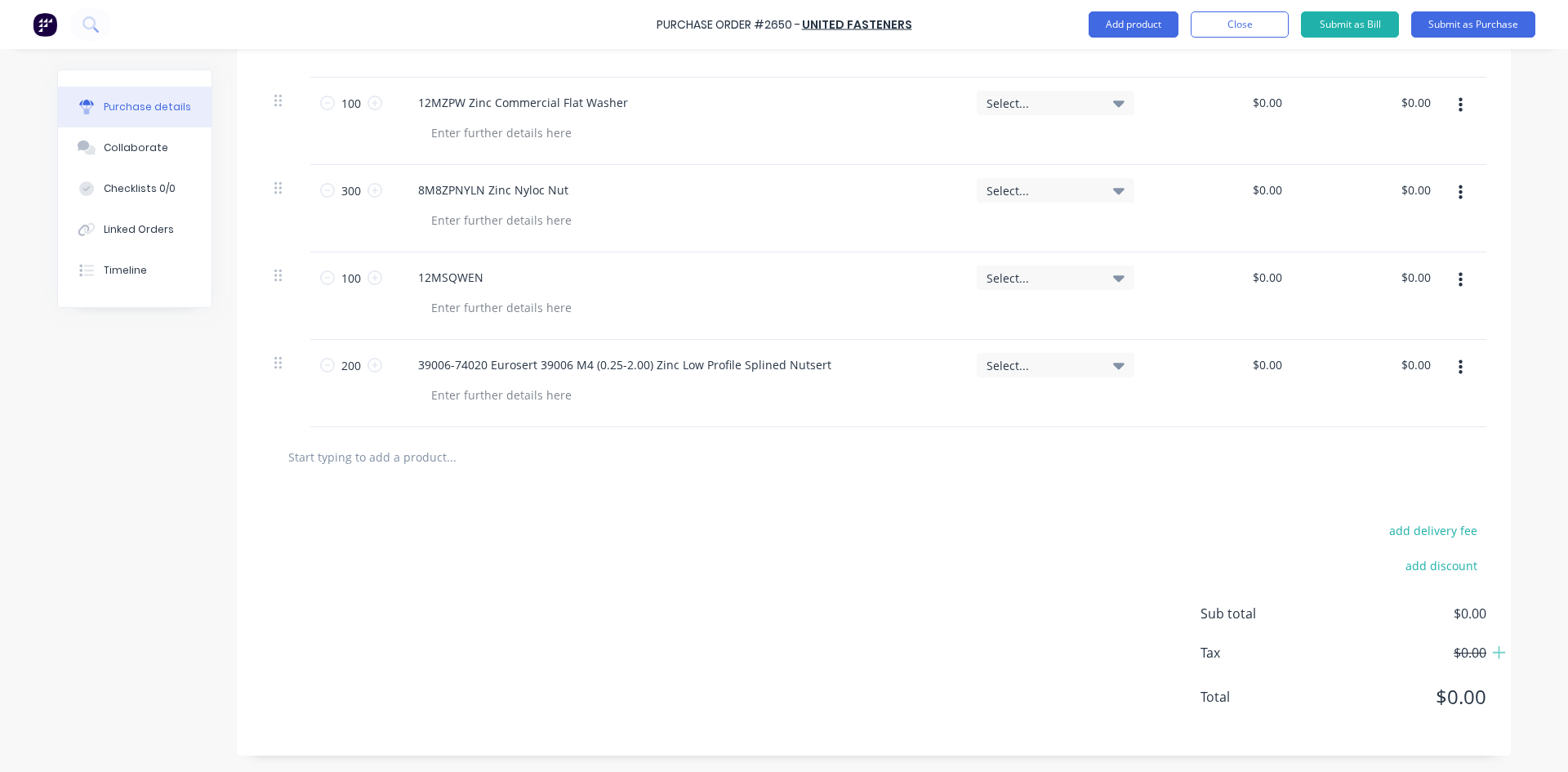
click at [398, 460] on input "text" at bounding box center [450, 456] width 327 height 33
paste input "12M8ZPLN Zinc Lock (Half) Nut"
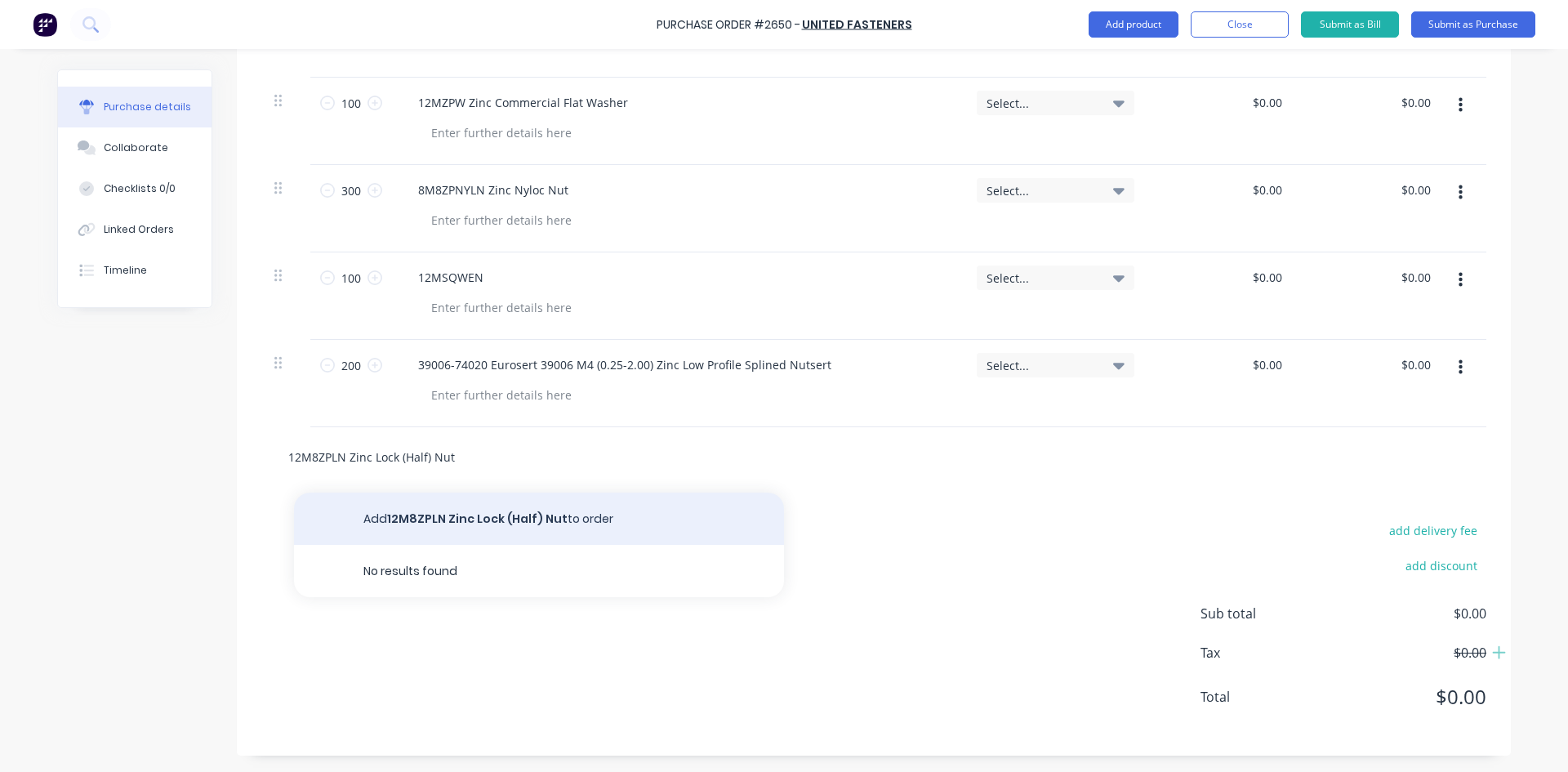
type input "12M8ZPLN Zinc Lock (Half) Nut"
click at [516, 519] on button "Add 12M8ZPLN Zinc Lock (Half) Nut to order" at bounding box center [538, 518] width 490 height 52
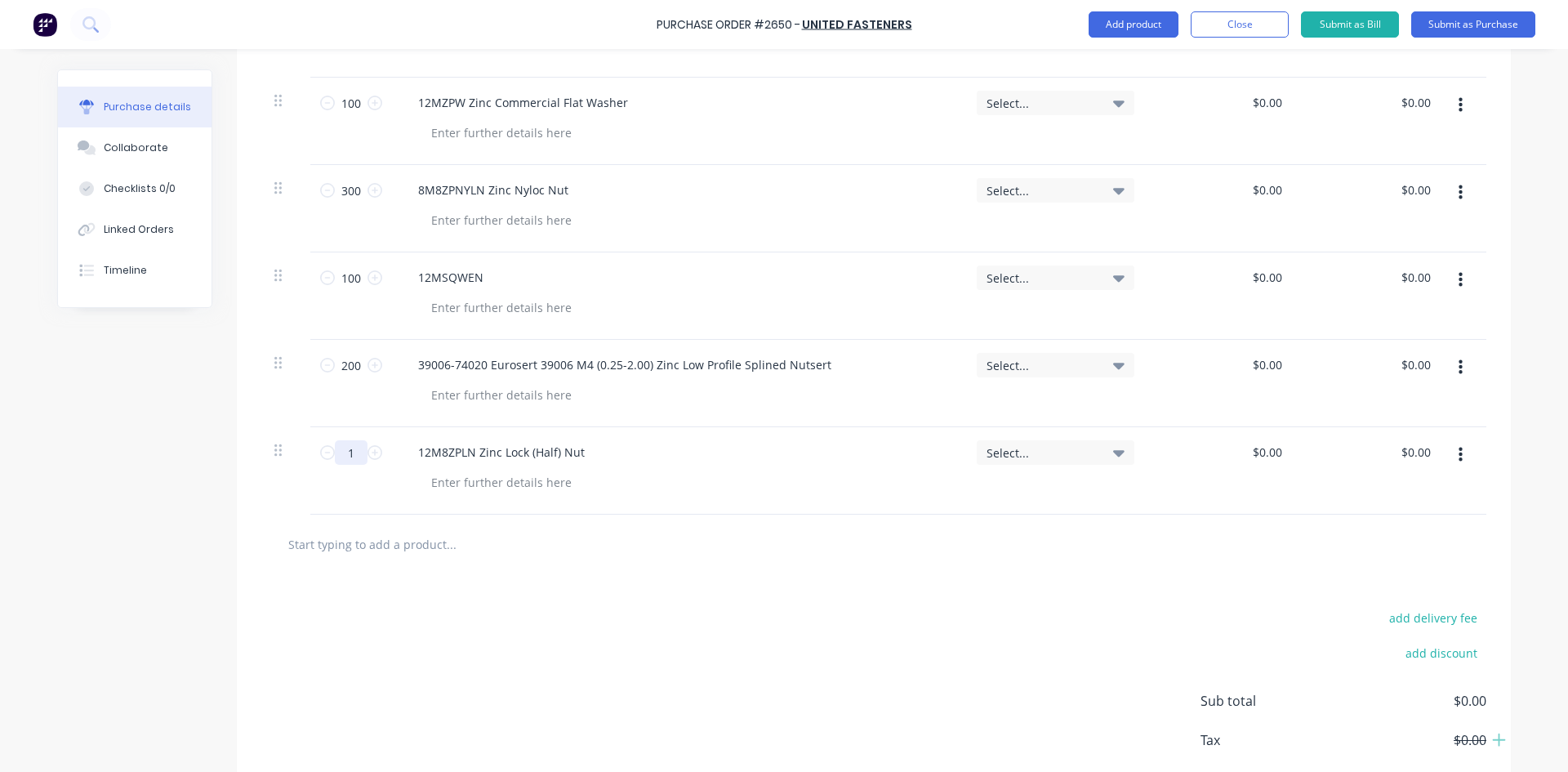
drag, startPoint x: 349, startPoint y: 454, endPoint x: 336, endPoint y: 452, distance: 13.2
click at [336, 452] on input "1" at bounding box center [351, 452] width 33 height 24
type input "100"
click at [669, 677] on div "add delivery fee add discount Sub total $0.00 Tax $0.00 Total $0.00" at bounding box center [873, 709] width 1274 height 269
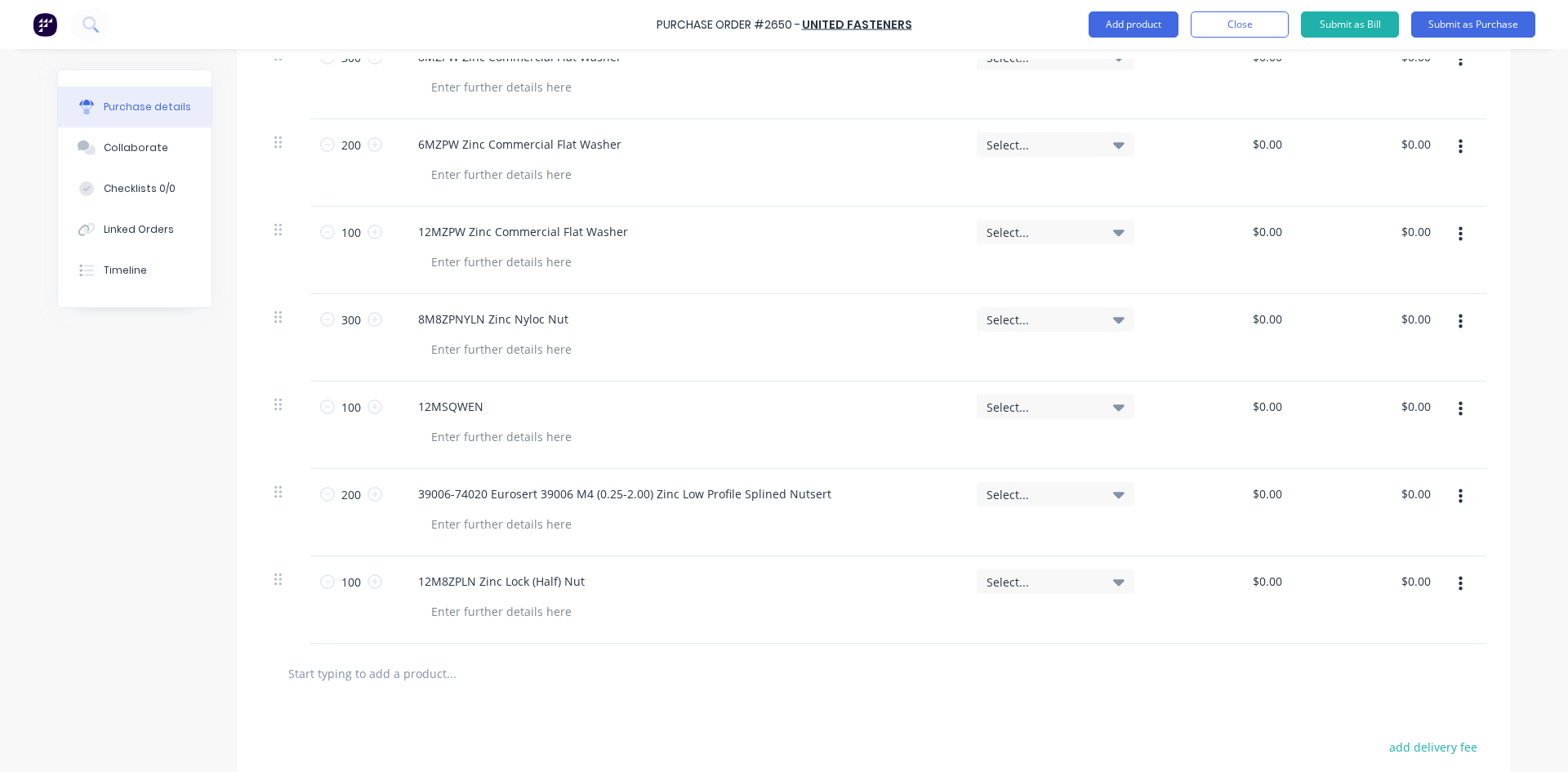
scroll to position [1668, 0]
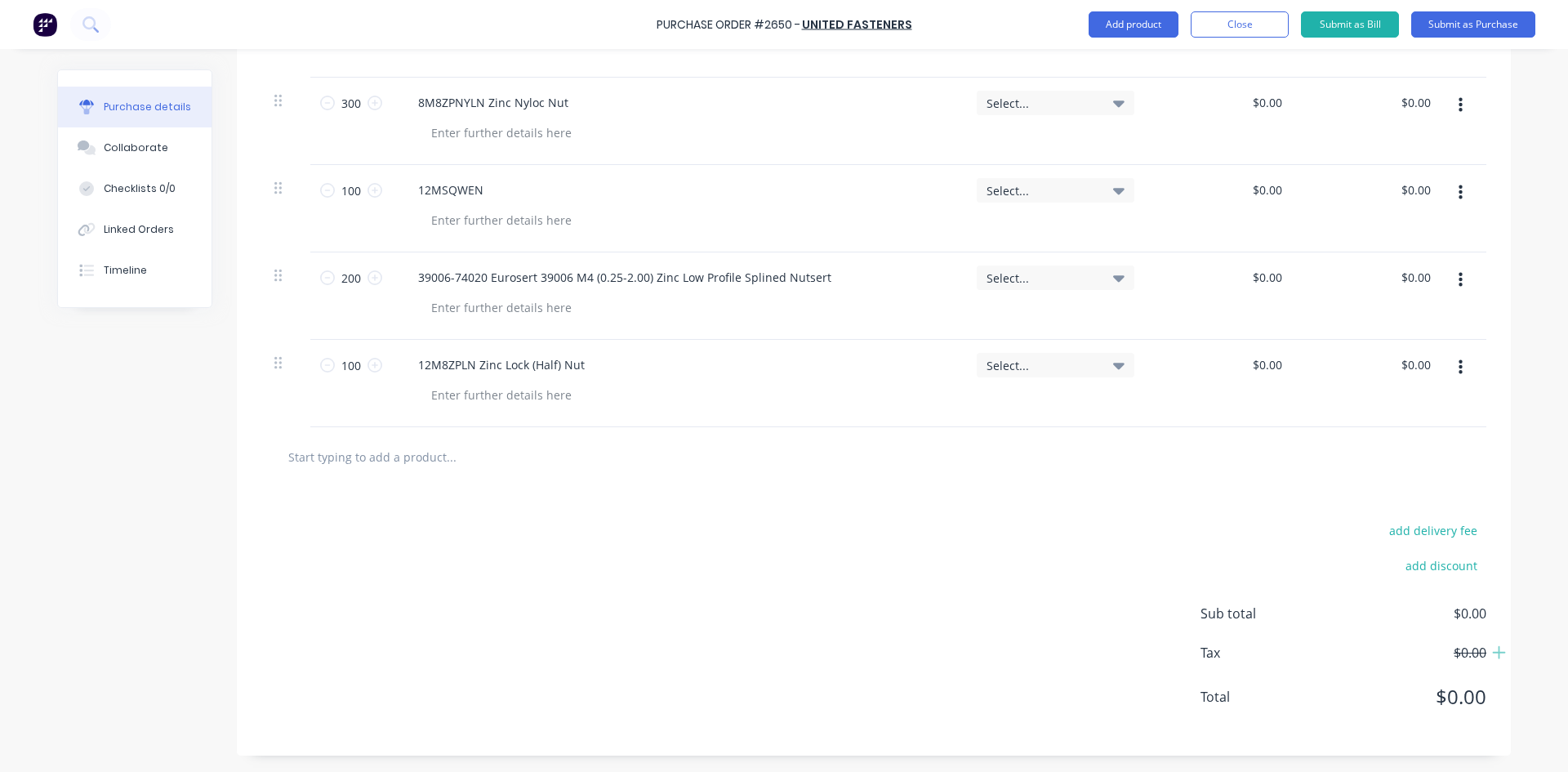
click at [415, 461] on input "text" at bounding box center [450, 456] width 327 height 33
type input "H"
click at [405, 460] on input "text" at bounding box center [450, 456] width 327 height 33
paste input "716X1NFG304SS Hex Set Screw"
drag, startPoint x: 367, startPoint y: 457, endPoint x: 341, endPoint y: 457, distance: 26.0
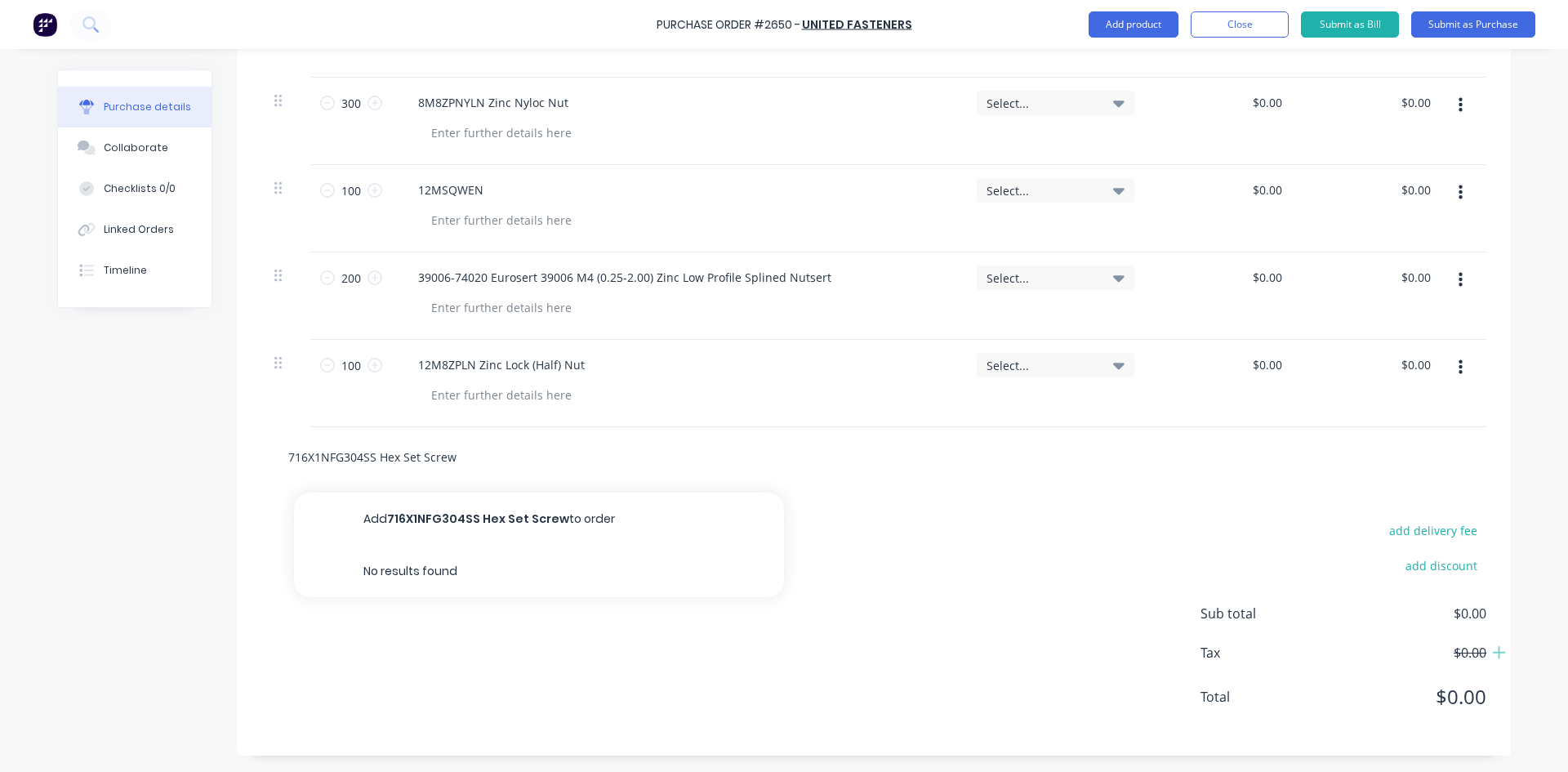
click at [341, 457] on input "716X1NFG304SS Hex Set Screw" at bounding box center [450, 456] width 327 height 33
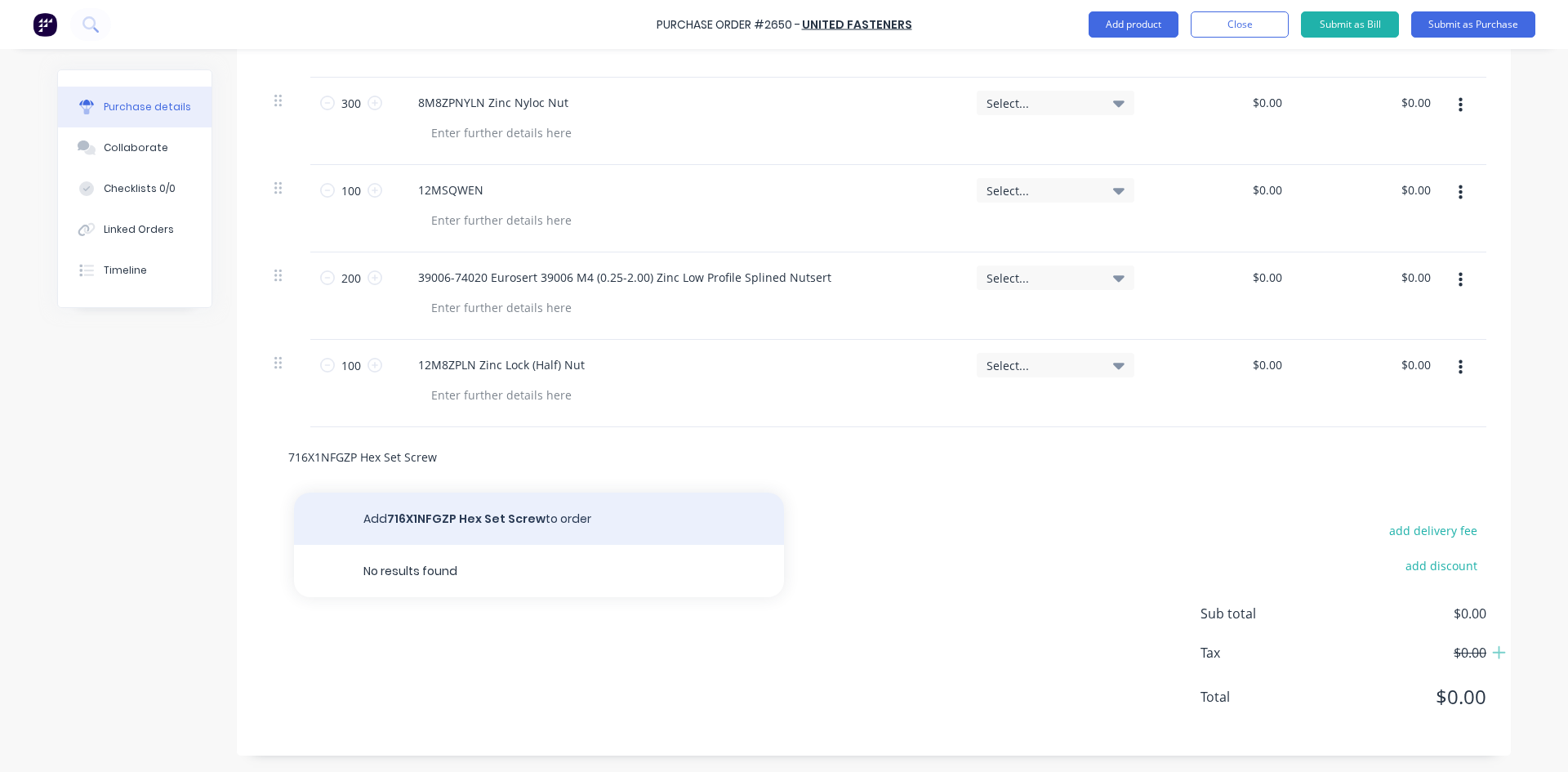
type input "716X1NFGZP Hex Set Screw"
click at [524, 511] on button "Add 716X1NFGZP Hex Set Screw to order" at bounding box center [538, 518] width 490 height 52
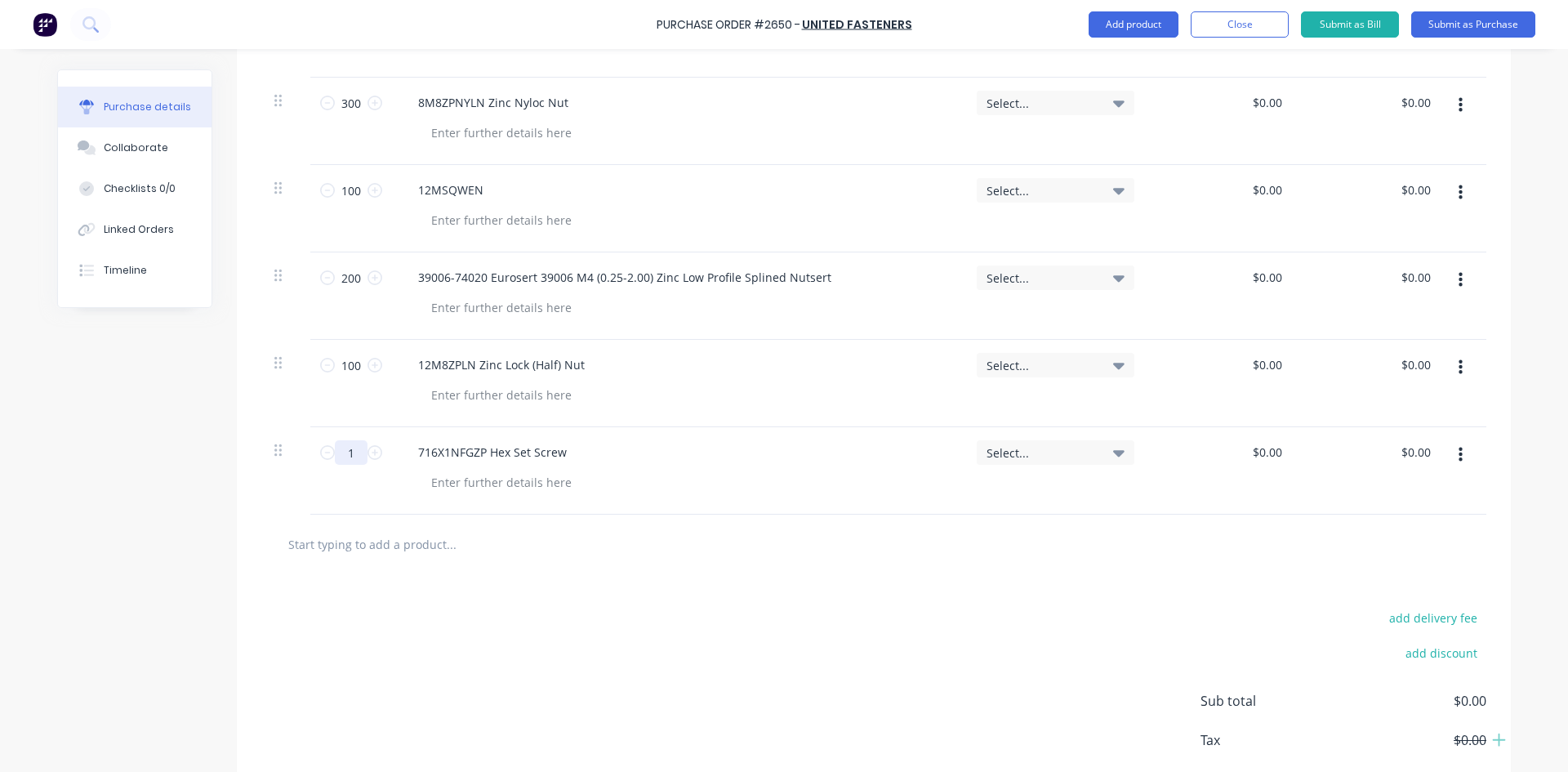
click at [341, 453] on input "1" at bounding box center [351, 452] width 33 height 24
type input "100"
click at [755, 670] on div "add delivery fee add discount Sub total $0.00 Tax $0.00 Total $0.00" at bounding box center [873, 709] width 1274 height 269
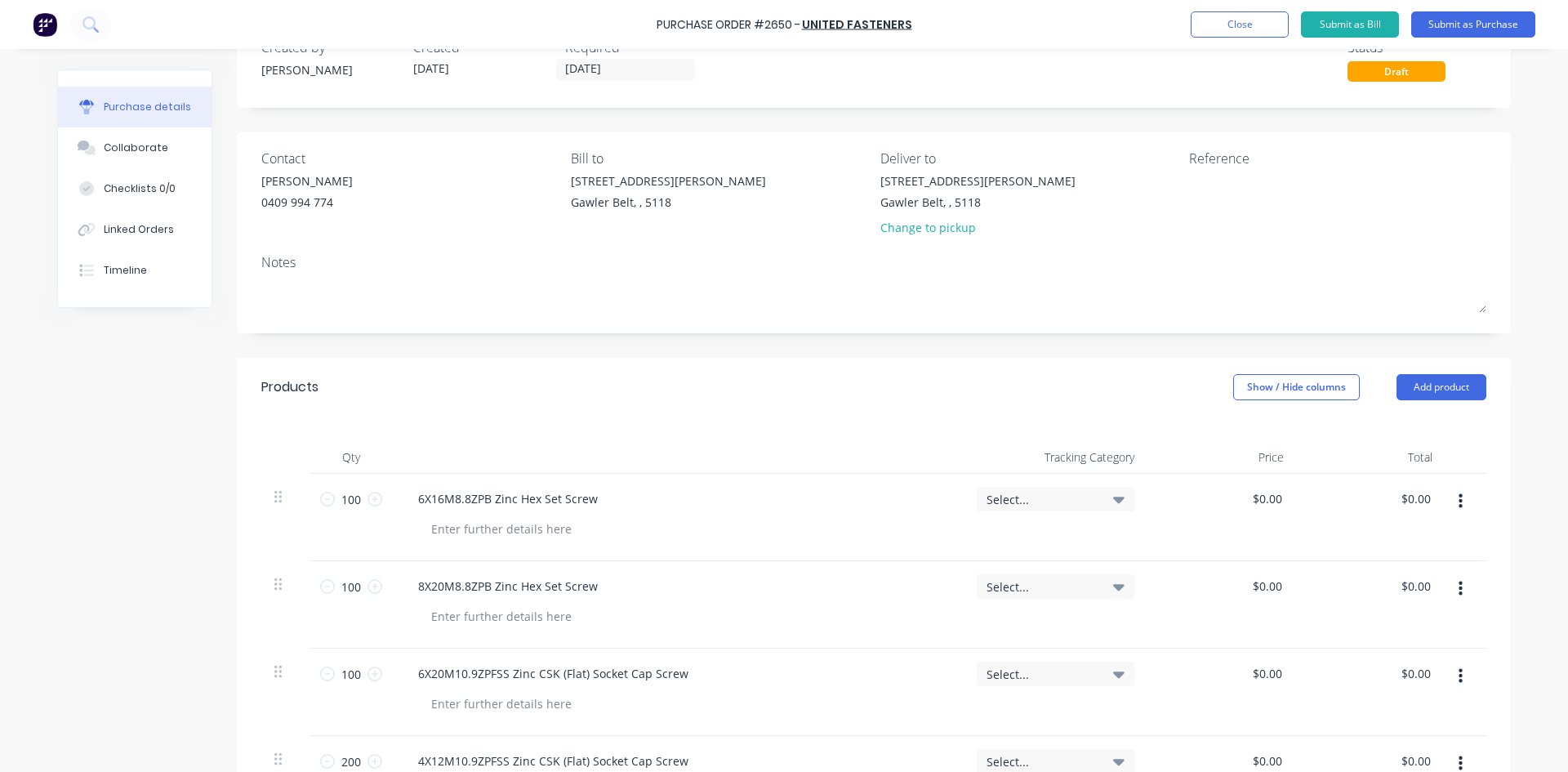
scroll to position [0, 0]
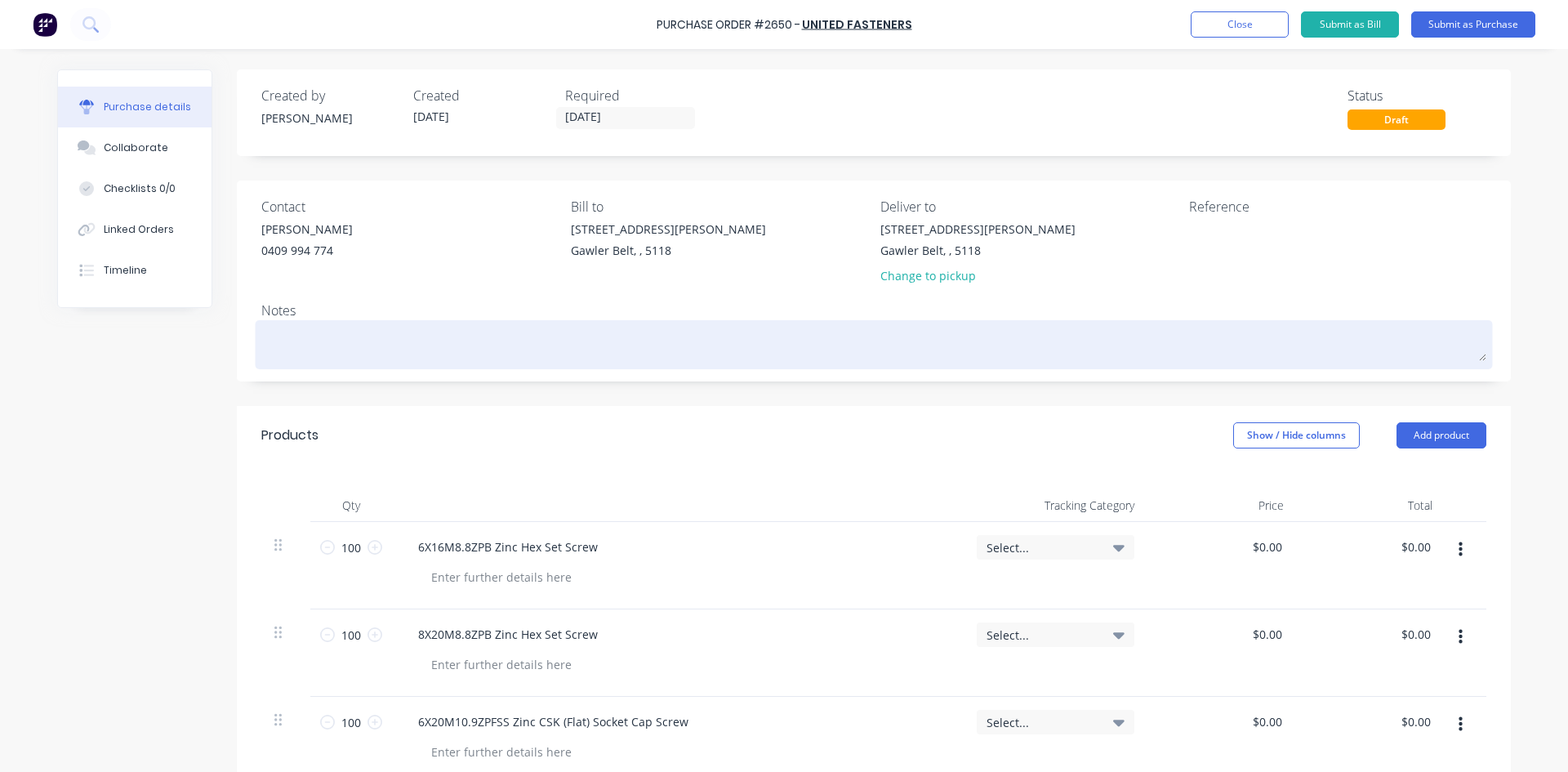
click at [536, 329] on textarea at bounding box center [873, 343] width 1225 height 37
type textarea "x"
type textarea "2"
type textarea "x"
type textarea "2d"
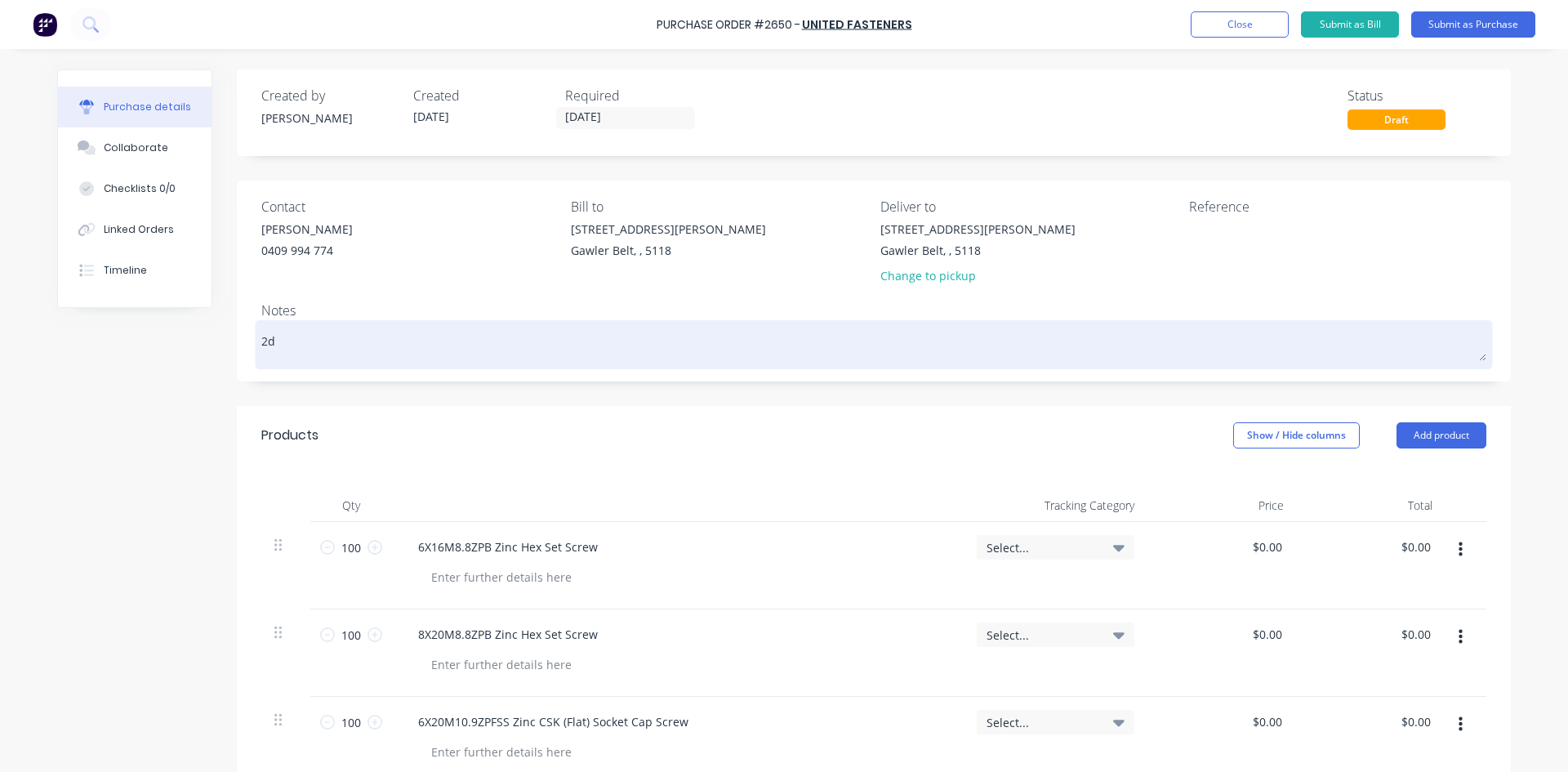
type textarea "x"
type textarea "2dc"
type textarea "x"
type textarea "2dcc"
type textarea "x"
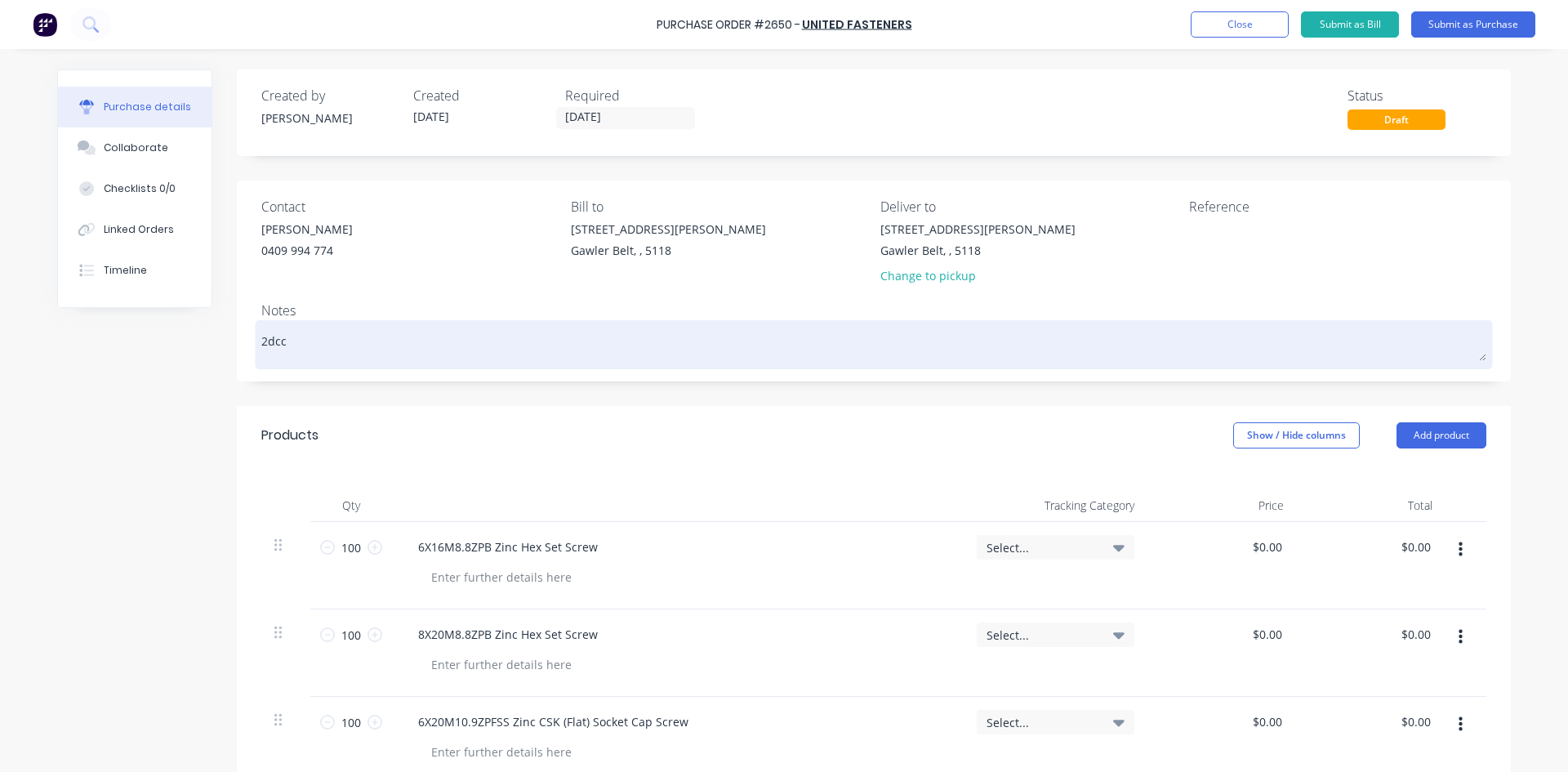
type textarea "2dcc"
type textarea "x"
type textarea "2dcc t"
type textarea "x"
type textarea "2dcc tr"
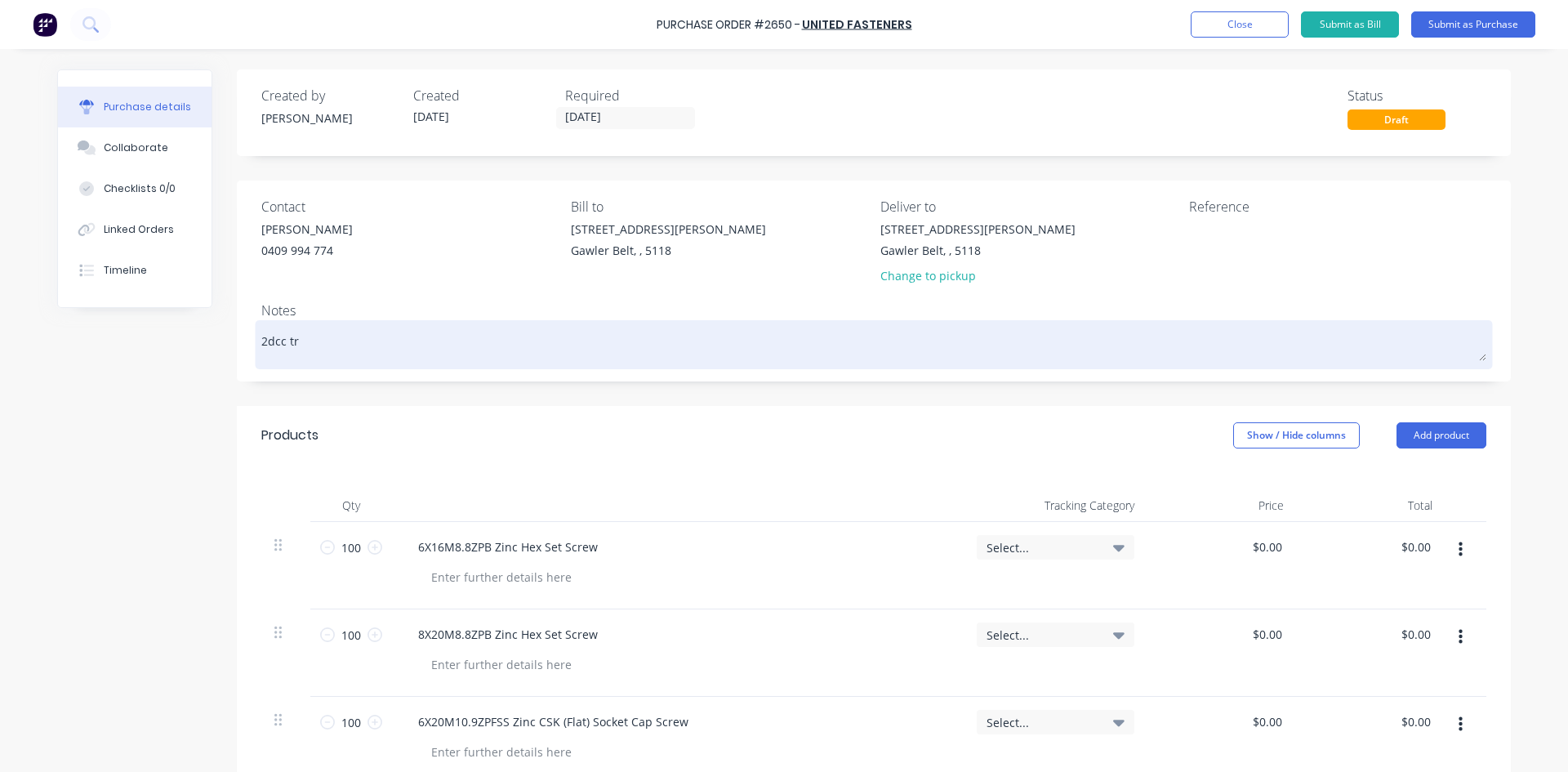
type textarea "x"
type textarea "2dcc tra"
type textarea "x"
type textarea "2dcc [PERSON_NAME]"
type textarea "x"
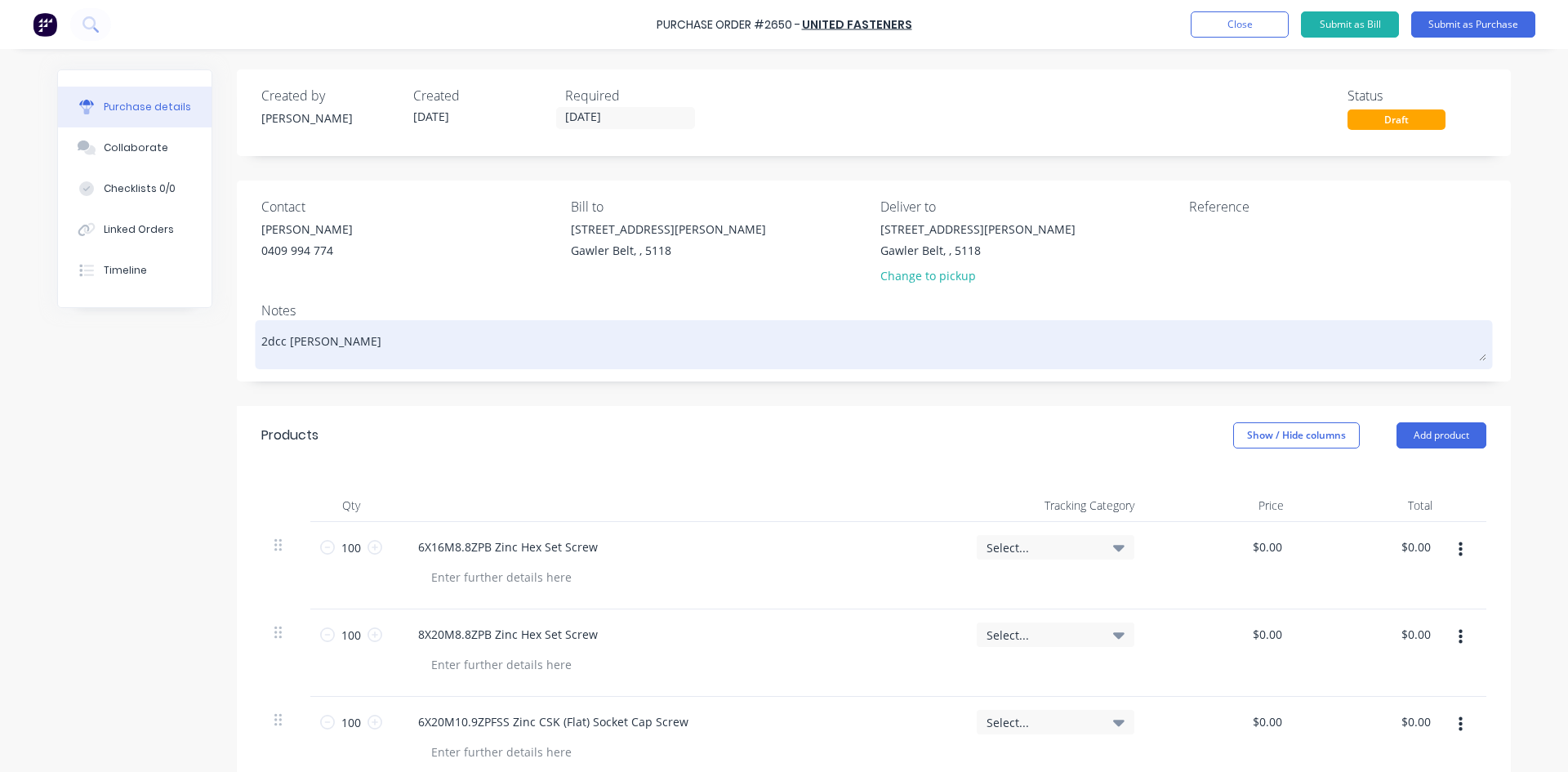
type textarea "2dcc trans"
type textarea "x"
type textarea "2dcc transp"
type textarea "x"
type textarea "2dcc transpo"
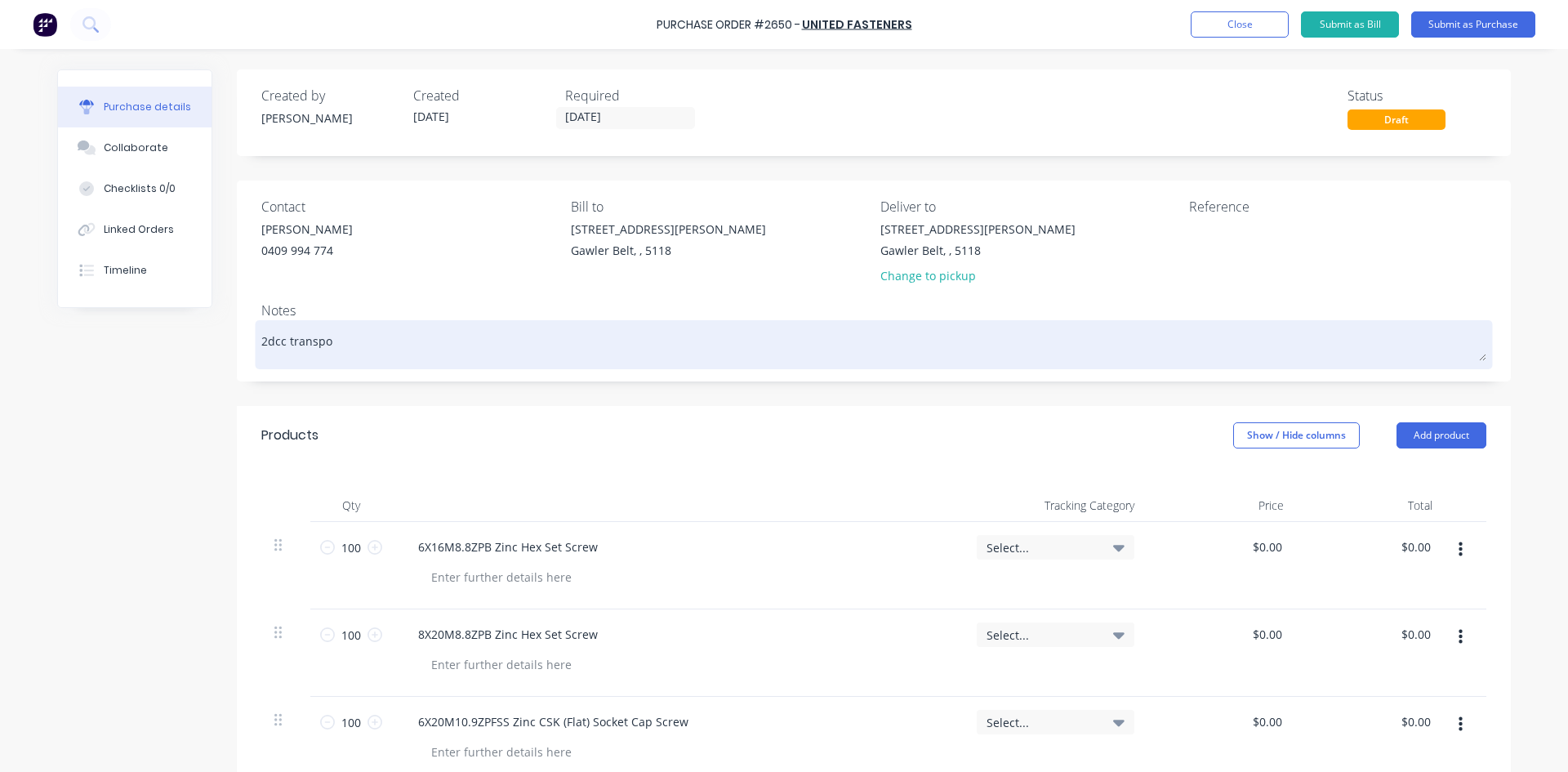
type textarea "x"
type textarea "2dcc transpor"
type textarea "x"
type textarea "2dcc transport"
type textarea "x"
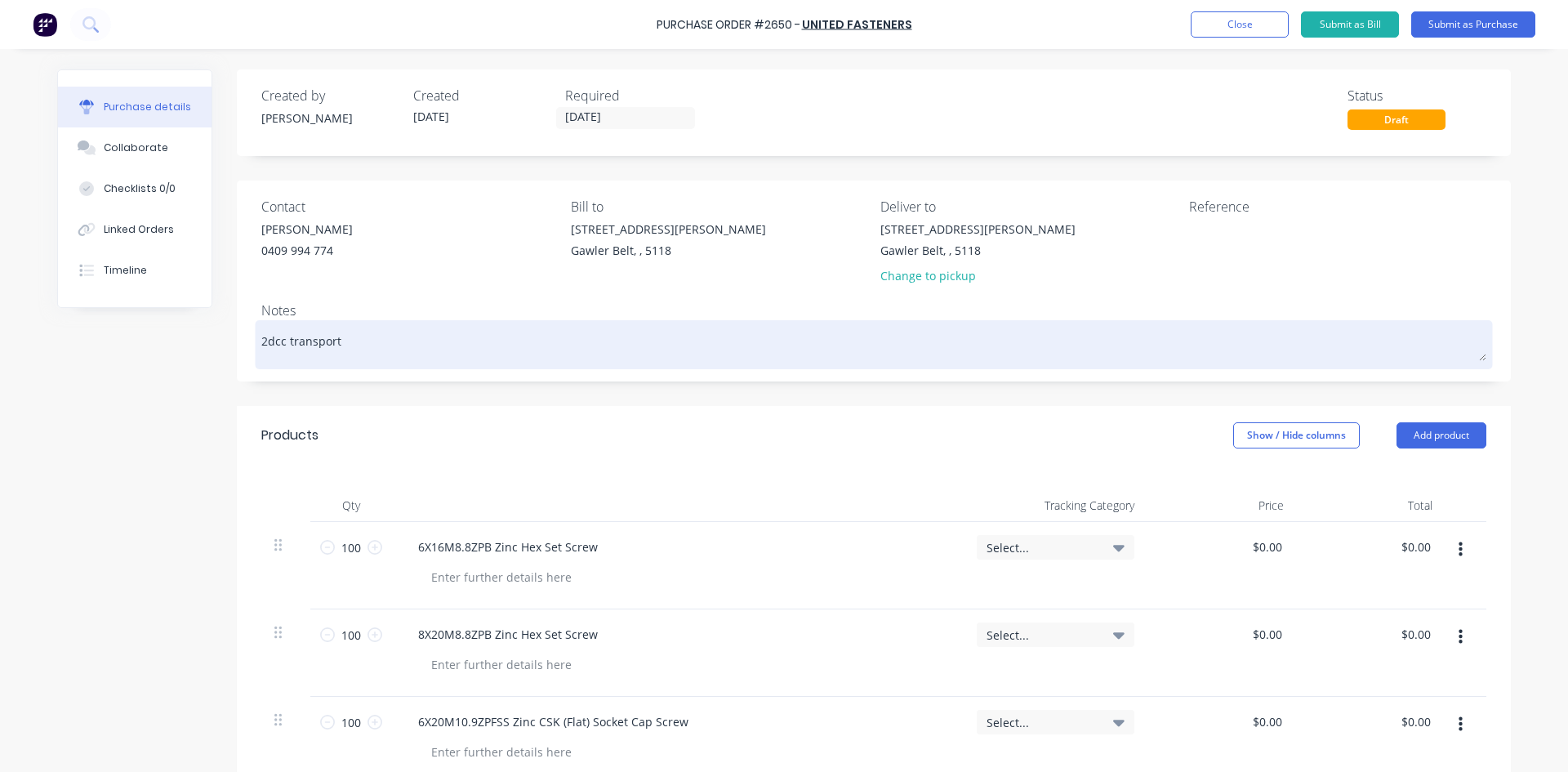
type textarea "2dcc transport"
type textarea "x"
type textarea "2dcc transport s"
type textarea "x"
type textarea "2dcc transport st"
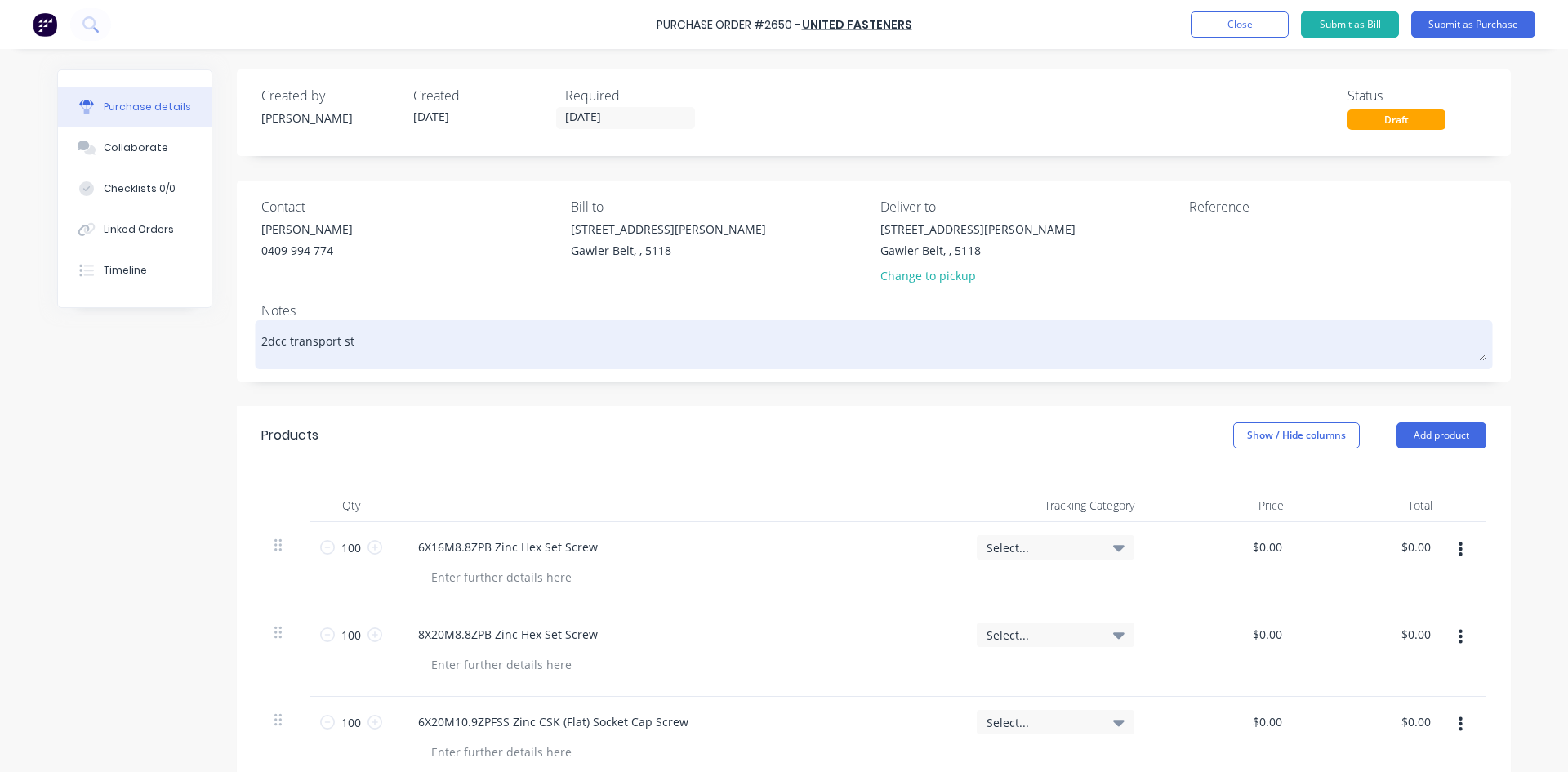
type textarea "x"
type textarea "2dcc transport sto"
type textarea "x"
type textarea "2dcc transport stoc"
type textarea "x"
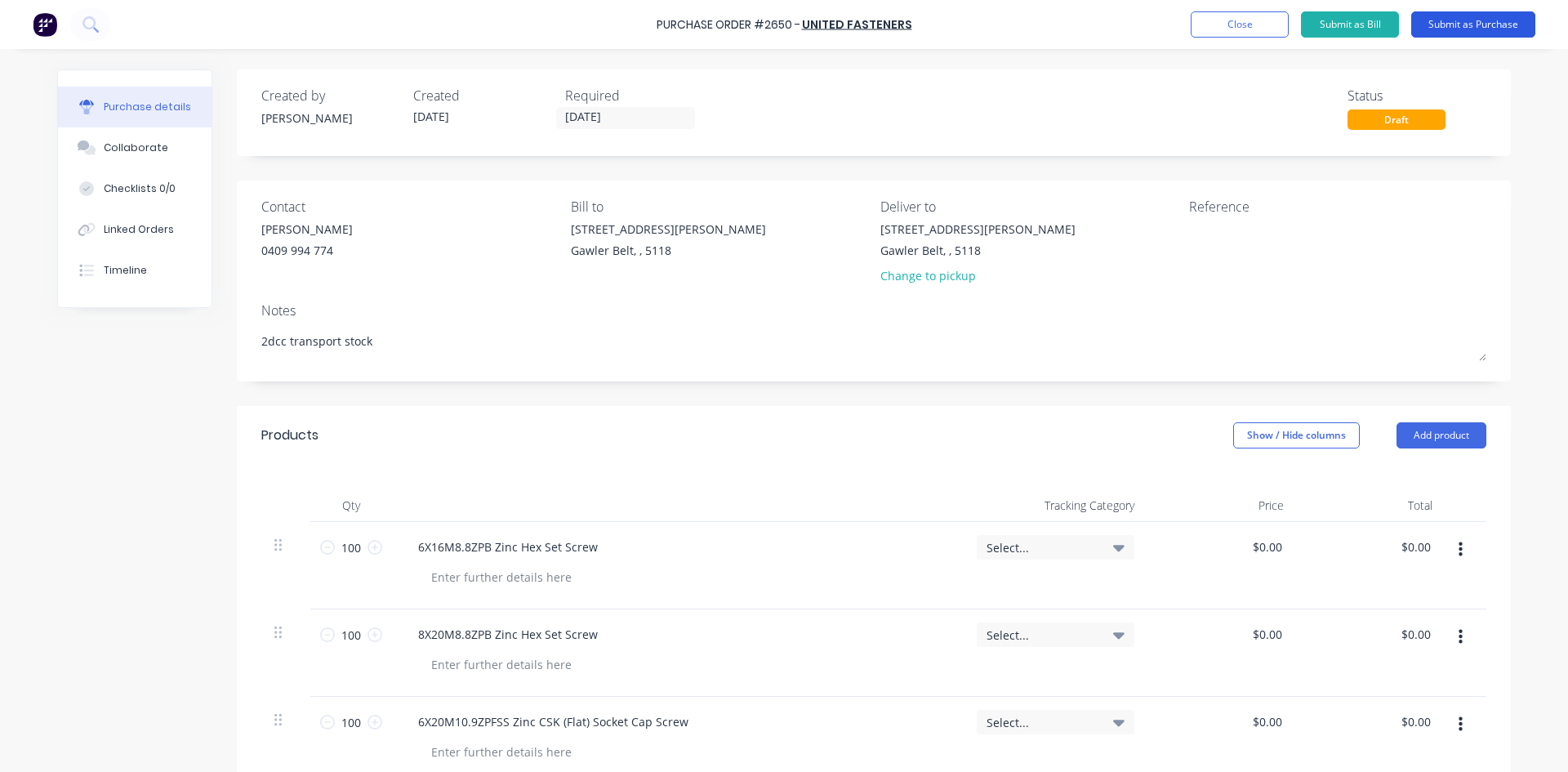
type textarea "2dcc transport stock"
type textarea "x"
type textarea "2dcc transport stock"
click at [1446, 25] on button "Submit as Purchase" at bounding box center [1473, 24] width 124 height 26
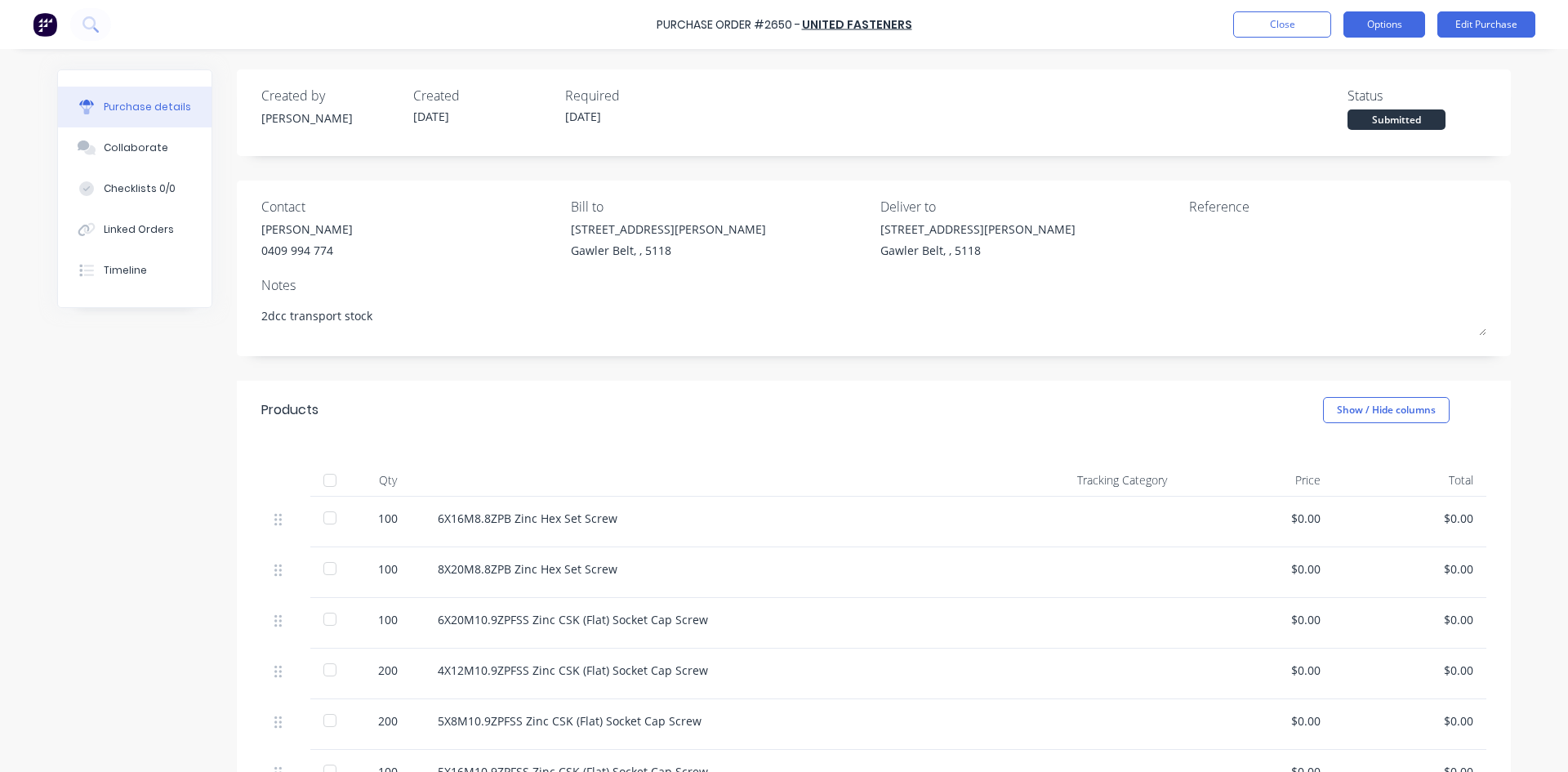
click at [1369, 20] on button "Options" at bounding box center [1384, 24] width 81 height 26
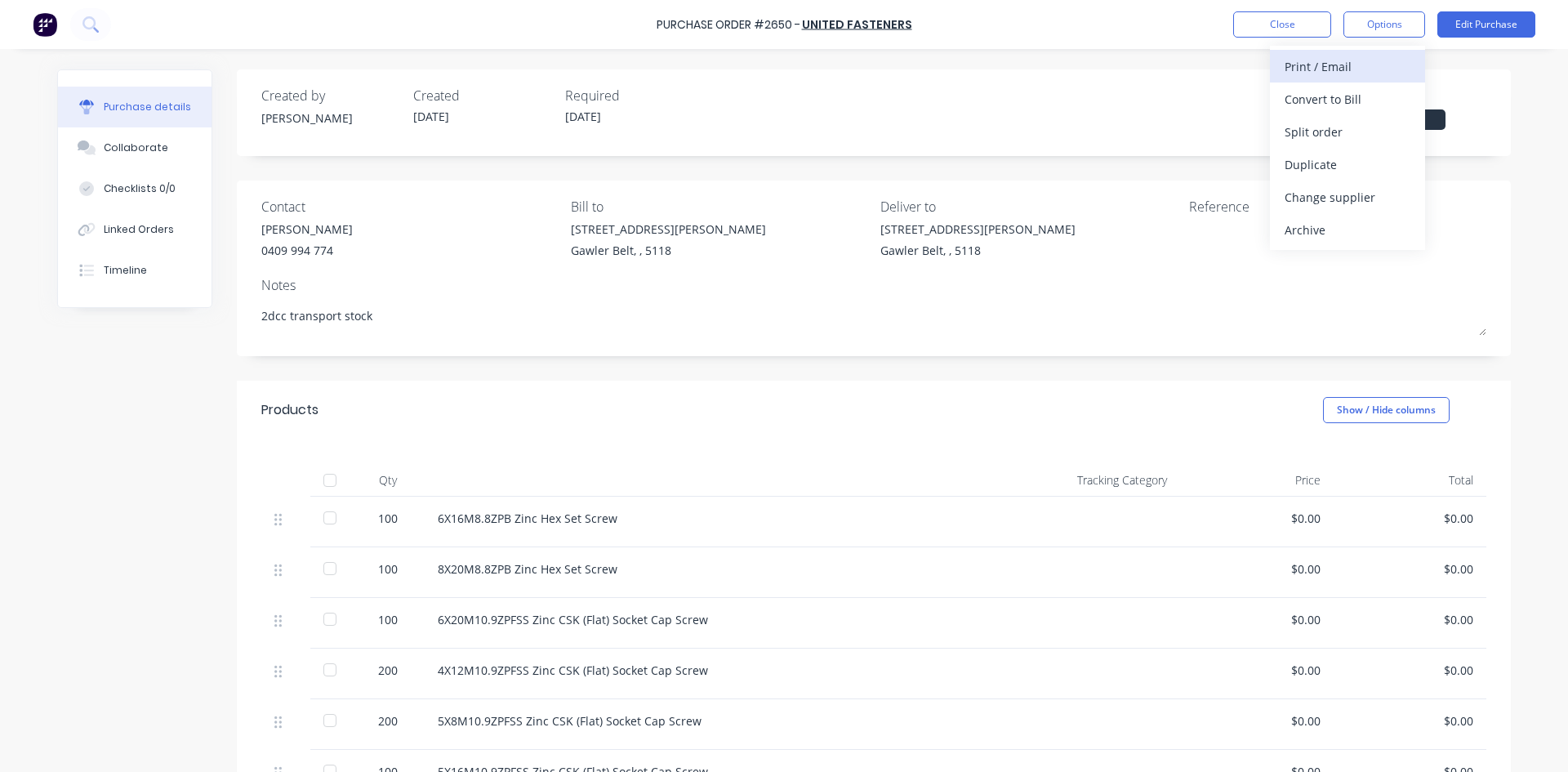
click at [1320, 68] on div "Print / Email" at bounding box center [1348, 66] width 126 height 24
click at [1320, 103] on div "With pricing" at bounding box center [1348, 99] width 126 height 24
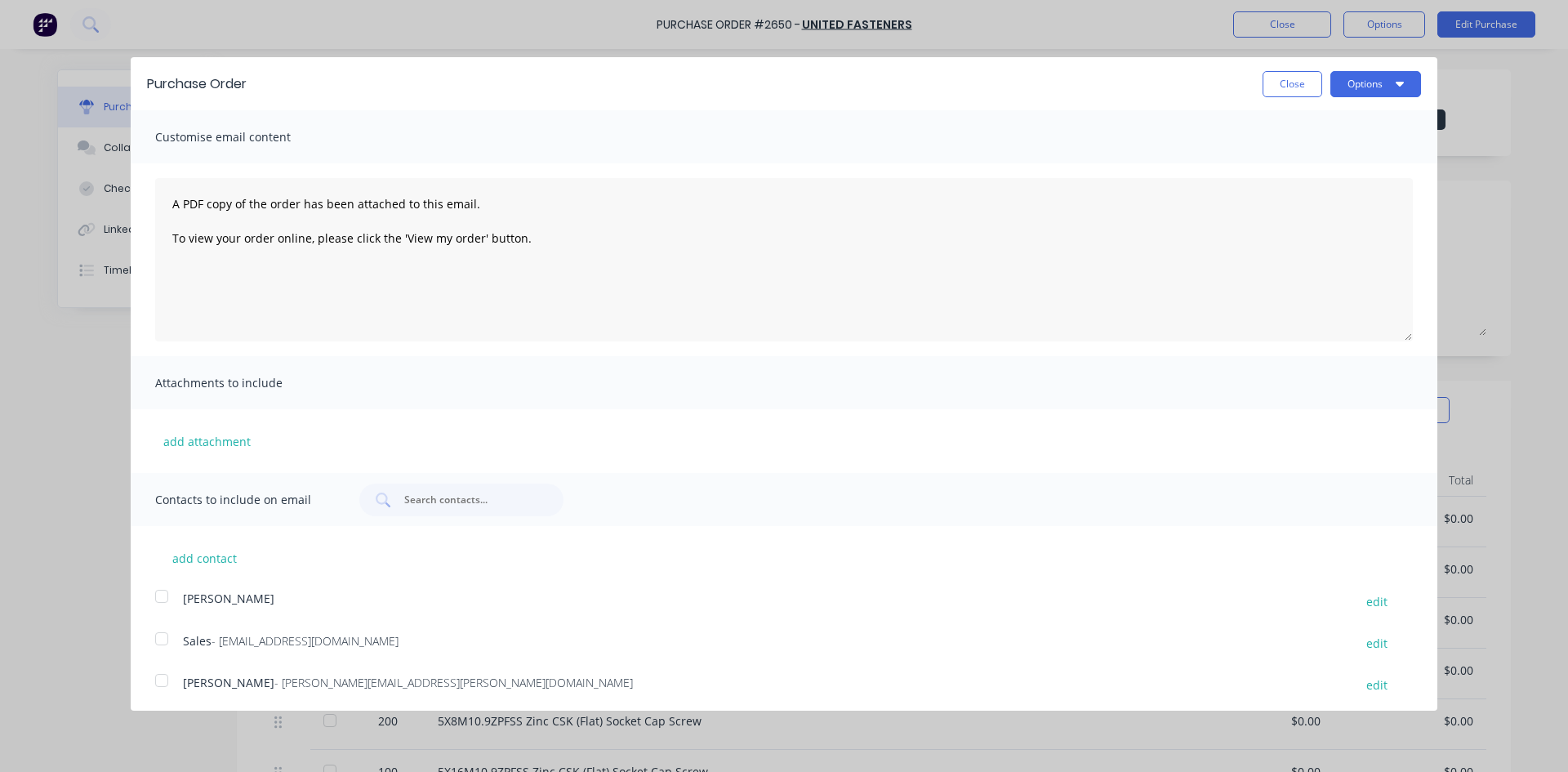
scroll to position [5, 0]
drag, startPoint x: 161, startPoint y: 635, endPoint x: 340, endPoint y: 622, distance: 179.5
click at [162, 635] on div at bounding box center [161, 633] width 33 height 33
click at [1363, 81] on button "Options" at bounding box center [1376, 79] width 91 height 26
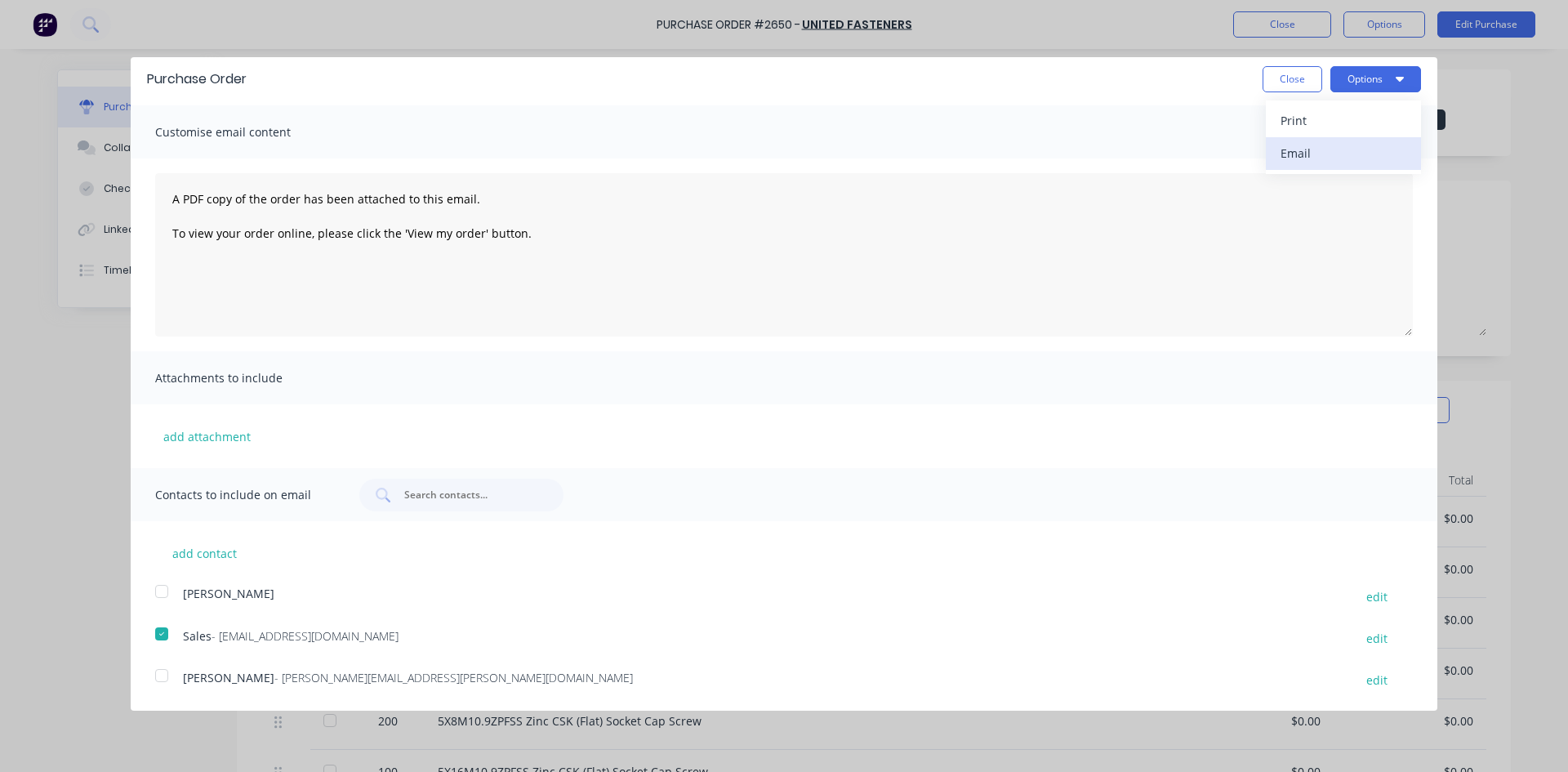
click at [1294, 155] on div "Email" at bounding box center [1344, 153] width 126 height 24
type textarea "x"
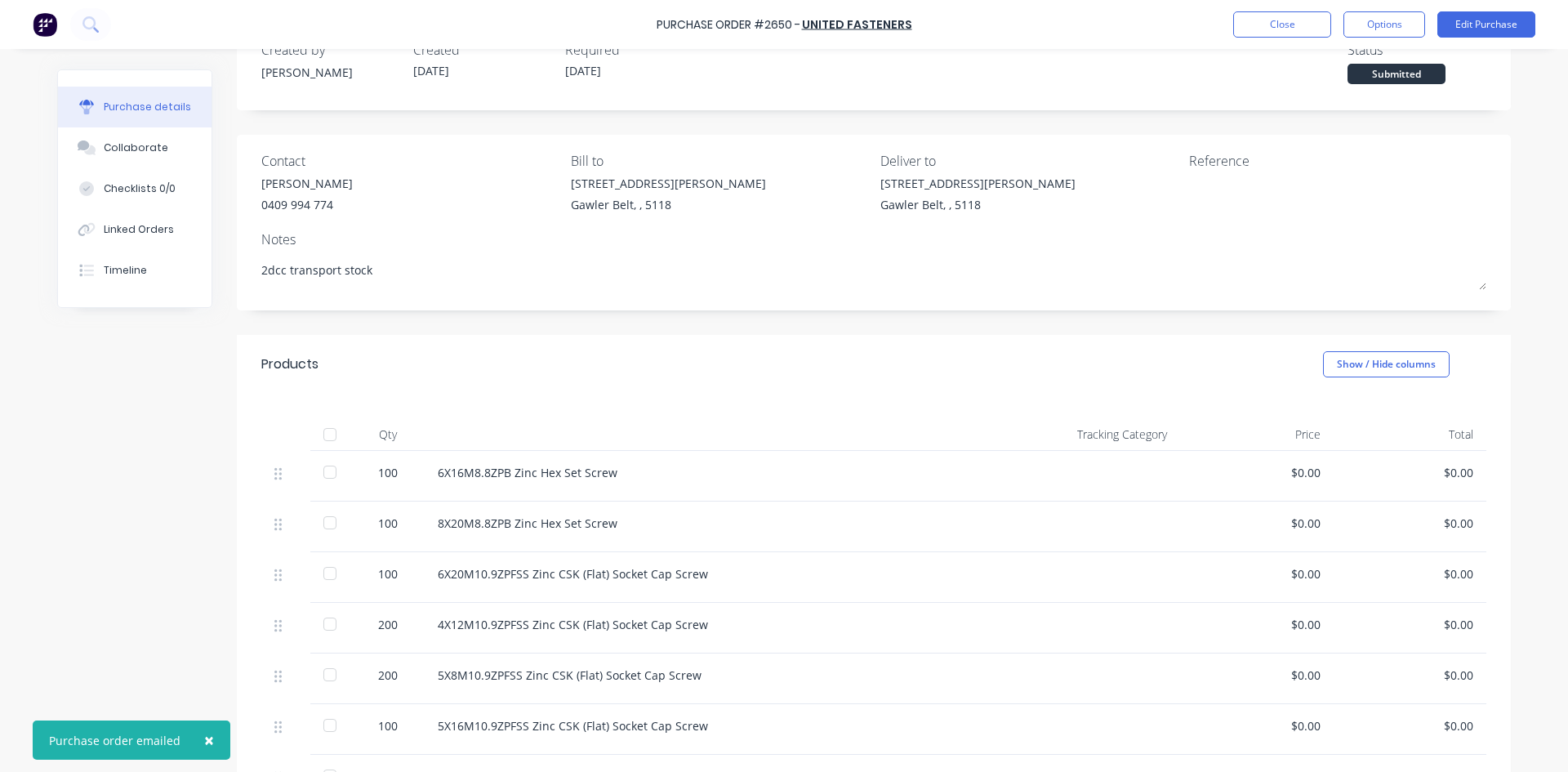
scroll to position [0, 0]
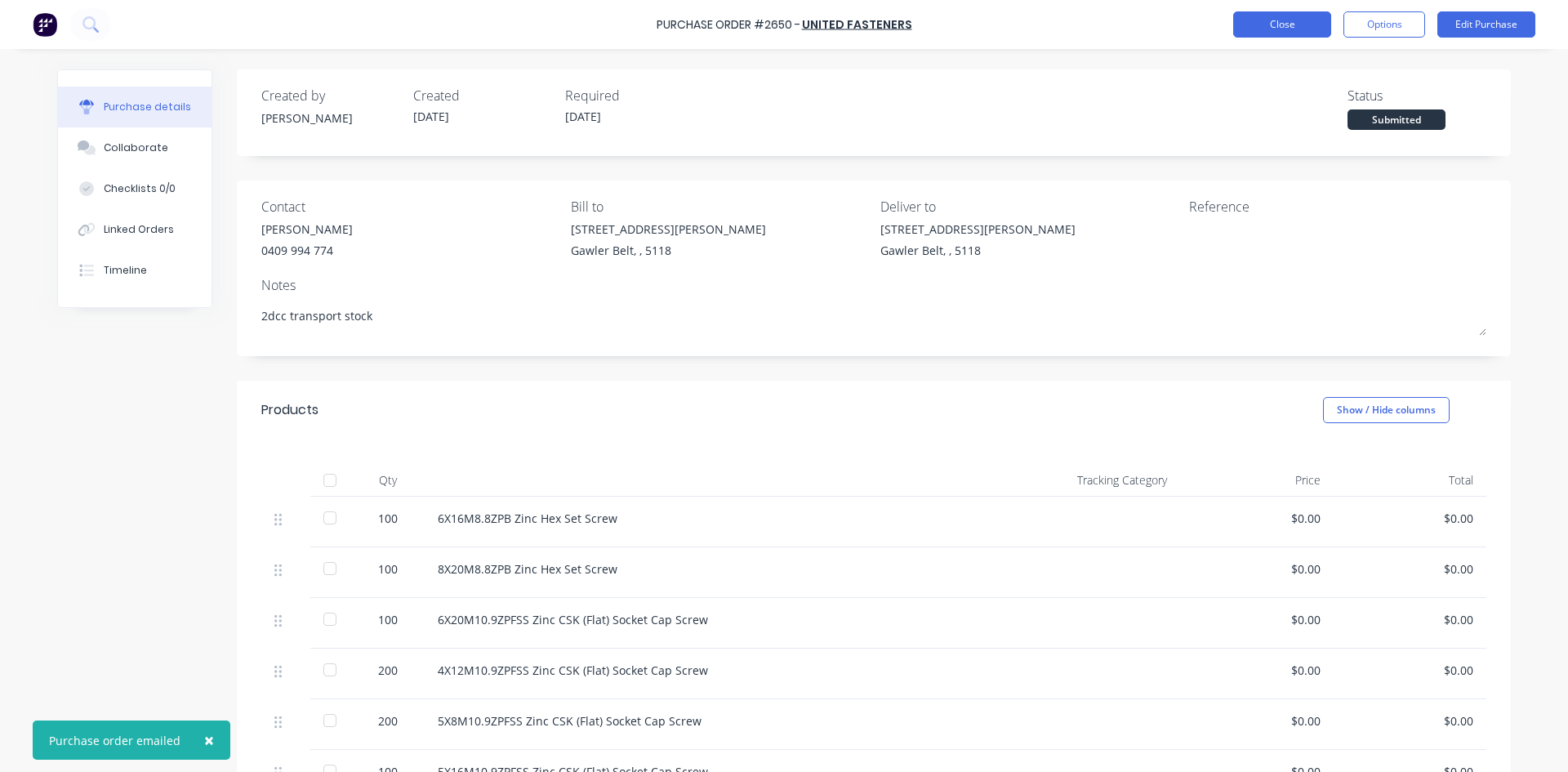
click at [1303, 24] on button "Close" at bounding box center [1282, 24] width 98 height 26
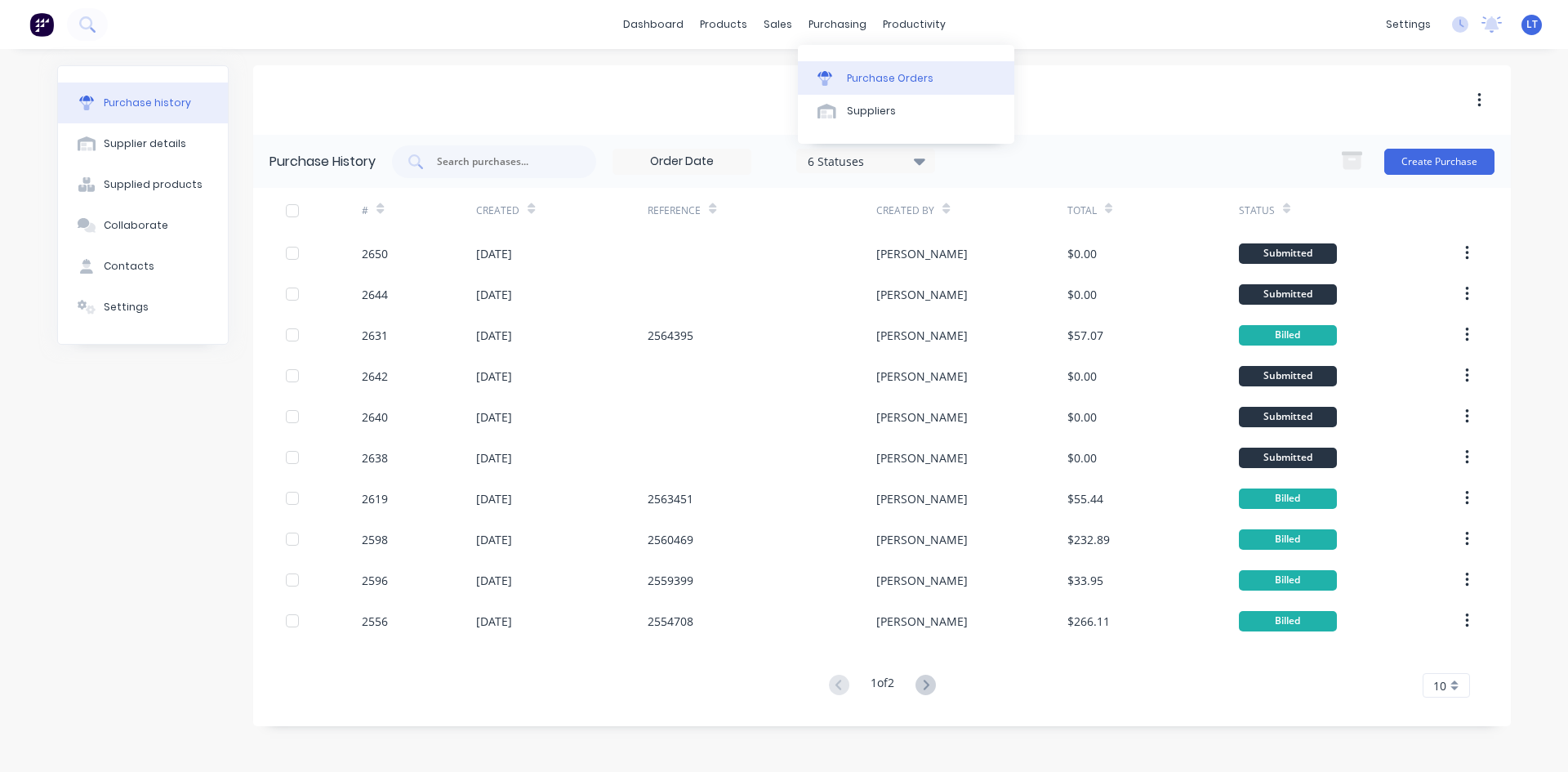
click at [866, 74] on div "Purchase Orders" at bounding box center [889, 79] width 87 height 15
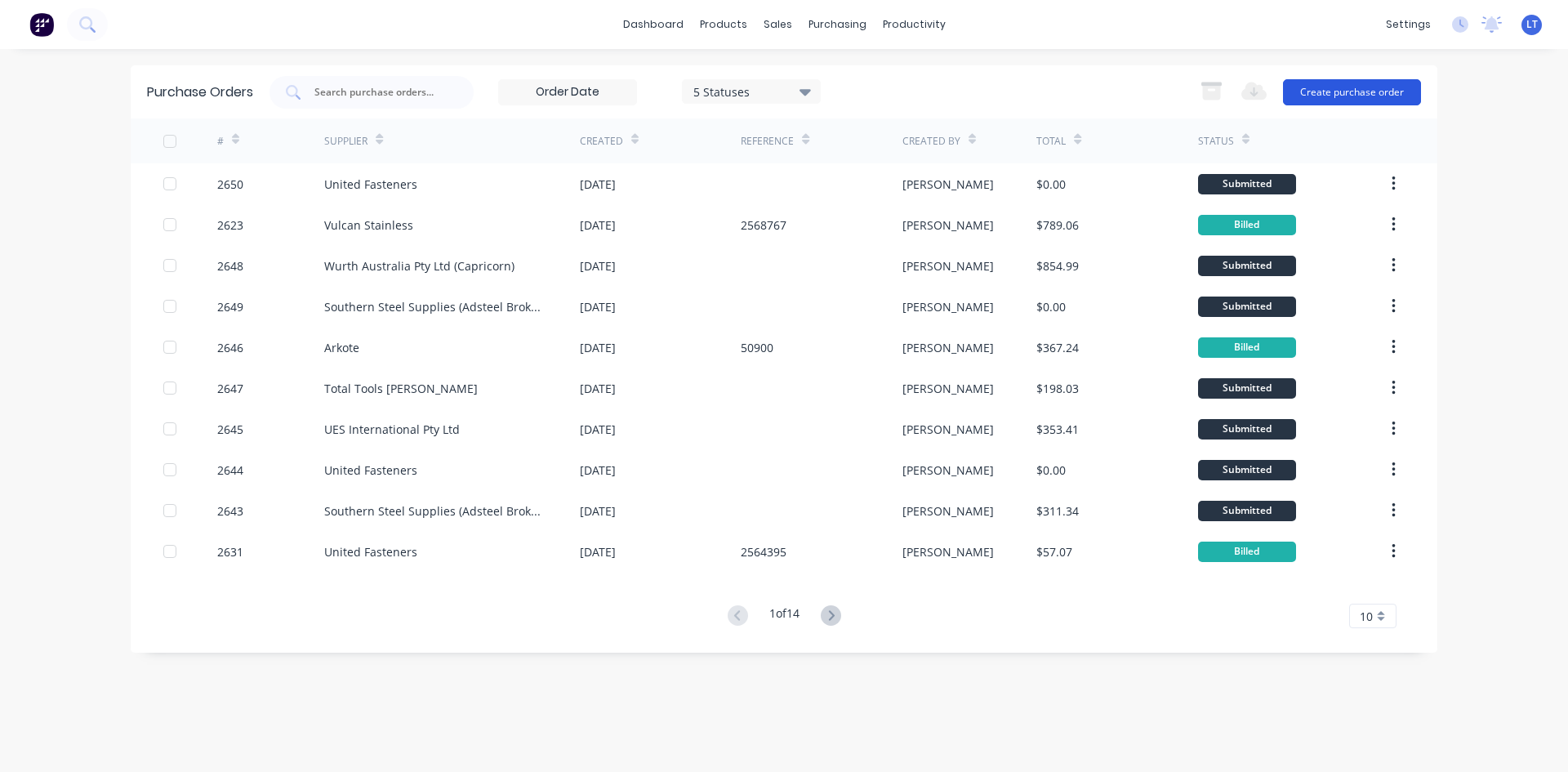
click at [1294, 85] on button "Create purchase order" at bounding box center [1352, 92] width 138 height 26
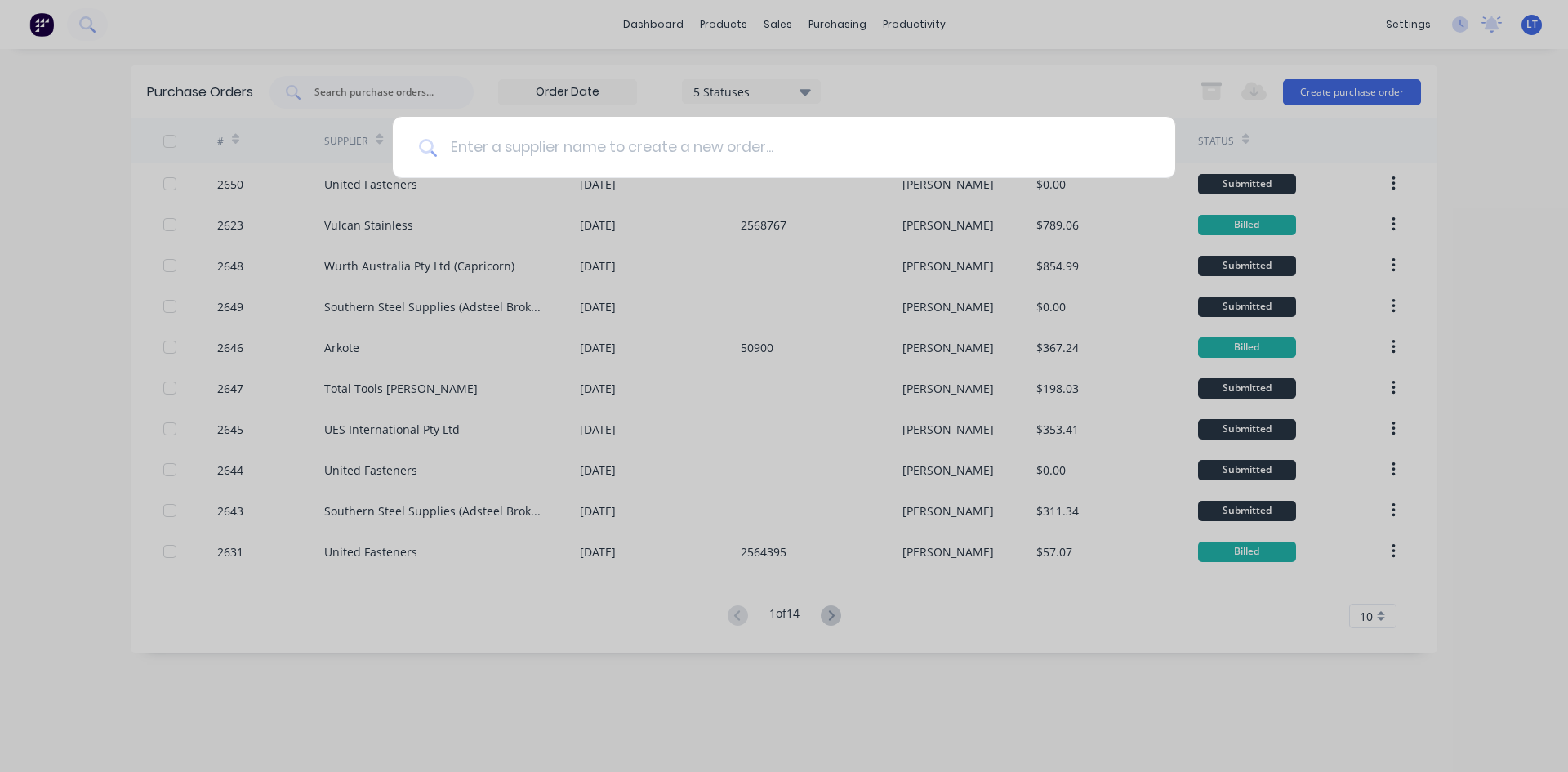
click at [630, 159] on input at bounding box center [793, 147] width 712 height 61
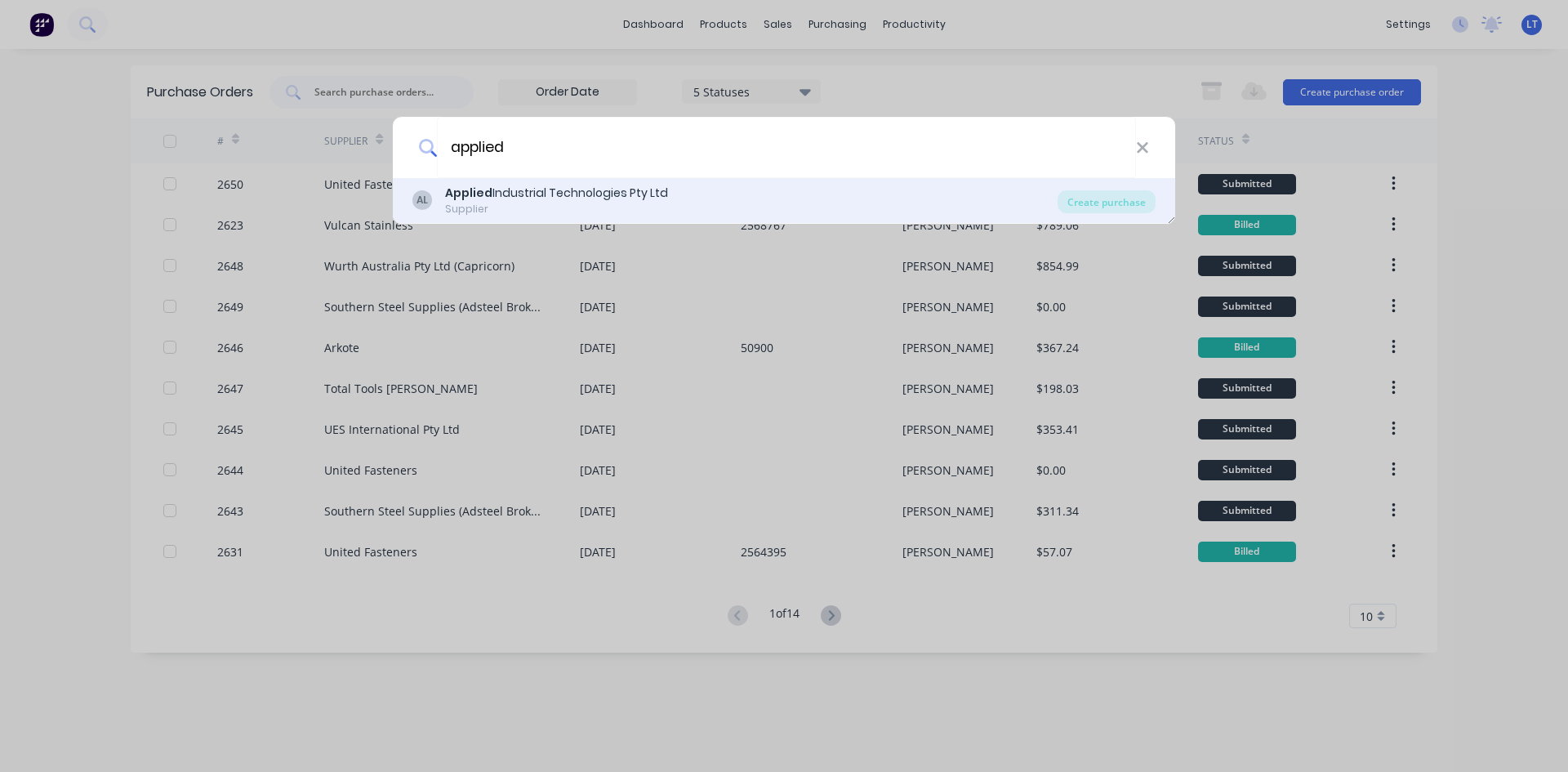
type input "applied"
click at [585, 208] on div "Supplier" at bounding box center [556, 209] width 223 height 15
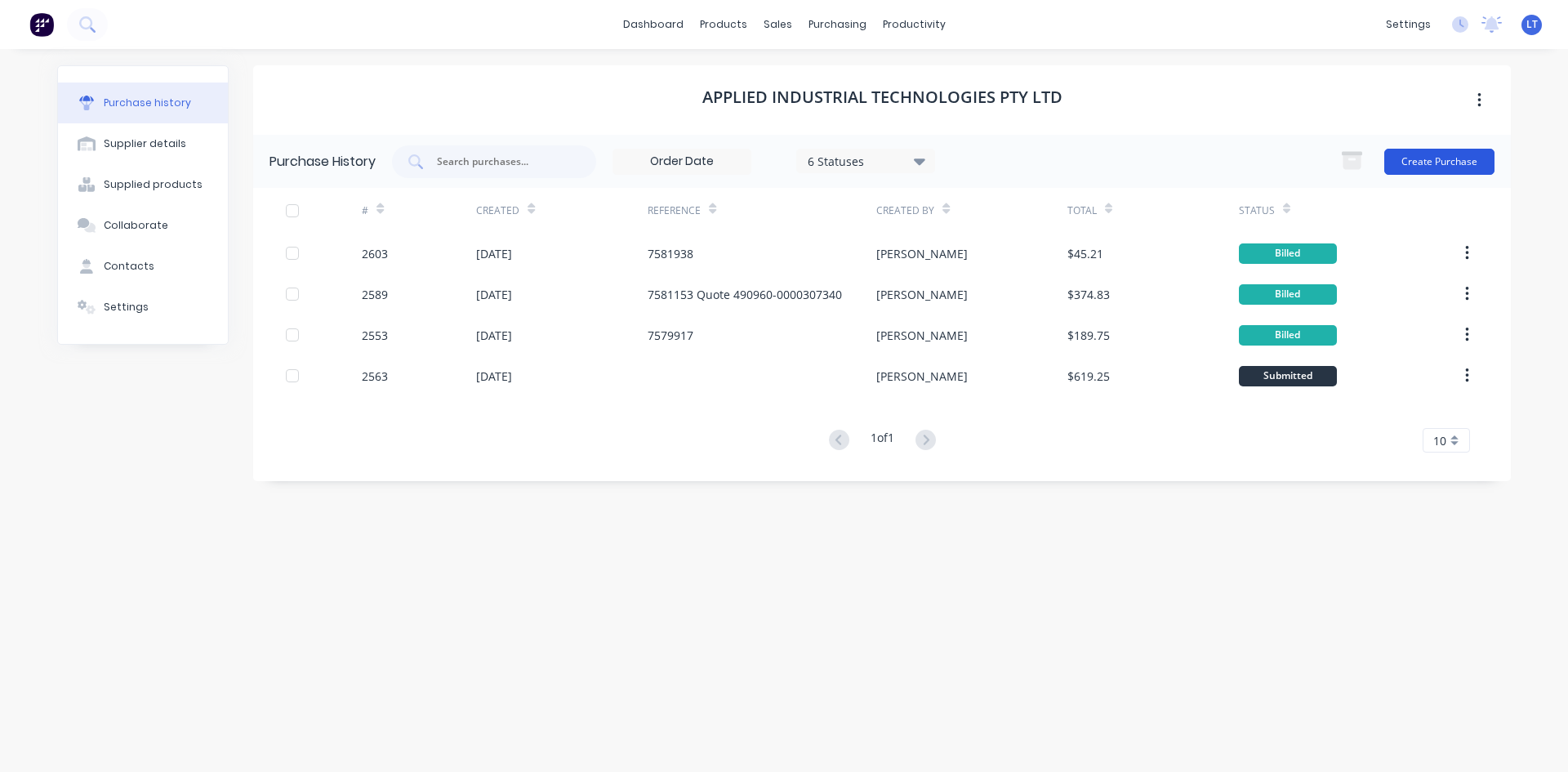
click at [1451, 157] on button "Create Purchase" at bounding box center [1439, 161] width 110 height 26
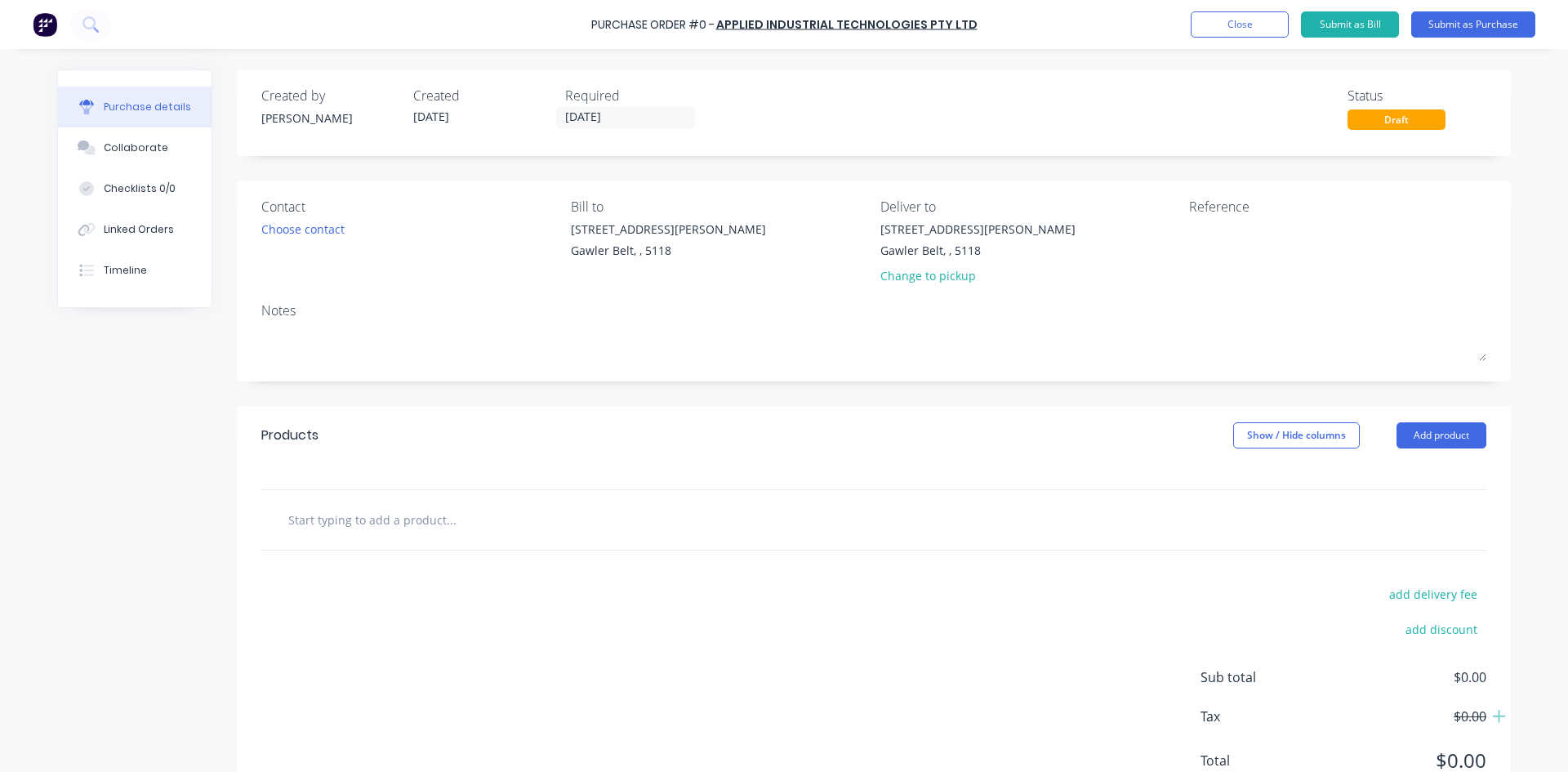
click at [378, 520] on input "text" at bounding box center [450, 519] width 327 height 33
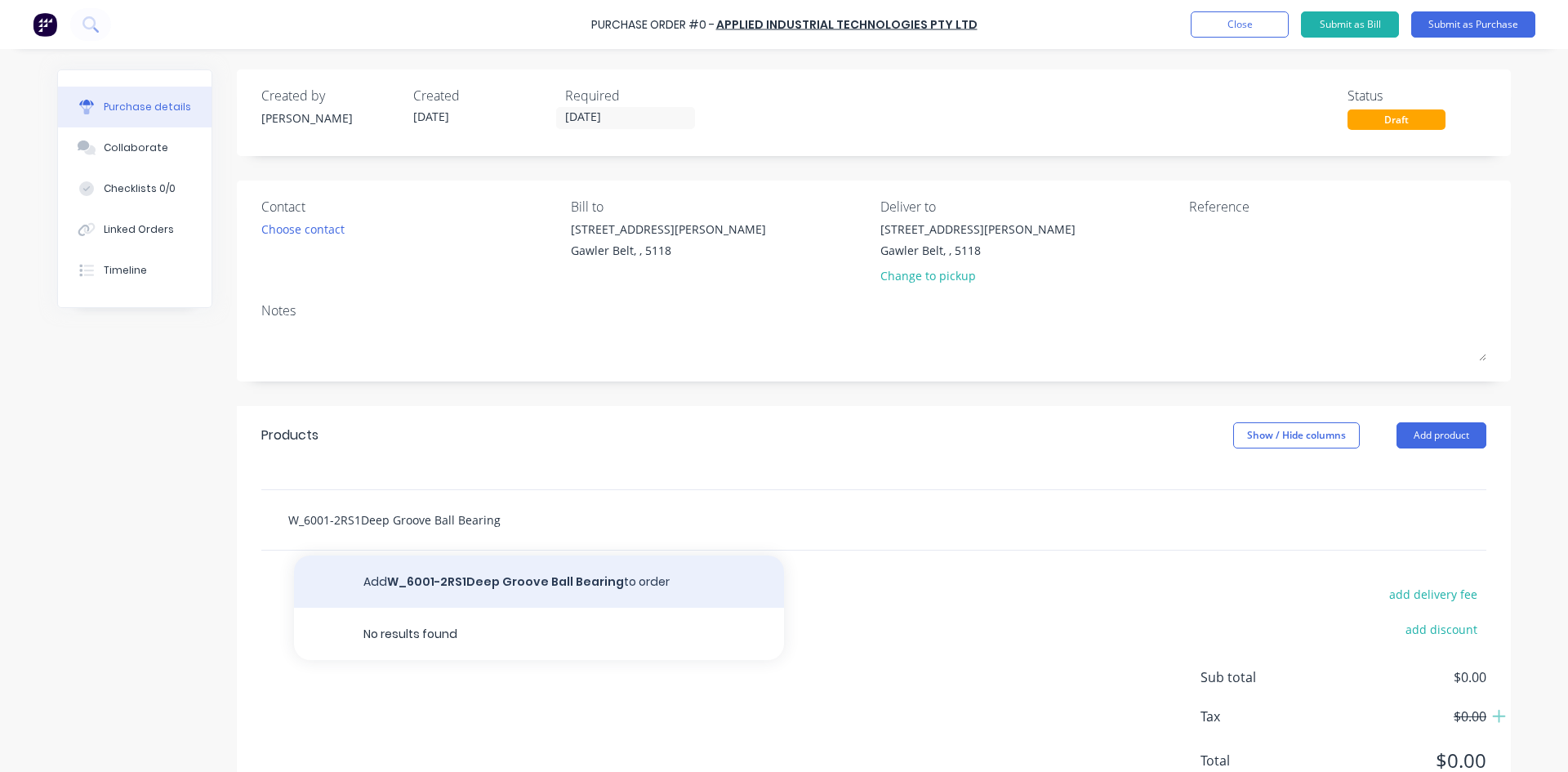
type input "W_6001-2RS1Deep Groove Ball Bearing"
click at [517, 581] on button "Add W_6001-2RS1Deep Groove Ball Bearing to order" at bounding box center [538, 581] width 490 height 52
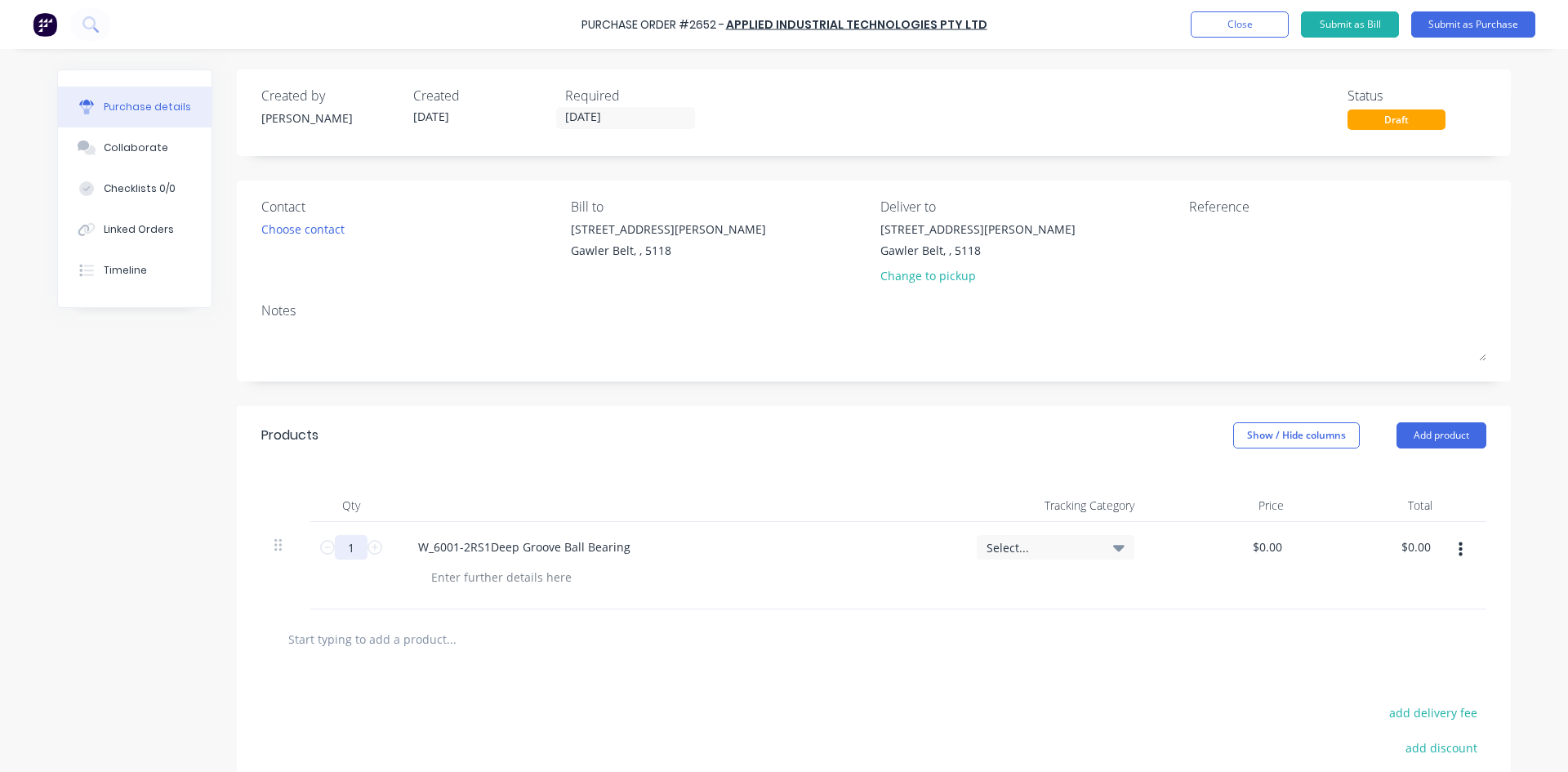
drag, startPoint x: 349, startPoint y: 549, endPoint x: 335, endPoint y: 547, distance: 14.1
click at [335, 547] on input "1" at bounding box center [351, 547] width 33 height 24
type input "16"
click at [286, 225] on div "Choose contact" at bounding box center [302, 229] width 83 height 17
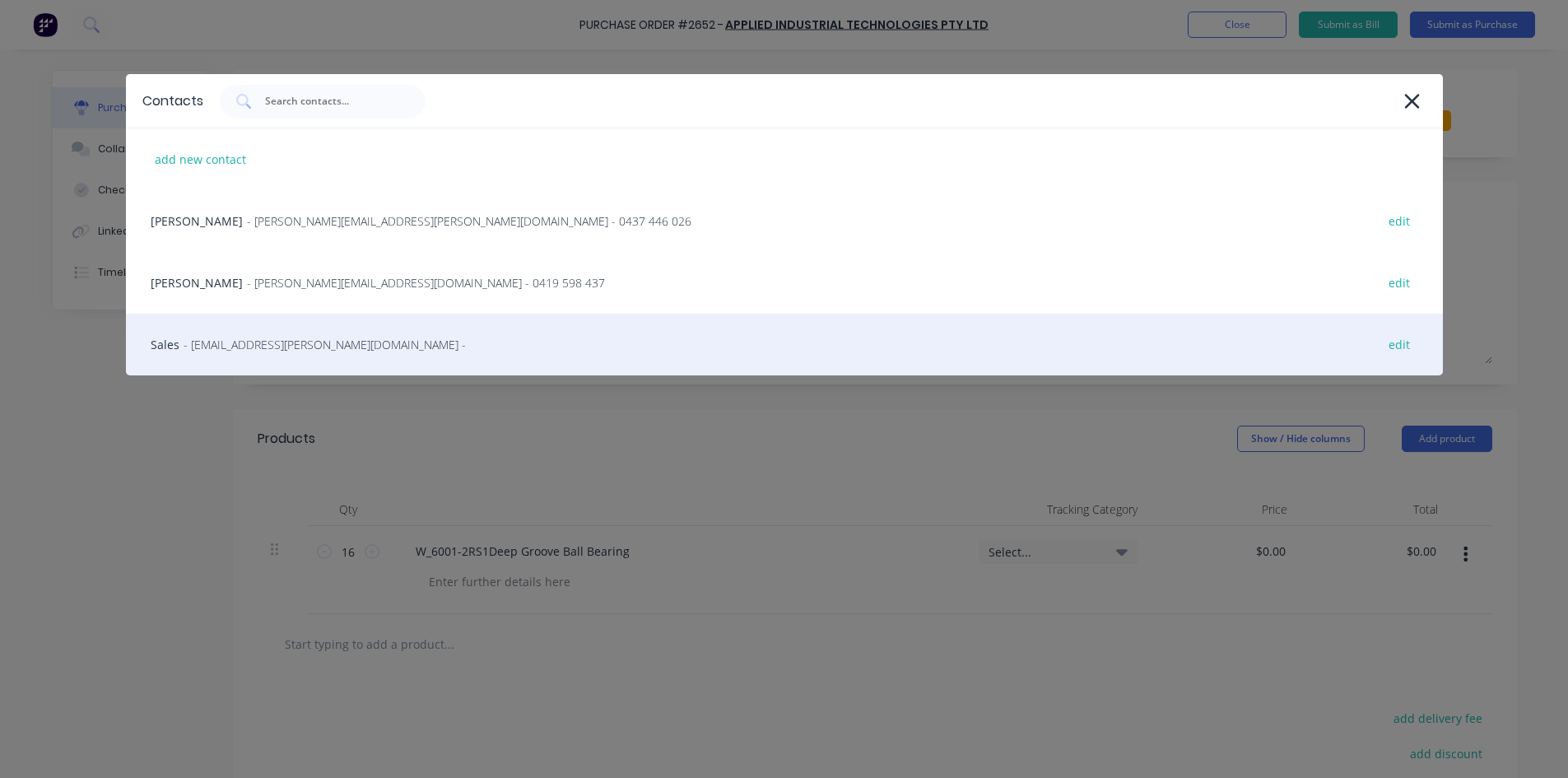
click at [273, 350] on span "- [EMAIL_ADDRESS][PERSON_NAME][DOMAIN_NAME] -" at bounding box center [325, 345] width 283 height 17
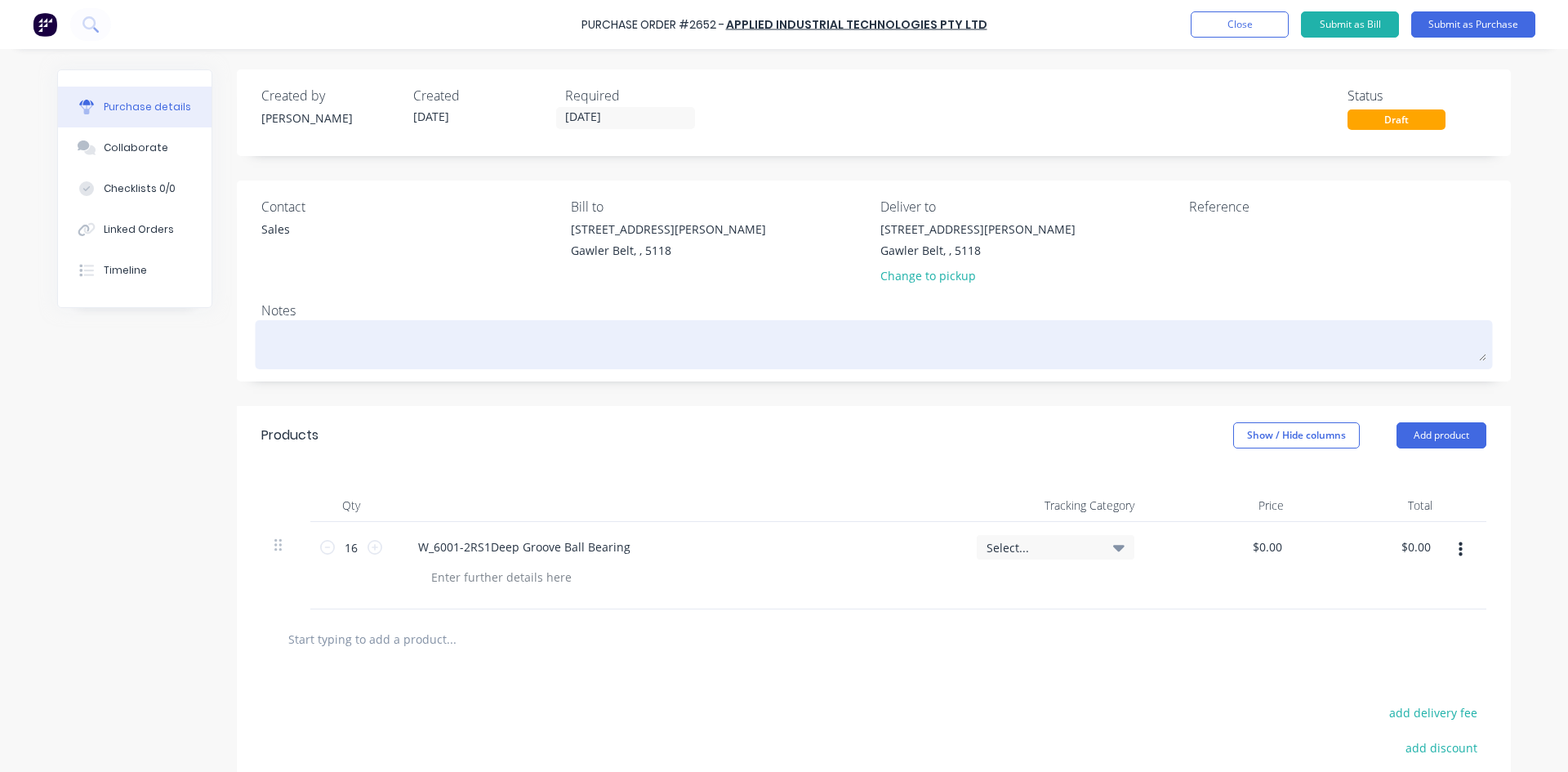
click at [330, 325] on textarea at bounding box center [873, 343] width 1225 height 37
type textarea "x"
type textarea "2"
type textarea "x"
type textarea "2D"
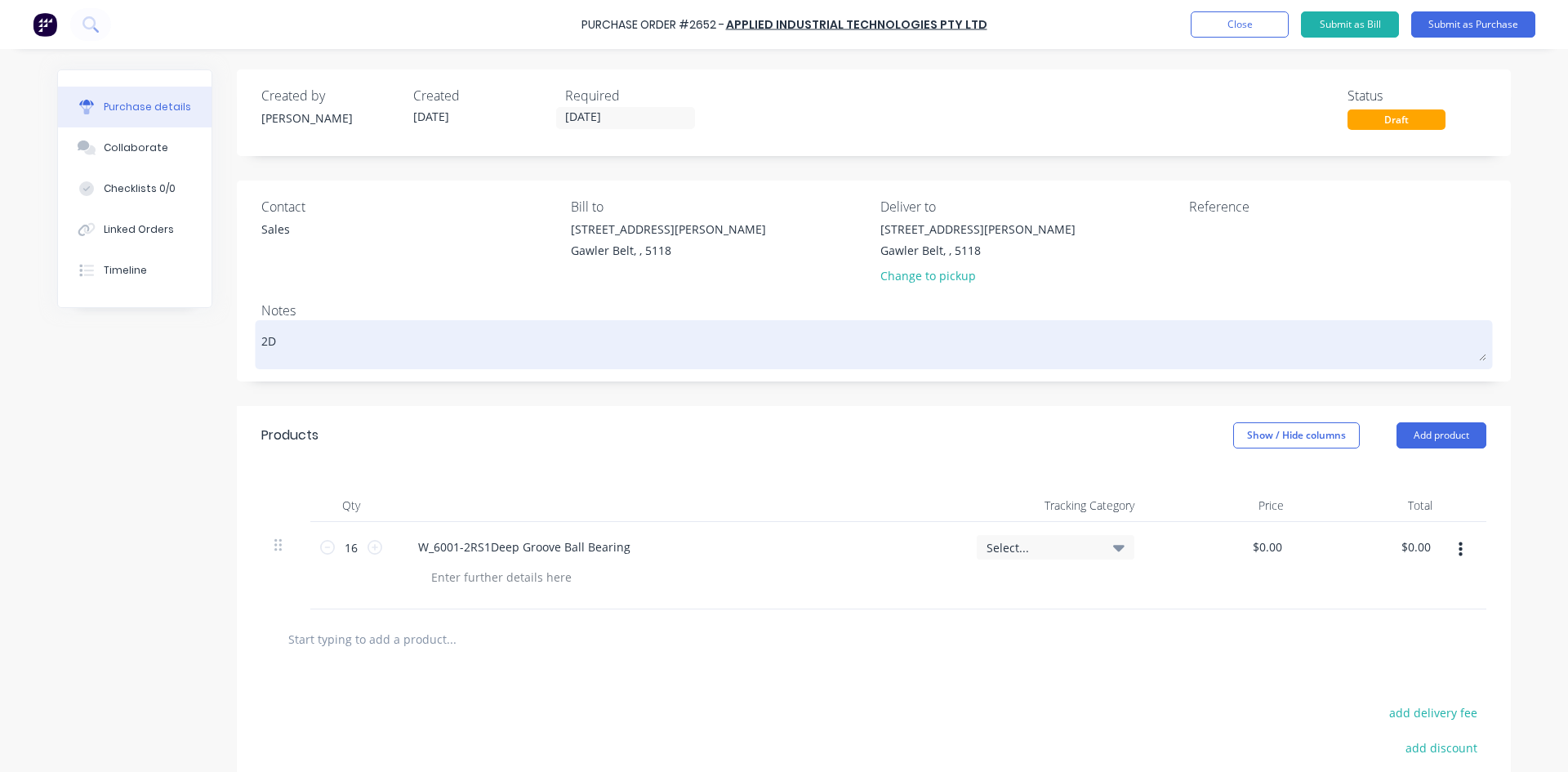
type textarea "x"
type textarea "2DC"
type textarea "x"
type textarea "2DCC"
type textarea "x"
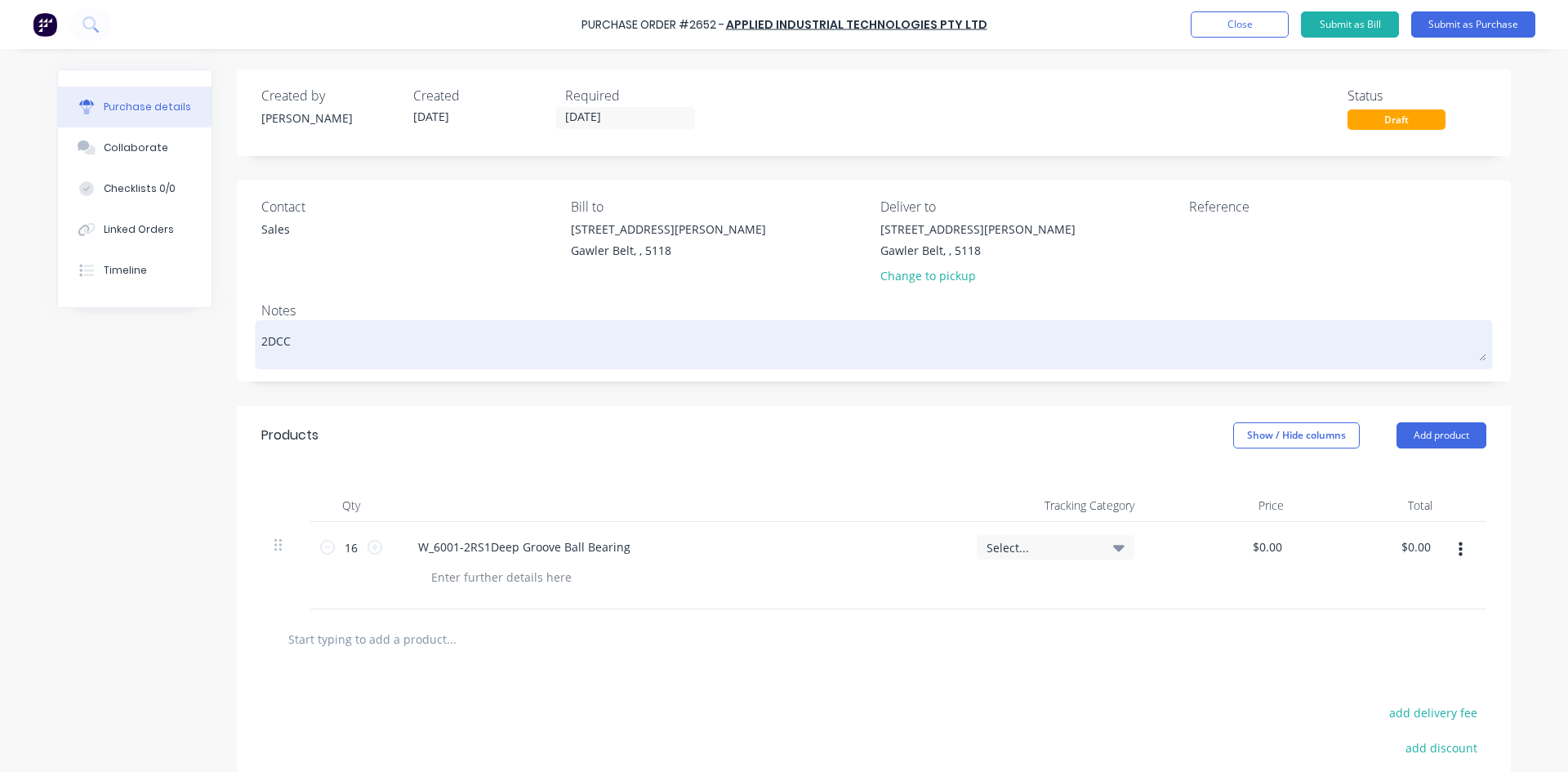
type textarea "2DCC"
type textarea "x"
type textarea "2DCC t"
type textarea "x"
type textarea "2DCC tr"
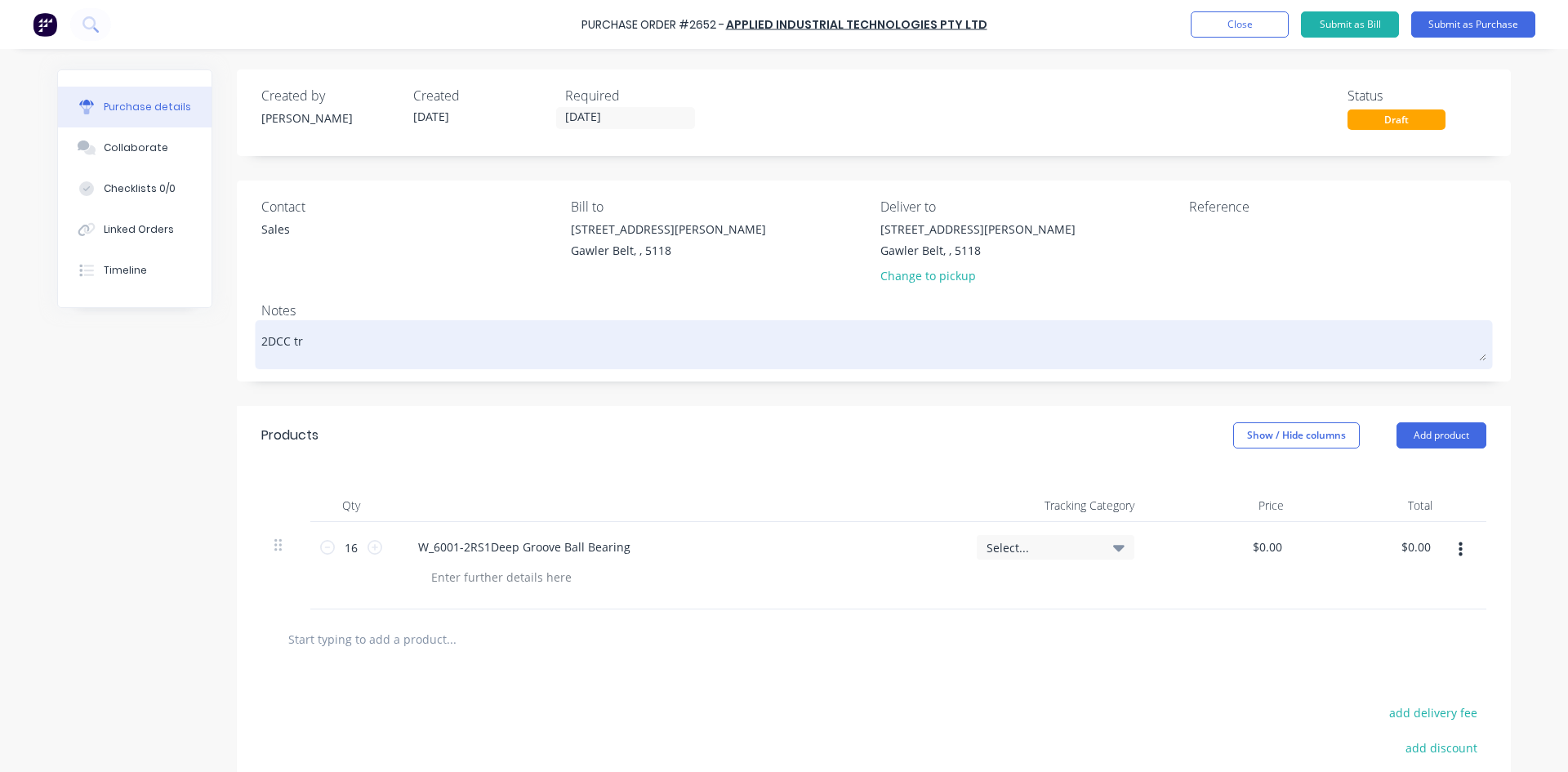
type textarea "x"
type textarea "2DCC tra"
type textarea "x"
type textarea "2DCC tras"
type textarea "x"
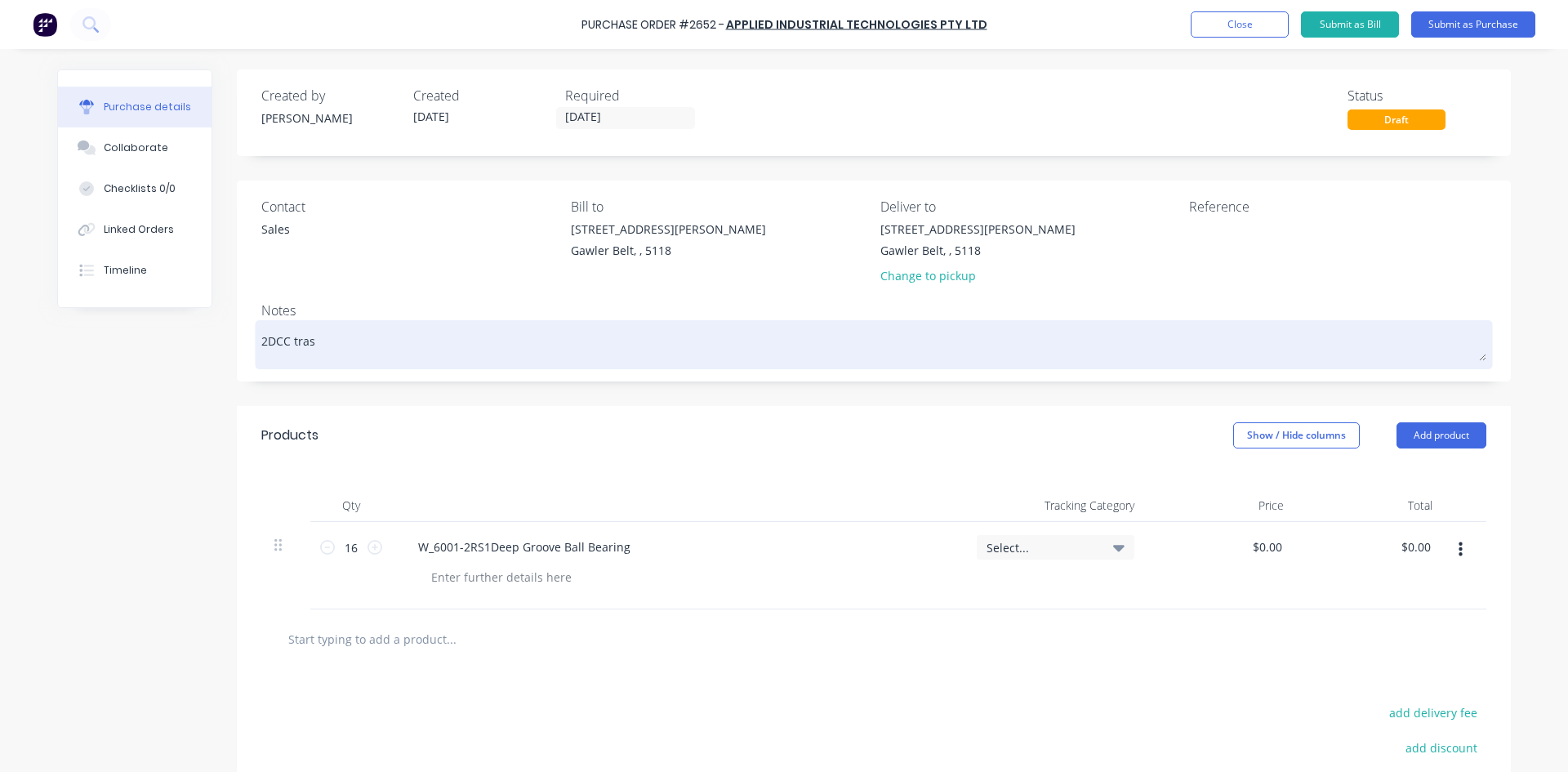
type textarea "2DCC trasp"
type textarea "x"
type textarea "2DCC traspo"
type textarea "x"
type textarea "2DCC traspor"
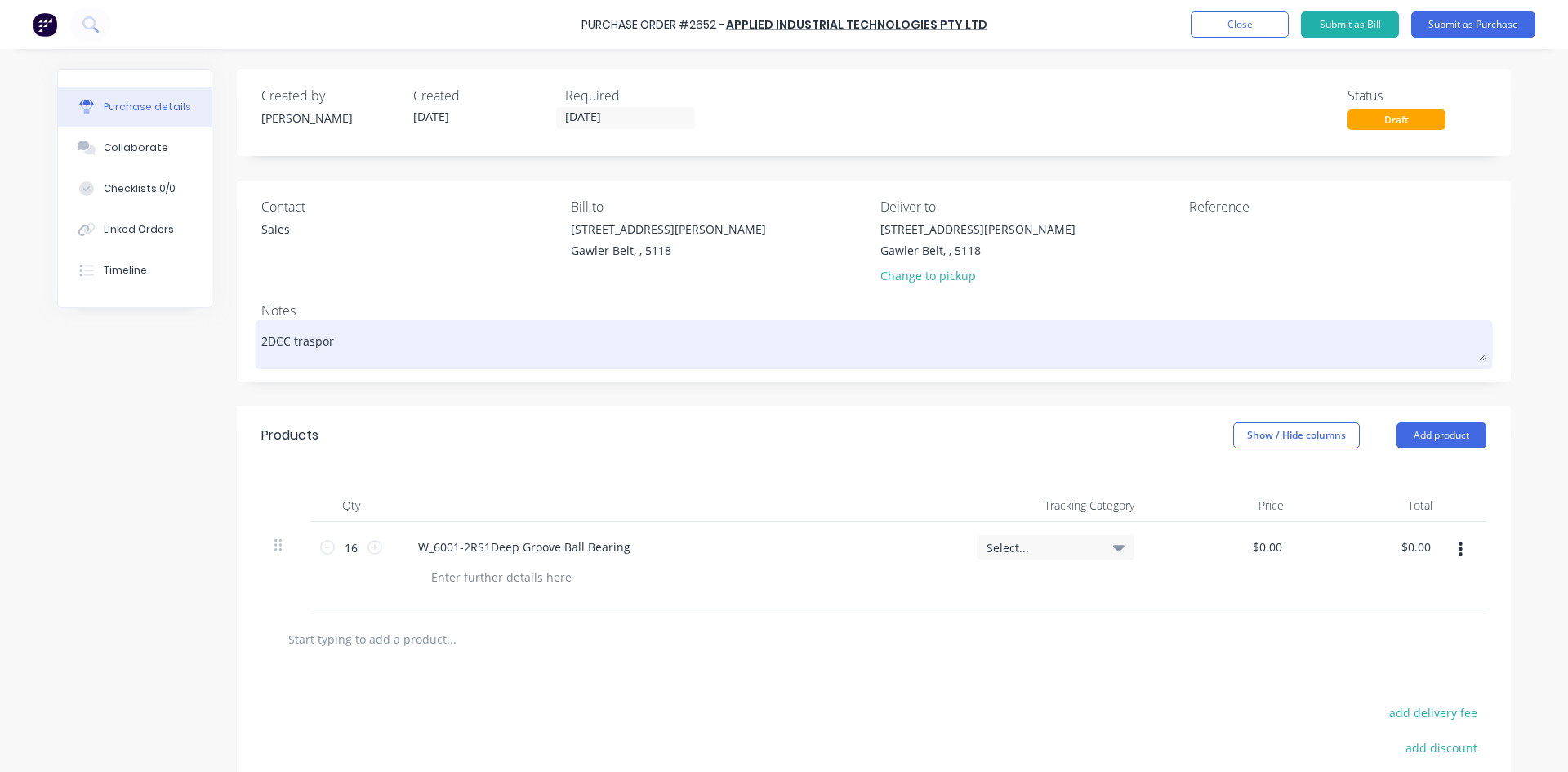
type textarea "x"
type textarea "2DCC trasport"
type textarea "x"
type textarea "2DCC trasport"
type textarea "x"
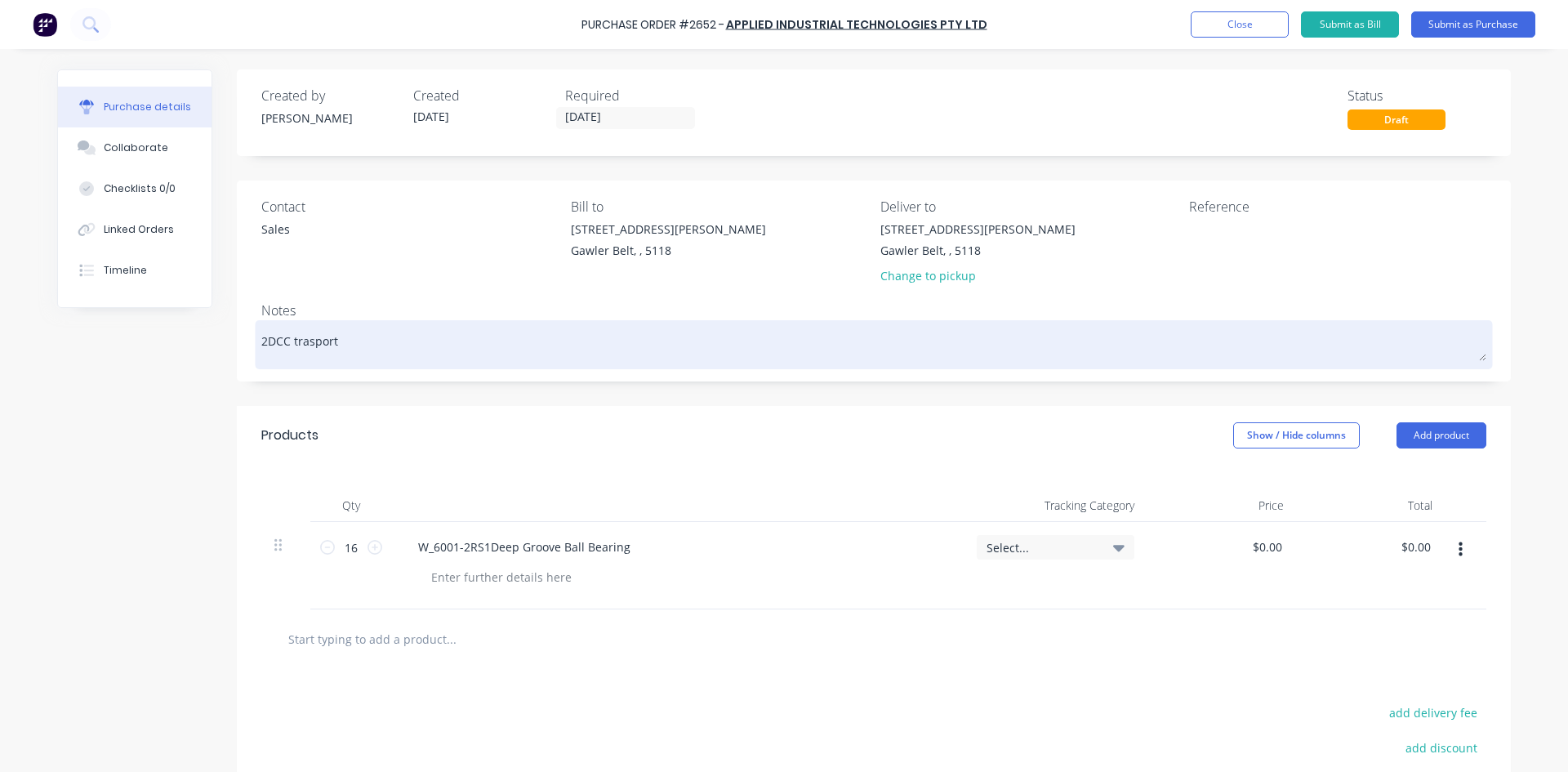
type textarea "2DCC trasport v"
type textarea "x"
type textarea "2DCC trasport ve"
type textarea "x"
type textarea "2DCC trasport veh"
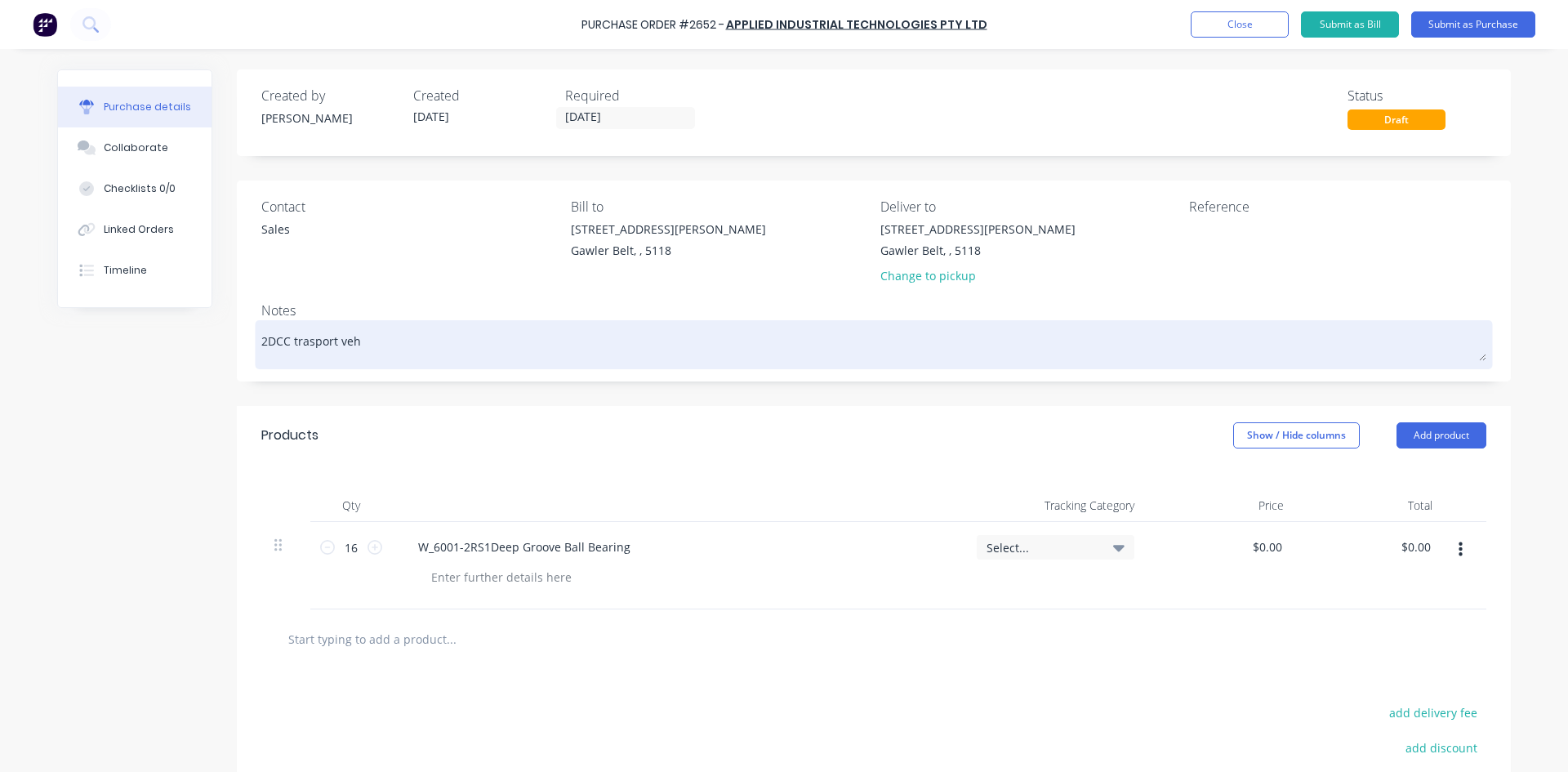
type textarea "x"
type textarea "2DCC trasport vehi"
type textarea "x"
type textarea "2DCC trasport vehic"
type textarea "x"
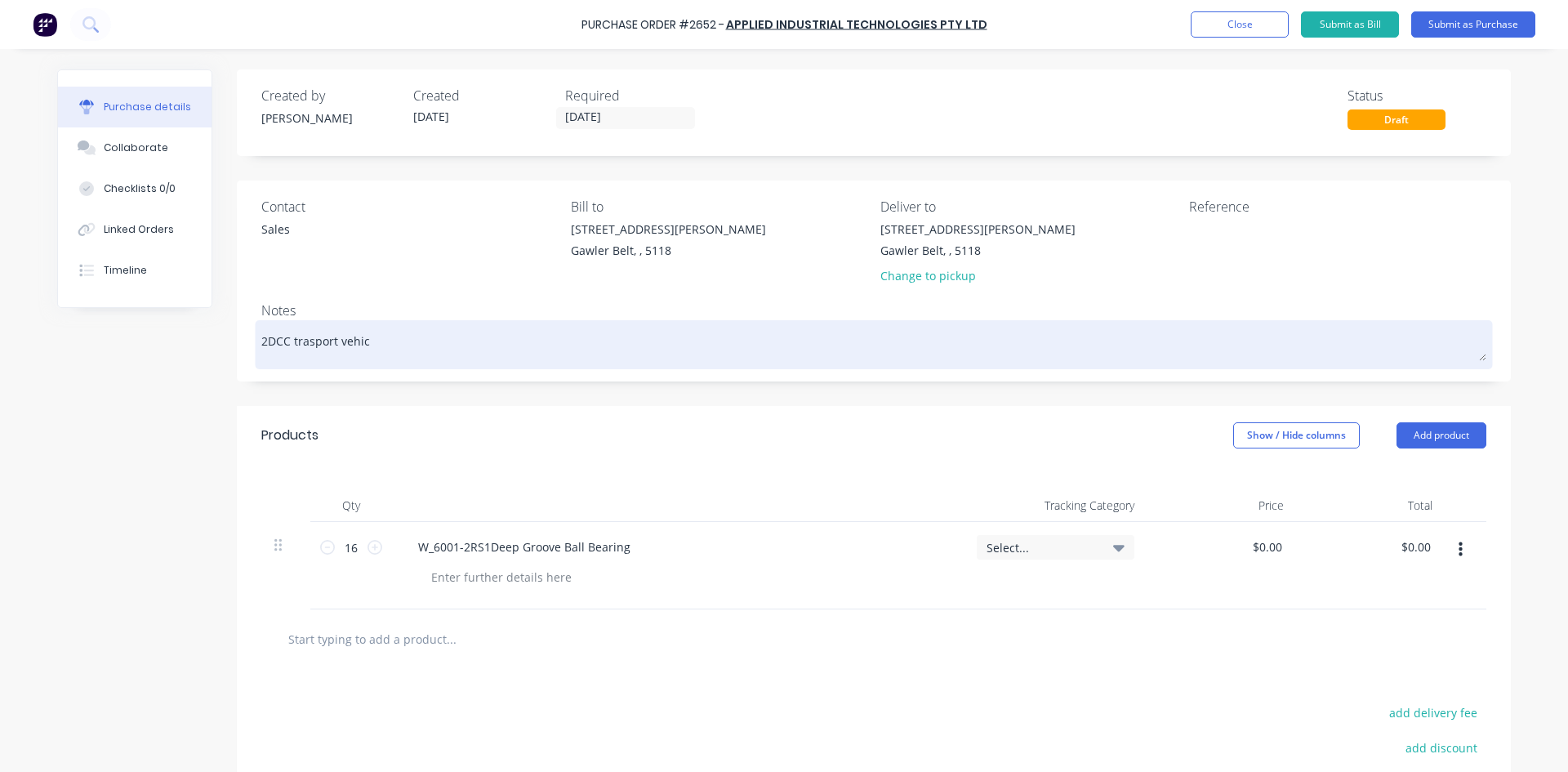
type textarea "2DCC trasport vehicl"
type textarea "x"
type textarea "2DCC trasport vehicle"
click at [299, 341] on textarea "2DCC trasport vehicle" at bounding box center [873, 343] width 1225 height 37
type textarea "x"
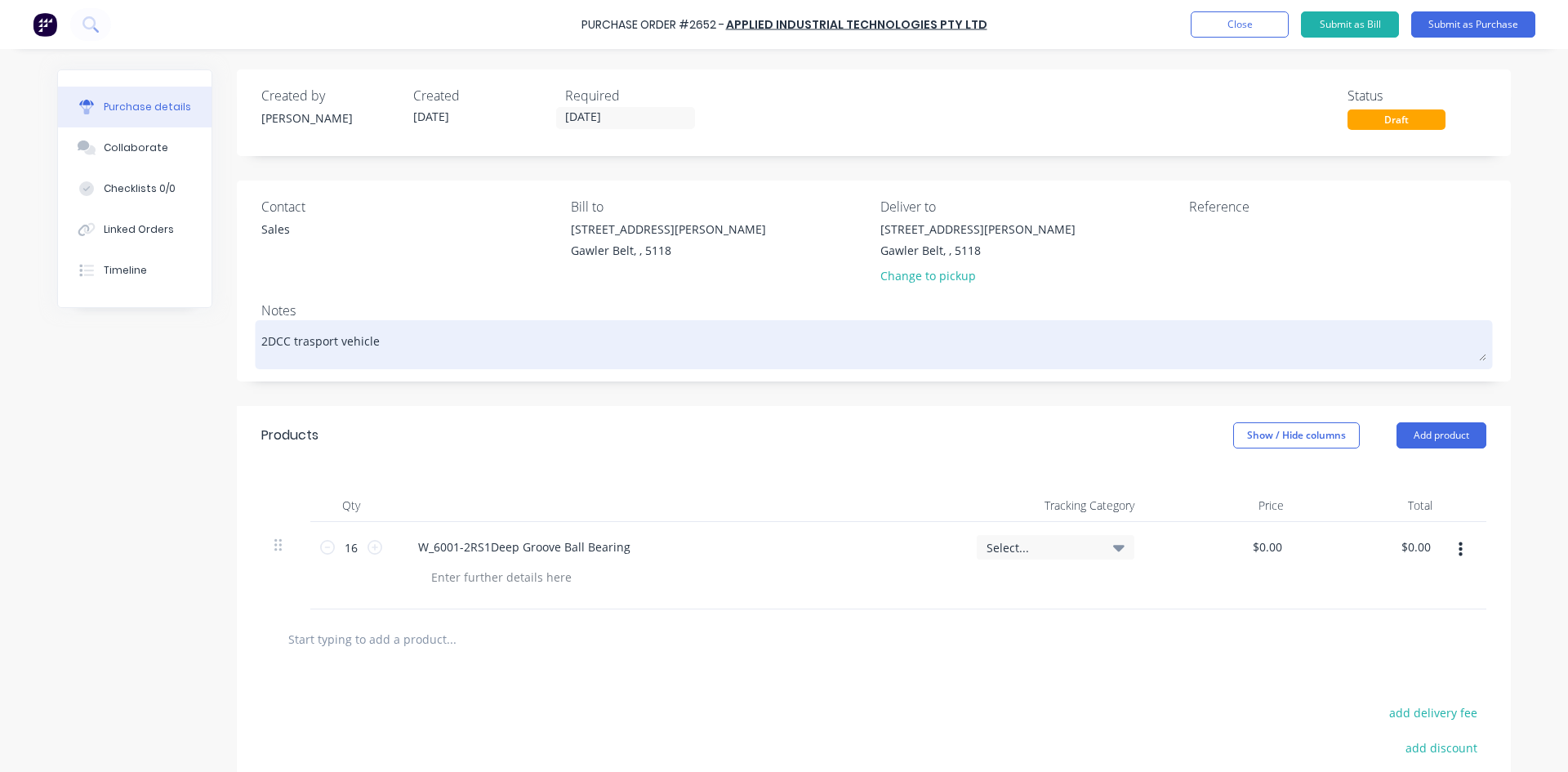
type textarea "2DCC transport vehicle"
click at [399, 337] on textarea "2DCC transport vehicle" at bounding box center [873, 343] width 1225 height 37
type textarea "x"
type textarea "2DCC transport vehicle"
type textarea "x"
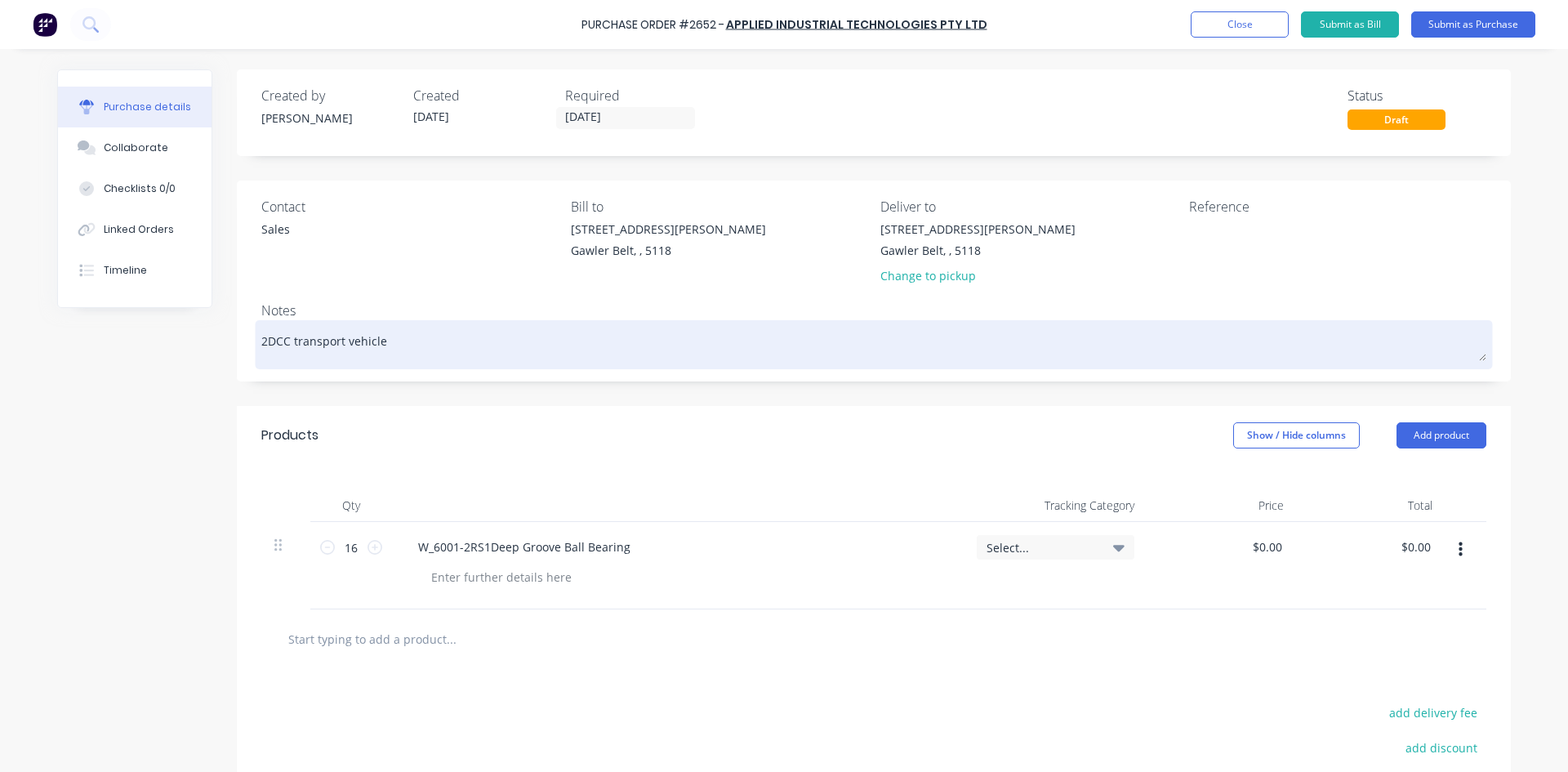
type textarea "2DCC transport vehicle s"
type textarea "x"
type textarea "2DCC transport vehicle st"
type textarea "x"
type textarea "2DCC transport vehicle sto"
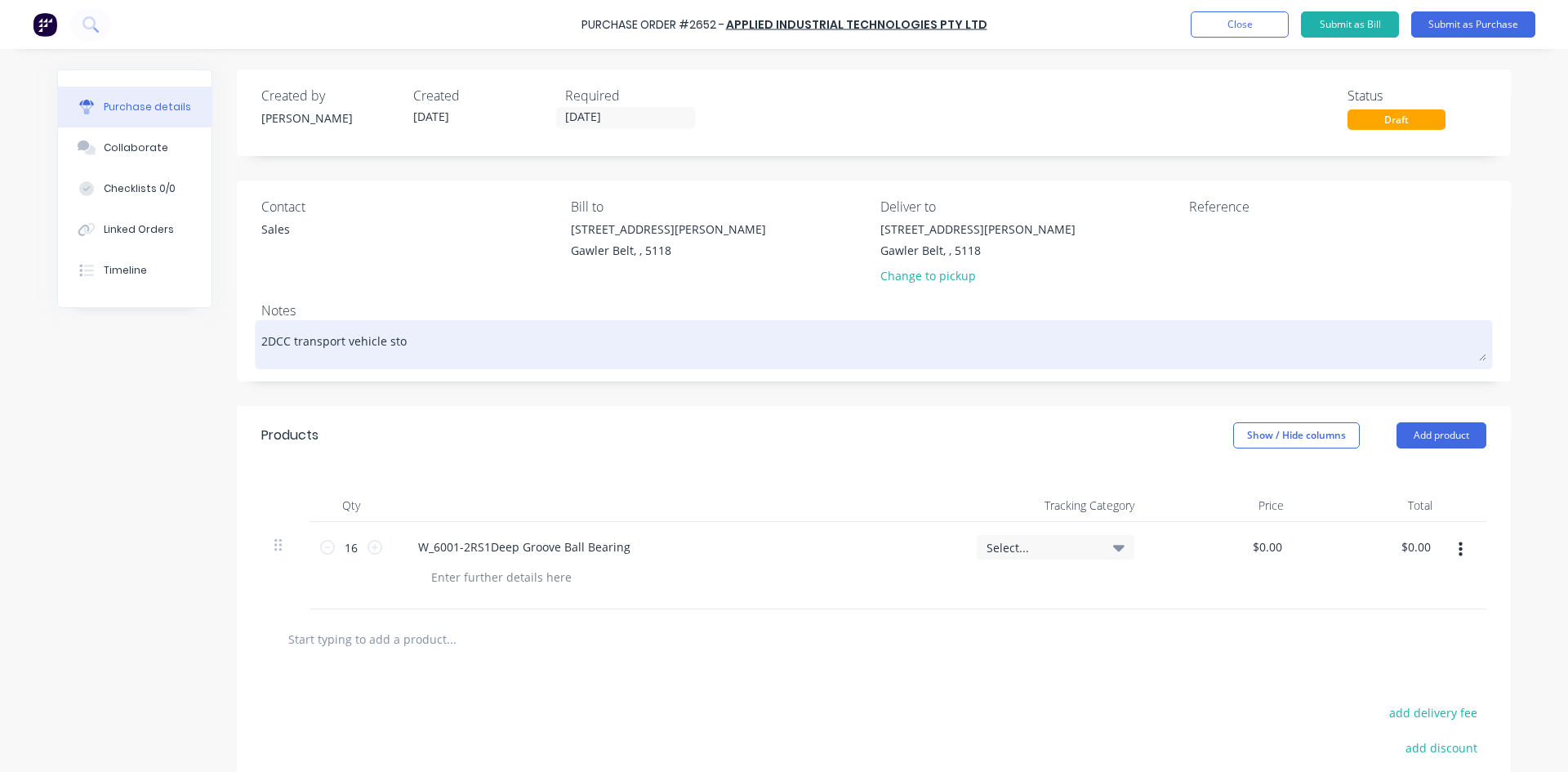
type textarea "x"
type textarea "2DCC transport vehicle stoc"
type textarea "x"
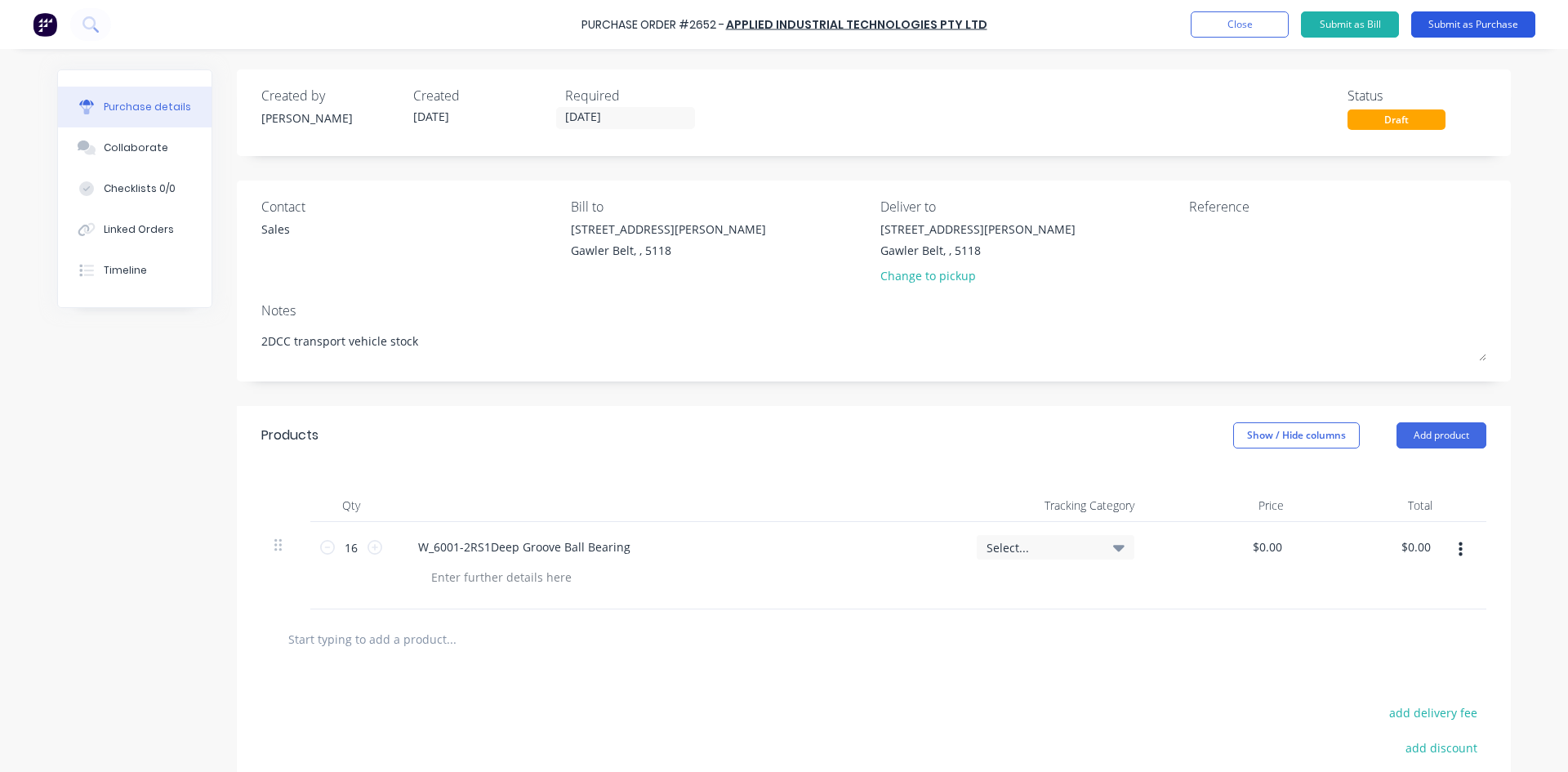
type textarea "2DCC transport vehicle stock"
type textarea "x"
type textarea "2DCC transport vehicle stock"
click at [1494, 29] on button "Submit as Purchase" at bounding box center [1473, 24] width 124 height 26
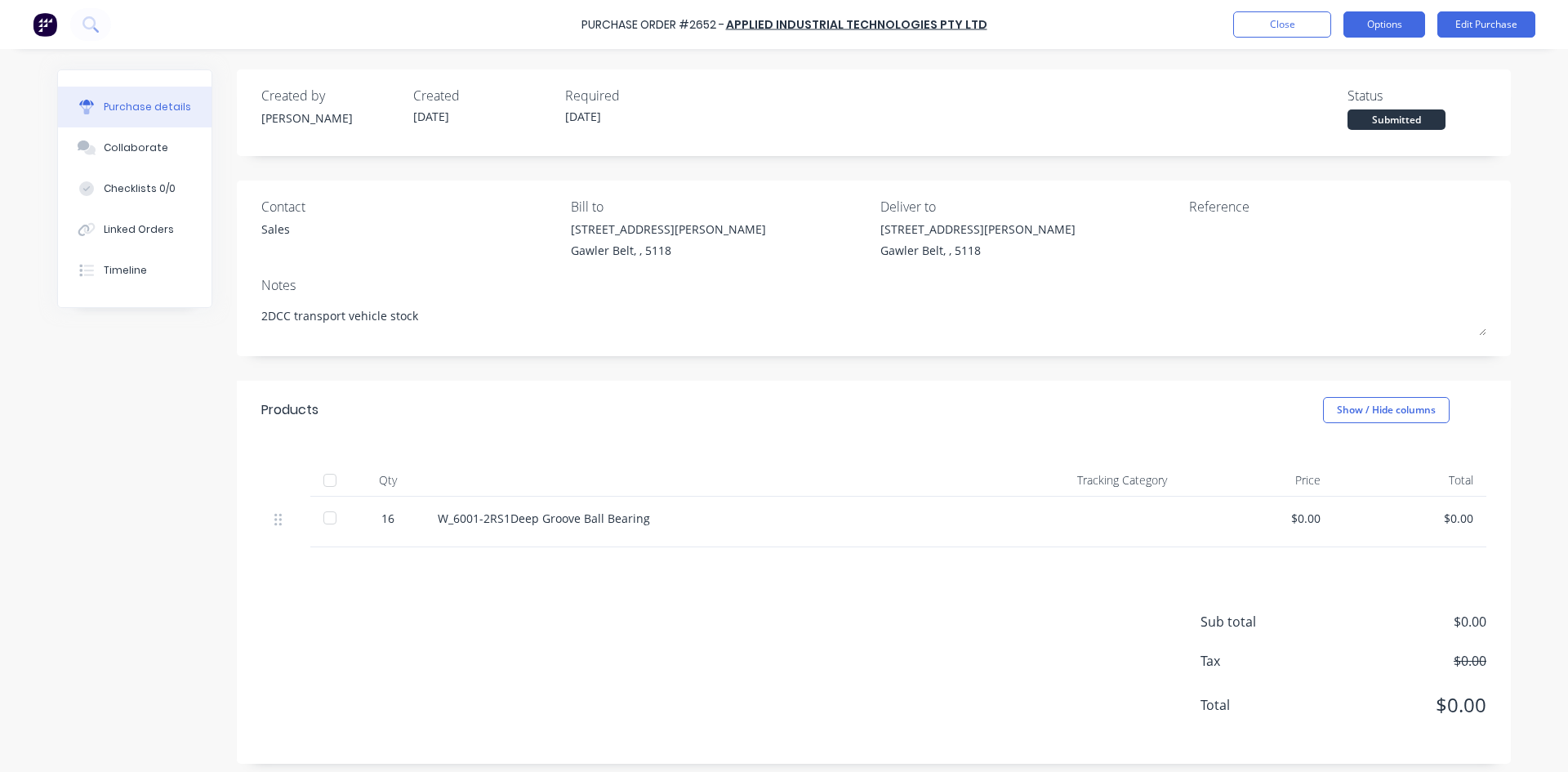
click at [1409, 24] on button "Options" at bounding box center [1384, 24] width 81 height 26
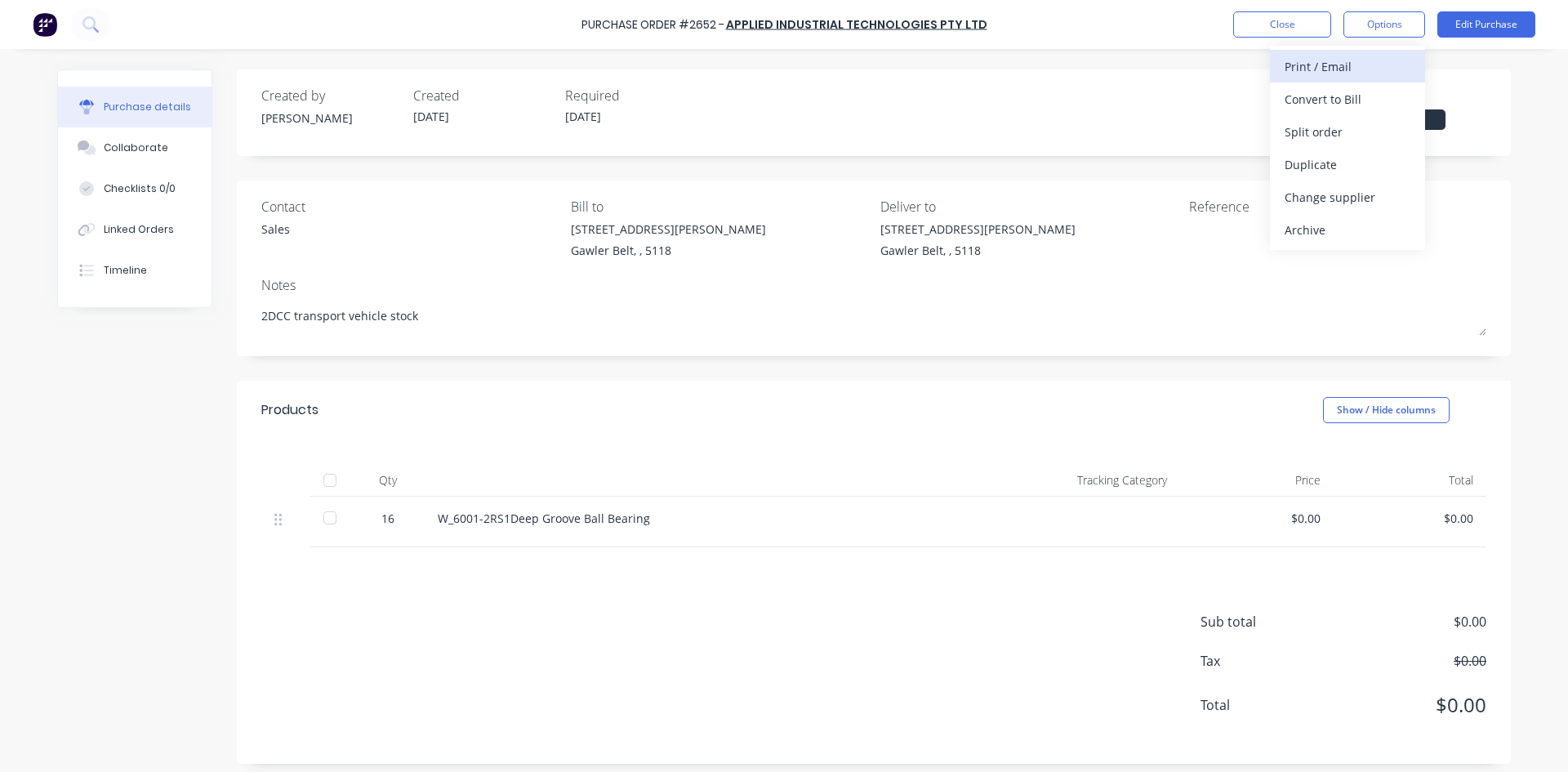
click at [1338, 65] on div "Print / Email" at bounding box center [1348, 66] width 126 height 24
click at [1337, 107] on div "With pricing" at bounding box center [1348, 99] width 126 height 24
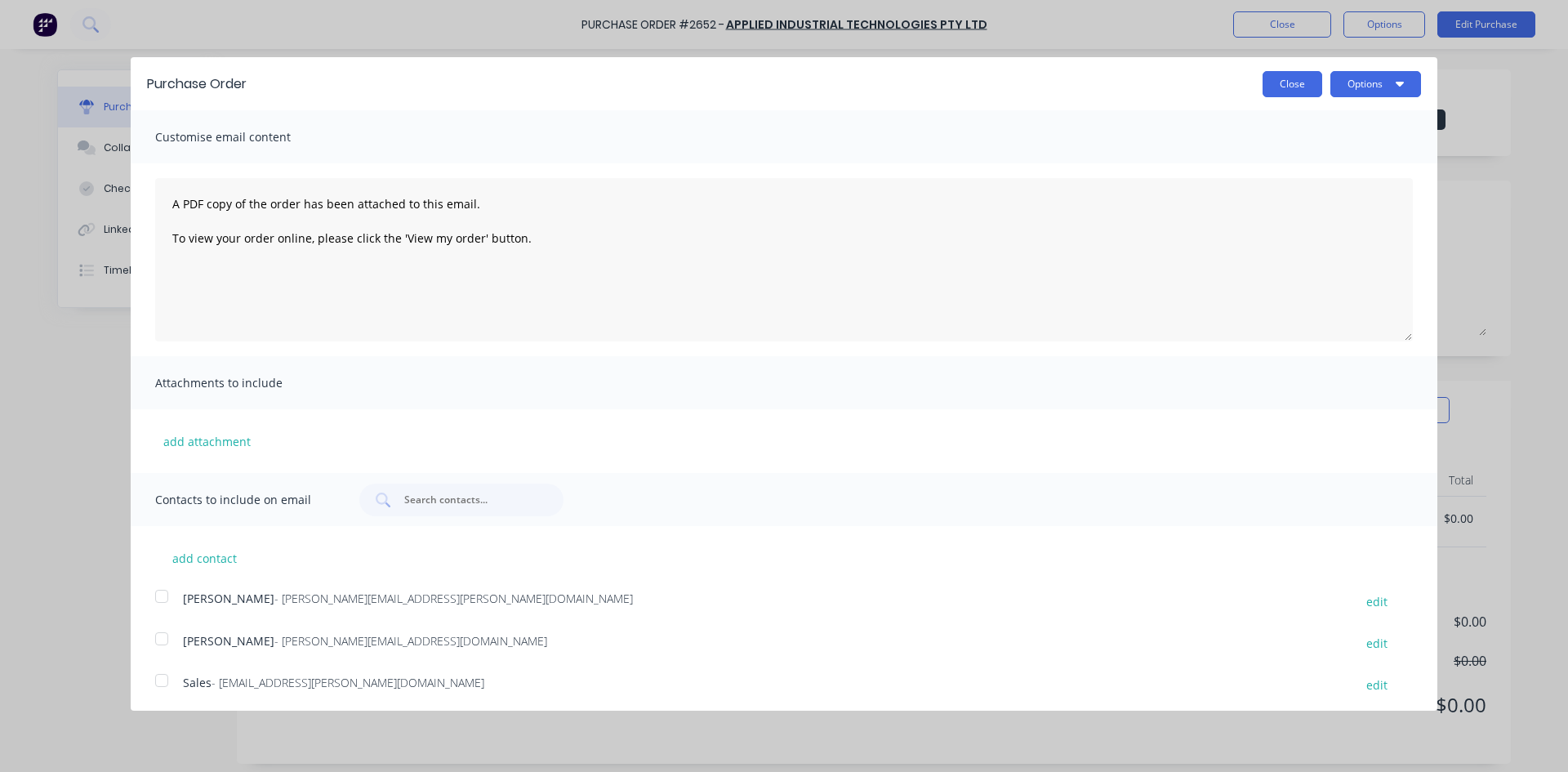
click at [1287, 88] on button "Close" at bounding box center [1292, 84] width 60 height 26
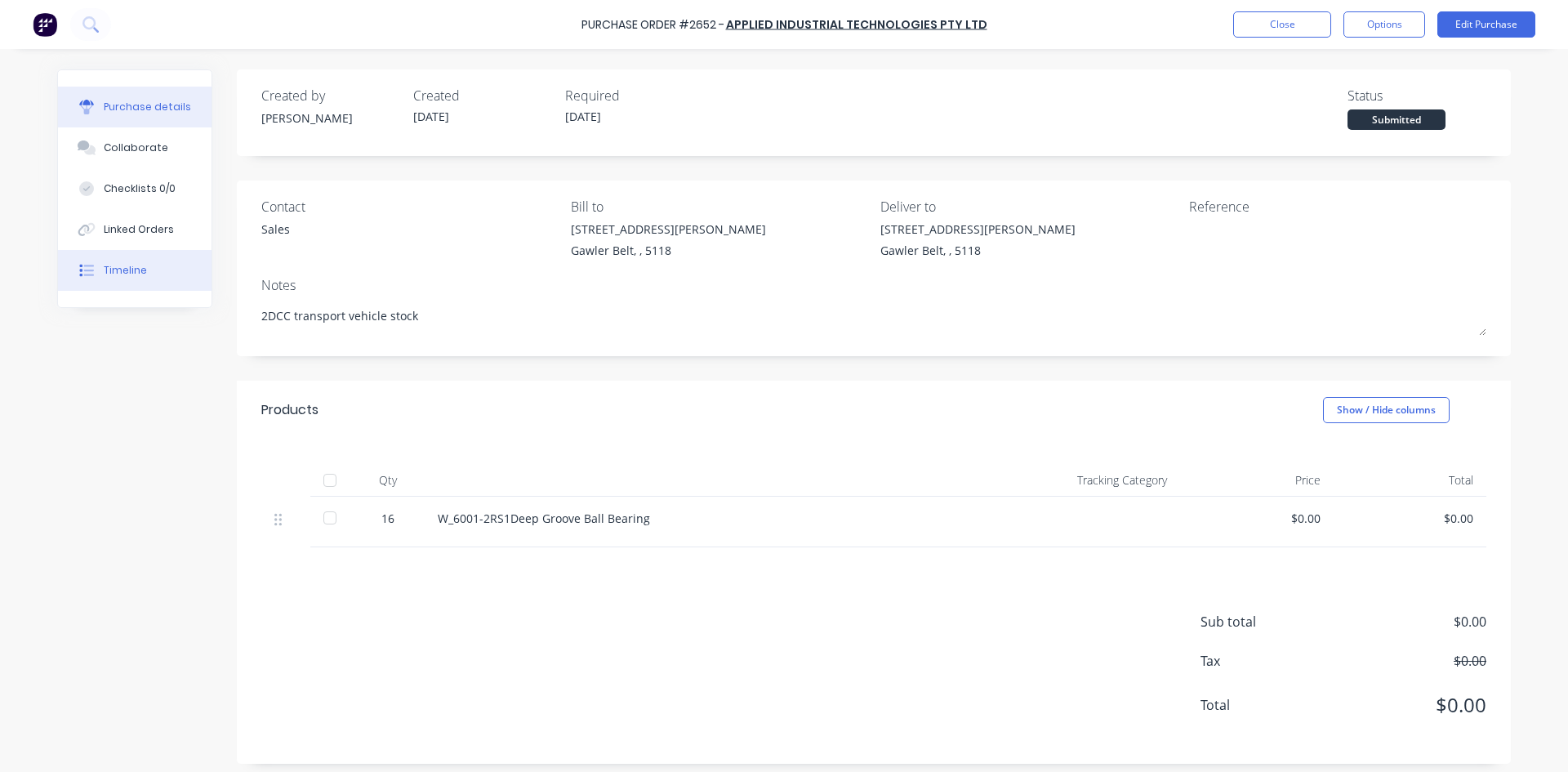
click at [131, 265] on div "Timeline" at bounding box center [126, 270] width 44 height 15
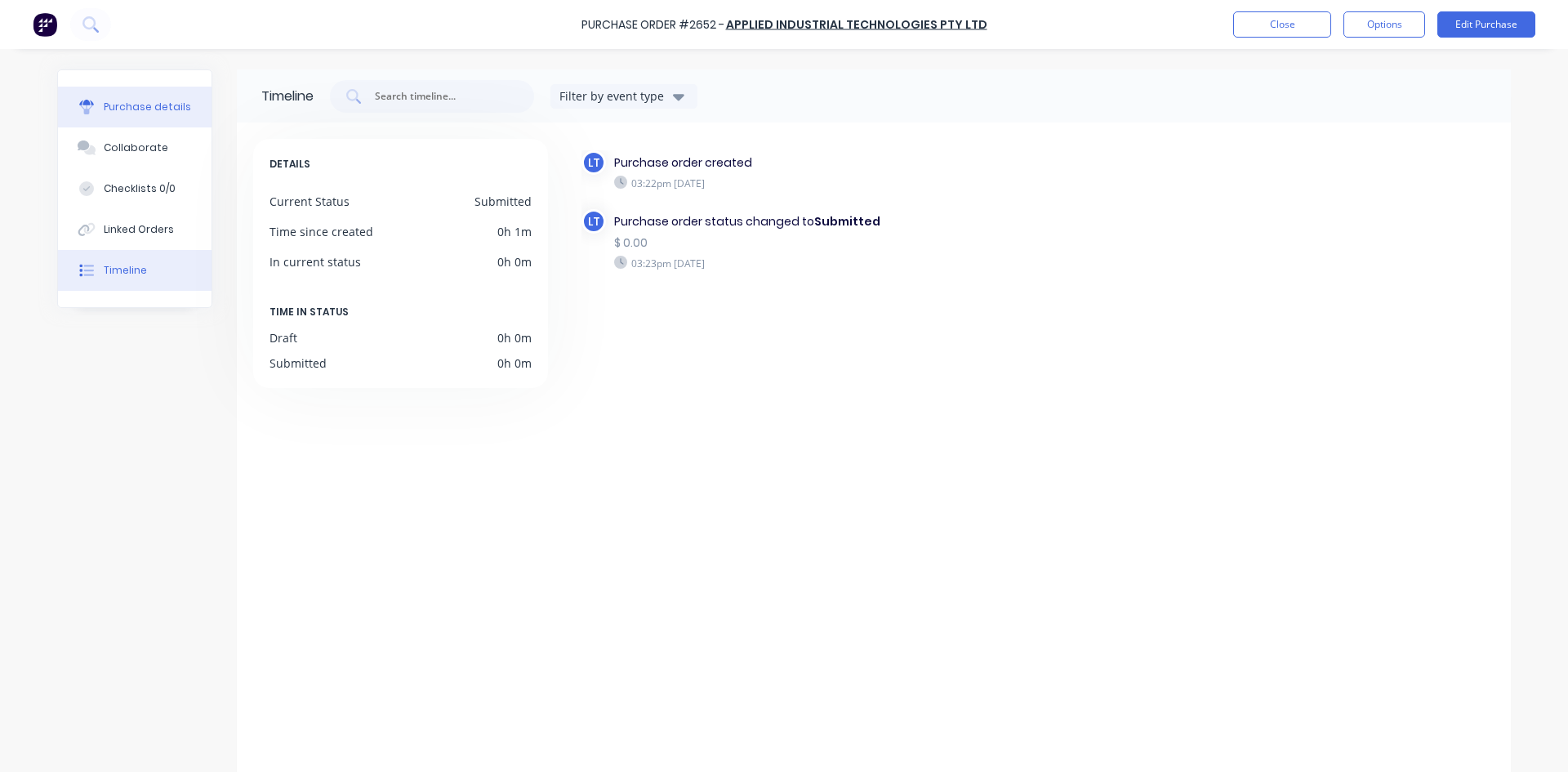
click at [128, 103] on div "Purchase details" at bounding box center [148, 108] width 87 height 15
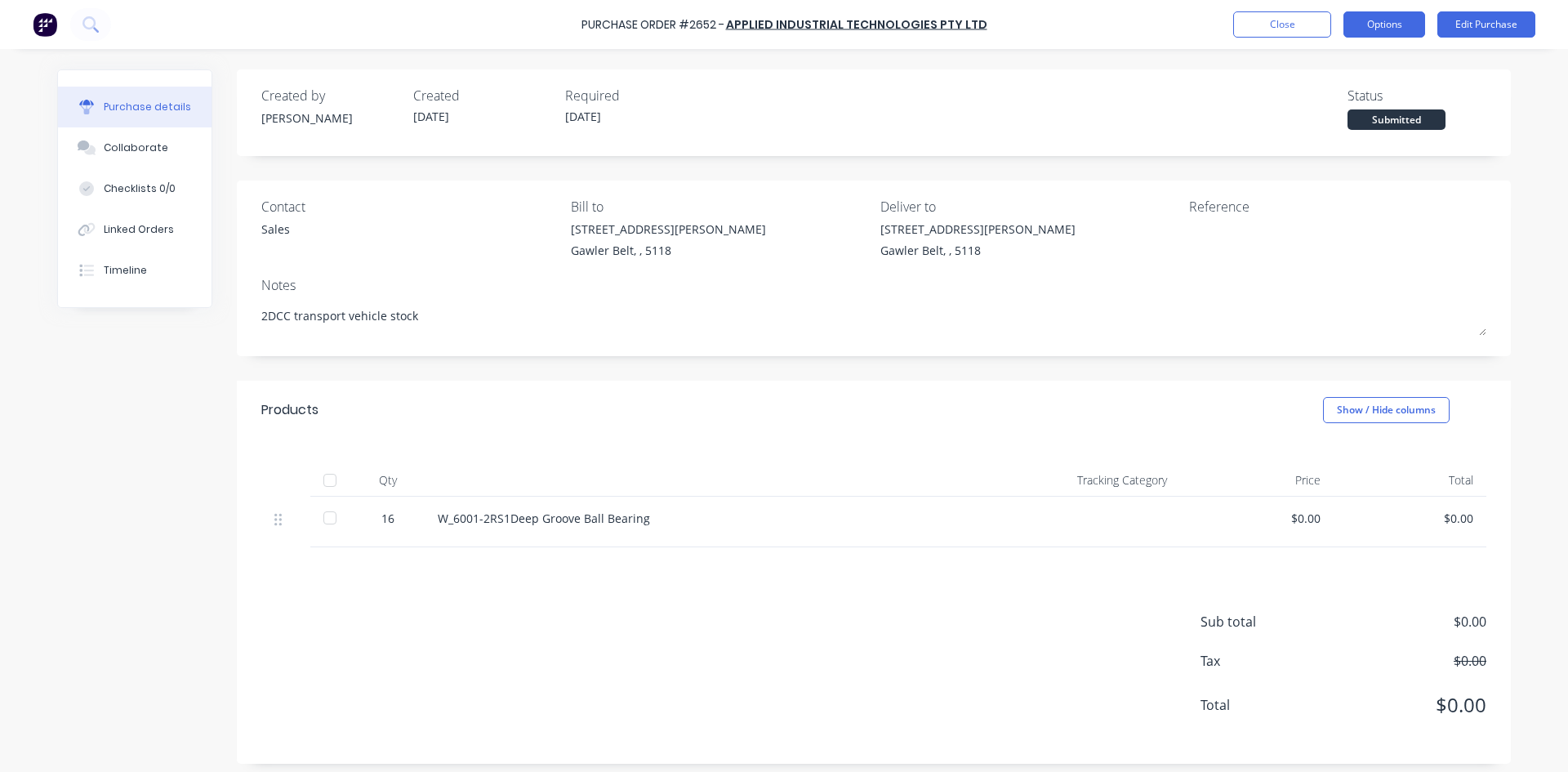
click at [1411, 34] on button "Options" at bounding box center [1384, 24] width 81 height 26
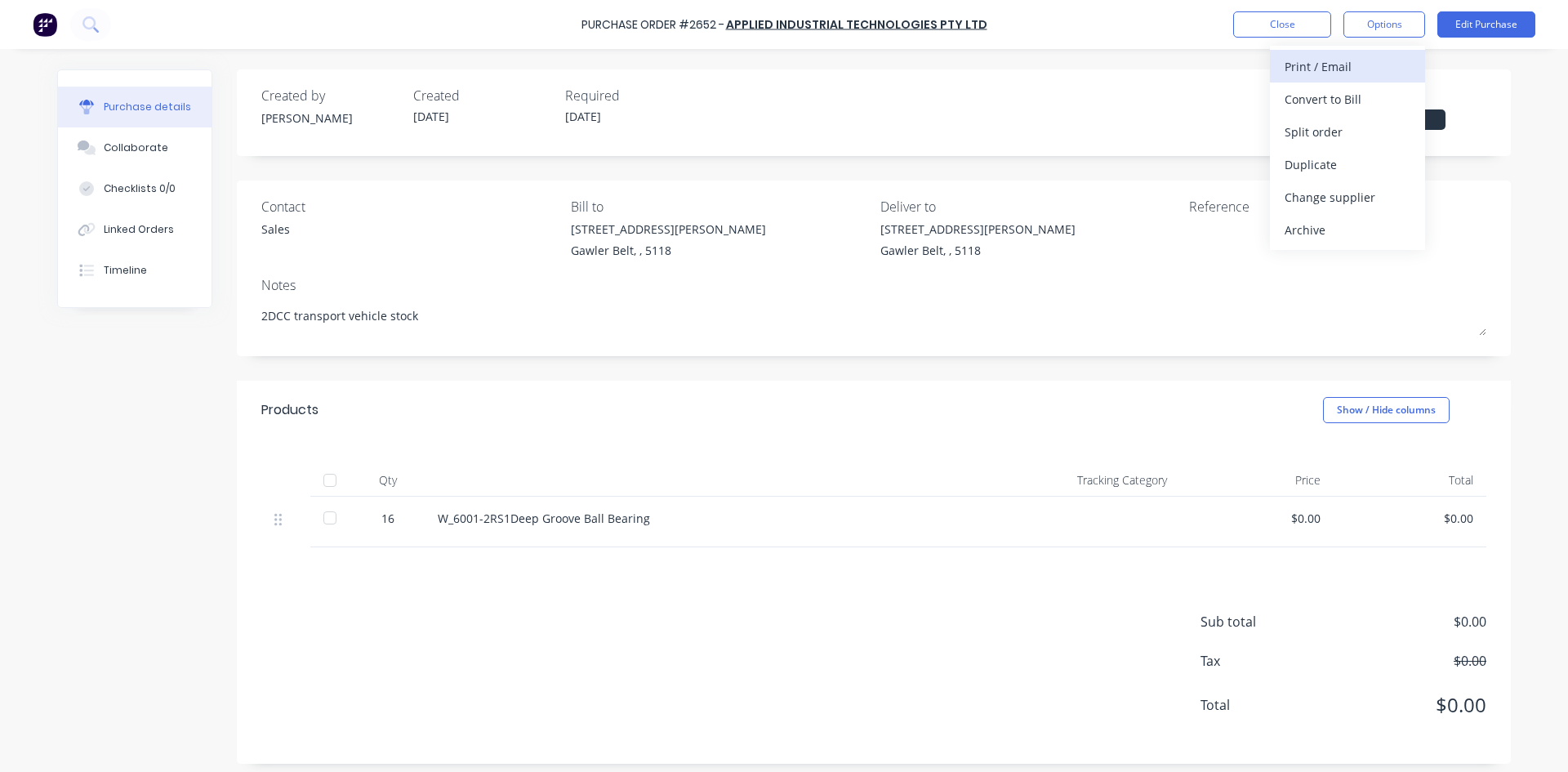
click at [1330, 74] on div "Print / Email" at bounding box center [1348, 66] width 126 height 24
click at [1338, 101] on div "With pricing" at bounding box center [1348, 99] width 126 height 24
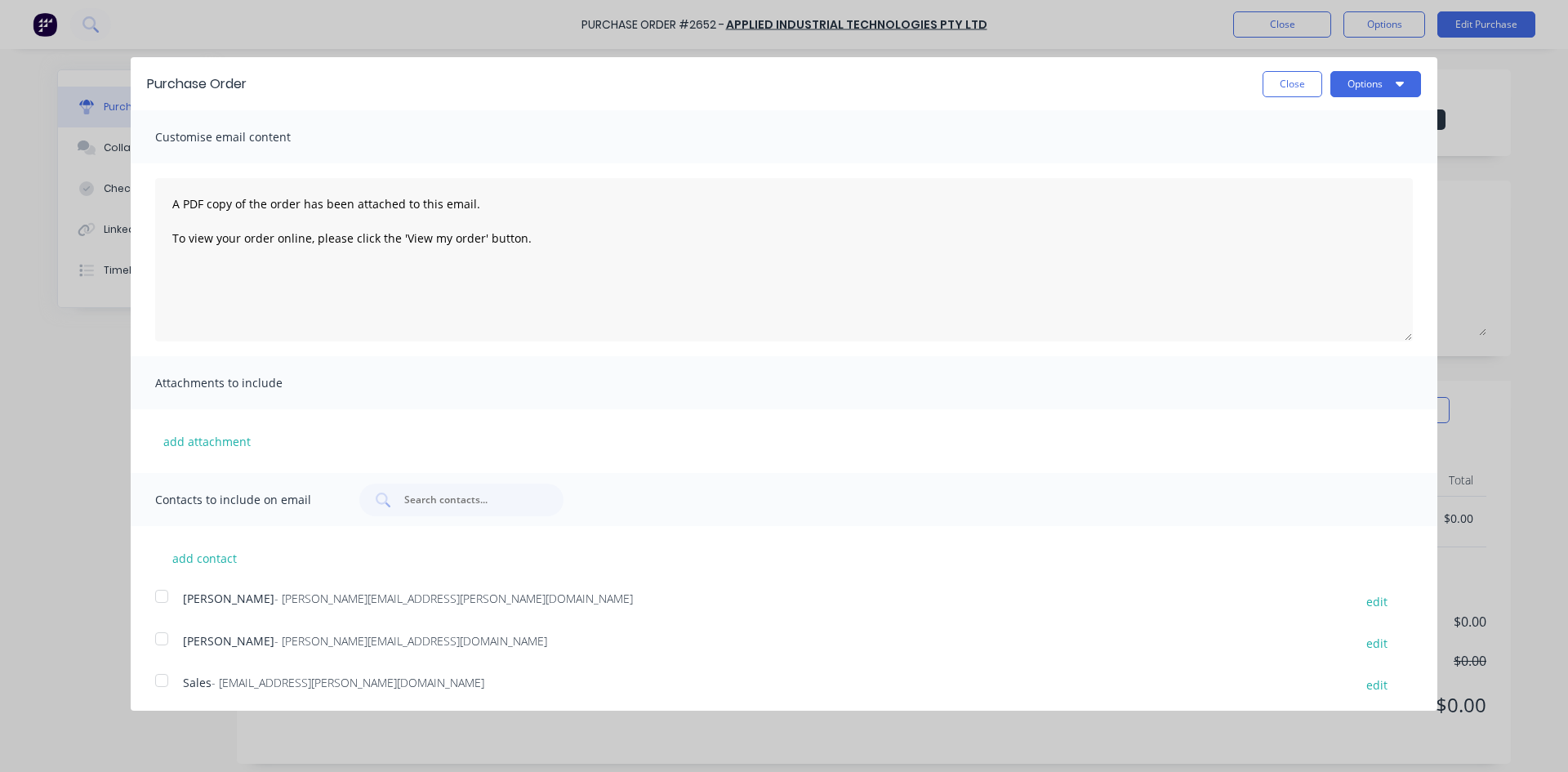
click at [161, 682] on div at bounding box center [161, 680] width 33 height 33
click at [1342, 81] on button "Options" at bounding box center [1376, 84] width 91 height 26
click at [1303, 163] on div "Email" at bounding box center [1344, 158] width 126 height 24
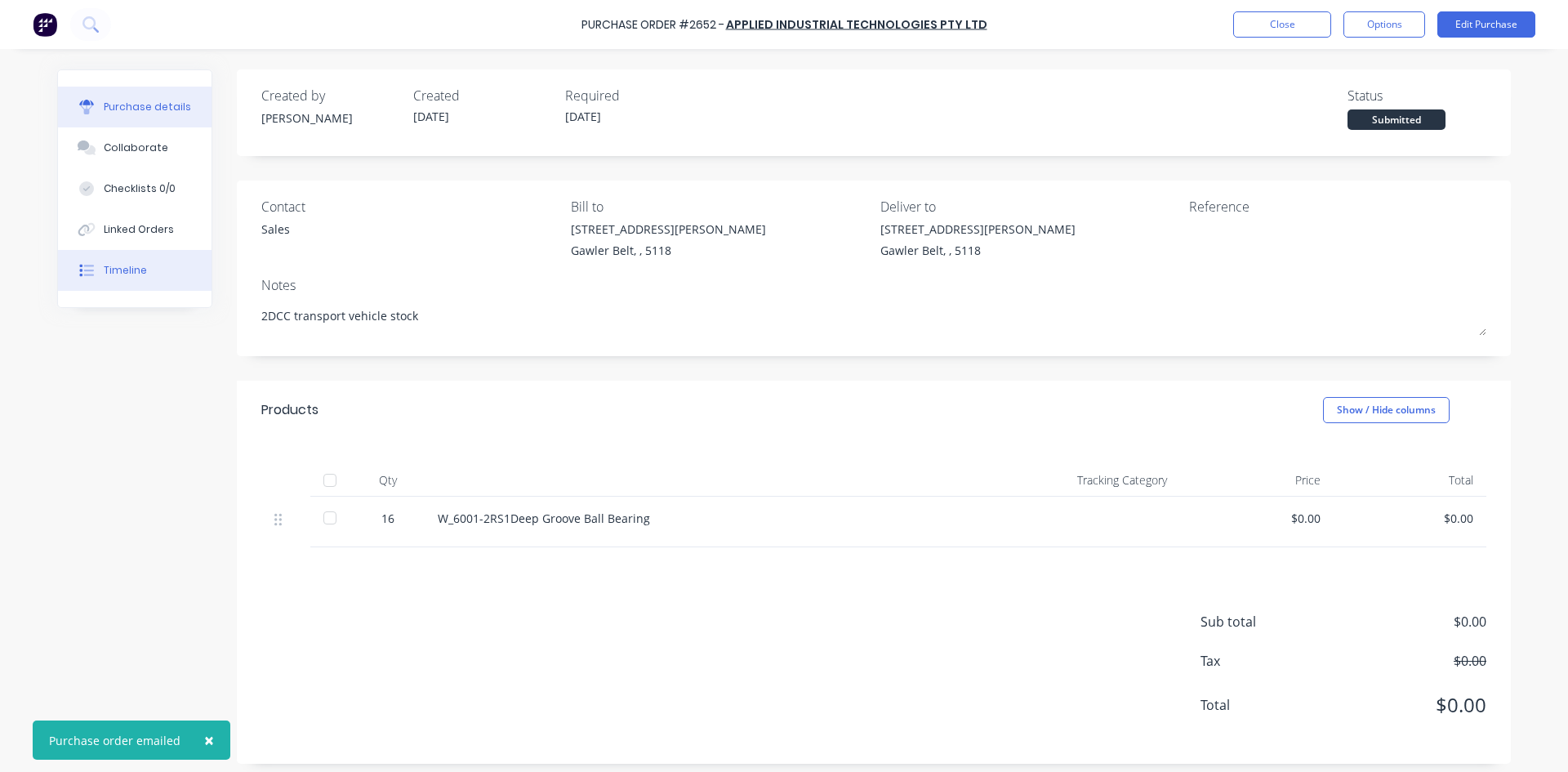
click at [118, 266] on div "Timeline" at bounding box center [126, 270] width 44 height 15
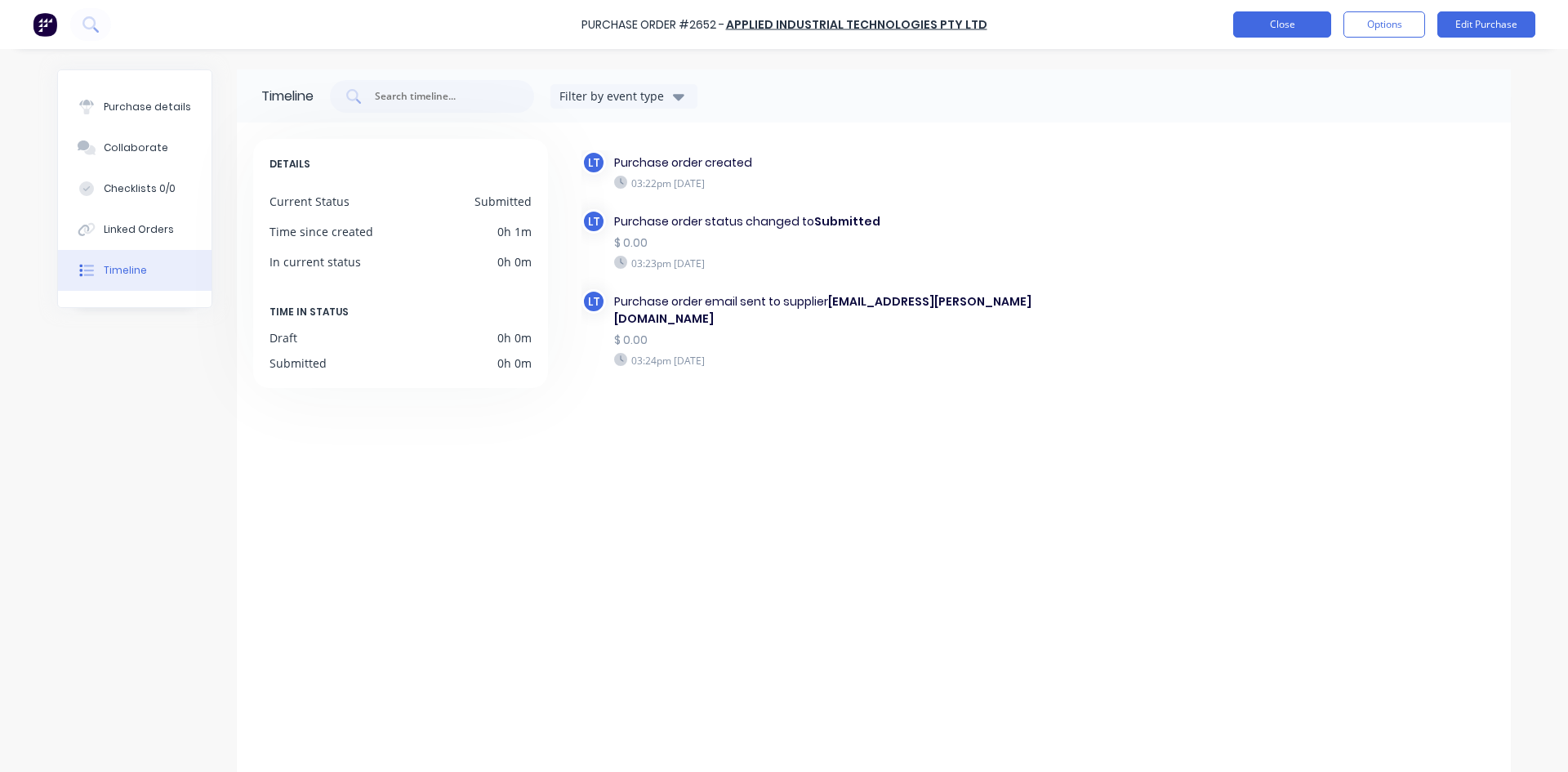
click at [1280, 28] on button "Close" at bounding box center [1282, 24] width 98 height 26
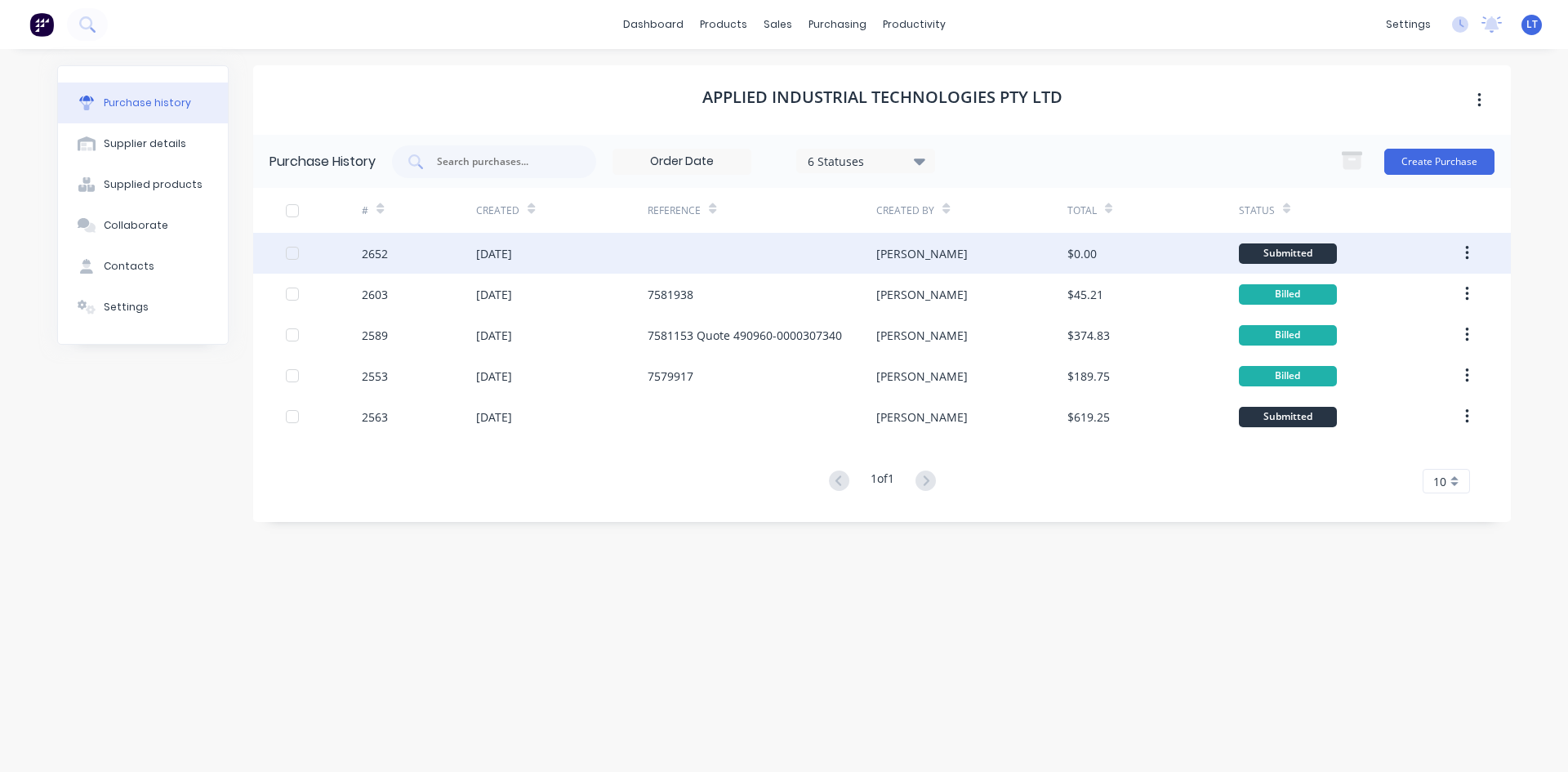
click at [723, 268] on div at bounding box center [762, 253] width 228 height 41
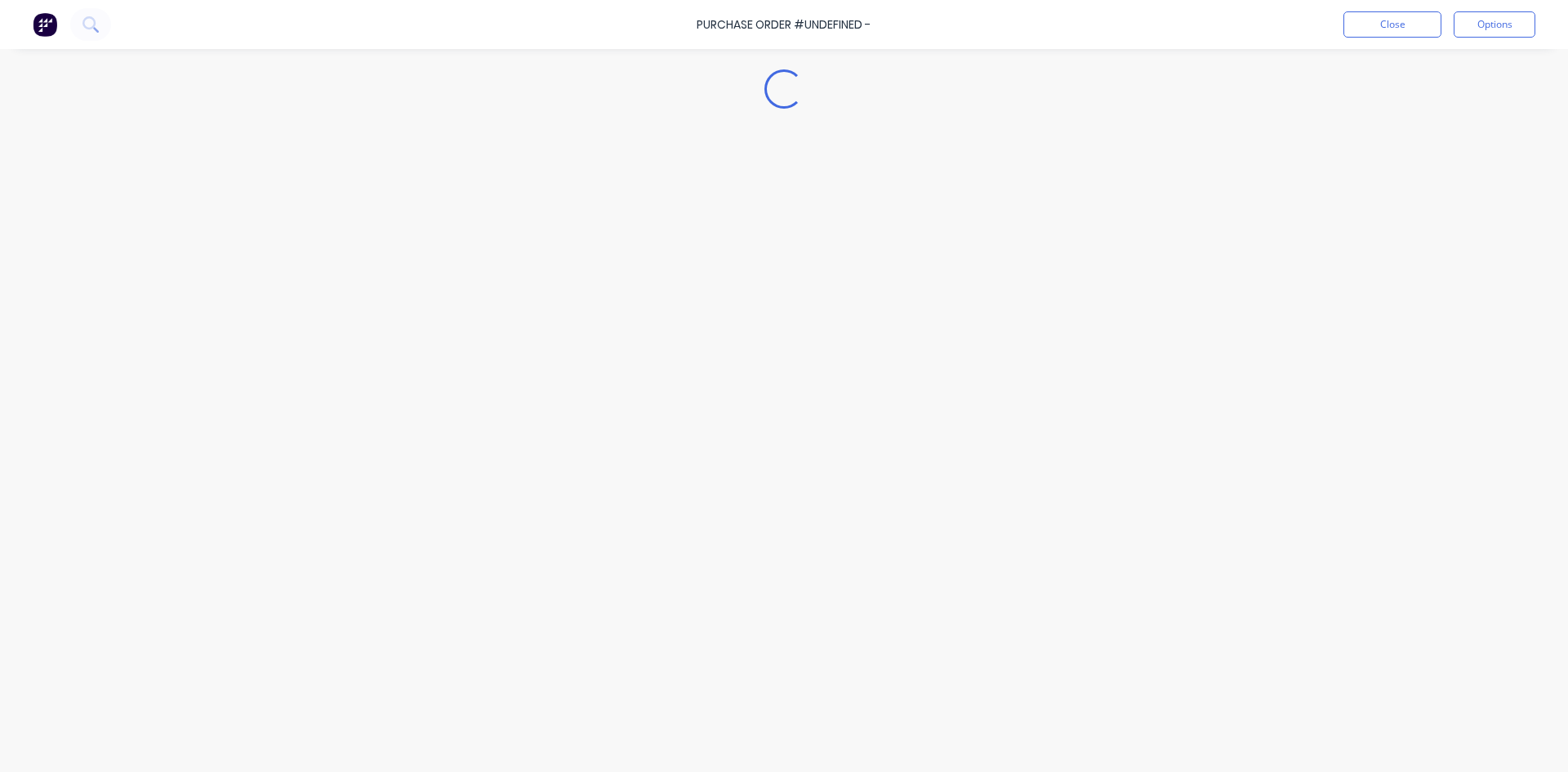
type textarea "x"
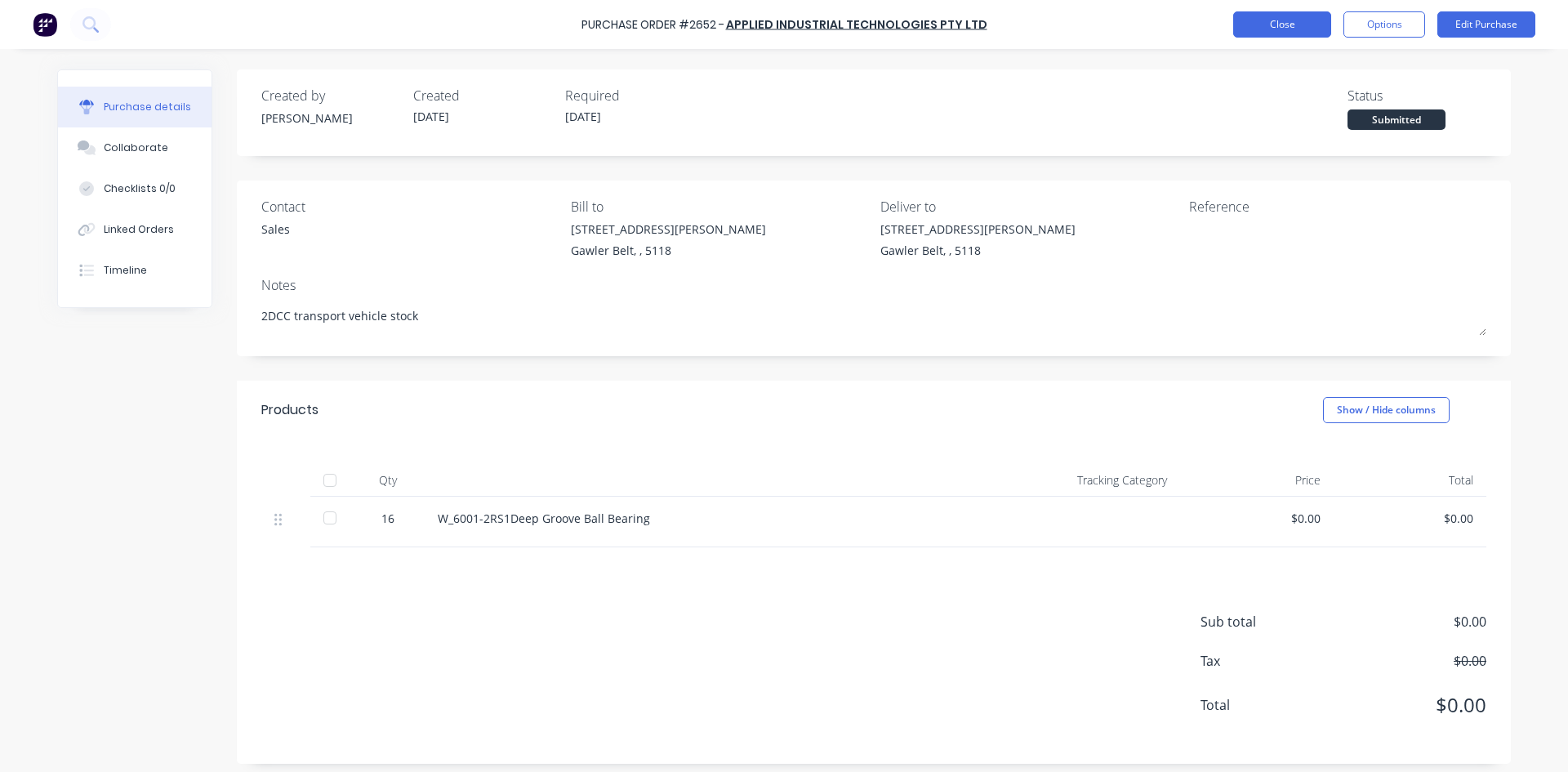
click at [1303, 31] on button "Close" at bounding box center [1282, 24] width 98 height 26
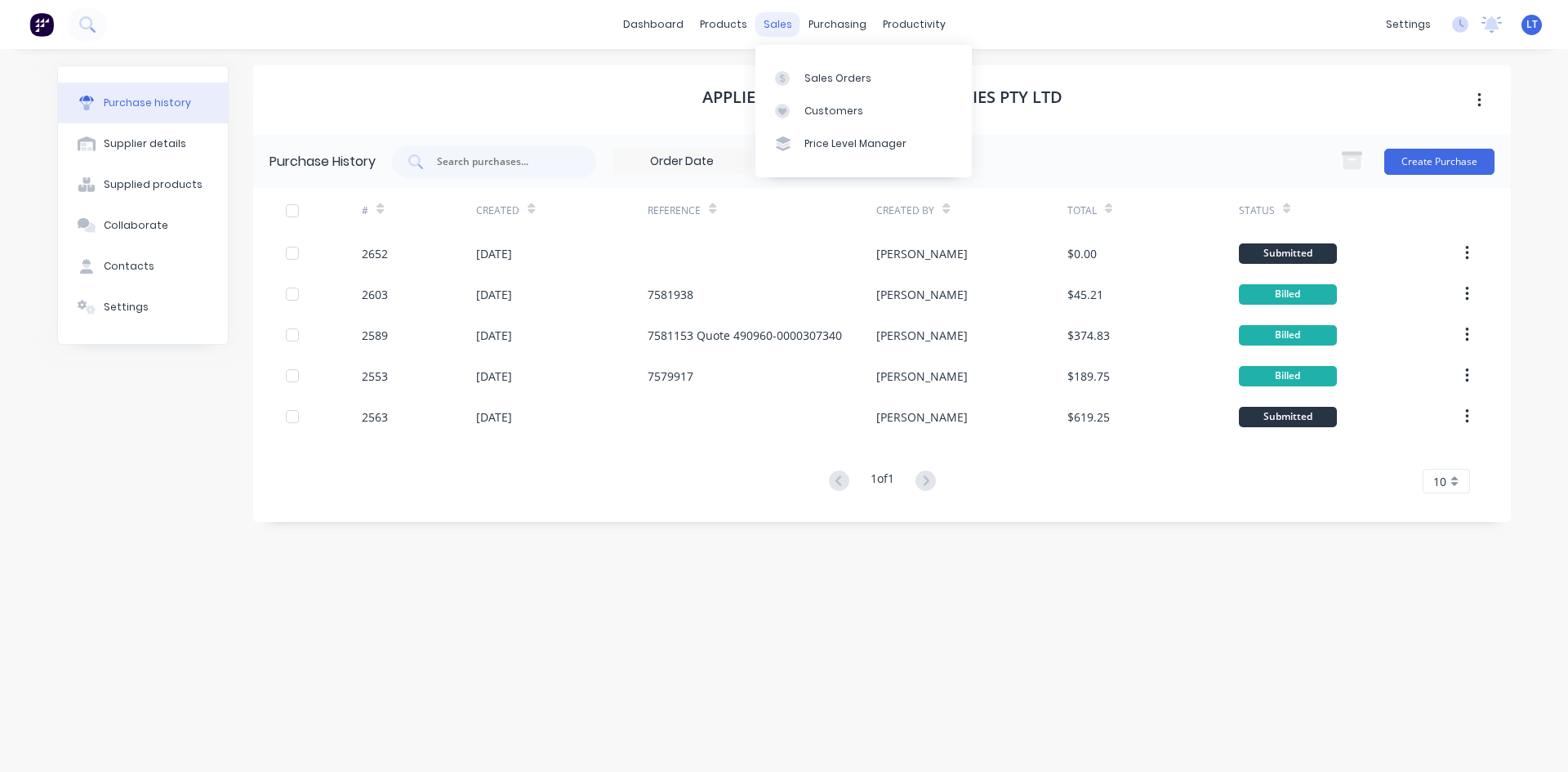
click at [776, 32] on div "sales" at bounding box center [778, 24] width 45 height 24
click at [836, 85] on div "Sales Orders" at bounding box center [838, 79] width 67 height 15
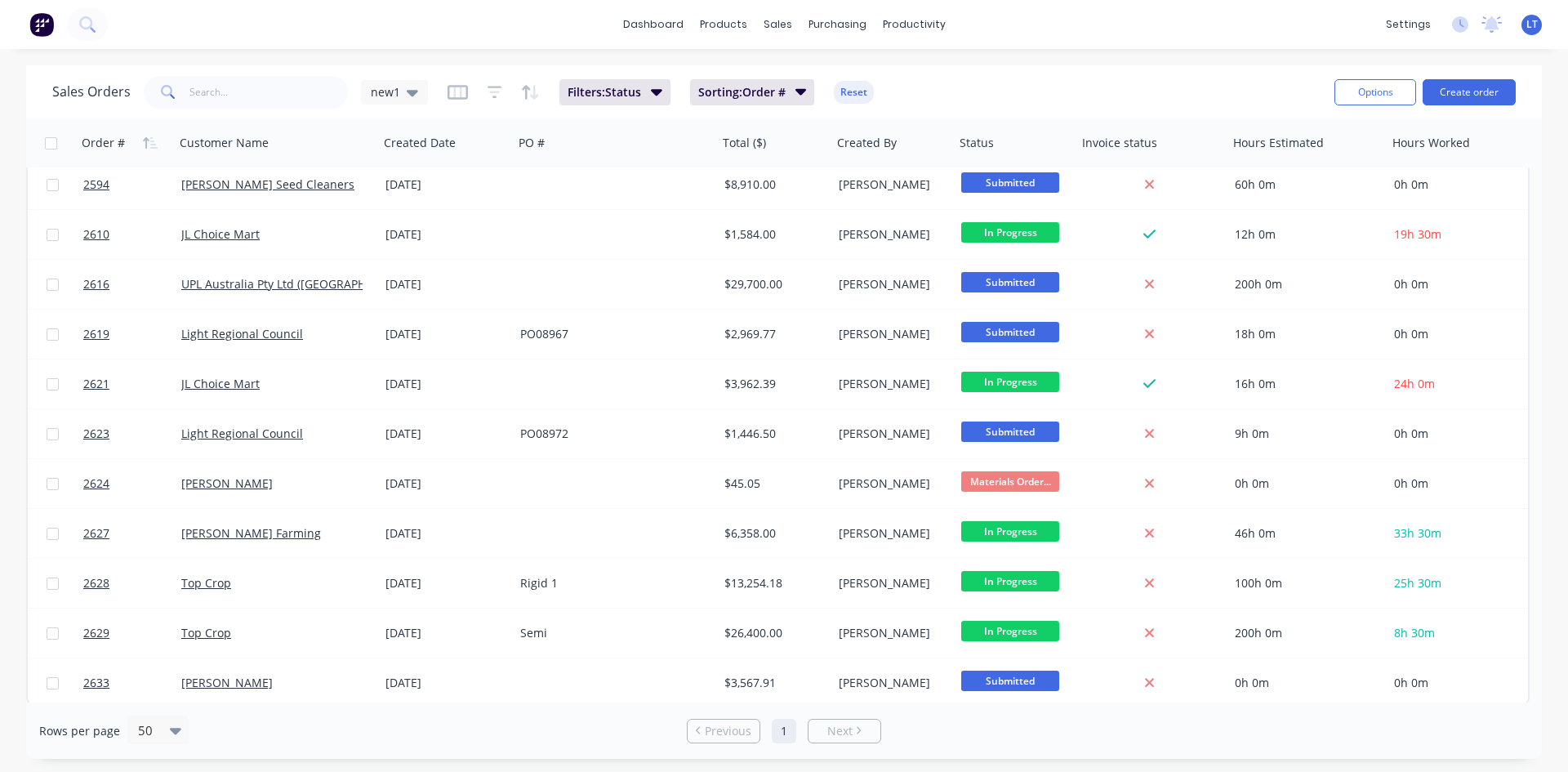
scroll to position [760, 0]
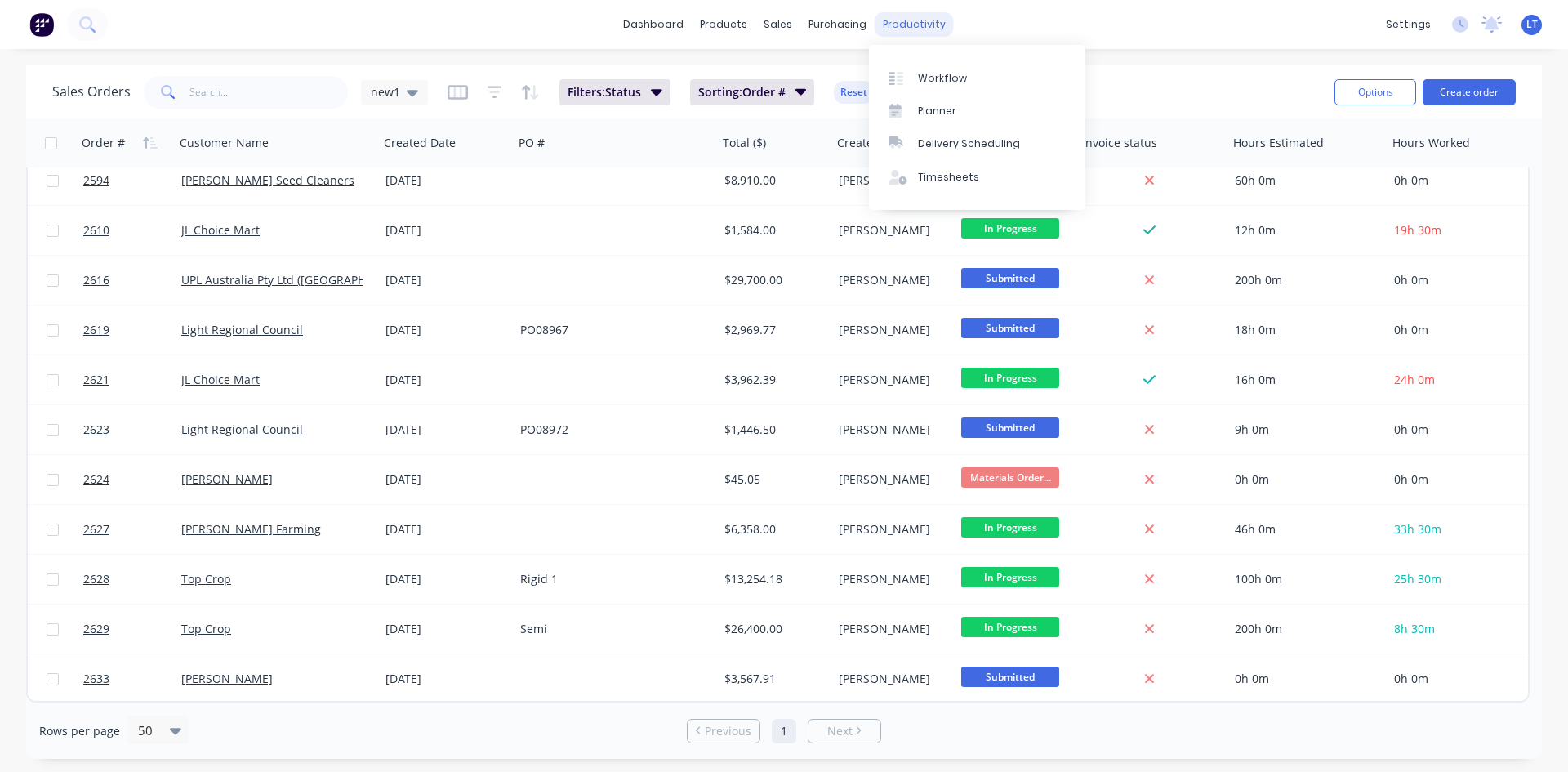
click at [924, 23] on div "productivity" at bounding box center [915, 24] width 79 height 24
click at [952, 114] on div "Planner" at bounding box center [937, 112] width 39 height 15
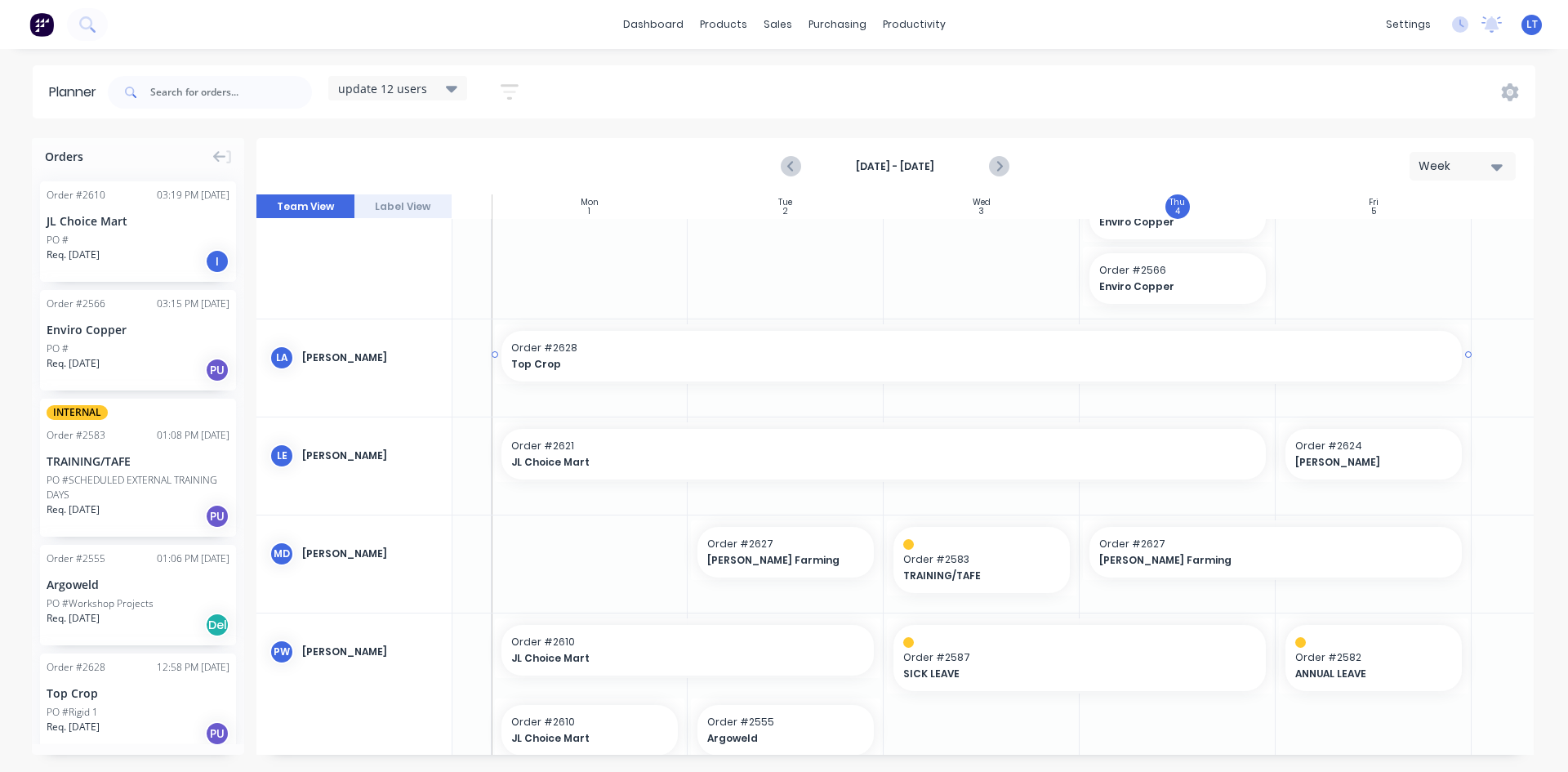
scroll to position [327, 157]
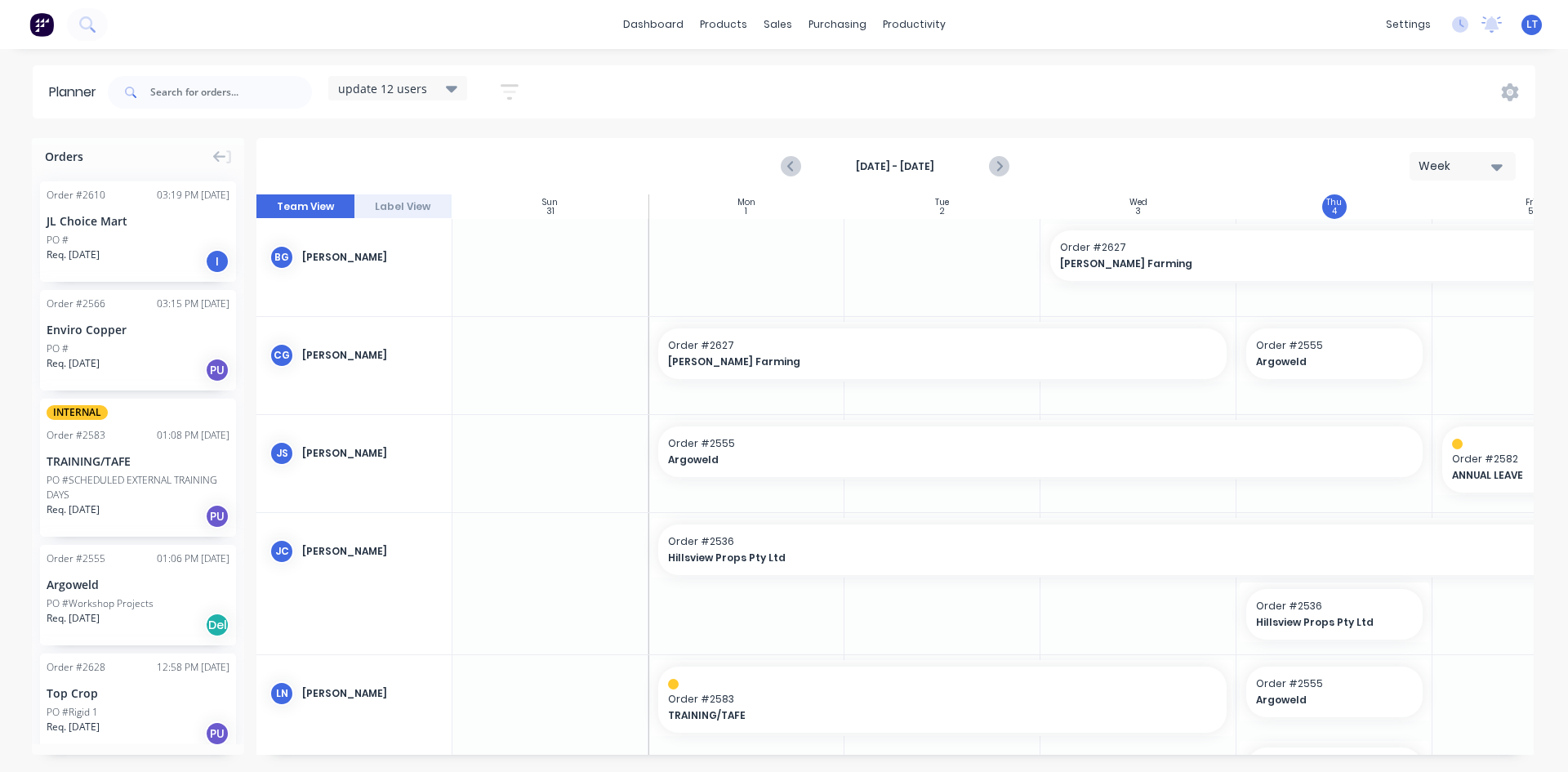
scroll to position [0, 1]
